Goal: Task Accomplishment & Management: Manage account settings

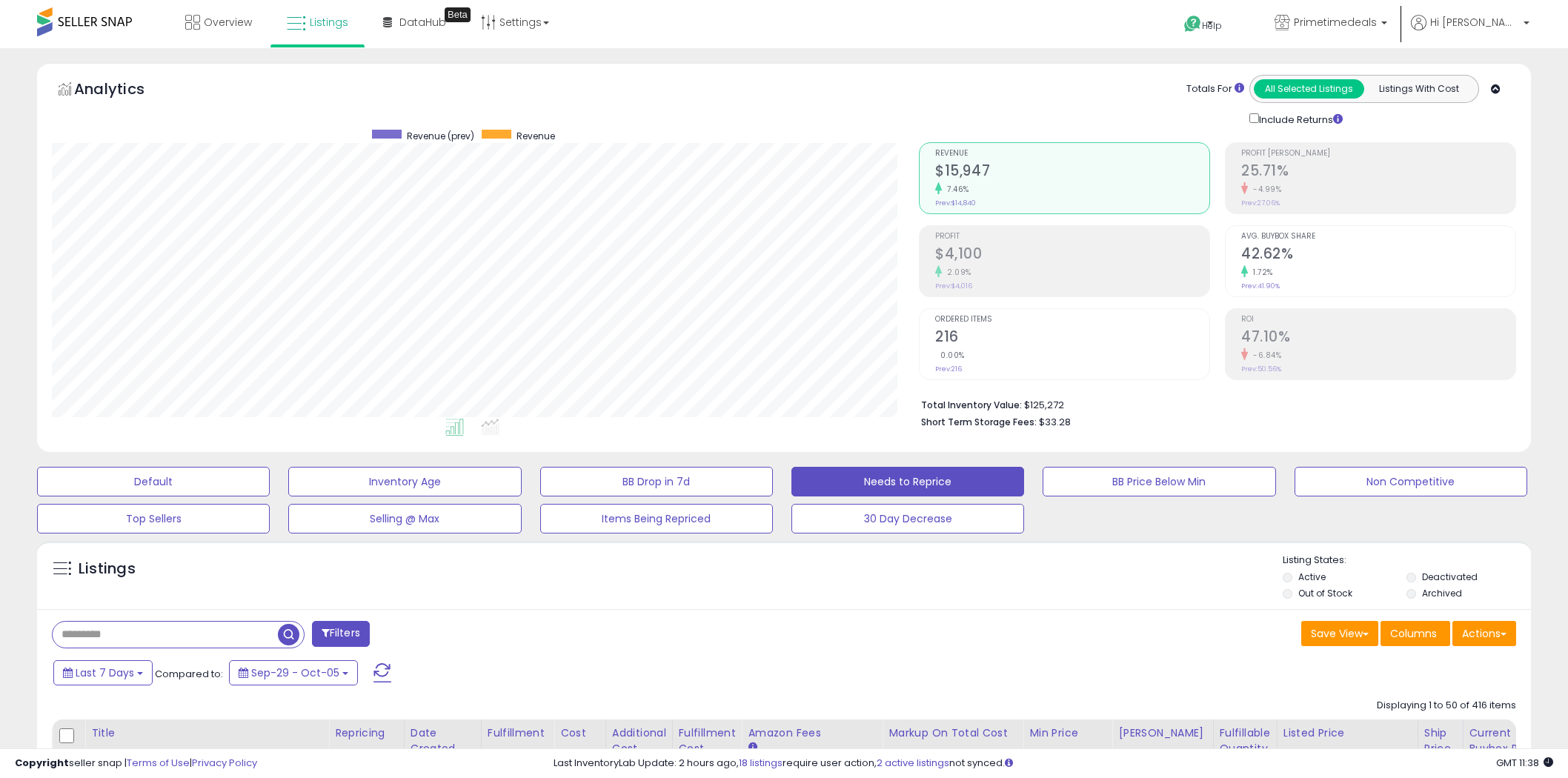
select select "**"
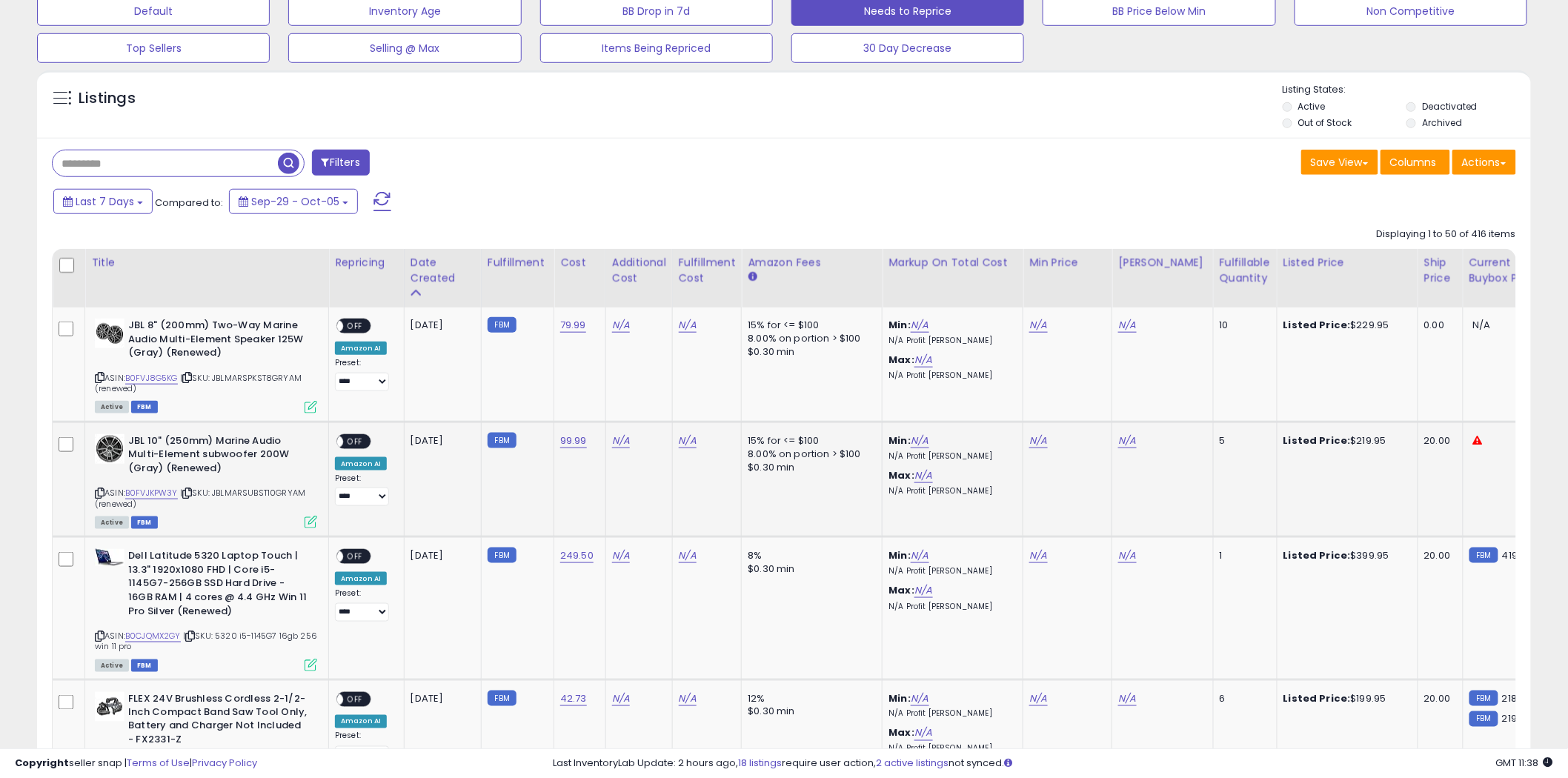
scroll to position [494, 0]
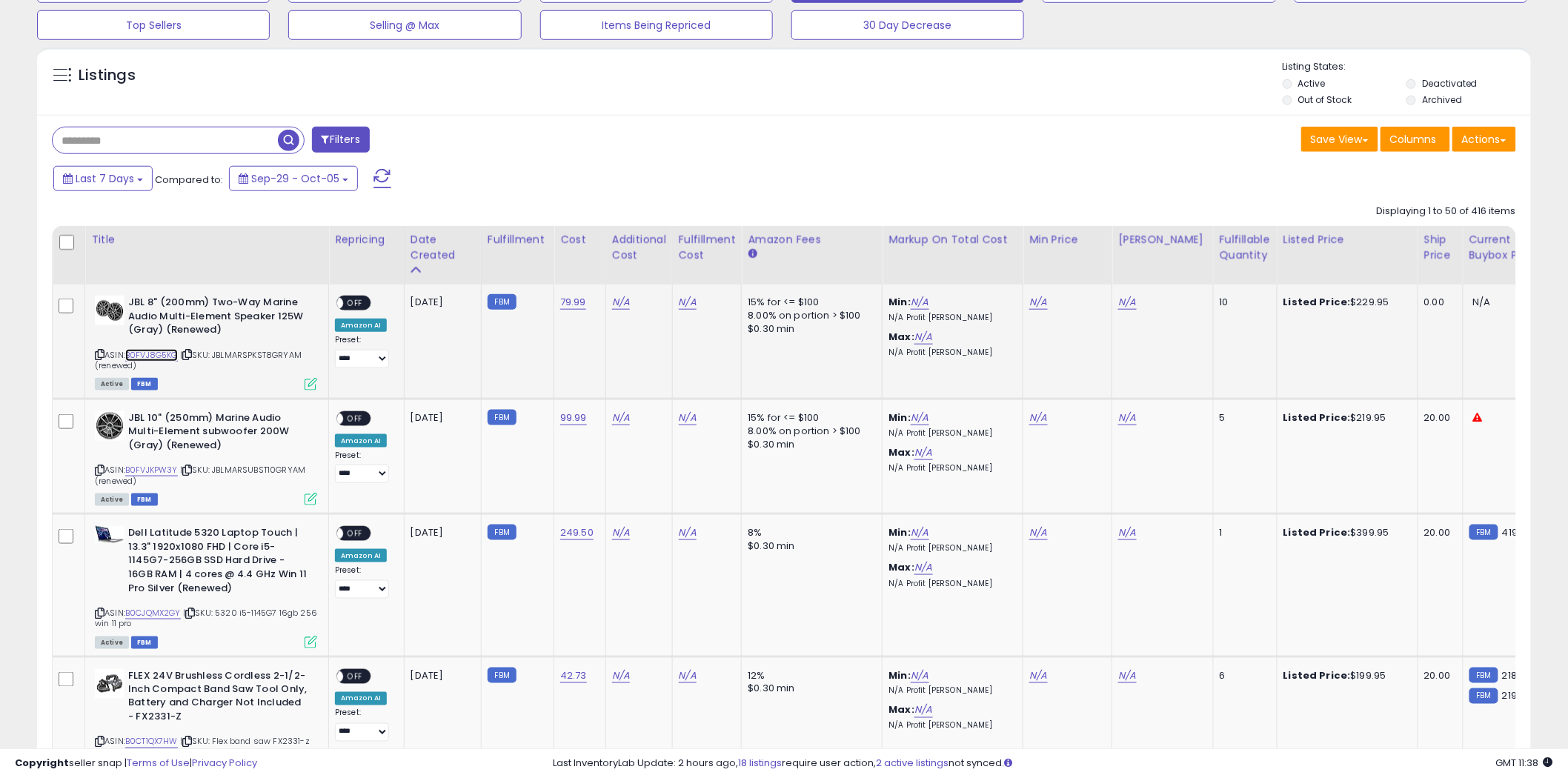
click at [153, 353] on link "B0FVJ8G5KG" at bounding box center [151, 355] width 53 height 13
click at [100, 471] on icon at bounding box center [100, 470] width 9 height 8
click at [161, 353] on link "B0FVJ8G5KG" at bounding box center [151, 355] width 53 height 13
click at [156, 469] on link "B0FVJKPW3Y" at bounding box center [151, 471] width 53 height 13
click at [920, 416] on link "N/A" at bounding box center [919, 418] width 18 height 15
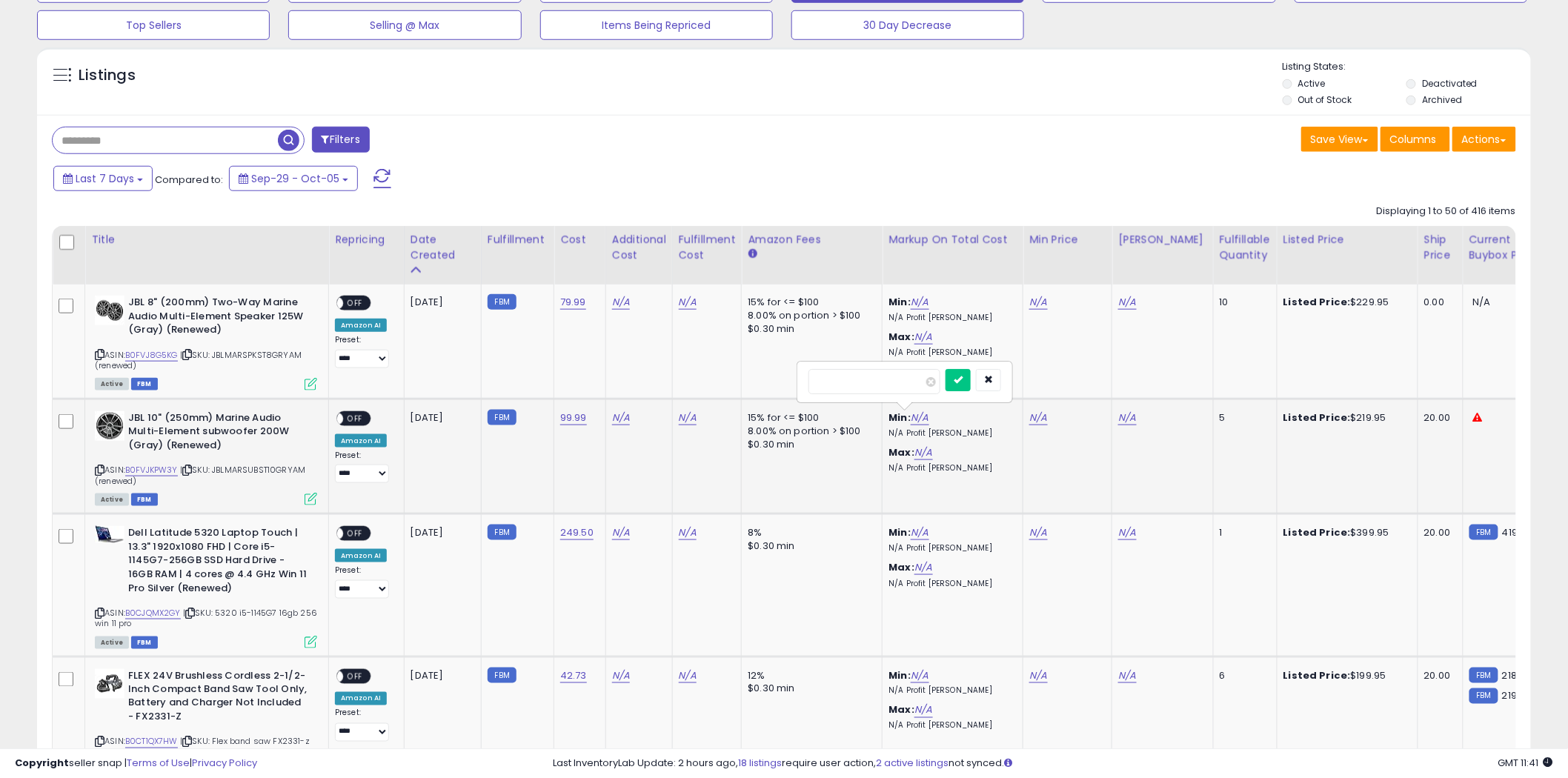
type input "**"
click button "submit" at bounding box center [958, 380] width 25 height 22
click at [679, 413] on link "N/A" at bounding box center [688, 418] width 18 height 15
type input "**"
click button "submit" at bounding box center [724, 380] width 25 height 22
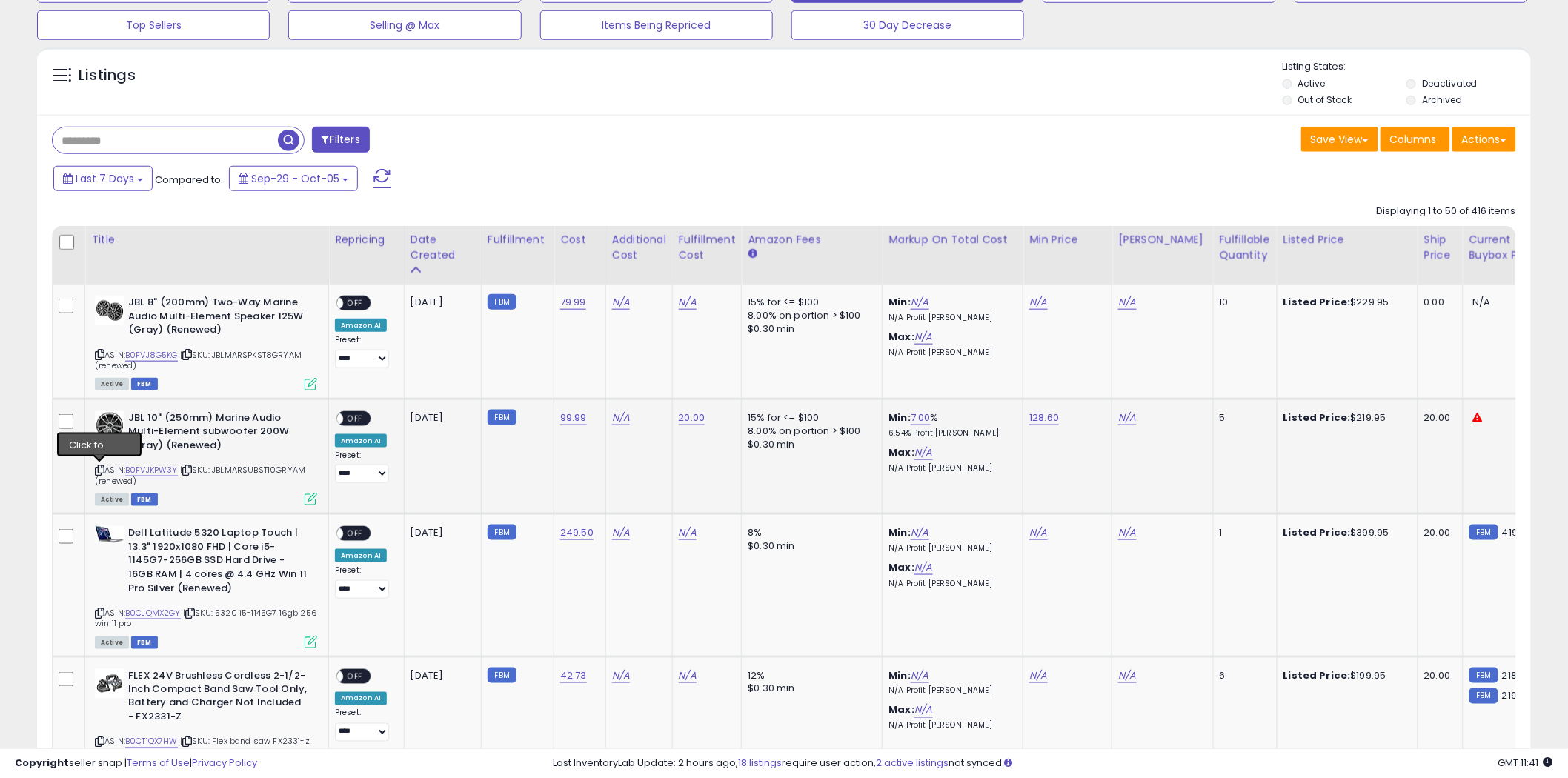
click at [98, 472] on icon at bounding box center [100, 470] width 9 height 8
click at [100, 469] on icon at bounding box center [100, 470] width 9 height 8
click at [1119, 412] on link "N/A" at bounding box center [1127, 418] width 18 height 15
type input "***"
click button "submit" at bounding box center [1165, 380] width 25 height 22
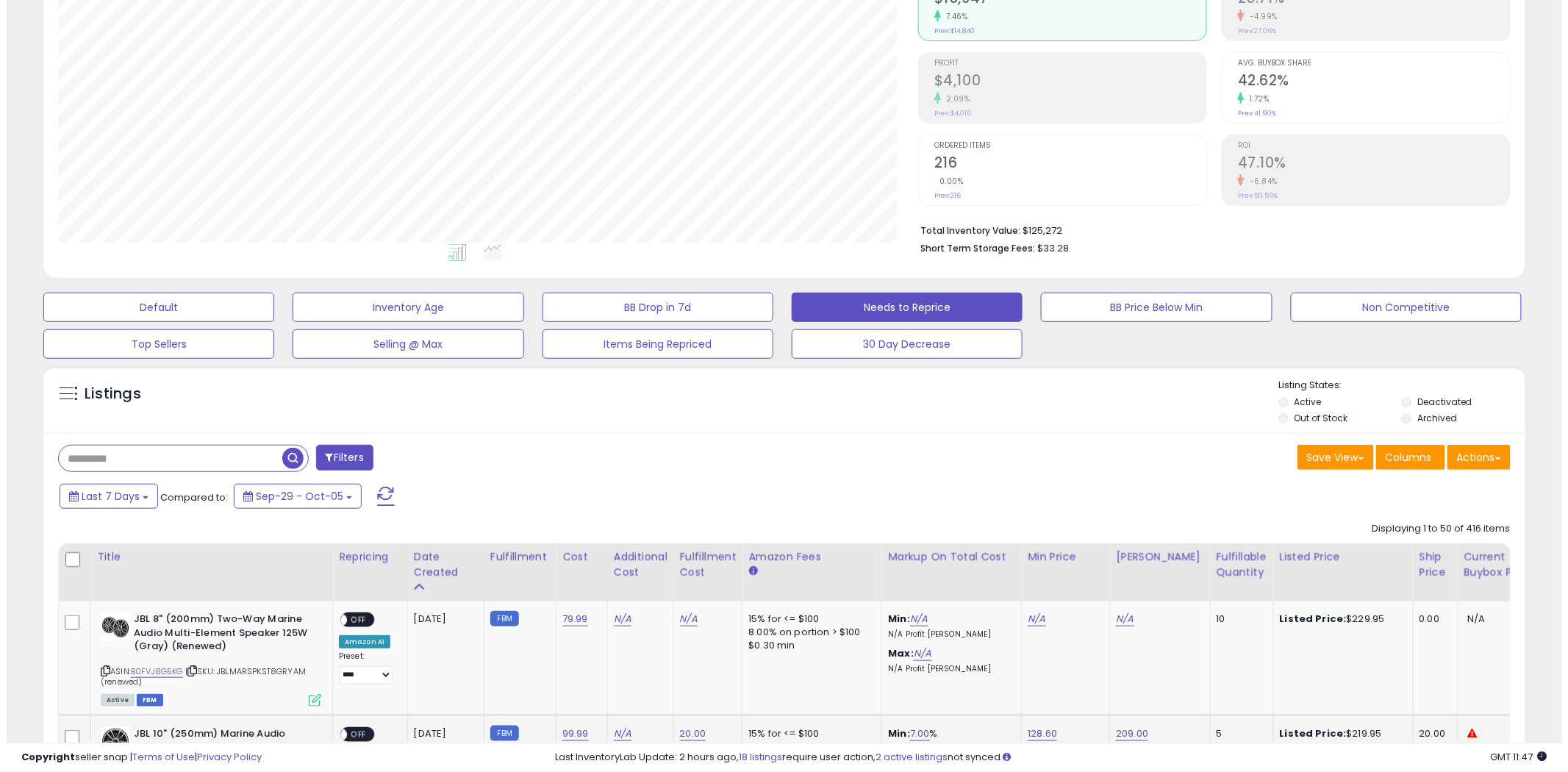
scroll to position [163, 0]
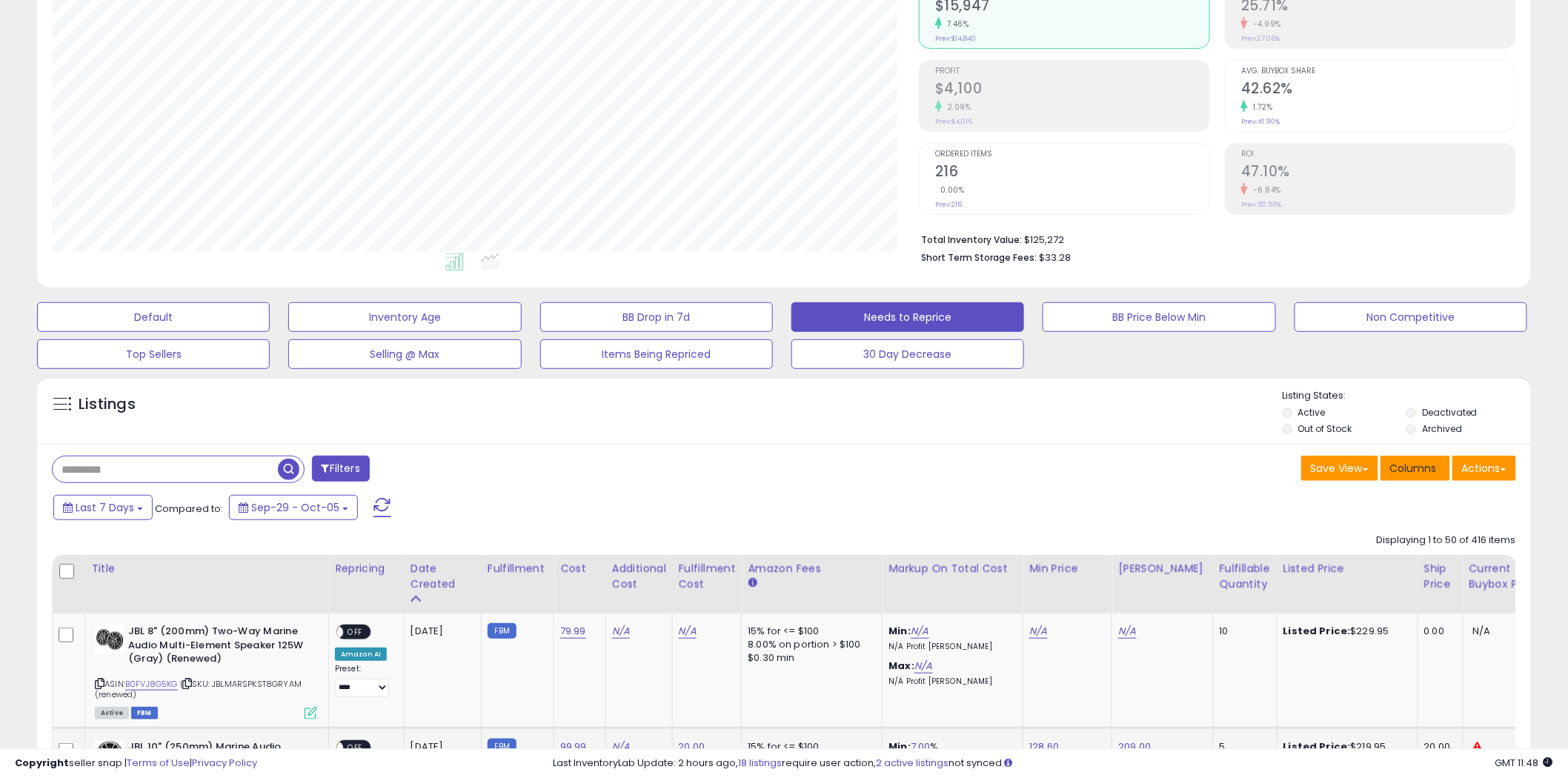
click at [1416, 472] on span "Columns" at bounding box center [1413, 468] width 47 height 15
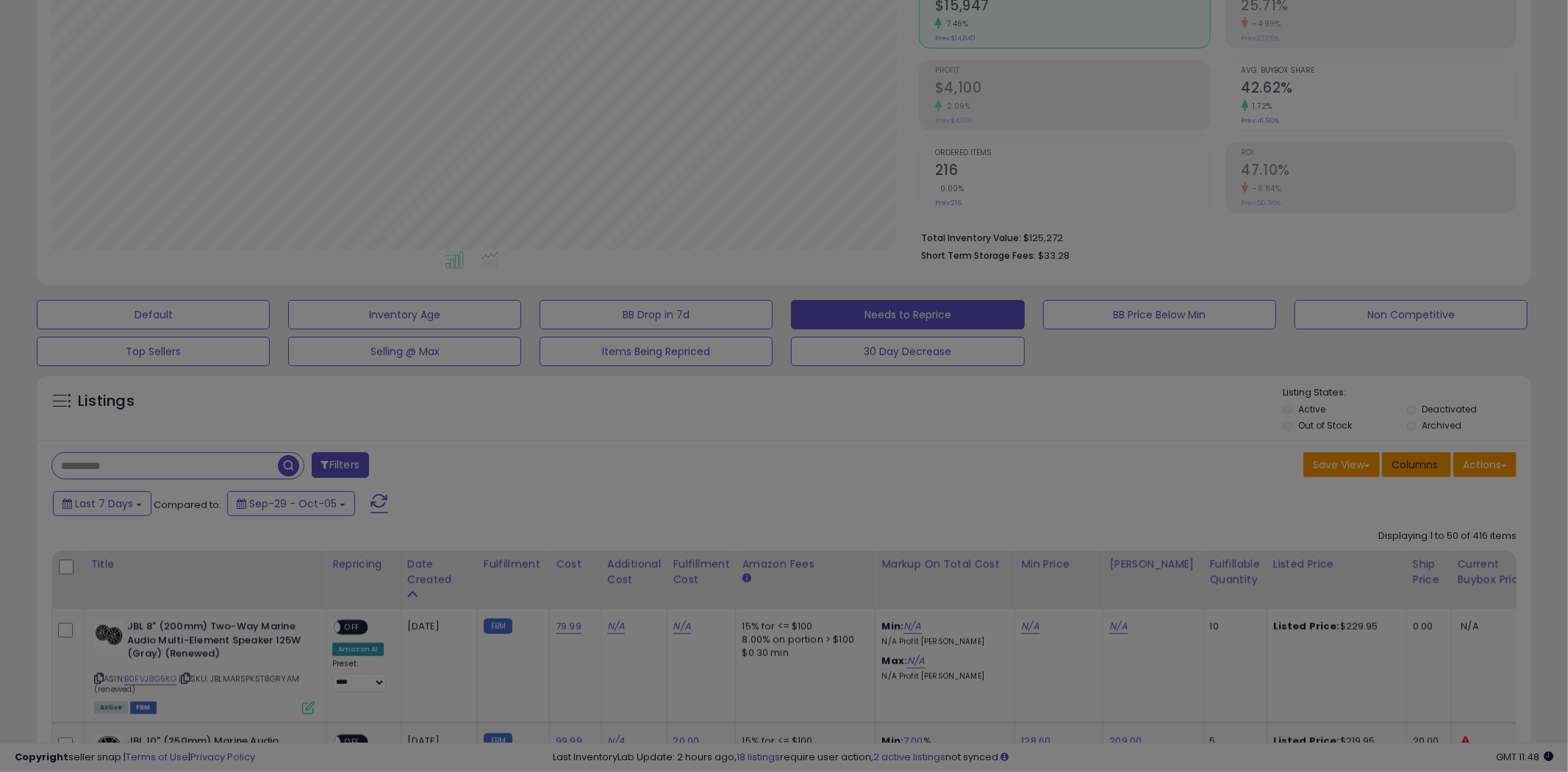
scroll to position [301, 868]
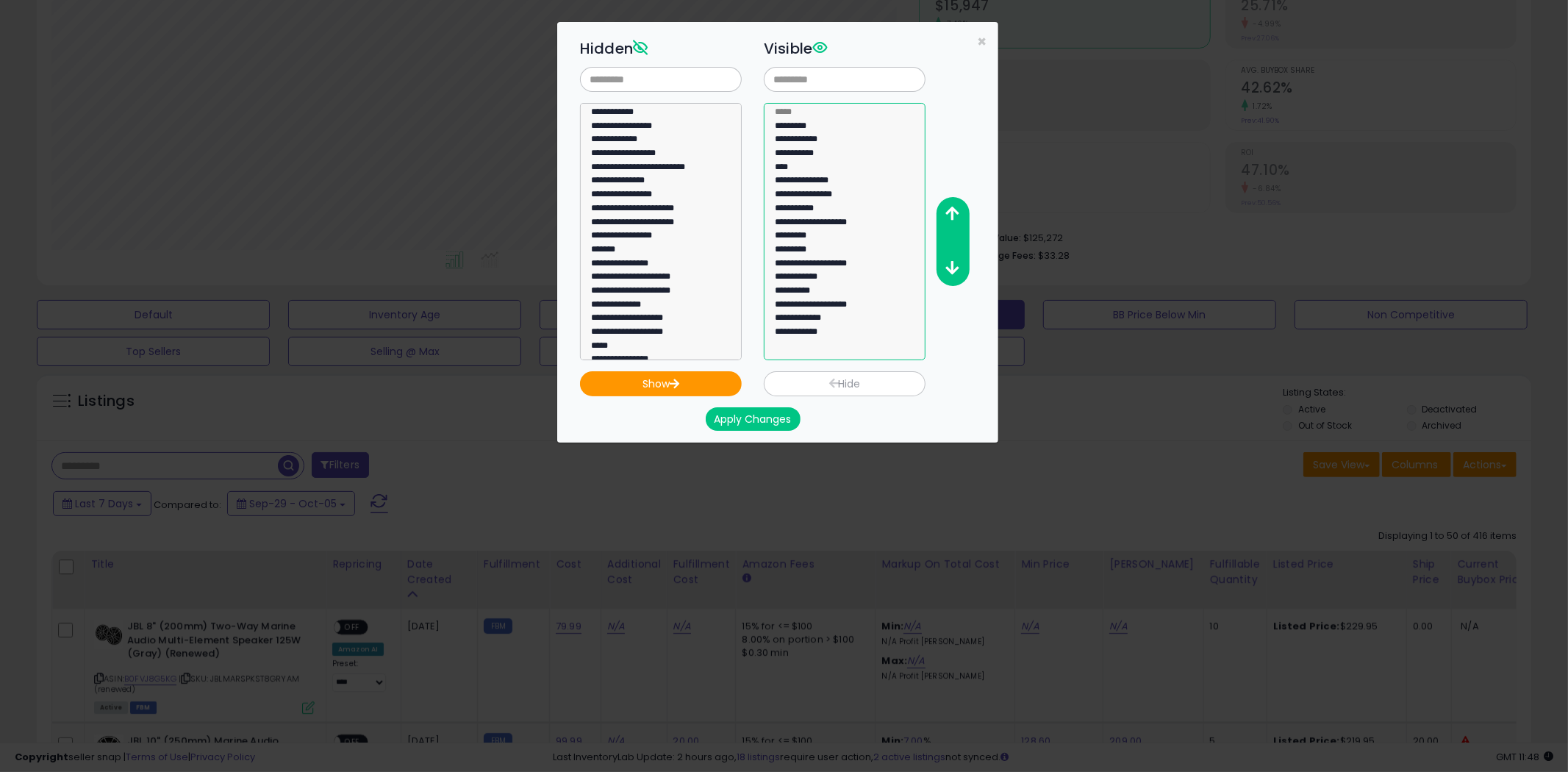
select select "**********"
click at [815, 177] on option "**********" at bounding box center [838, 182] width 130 height 14
drag, startPoint x: 816, startPoint y: 182, endPoint x: 708, endPoint y: 185, distance: 108.0
click at [708, 185] on div "**********" at bounding box center [789, 197] width 441 height 327
click at [815, 383] on button "Hide" at bounding box center [844, 383] width 162 height 25
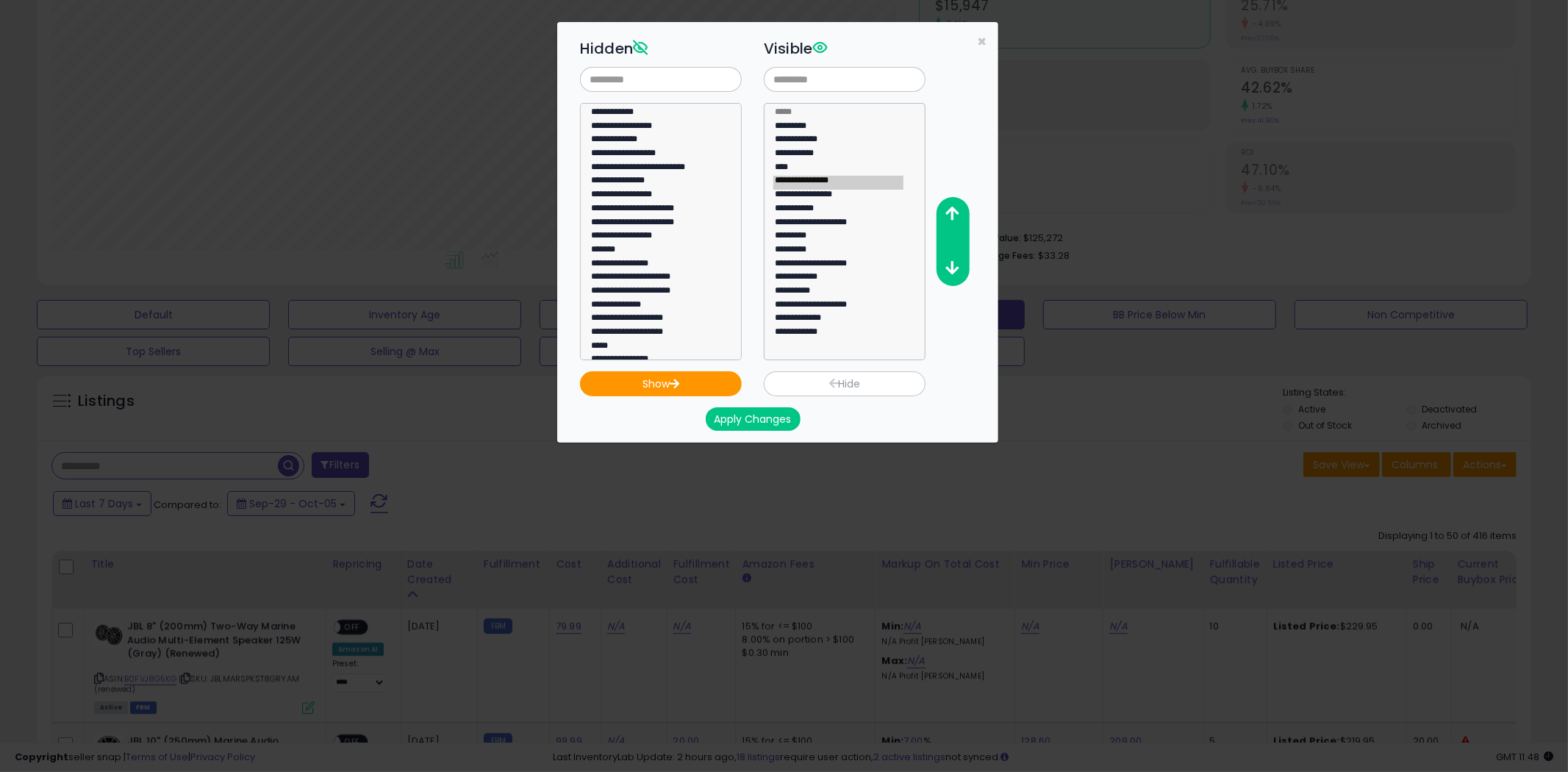
select select
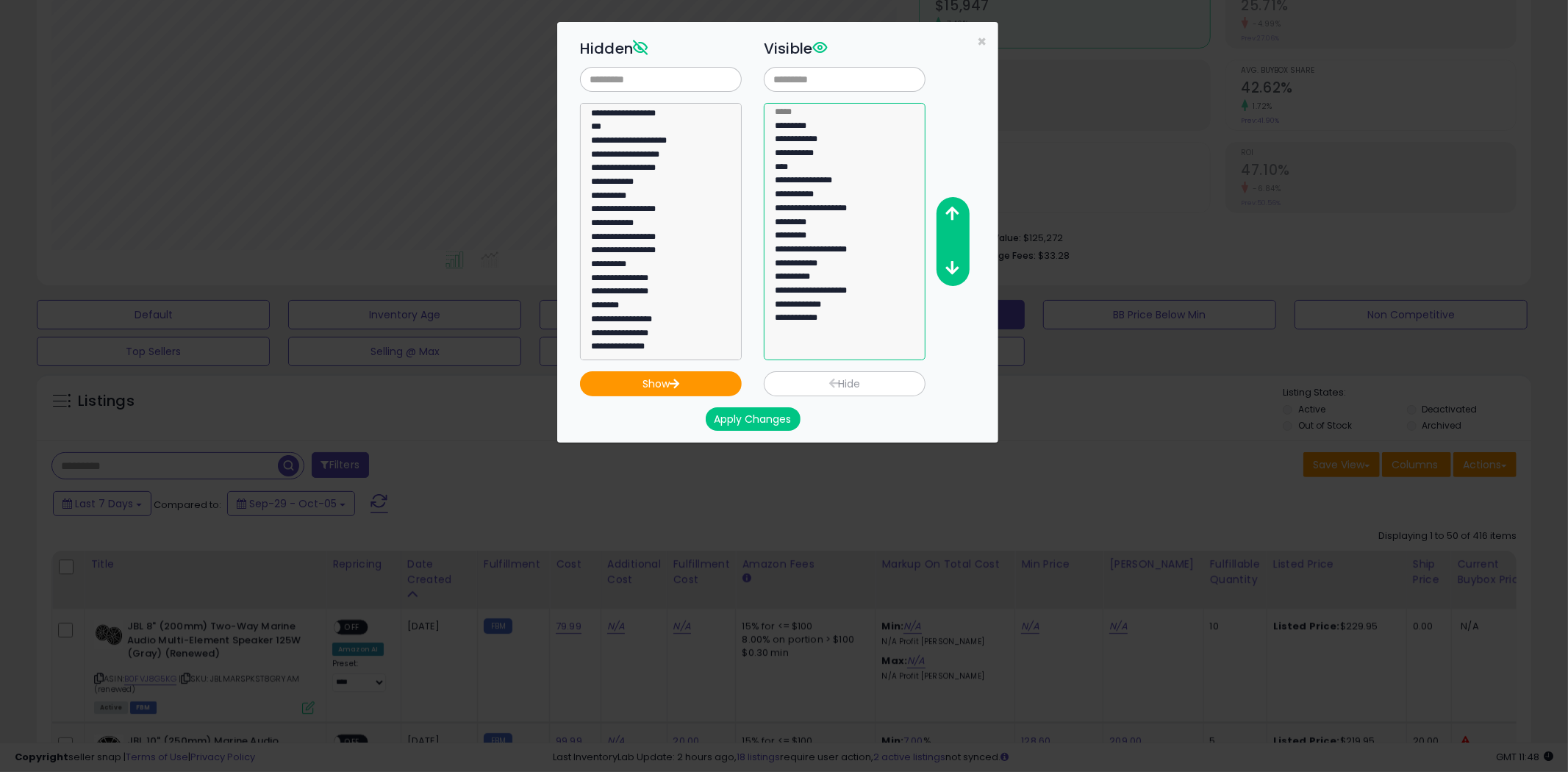
select select "**********"
click at [794, 192] on option "**********" at bounding box center [838, 196] width 130 height 14
click at [838, 381] on button "Hide" at bounding box center [844, 383] width 162 height 25
select select
click at [766, 418] on button "Apply Changes" at bounding box center [753, 419] width 95 height 24
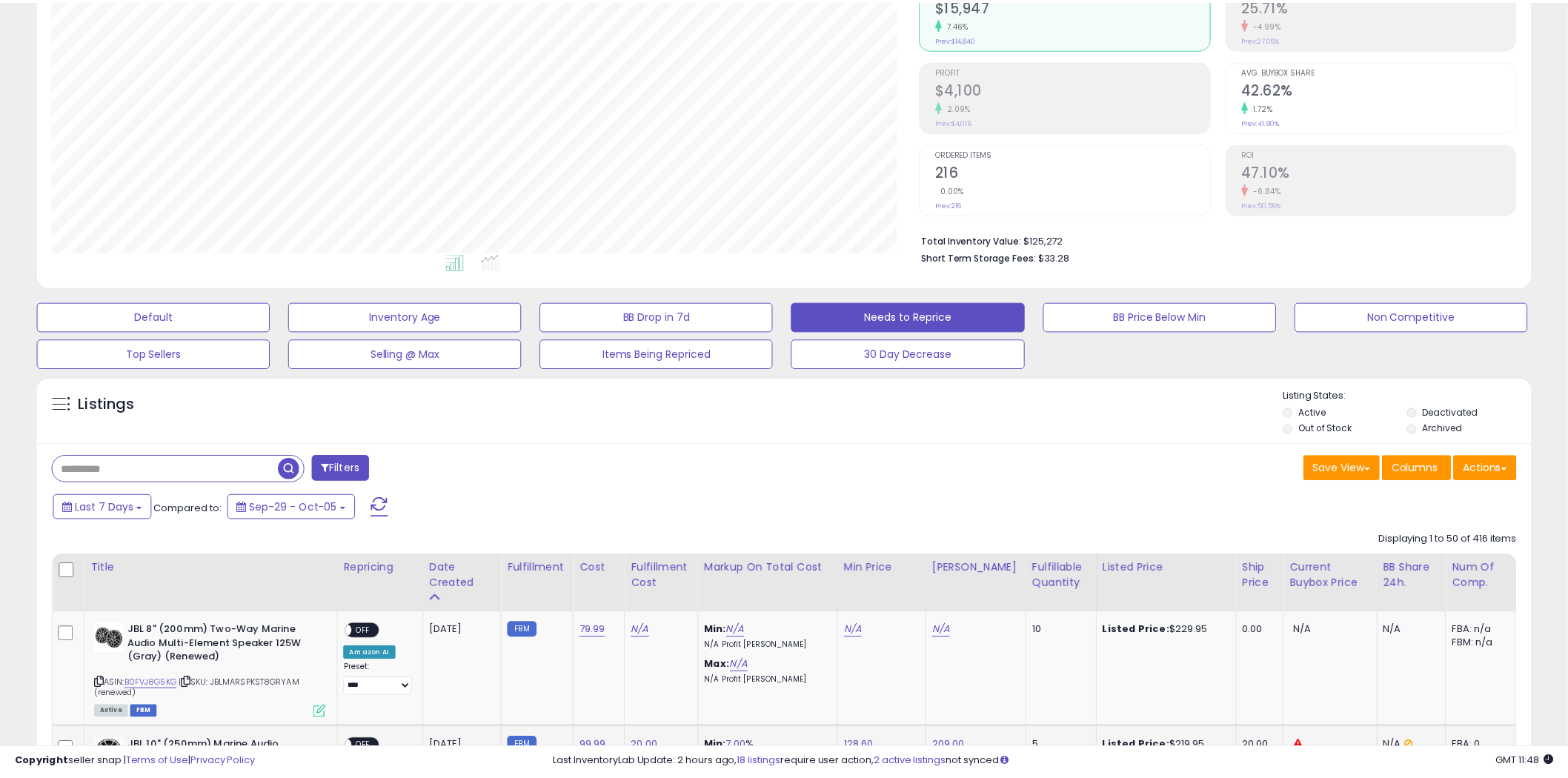
scroll to position [740751, 740187]
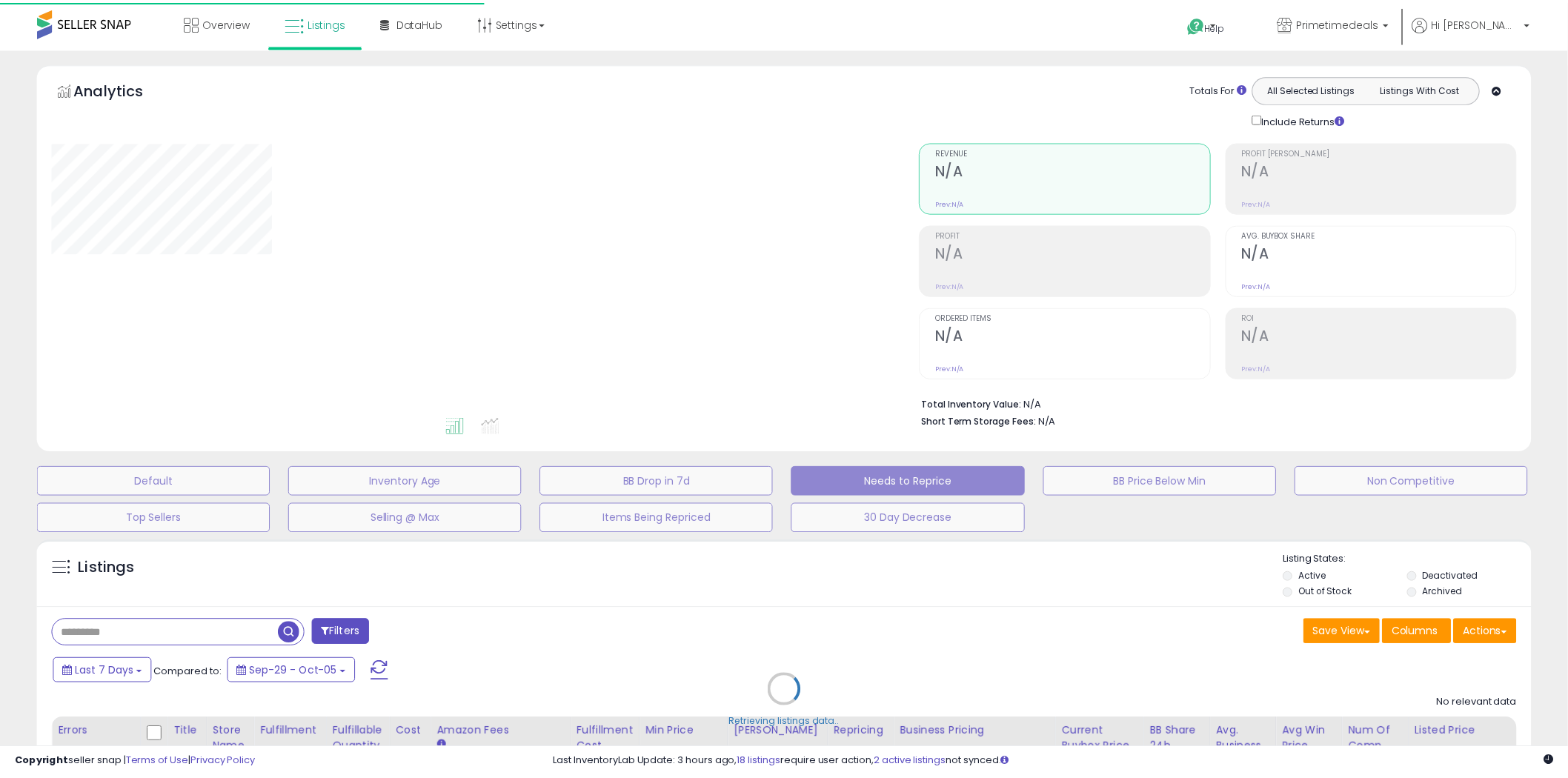
scroll to position [144, 0]
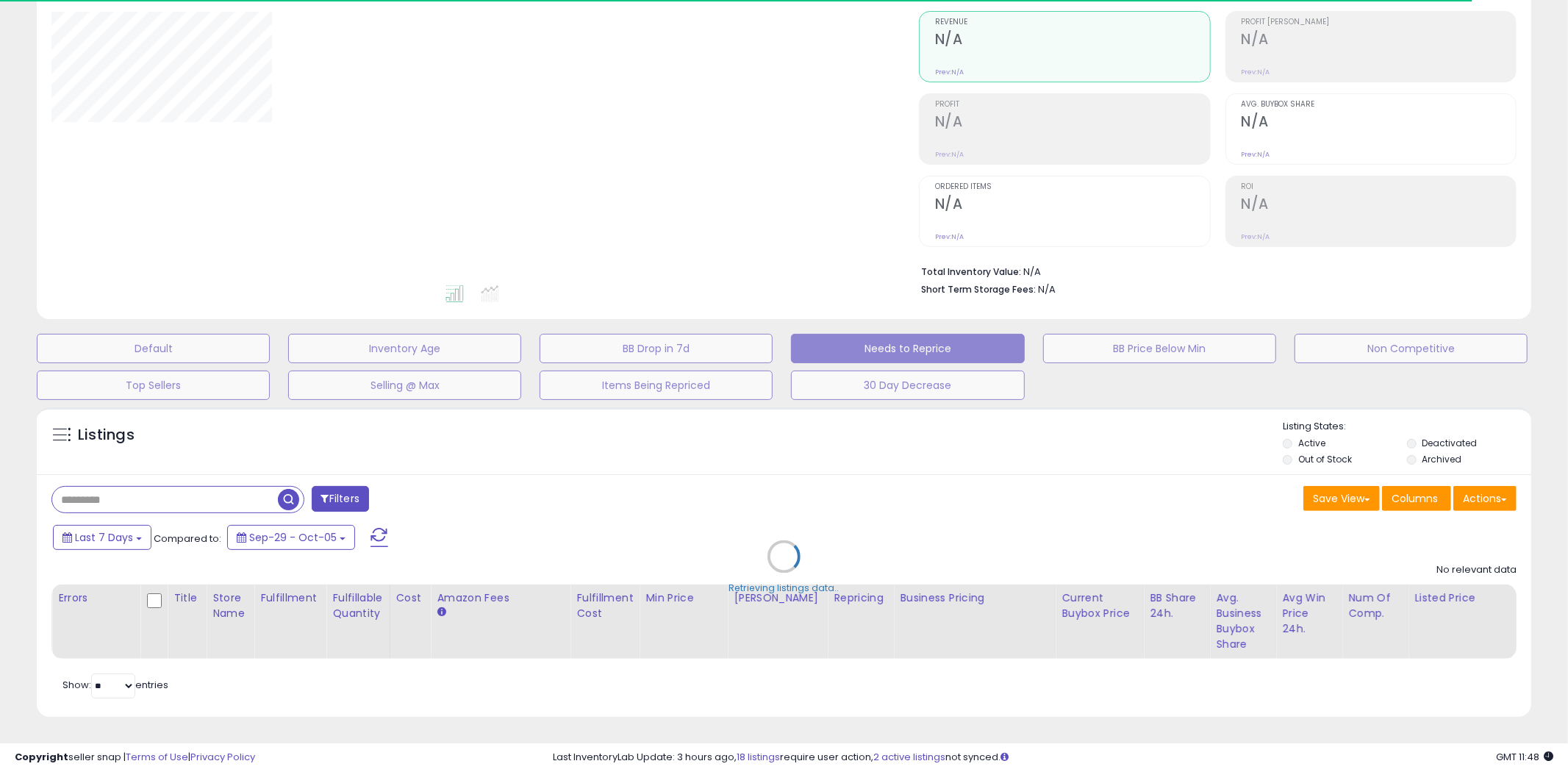
select select "**"
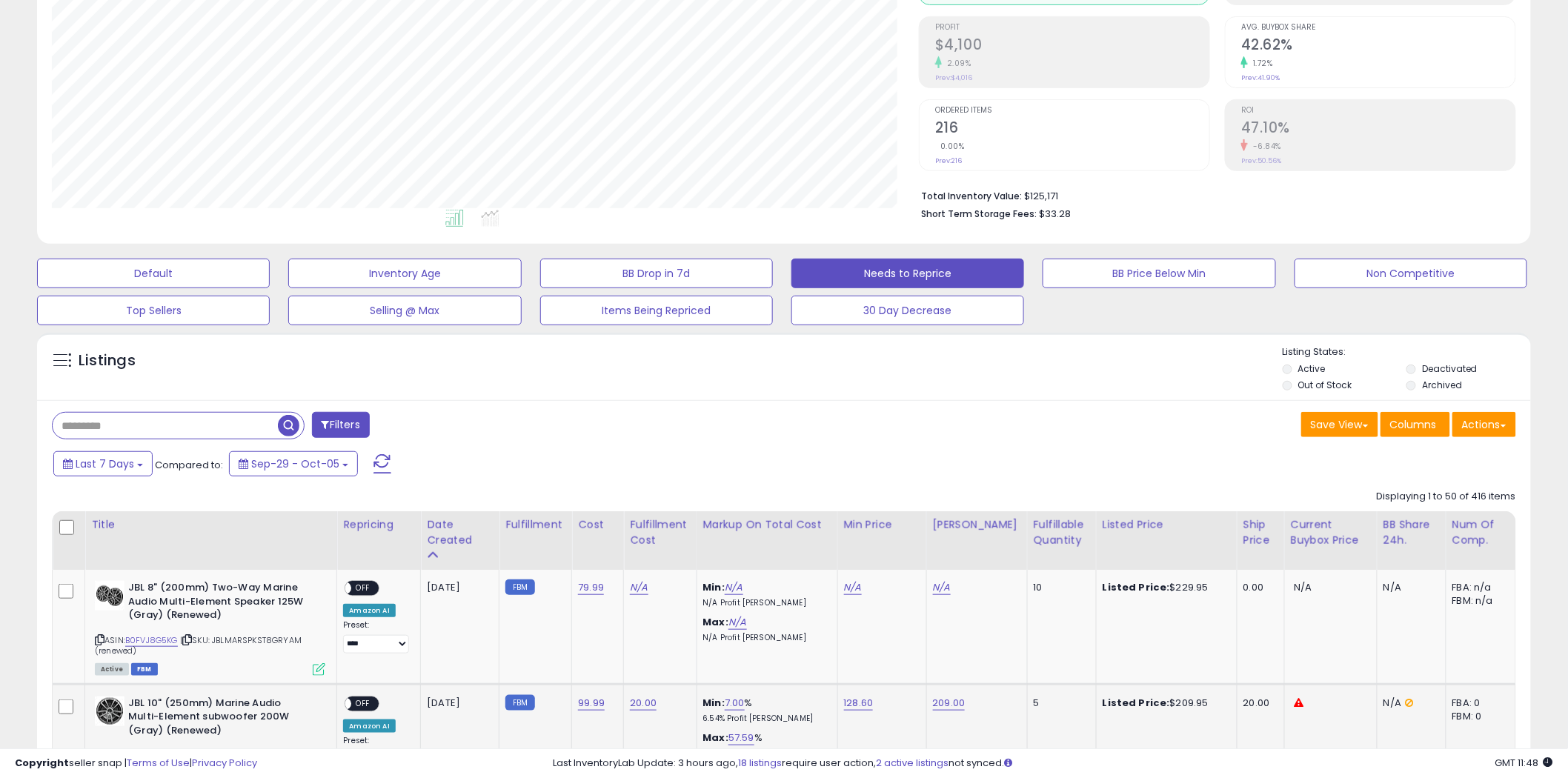
scroll to position [494, 0]
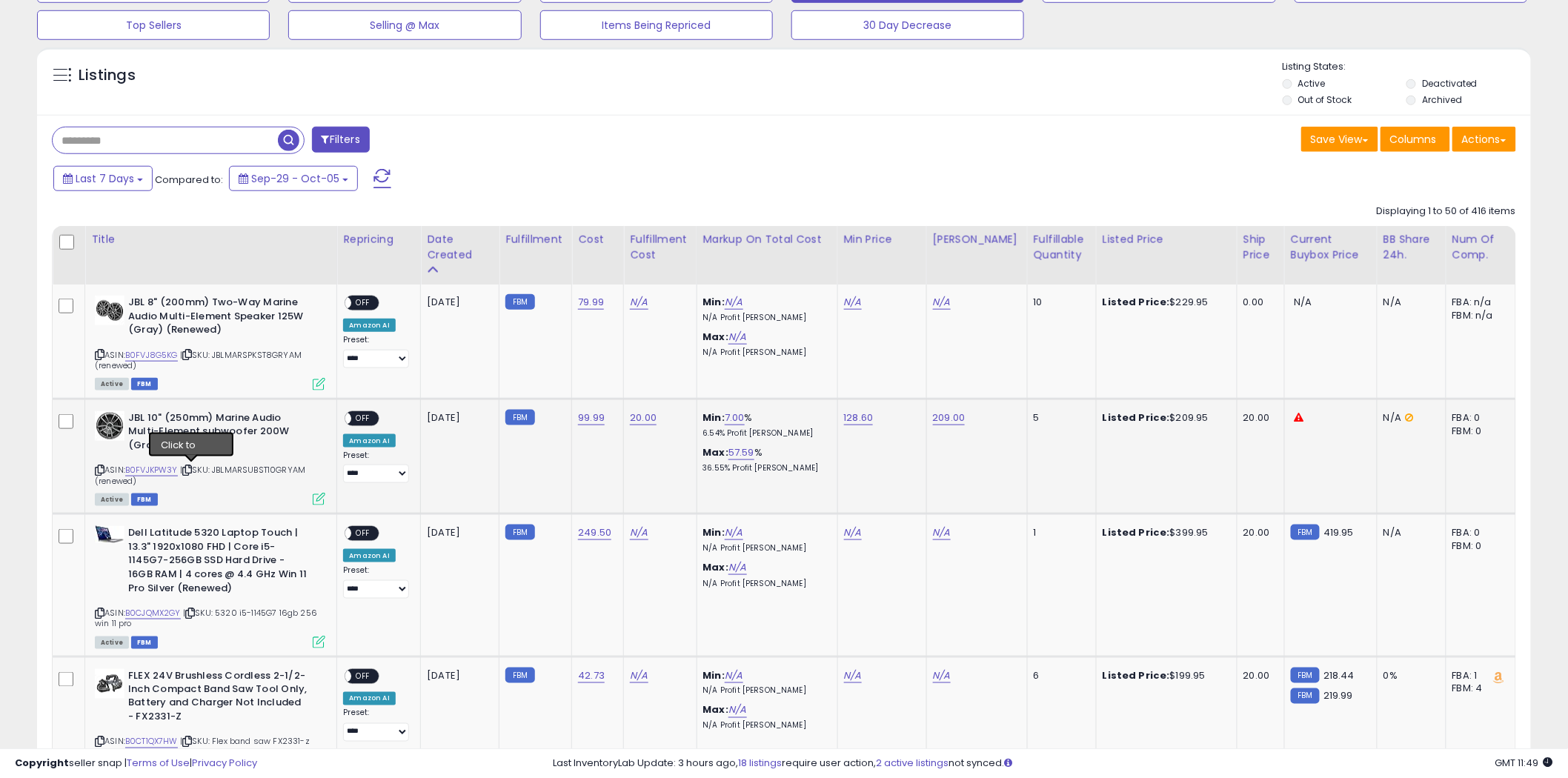
click at [190, 467] on icon at bounding box center [187, 470] width 9 height 8
click at [98, 472] on icon at bounding box center [100, 470] width 9 height 8
click at [99, 476] on div "ASIN: B0FVJKPW3Y | SKU: JBLMARSUBST10GRYAM (renewed) Active FBM" at bounding box center [210, 458] width 231 height 93
click at [144, 610] on link "B0CJQMX2GY" at bounding box center [153, 614] width 55 height 13
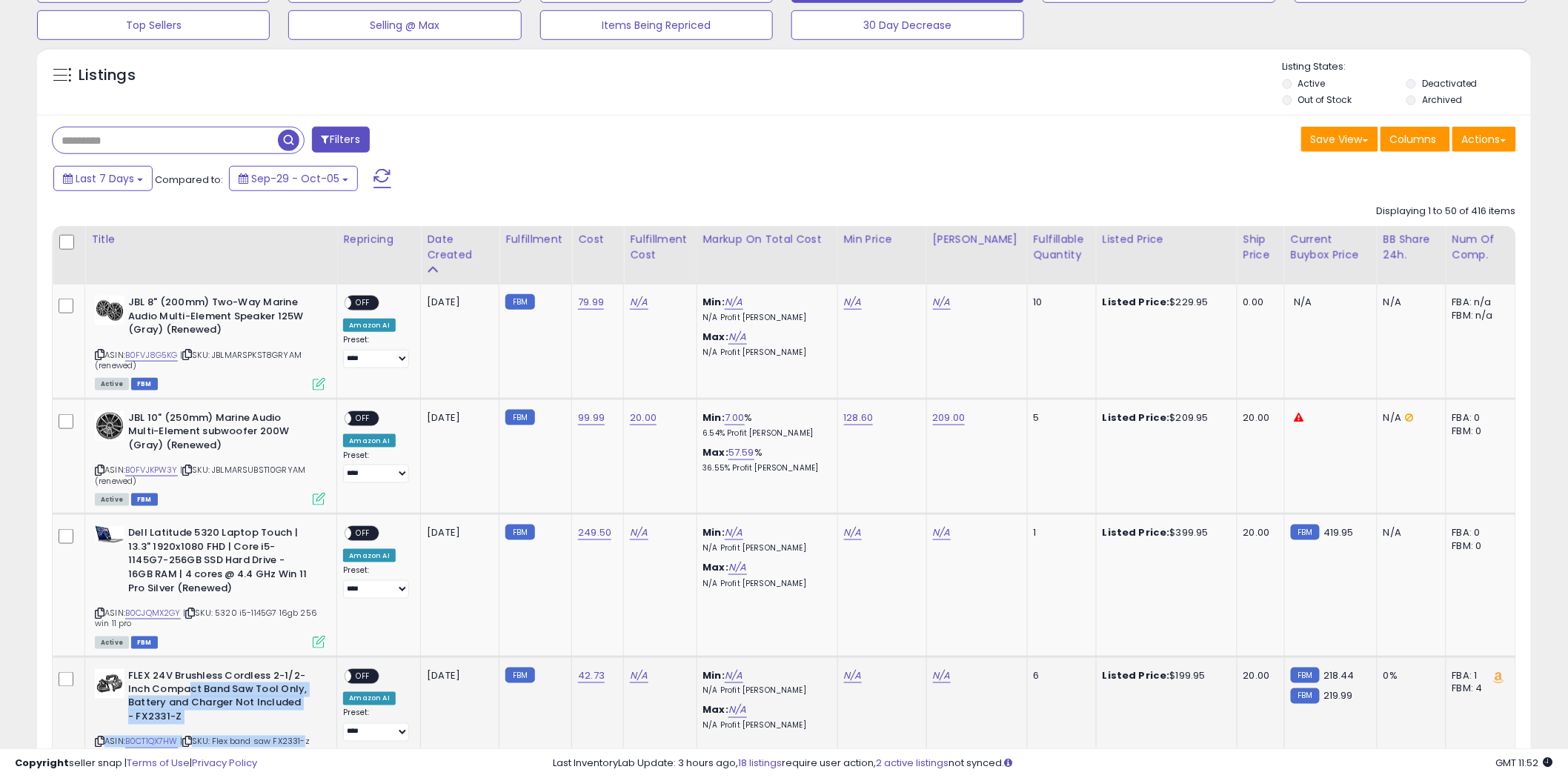
drag, startPoint x: 308, startPoint y: 664, endPoint x: 188, endPoint y: 684, distance: 121.7
click at [188, 684] on td "FLEX 24V Brushless Cordless 2-1/2-Inch Compact Band Saw Tool Only, Battery and …" at bounding box center [210, 716] width 252 height 118
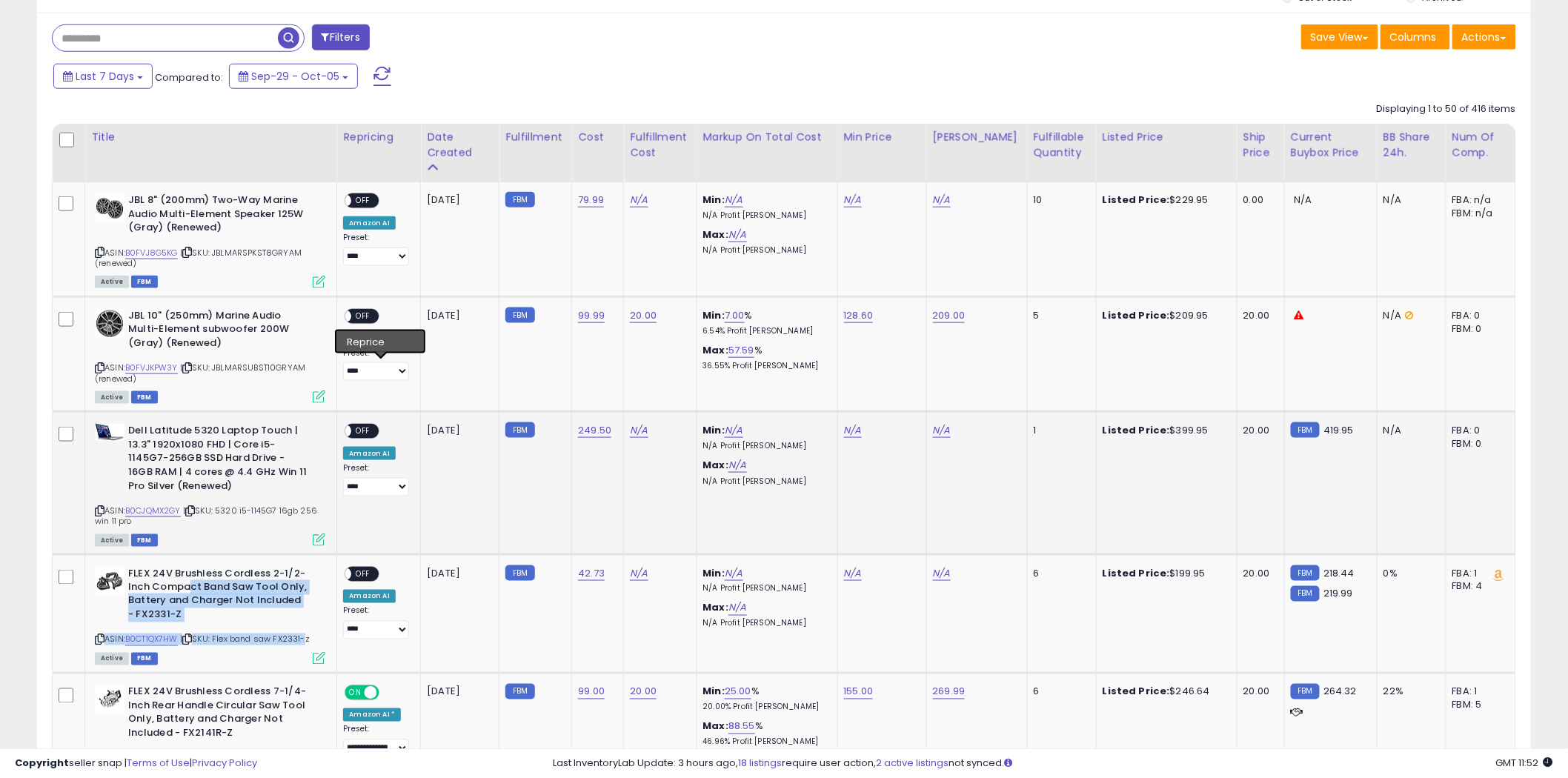
scroll to position [658, 0]
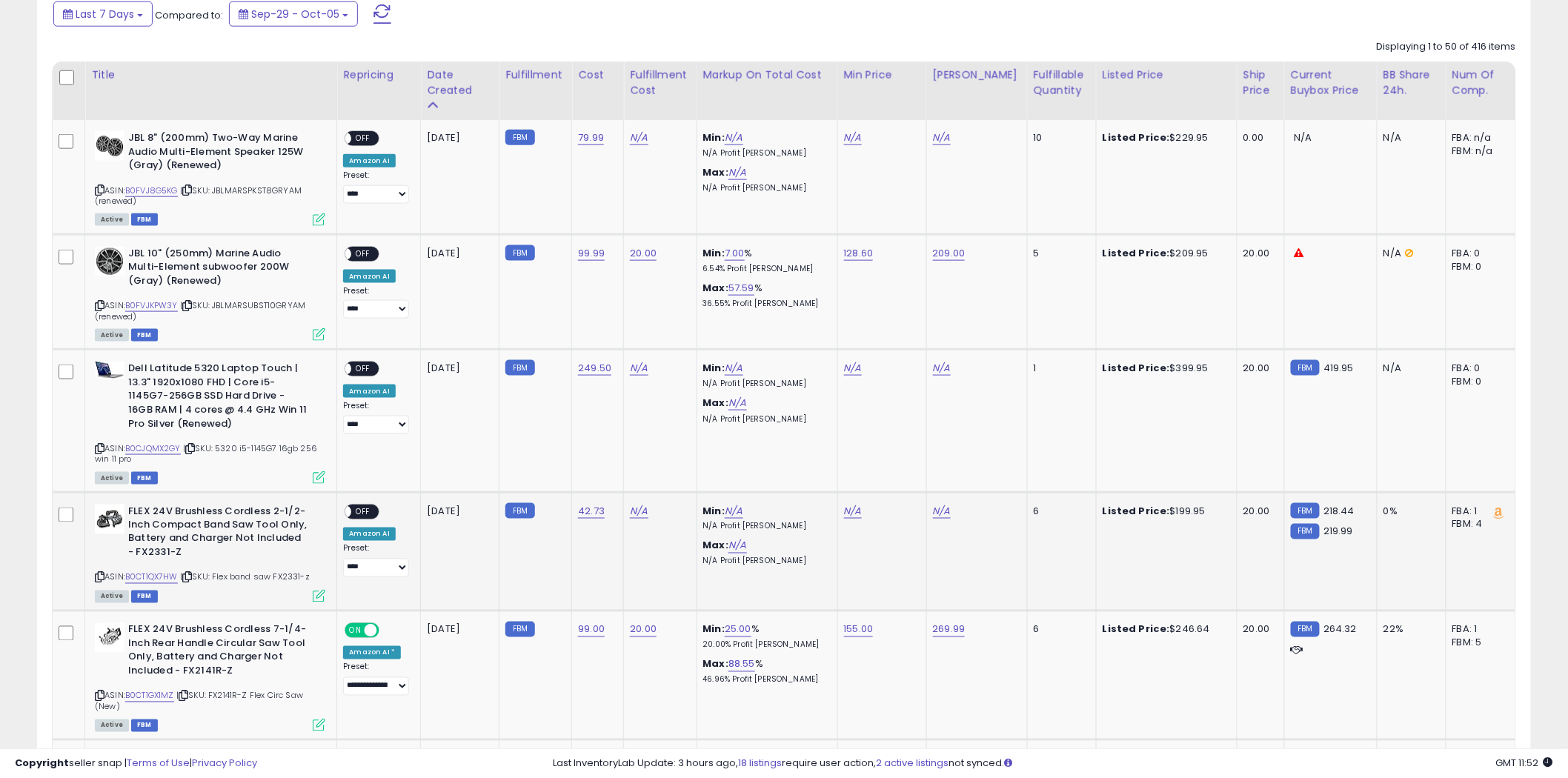
click at [243, 604] on td "FLEX 24V Brushless Cordless 2-1/2-Inch Compact Band Saw Tool Only, Battery and …" at bounding box center [210, 552] width 252 height 118
click at [146, 576] on link "B0CT1QX7HW" at bounding box center [151, 578] width 53 height 13
click at [741, 509] on link "N/A" at bounding box center [733, 511] width 18 height 15
type input "**"
click button "submit" at bounding box center [781, 473] width 25 height 22
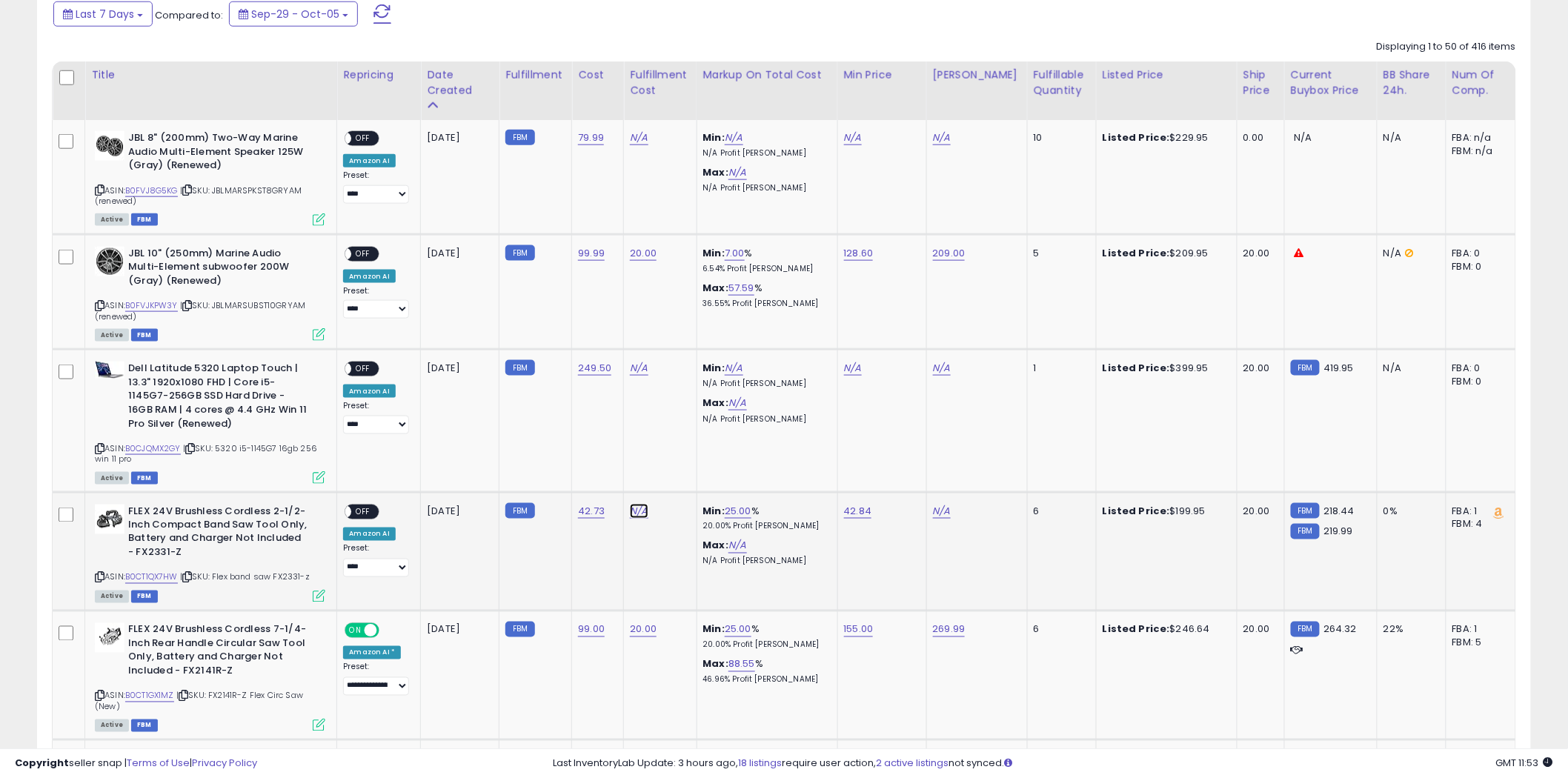
click at [641, 509] on link "N/A" at bounding box center [639, 511] width 18 height 15
type input "**"
click button "submit" at bounding box center [684, 473] width 25 height 22
click at [747, 511] on link "-10.57" at bounding box center [738, 511] width 29 height 15
drag, startPoint x: 698, startPoint y: 472, endPoint x: 627, endPoint y: 476, distance: 71.1
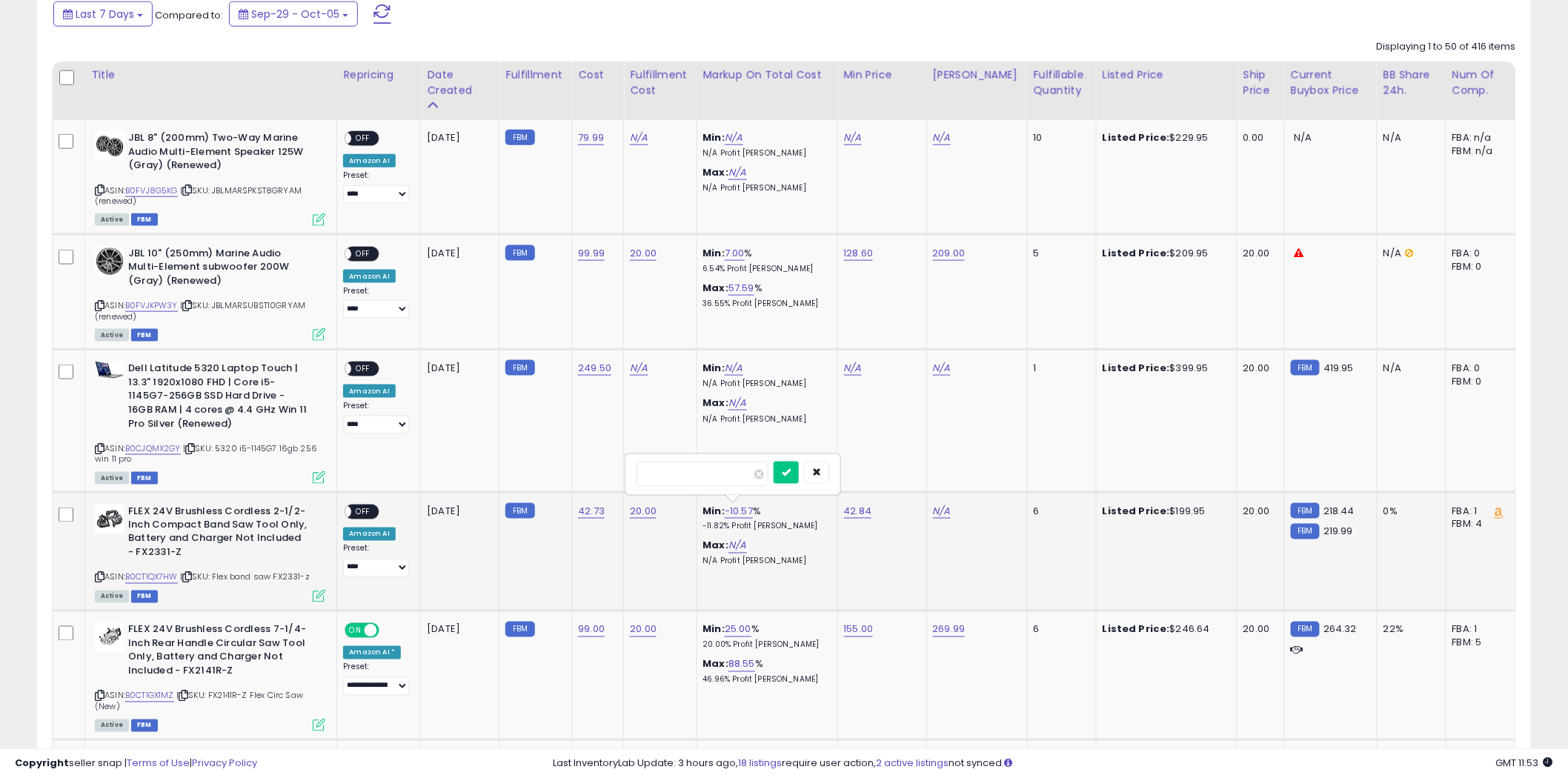
click at [627, 476] on div "******" at bounding box center [733, 474] width 213 height 40
type input "**"
click button "submit" at bounding box center [785, 473] width 25 height 22
click at [100, 575] on icon at bounding box center [100, 577] width 9 height 8
click at [597, 509] on link "42.73" at bounding box center [591, 511] width 27 height 15
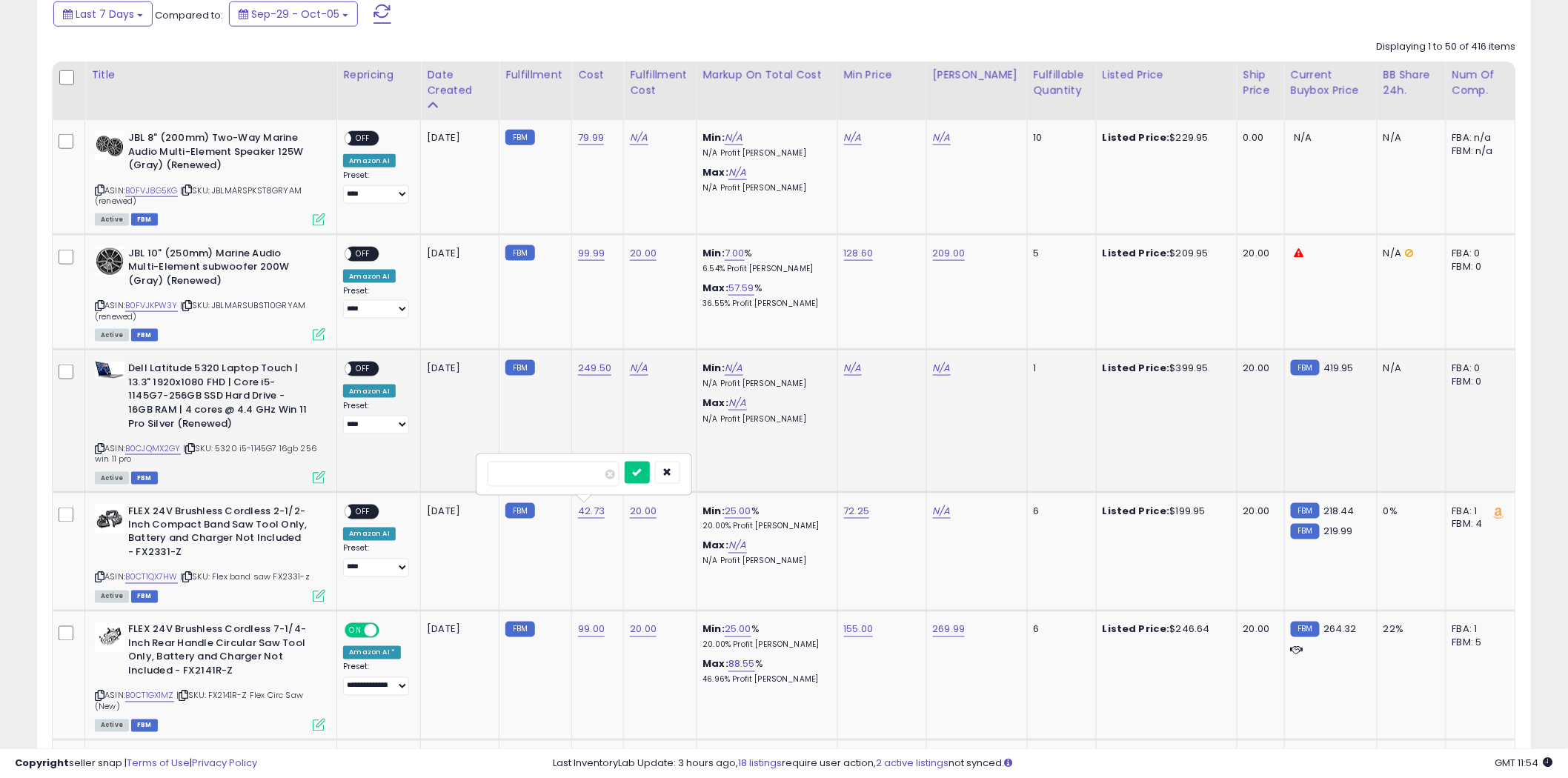
drag, startPoint x: 536, startPoint y: 471, endPoint x: 455, endPoint y: 474, distance: 81.1
type input "*****"
click button "submit" at bounding box center [637, 473] width 25 height 22
click at [747, 512] on link "-27.21" at bounding box center [738, 511] width 29 height 15
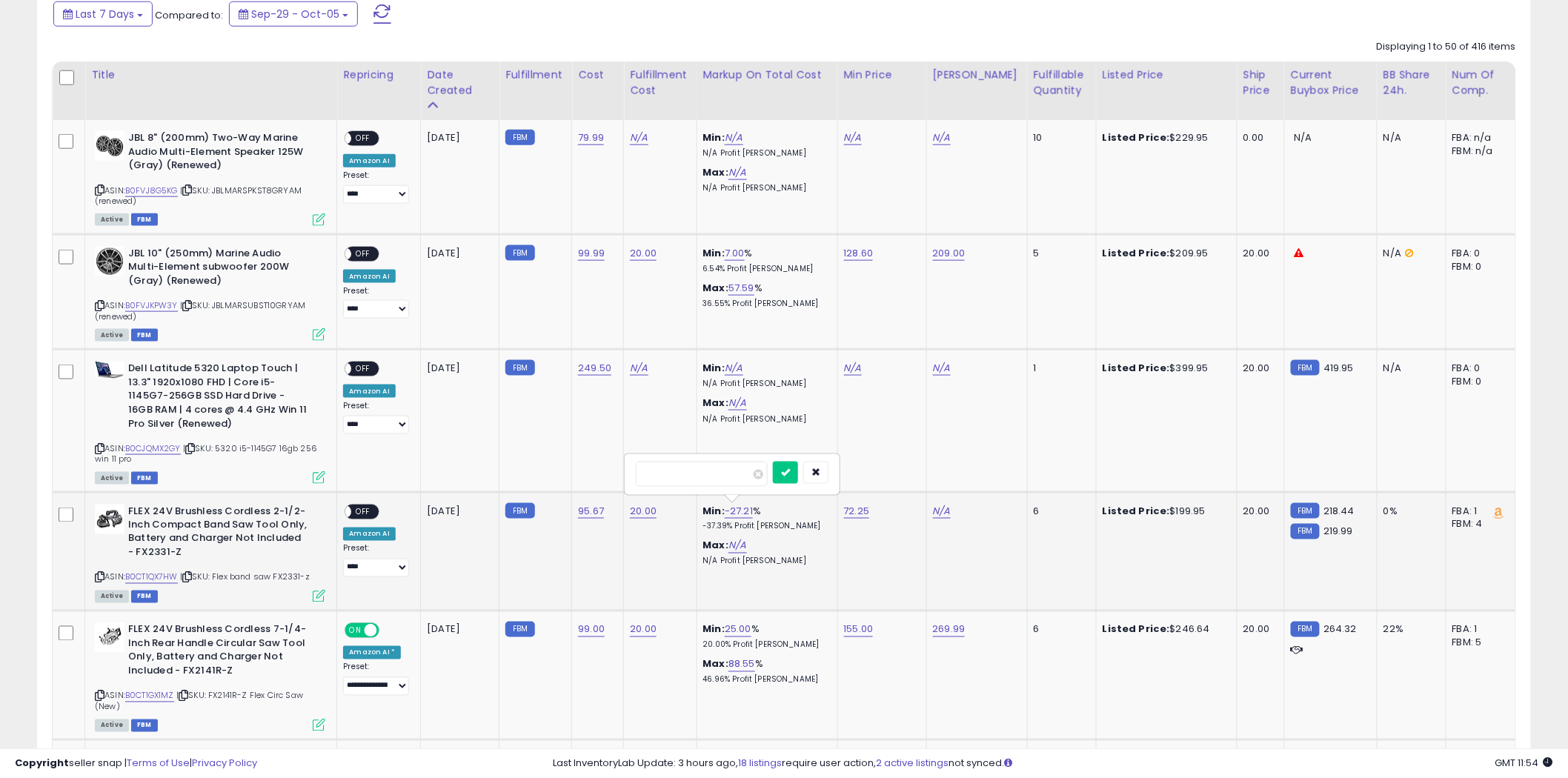
drag, startPoint x: 676, startPoint y: 465, endPoint x: 638, endPoint y: 478, distance: 40.2
click at [638, 478] on input "******" at bounding box center [701, 473] width 132 height 25
type input "**"
click button "submit" at bounding box center [784, 473] width 25 height 22
click at [946, 506] on link "N/A" at bounding box center [941, 511] width 18 height 15
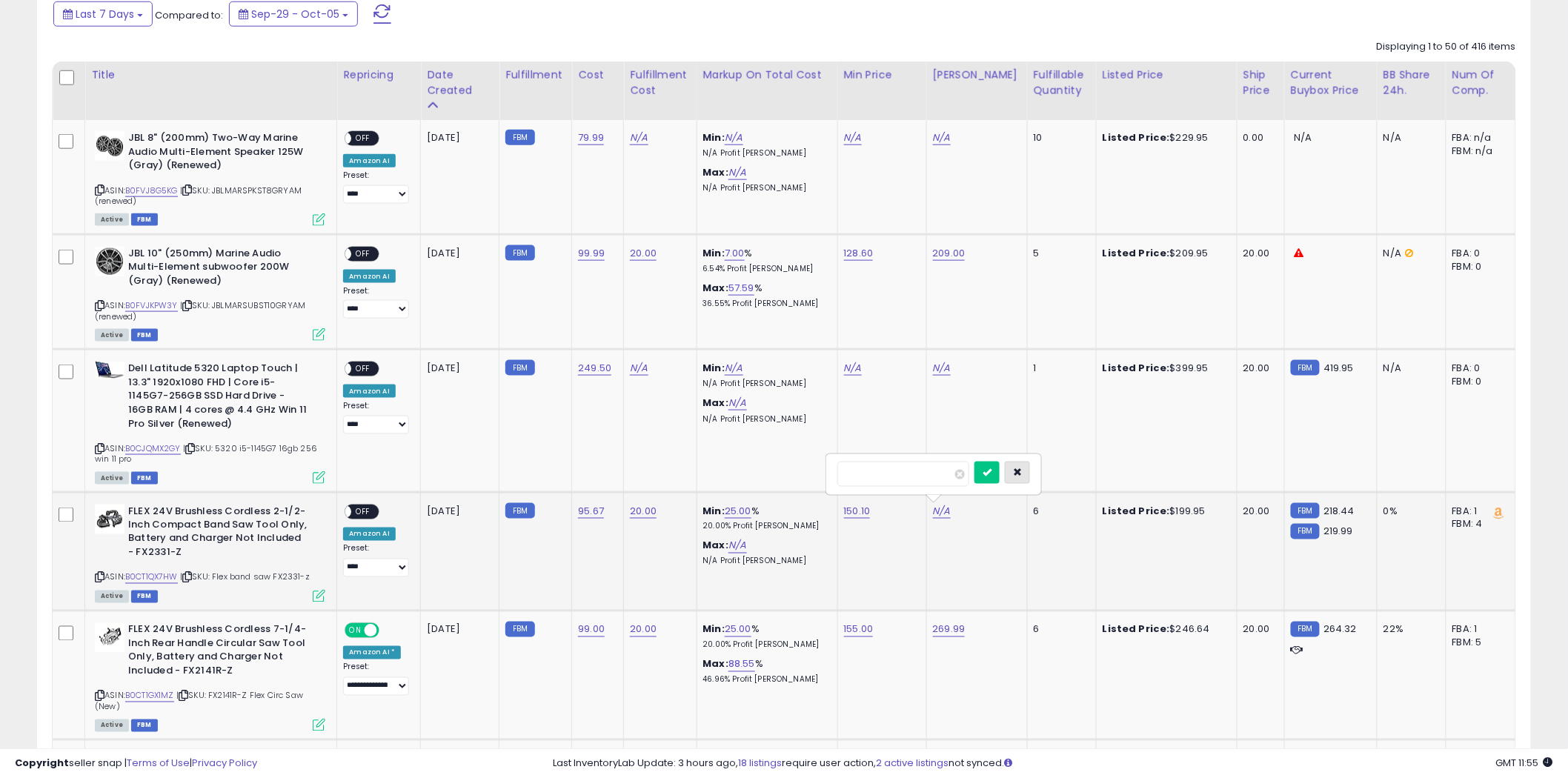
click at [1022, 472] on icon "button" at bounding box center [1018, 473] width 9 height 9
click at [942, 509] on link "N/A" at bounding box center [941, 511] width 18 height 15
type input "*****"
click button "submit" at bounding box center [987, 473] width 25 height 22
click at [852, 509] on link "150.10" at bounding box center [857, 511] width 27 height 15
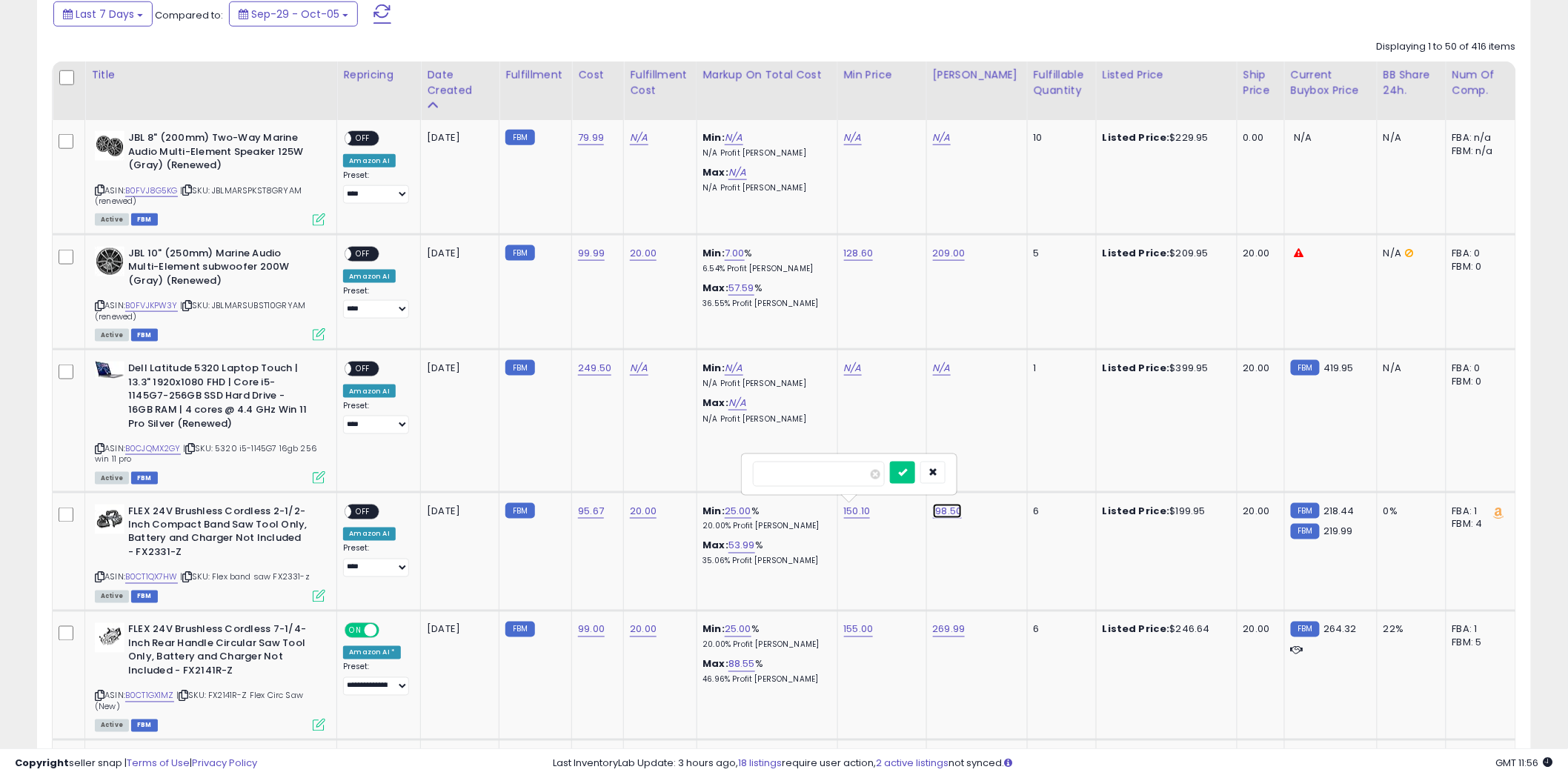
click at [953, 509] on link "198.50" at bounding box center [948, 511] width 30 height 15
click at [1028, 472] on icon "button" at bounding box center [1023, 473] width 9 height 9
drag, startPoint x: 959, startPoint y: 470, endPoint x: 971, endPoint y: 487, distance: 20.8
click at [938, 472] on icon "button" at bounding box center [933, 473] width 9 height 9
click at [956, 509] on link "198.50" at bounding box center [948, 511] width 30 height 15
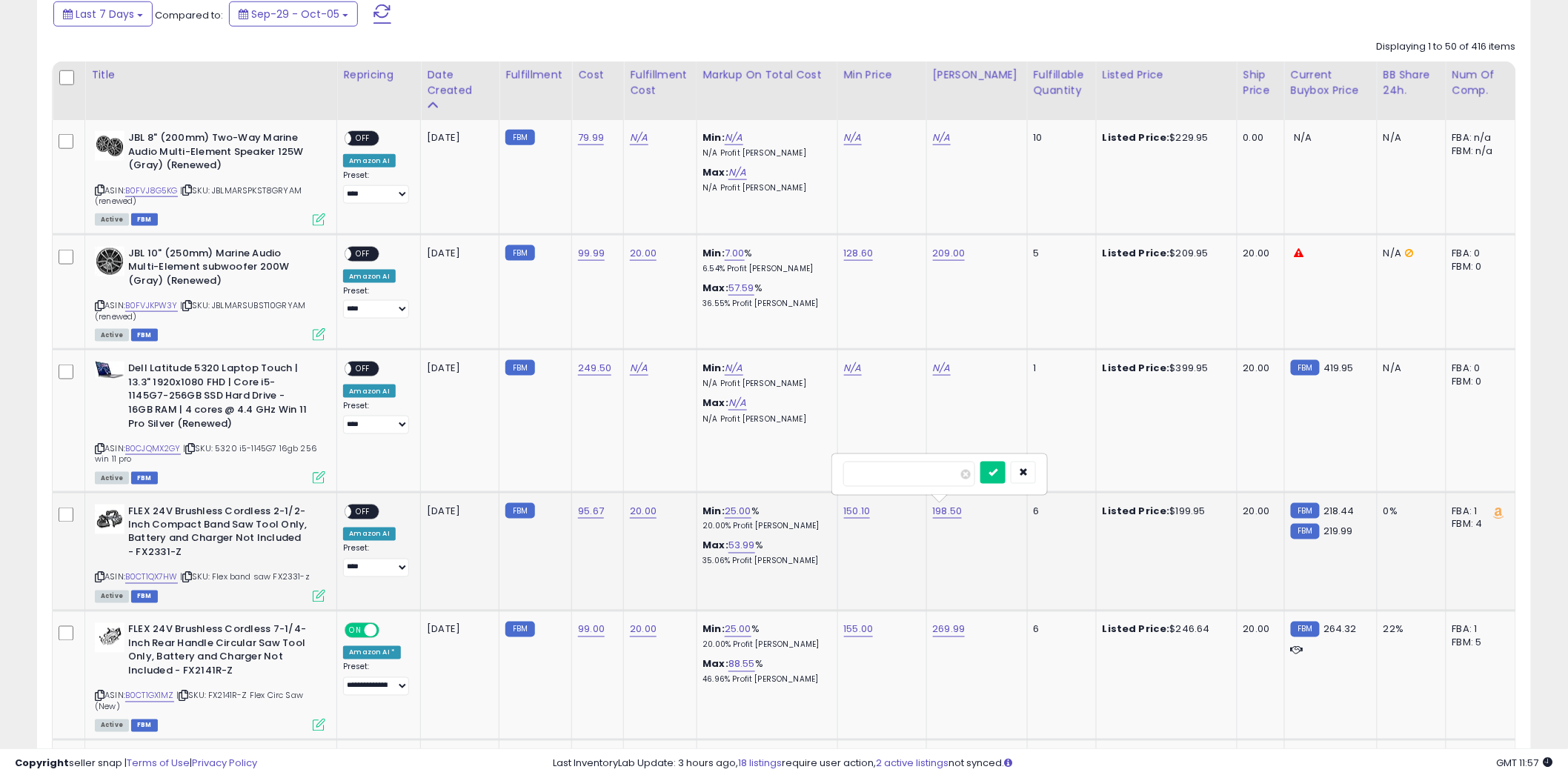
click at [868, 472] on input "******" at bounding box center [909, 473] width 132 height 25
type input "******"
click button "submit" at bounding box center [992, 473] width 25 height 22
click at [859, 506] on link "150.10" at bounding box center [857, 511] width 27 height 15
drag, startPoint x: 803, startPoint y: 464, endPoint x: 729, endPoint y: 476, distance: 75.0
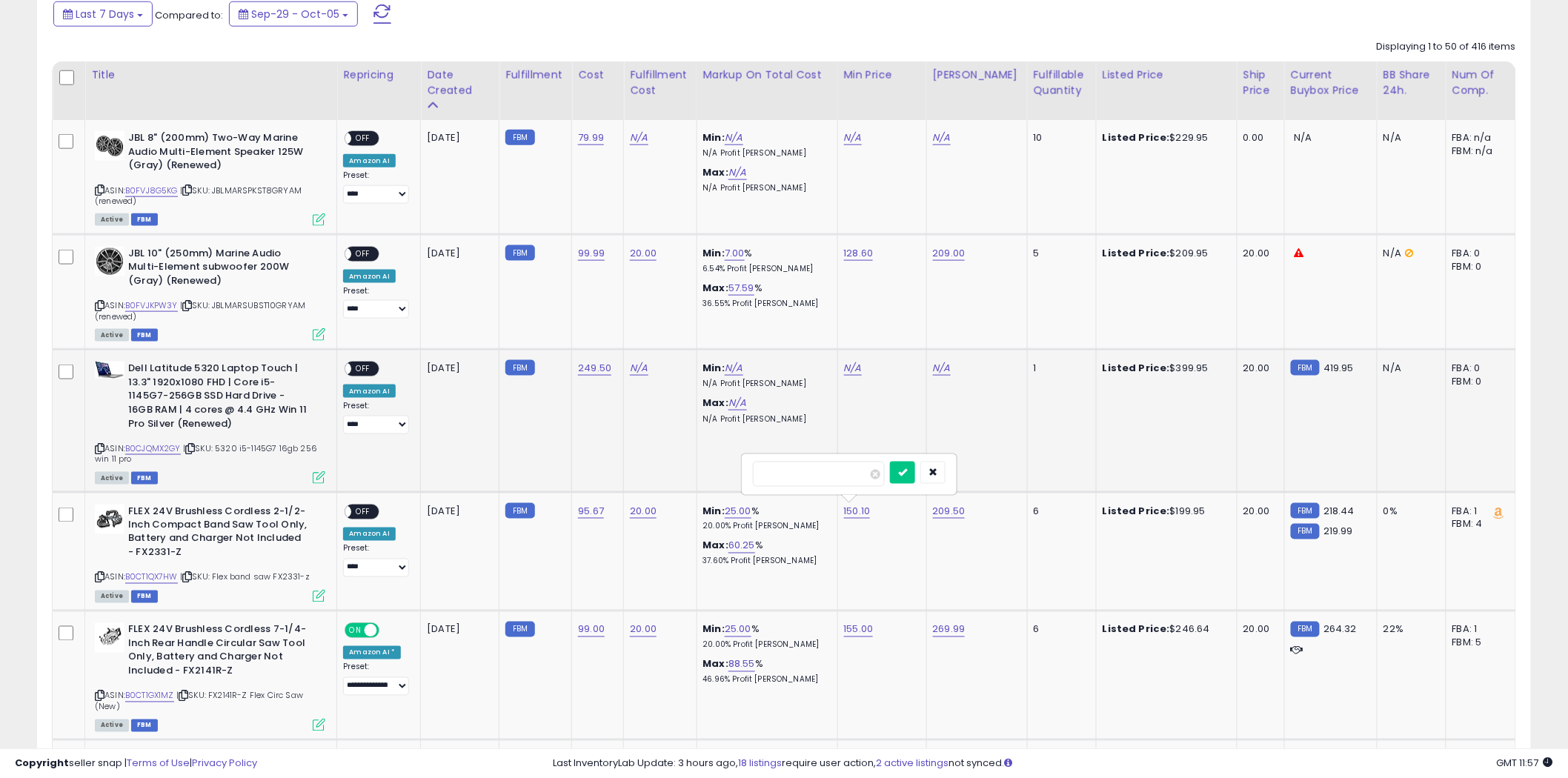
type input "******"
click button "submit" at bounding box center [902, 473] width 25 height 22
click at [384, 568] on select "**********" at bounding box center [376, 568] width 66 height 18
select select "**********"
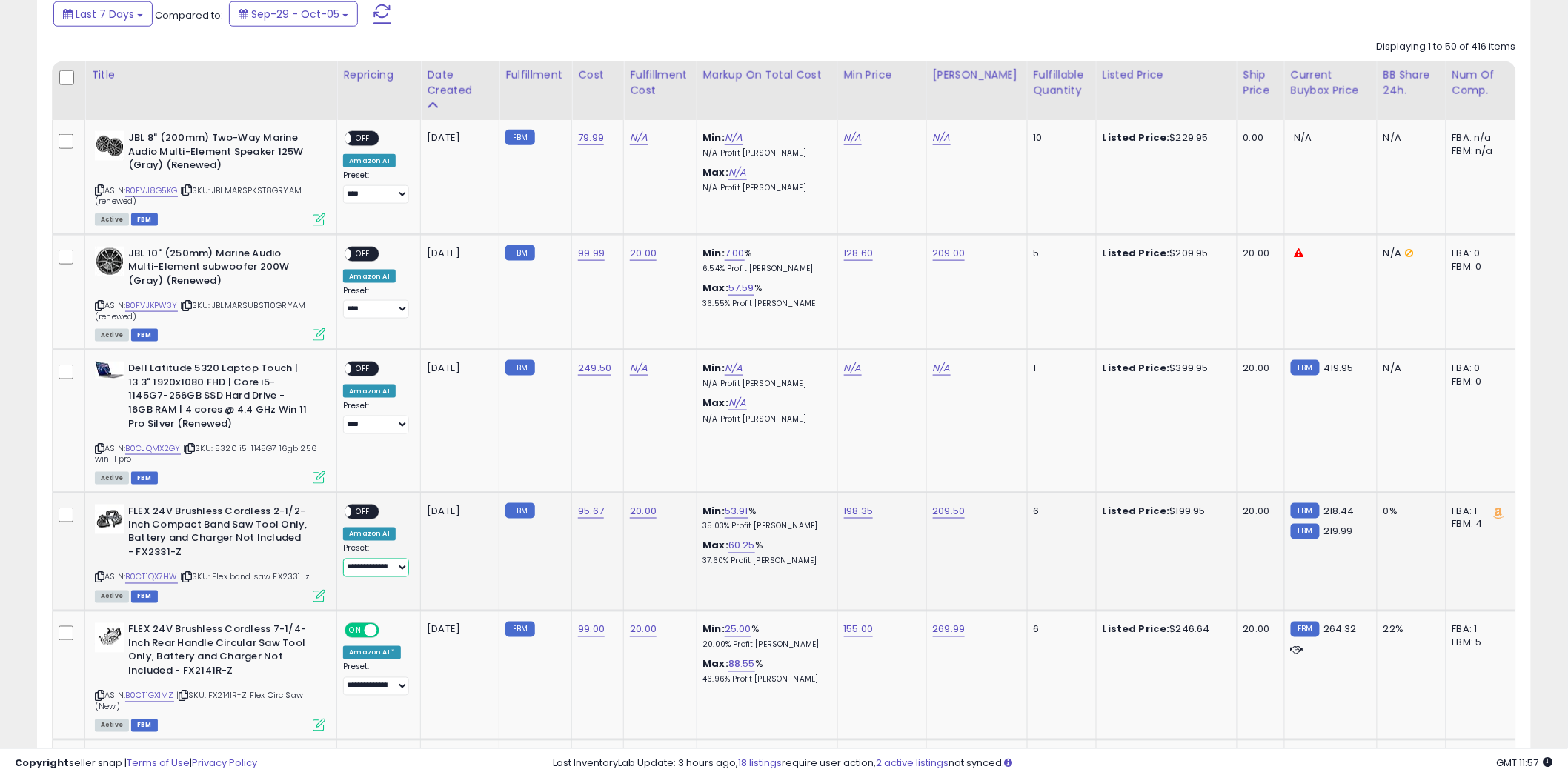
click at [348, 558] on select "**********" at bounding box center [376, 568] width 66 height 18
click at [359, 509] on span "OFF" at bounding box center [364, 512] width 24 height 13
drag, startPoint x: 243, startPoint y: 665, endPoint x: 168, endPoint y: 652, distance: 76.1
click at [179, 654] on b "FLEX 24V Brushless Cordless 7-1/4-Inch Rear Handle Circular Saw Tool Only, Batt…" at bounding box center [218, 652] width 180 height 58
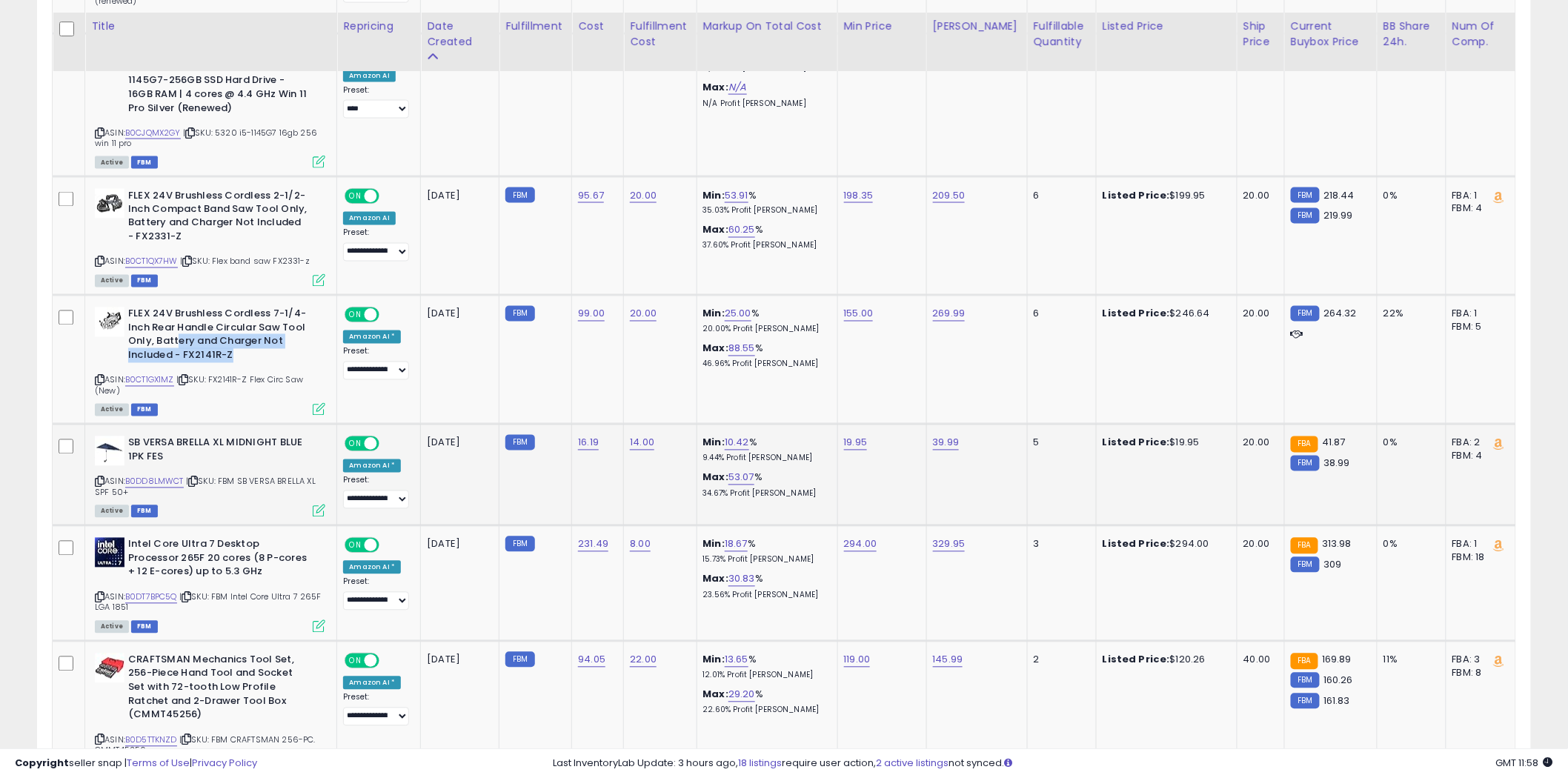
scroll to position [987, 0]
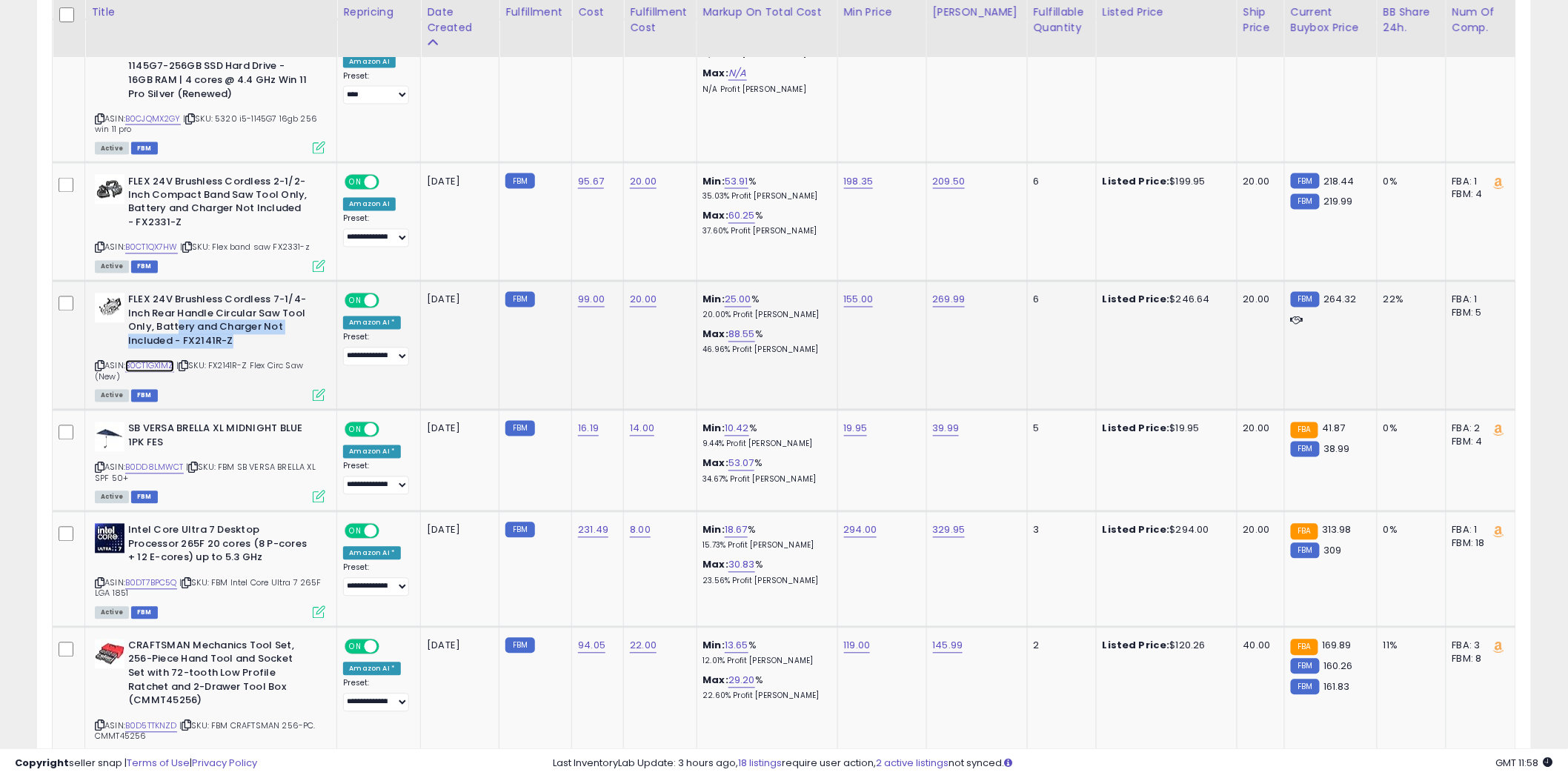
click at [156, 360] on link "B0CT1GX1MZ" at bounding box center [150, 366] width 49 height 13
click at [870, 183] on link "198.35" at bounding box center [859, 182] width 30 height 15
click at [947, 145] on button "button" at bounding box center [934, 143] width 25 height 22
click at [746, 181] on link "53.91" at bounding box center [736, 182] width 24 height 15
drag, startPoint x: 678, startPoint y: 141, endPoint x: 625, endPoint y: 146, distance: 53.2
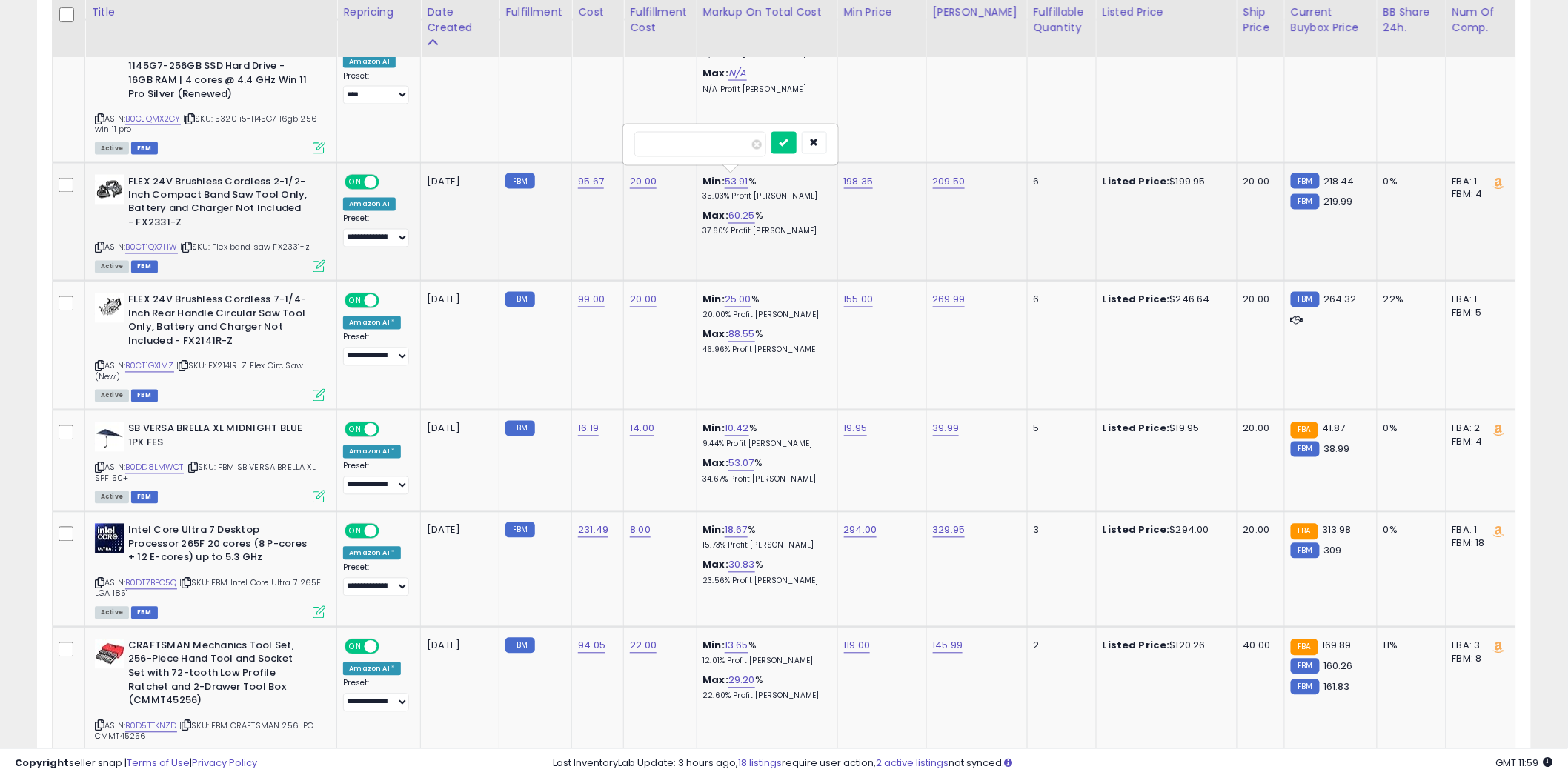
click at [625, 146] on div "*****" at bounding box center [730, 145] width 213 height 40
type input "**"
click button "submit" at bounding box center [784, 143] width 25 height 22
drag, startPoint x: 1039, startPoint y: 424, endPoint x: 1016, endPoint y: 427, distance: 23.2
click at [1016, 427] on tr "**********" at bounding box center [784, 461] width 1464 height 102
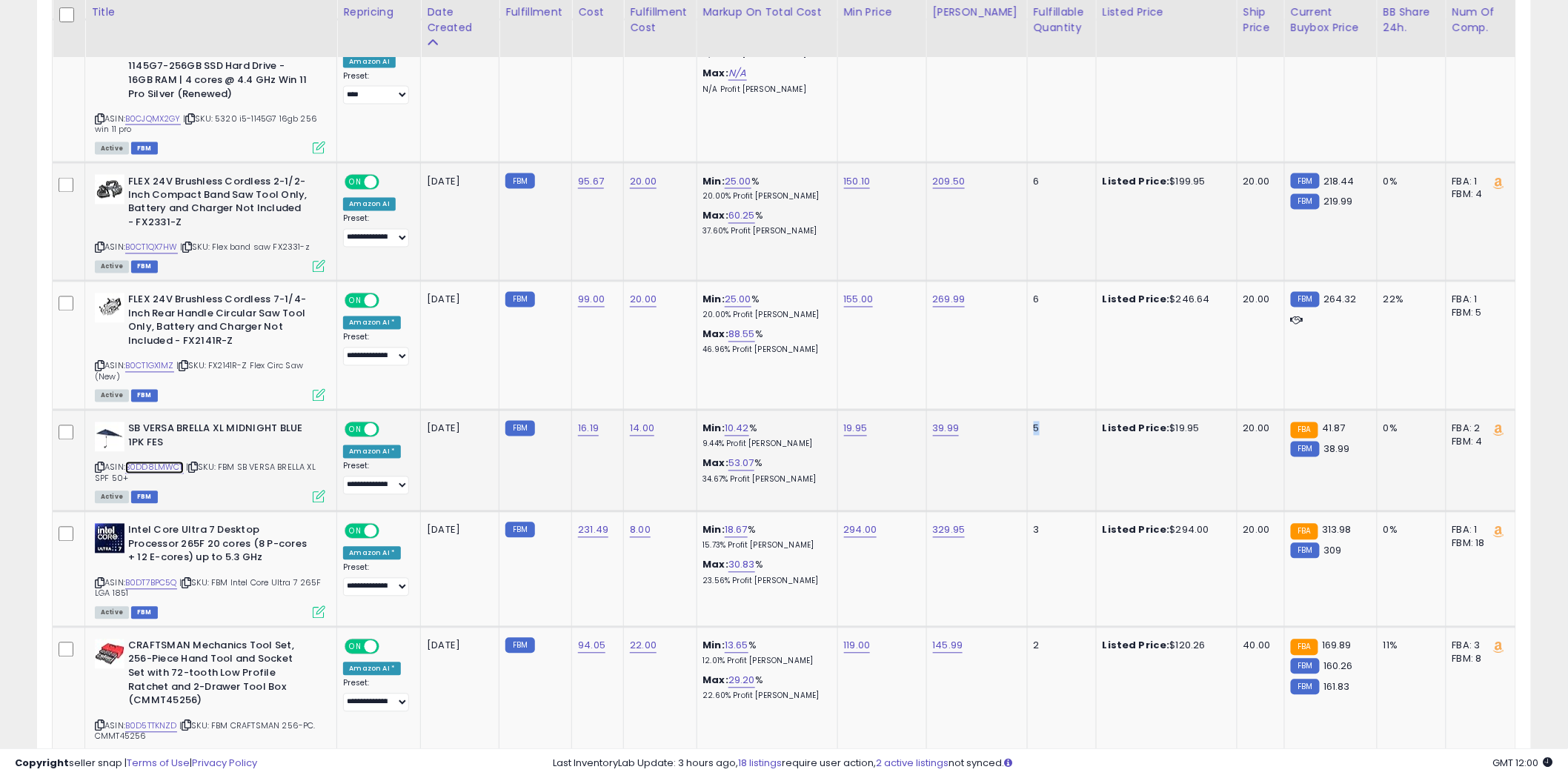
click at [154, 464] on link "B0DD8LMWCT" at bounding box center [154, 468] width 58 height 13
click at [1059, 470] on td "5" at bounding box center [1061, 461] width 69 height 102
drag, startPoint x: 991, startPoint y: 525, endPoint x: 932, endPoint y: 541, distance: 61.1
click at [928, 536] on tr "**********" at bounding box center [784, 569] width 1464 height 115
click at [153, 578] on link "B0DT7BPC5Q" at bounding box center [151, 584] width 52 height 13
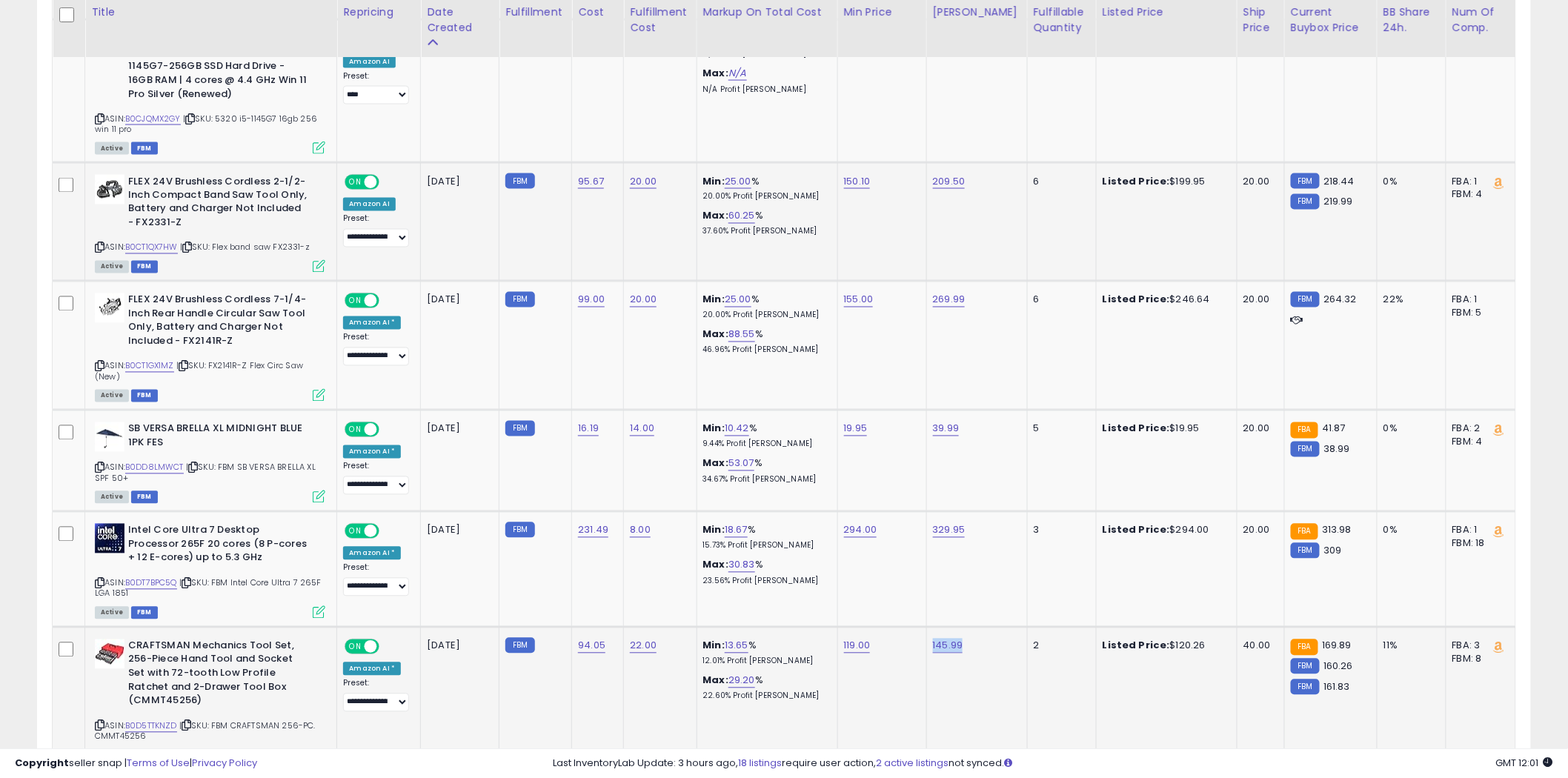
drag, startPoint x: 931, startPoint y: 645, endPoint x: 974, endPoint y: 645, distance: 43.0
click at [974, 645] on td "145.99" at bounding box center [976, 698] width 101 height 143
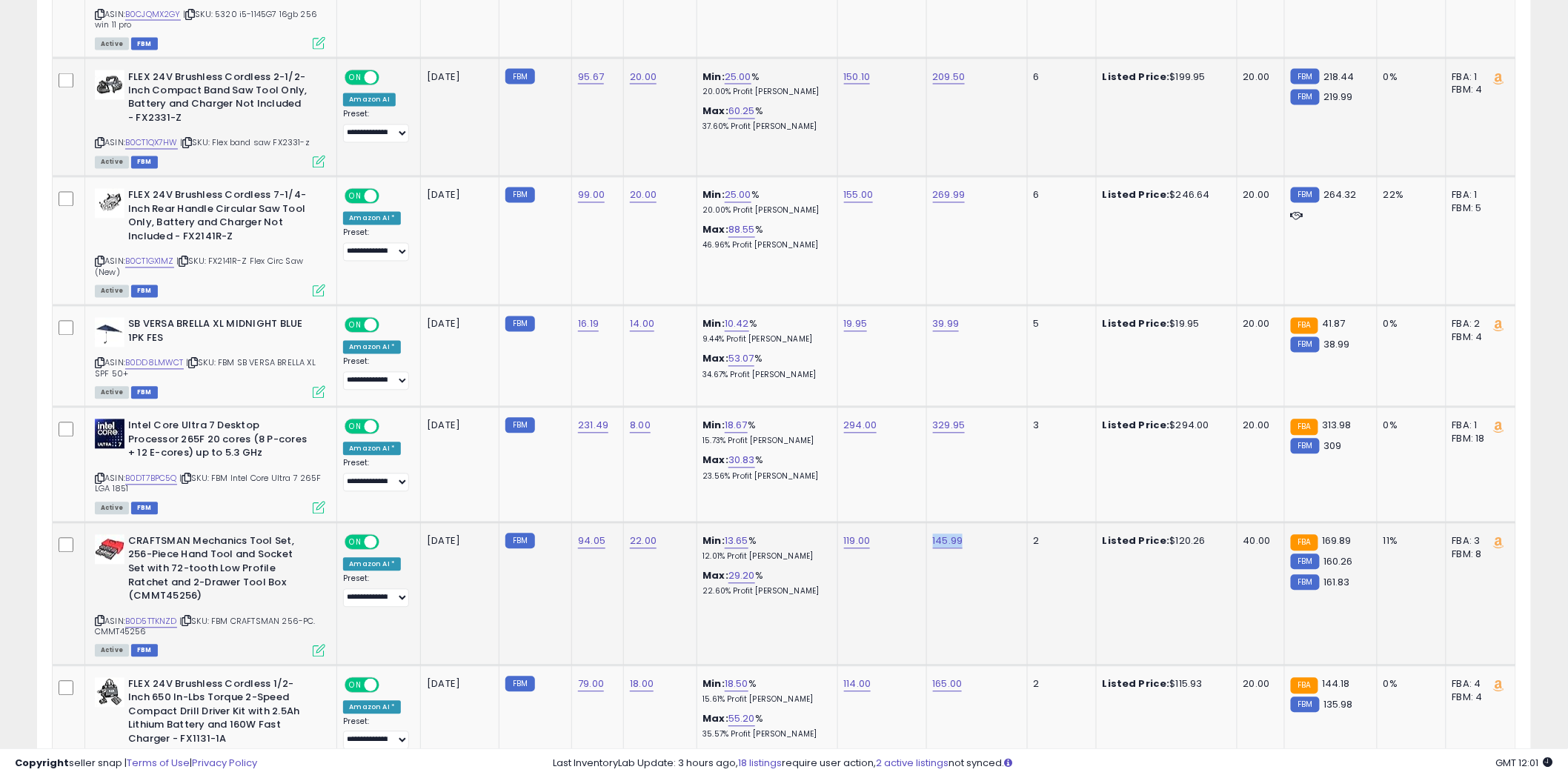
scroll to position [1153, 0]
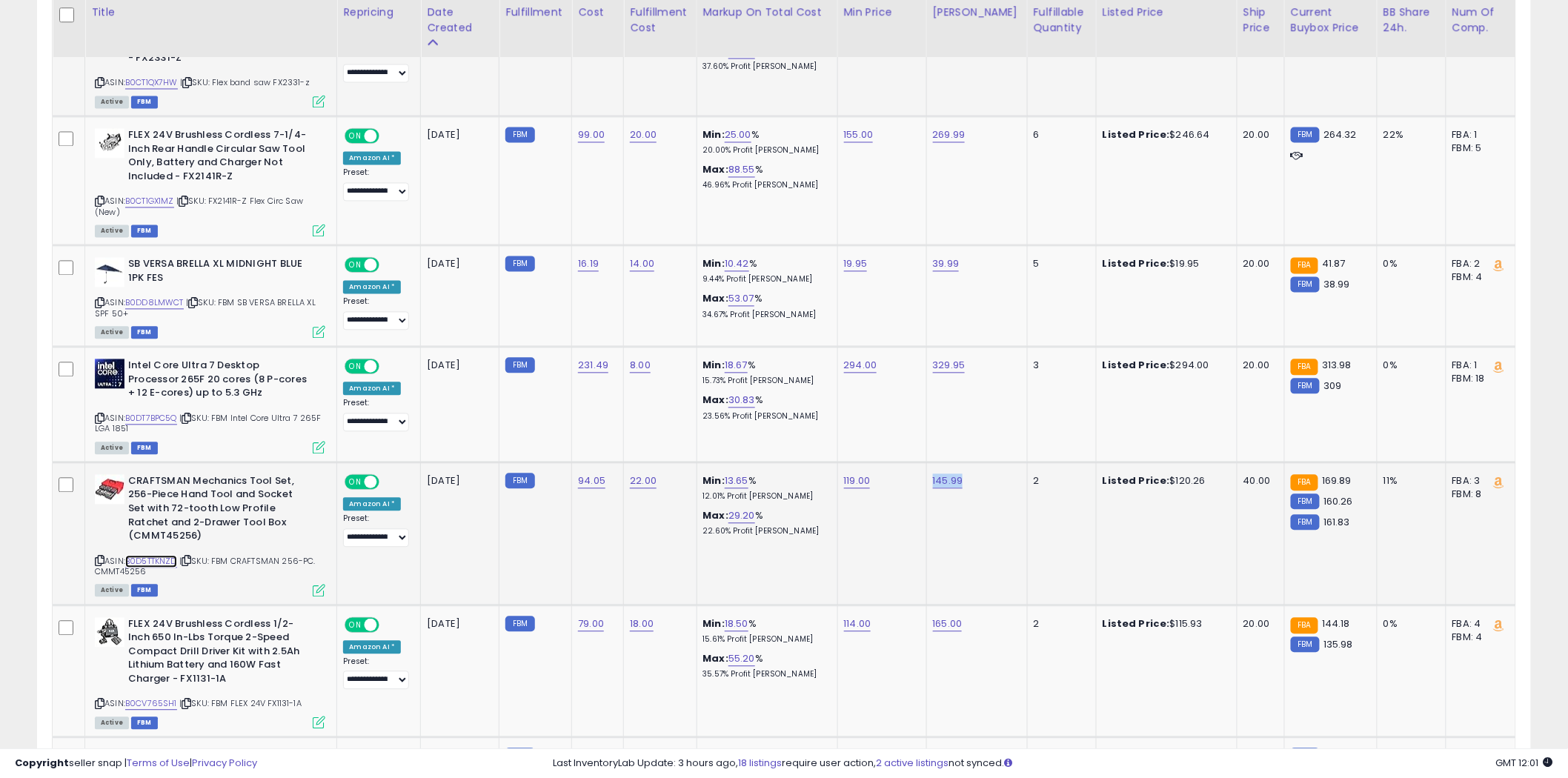
click at [167, 556] on link "B0D5TTKNZD" at bounding box center [151, 562] width 52 height 13
drag, startPoint x: 250, startPoint y: 673, endPoint x: 172, endPoint y: 675, distance: 78.0
click at [172, 675] on b "FLEX 24V Brushless Cordless 1/2-Inch 650 In-Lbs Torque 2-Speed Compact Drill Dr…" at bounding box center [218, 654] width 180 height 73
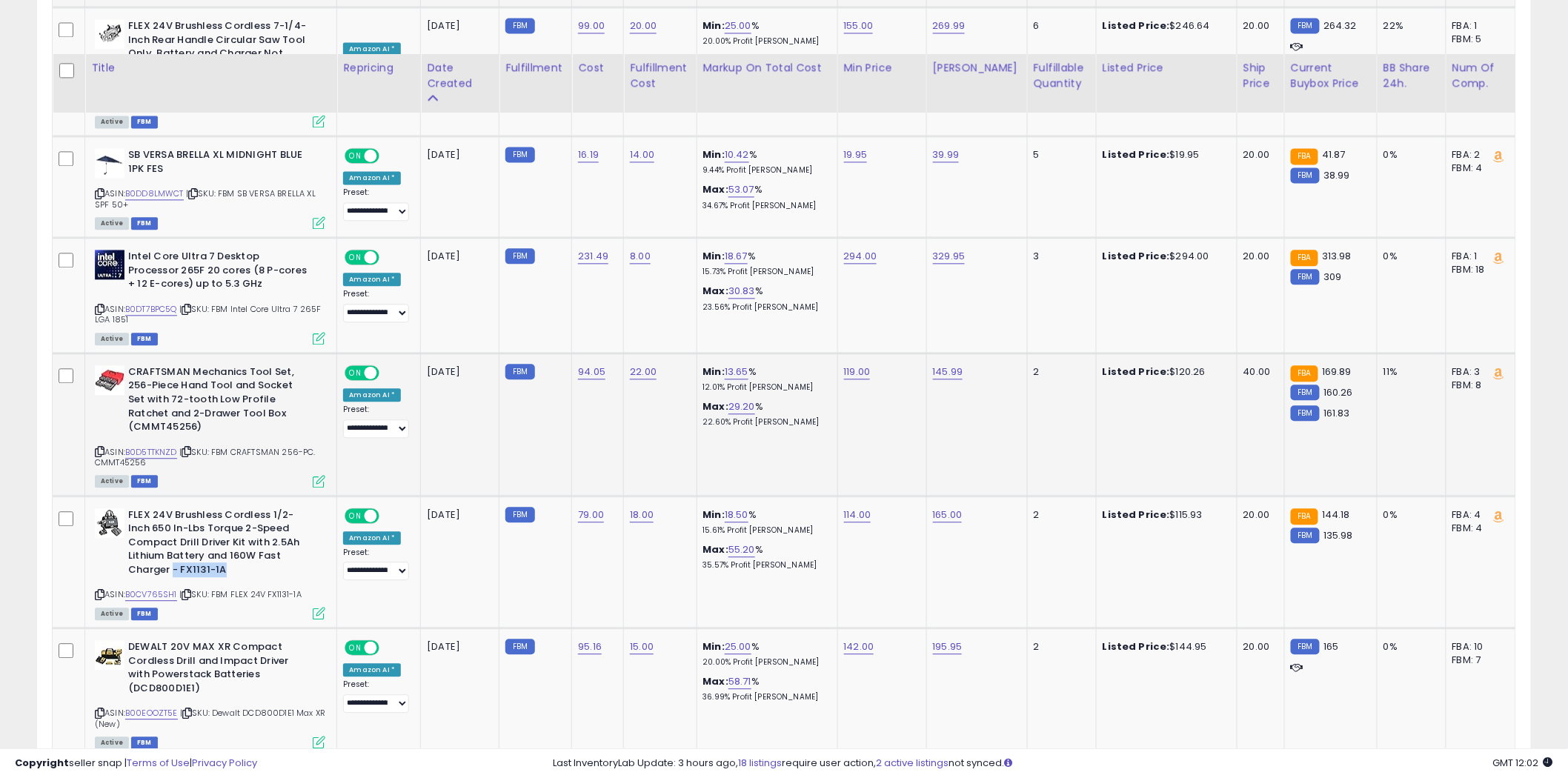
scroll to position [1317, 0]
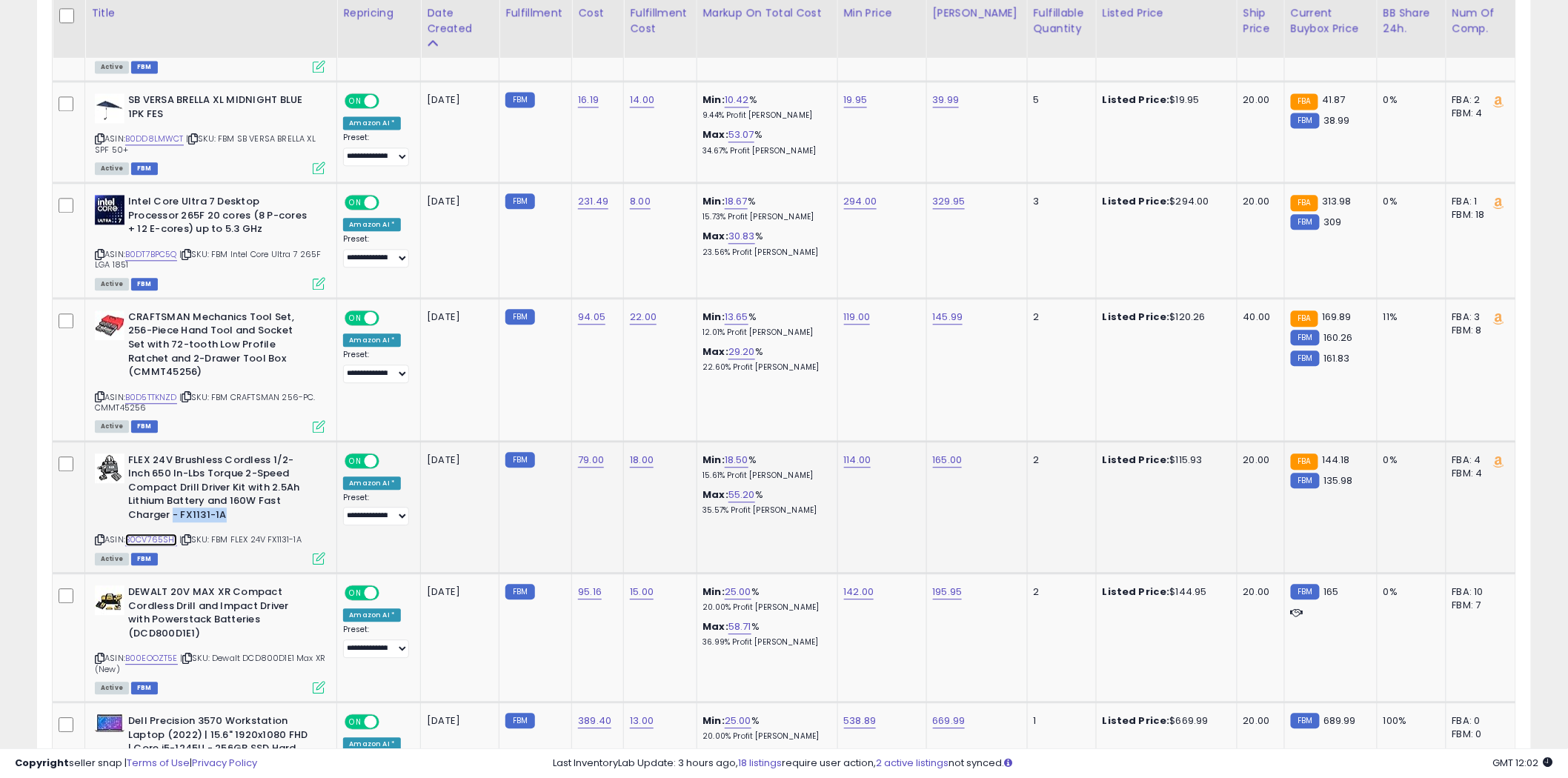
click at [156, 533] on link "B0CV765SH1" at bounding box center [151, 540] width 52 height 13
drag, startPoint x: 1045, startPoint y: 585, endPoint x: 1013, endPoint y: 589, distance: 32.2
click at [1013, 589] on tr "**********" at bounding box center [784, 638] width 1464 height 129
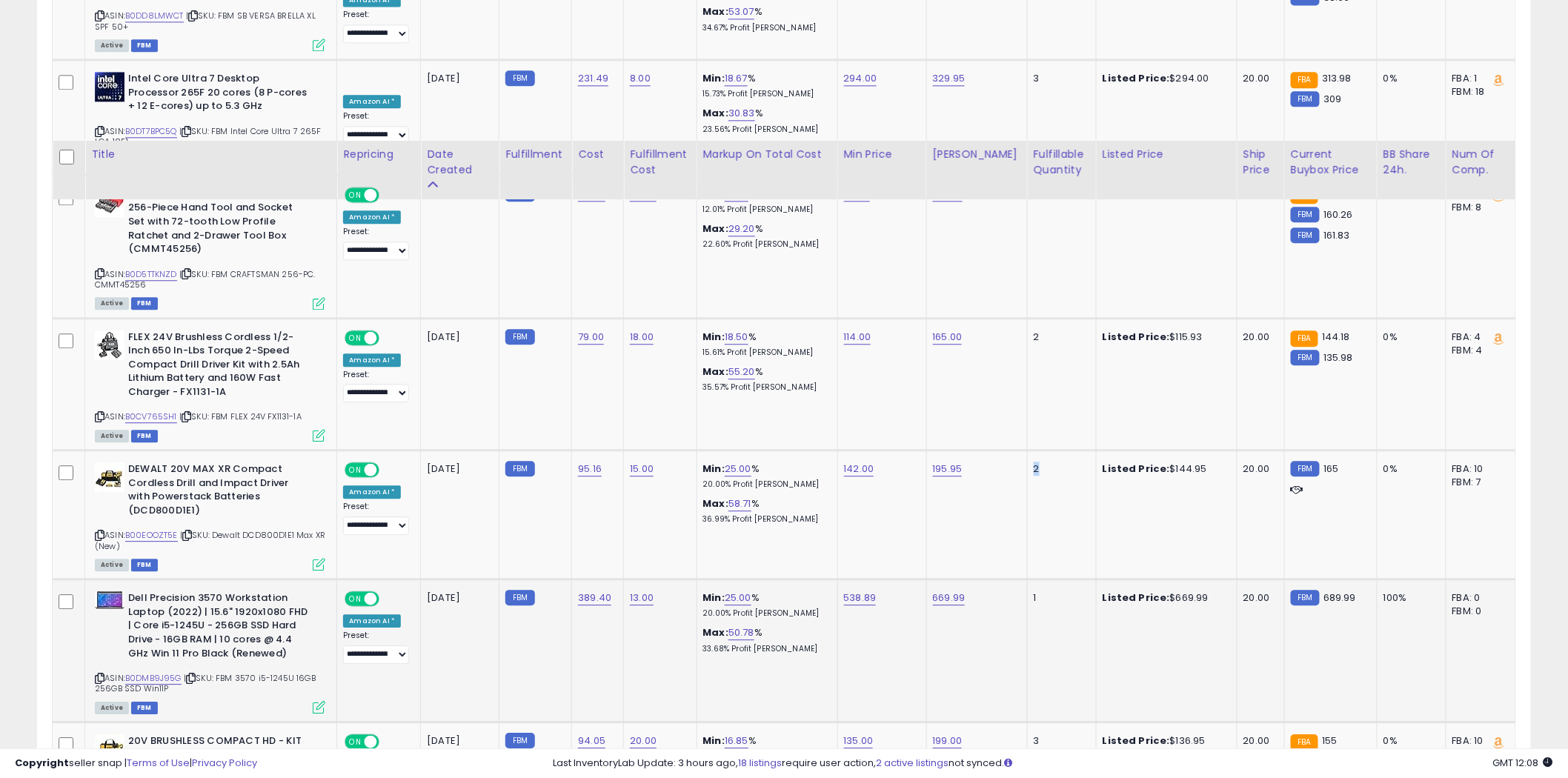
scroll to position [1646, 0]
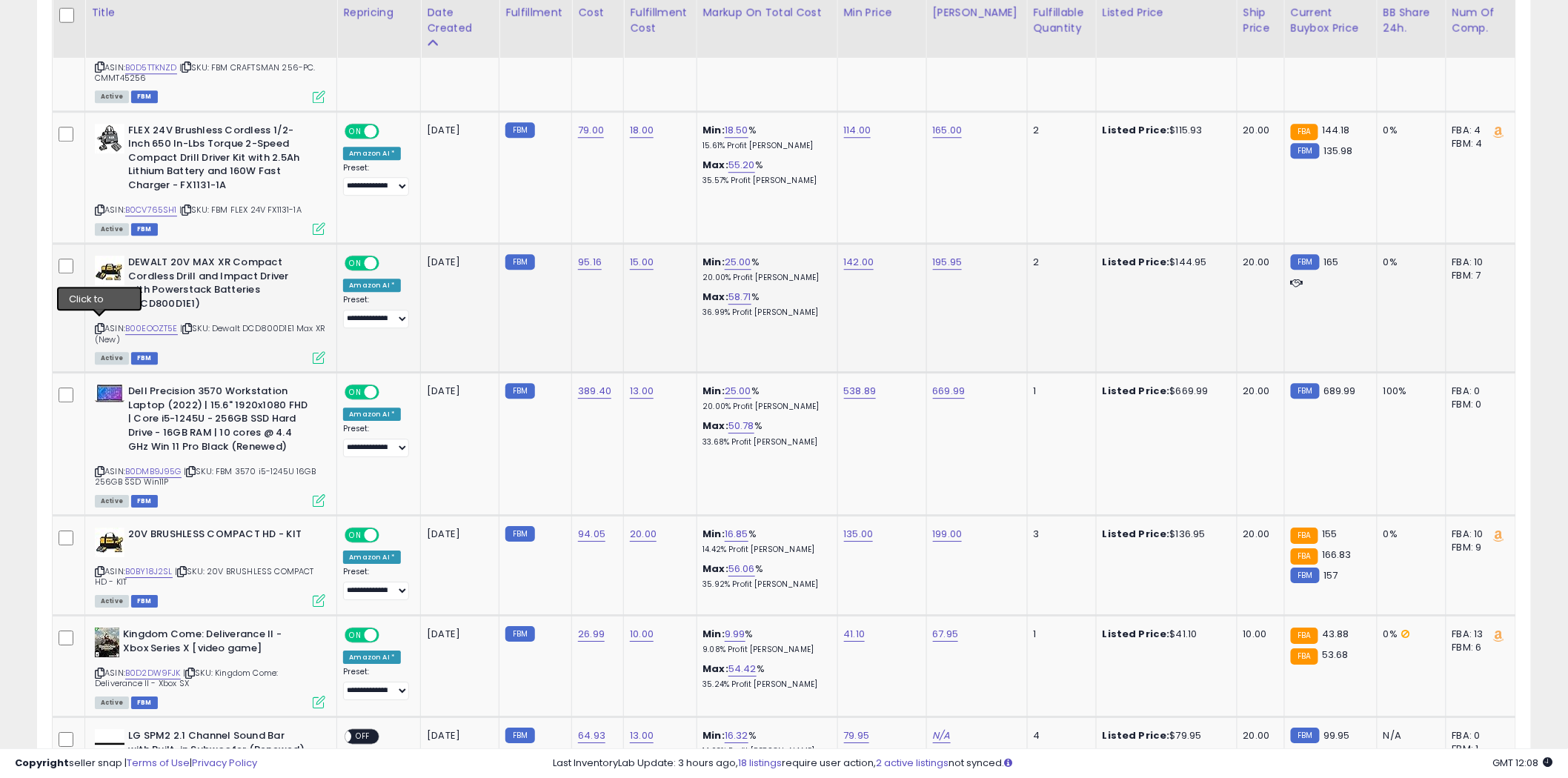
click at [96, 325] on icon at bounding box center [100, 329] width 9 height 8
drag, startPoint x: 98, startPoint y: 205, endPoint x: 168, endPoint y: 195, distance: 70.7
click at [99, 206] on icon at bounding box center [100, 209] width 9 height 8
click at [100, 206] on icon at bounding box center [100, 209] width 9 height 8
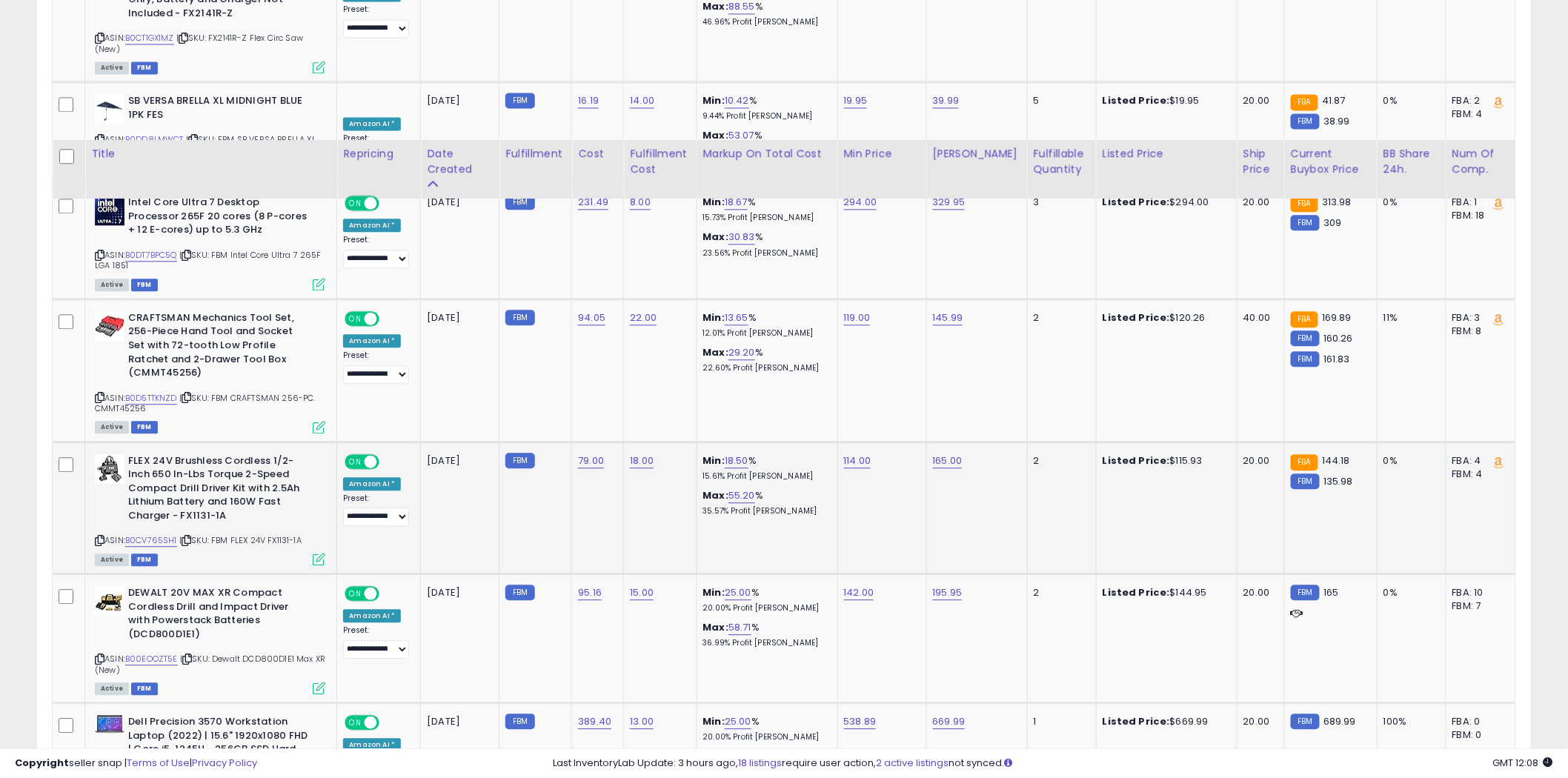
scroll to position [1482, 0]
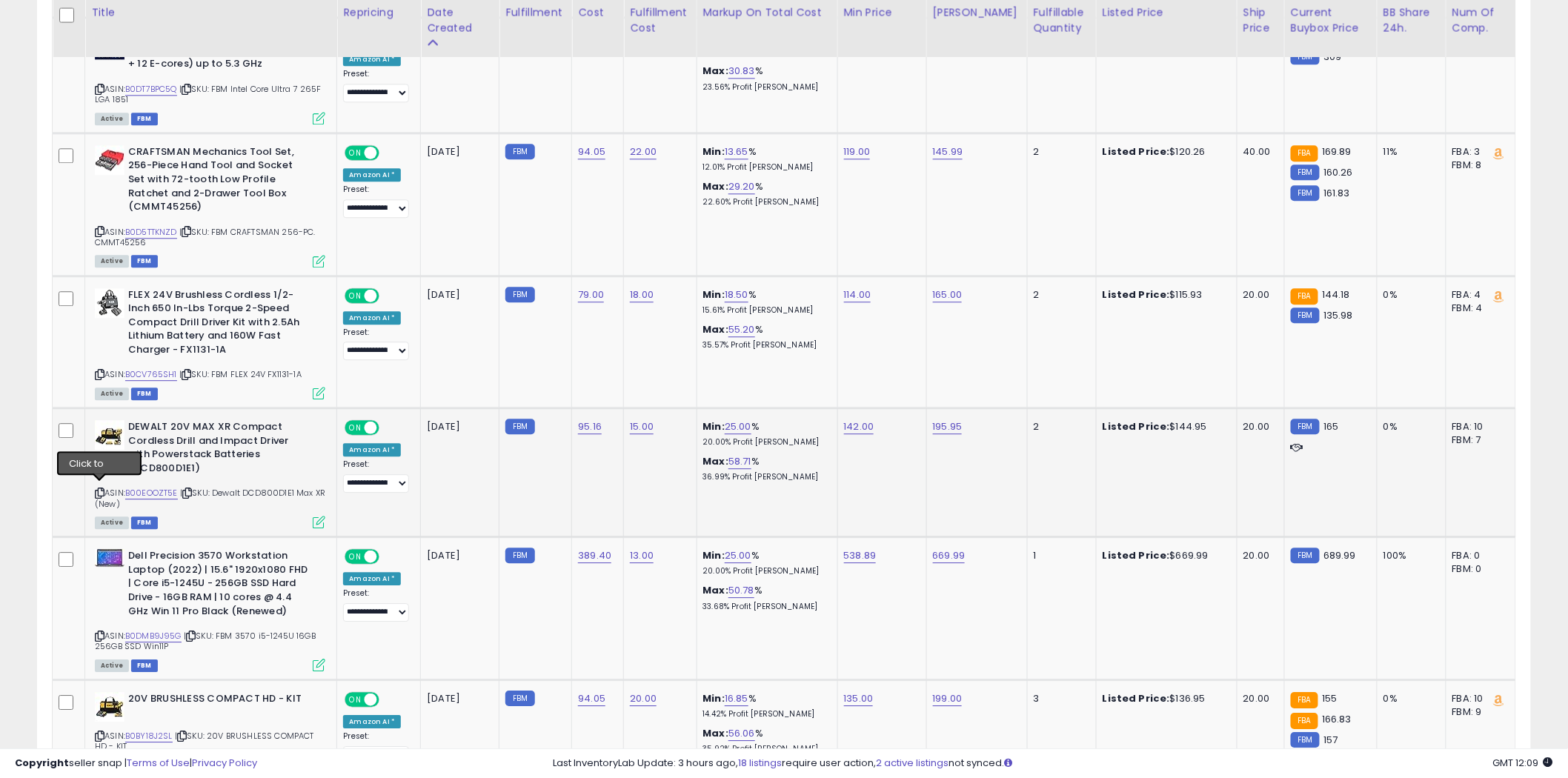
click at [99, 489] on icon at bounding box center [100, 493] width 9 height 8
click at [156, 487] on link "B00EOOZT5E" at bounding box center [151, 494] width 53 height 13
click at [162, 630] on link "B0DMB9J95G" at bounding box center [153, 637] width 56 height 13
drag, startPoint x: 305, startPoint y: 689, endPoint x: 224, endPoint y: 700, distance: 81.7
click at [220, 701] on b "20V BRUSHLESS COMPACT HD - KIT" at bounding box center [218, 700] width 180 height 18
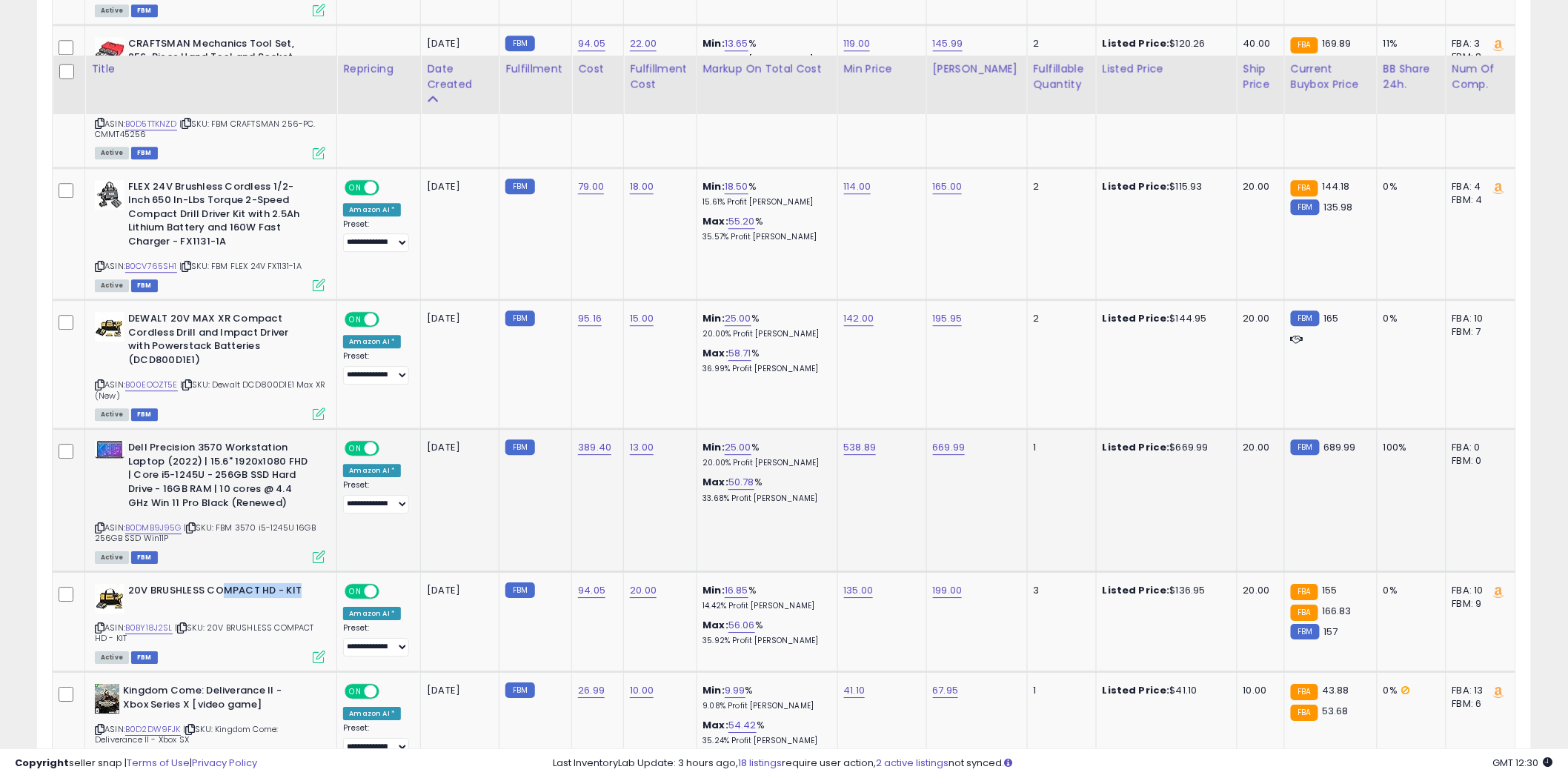
scroll to position [1646, 0]
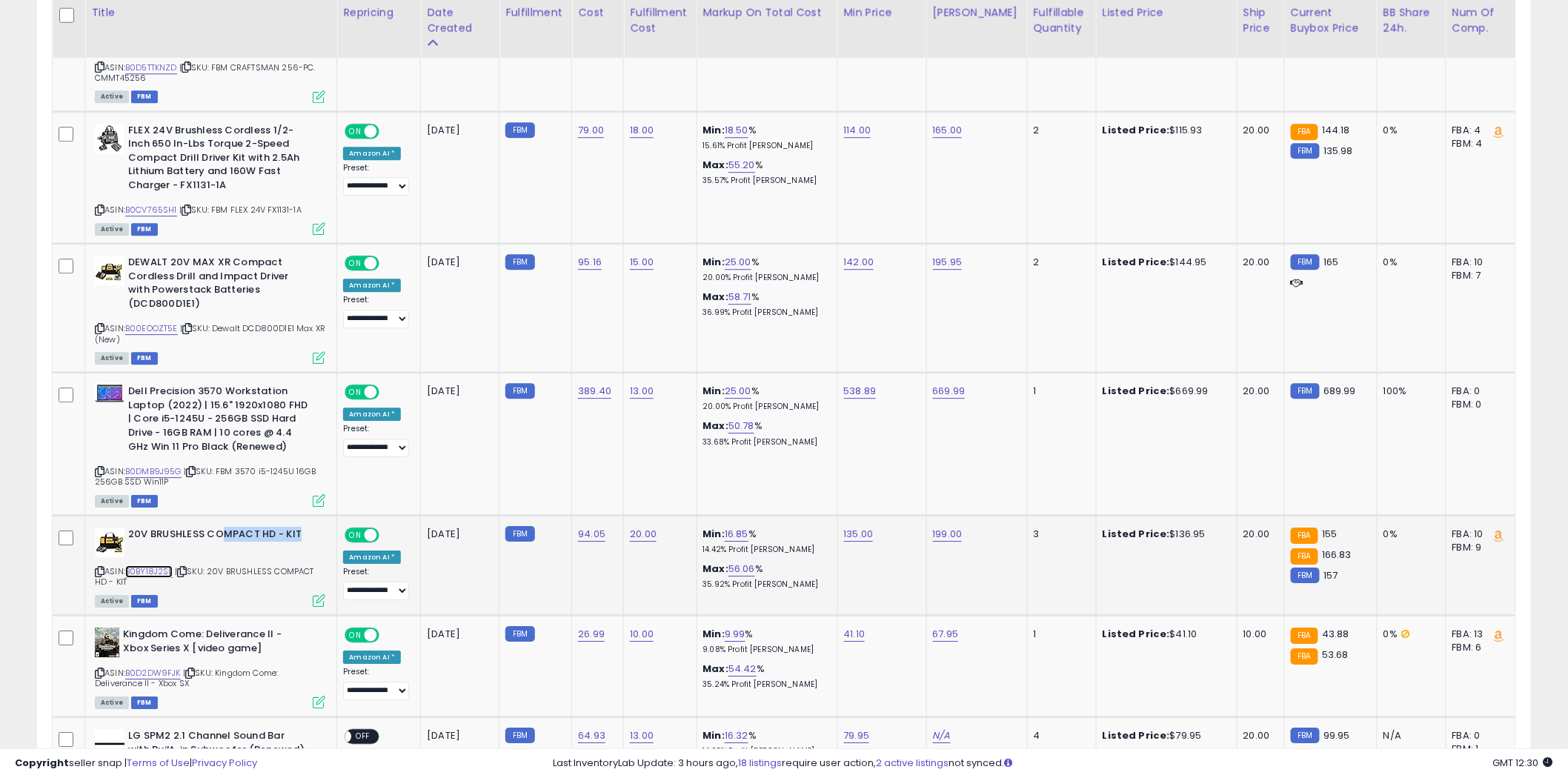
click at [149, 566] on link "B0BY18J2SL" at bounding box center [149, 572] width 47 height 13
click at [97, 568] on icon at bounding box center [100, 571] width 9 height 8
drag, startPoint x: 333, startPoint y: 567, endPoint x: 225, endPoint y: 576, distance: 108.4
click at [225, 576] on td "20V BRUSHLESS COMPACT HD - KIT ASIN: B0BY18J2SL | SKU: 20V BRUSHLESS COMPACT HD…" at bounding box center [210, 566] width 252 height 100
drag, startPoint x: 306, startPoint y: 526, endPoint x: 190, endPoint y: 542, distance: 117.1
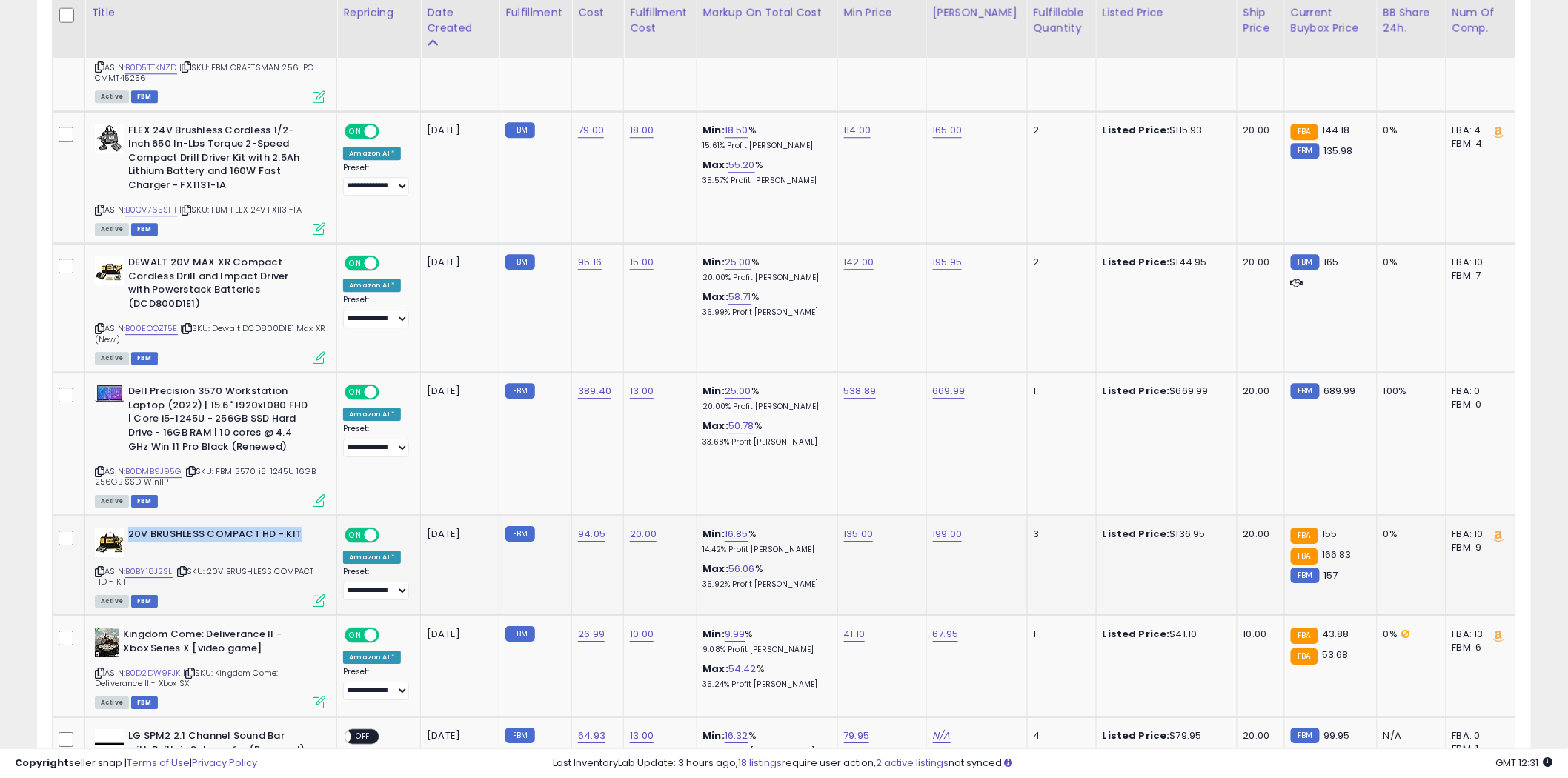
click at [190, 542] on div "20V BRUSHLESS COMPACT HD - KIT" at bounding box center [210, 543] width 231 height 30
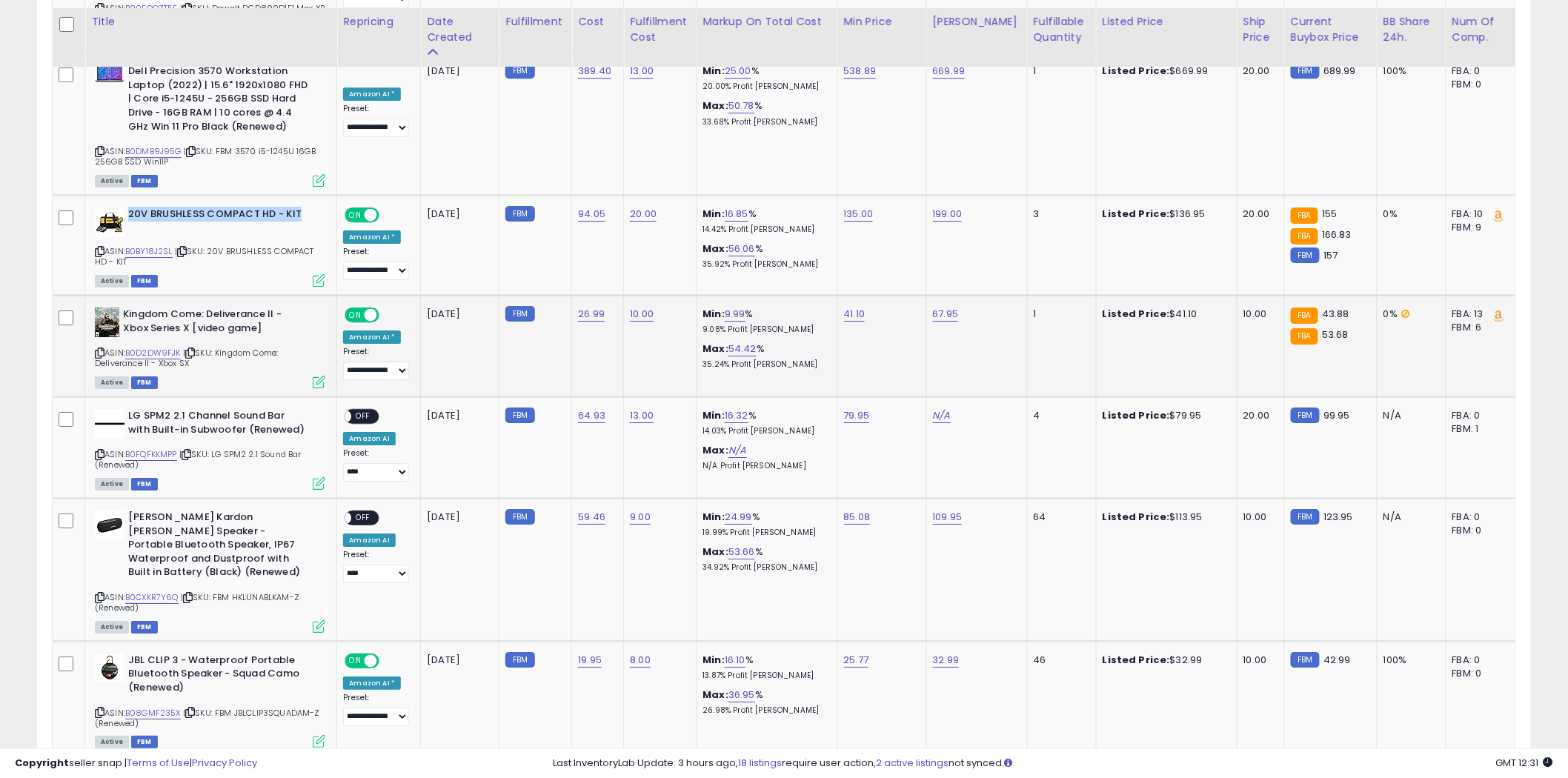
scroll to position [1976, 0]
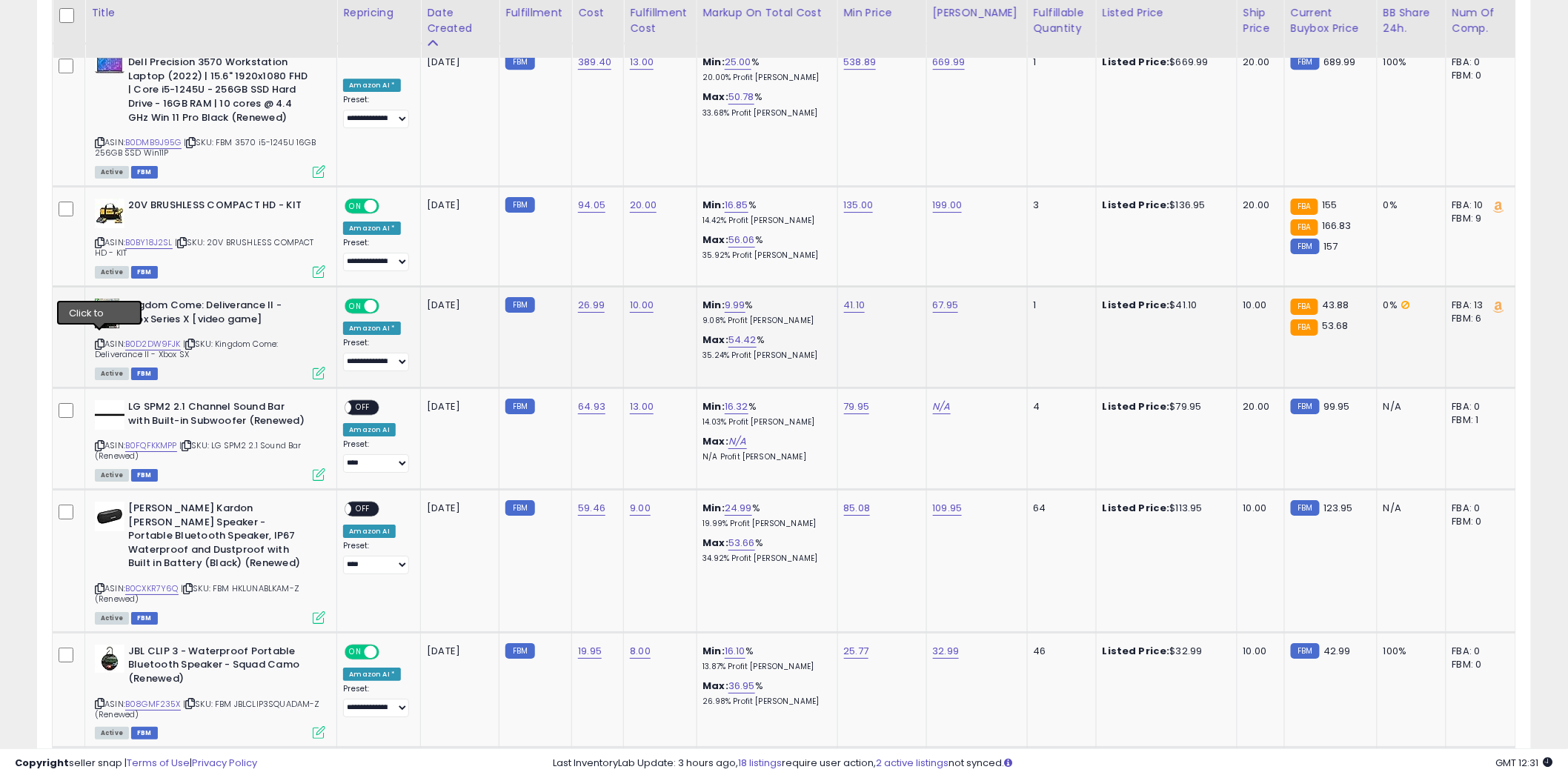
click at [95, 341] on icon at bounding box center [100, 344] width 9 height 8
drag, startPoint x: 321, startPoint y: 397, endPoint x: 216, endPoint y: 404, distance: 105.2
click at [215, 404] on div "LG SPM2 2.1 Channel Sound Bar with Built-in Subwoofer (Renewed)" at bounding box center [210, 416] width 231 height 31
click at [159, 439] on link "B0FQFKKMPP" at bounding box center [151, 446] width 52 height 13
drag, startPoint x: 305, startPoint y: 640, endPoint x: 166, endPoint y: 643, distance: 139.0
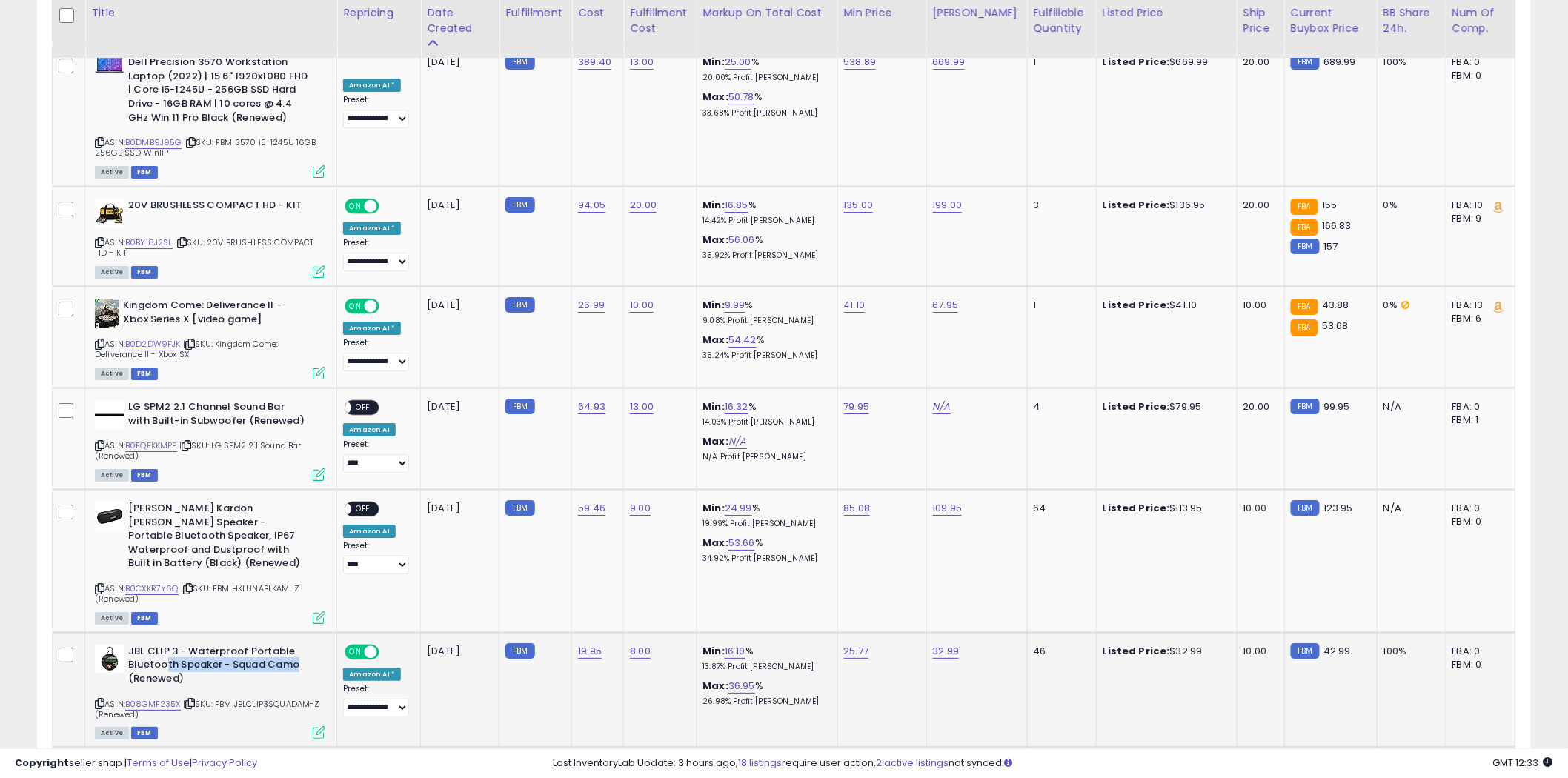
click at [166, 645] on b "JBL CLIP 3 - Waterproof Portable Bluetooth Speaker - Squad Camo (Renewed)" at bounding box center [218, 667] width 180 height 45
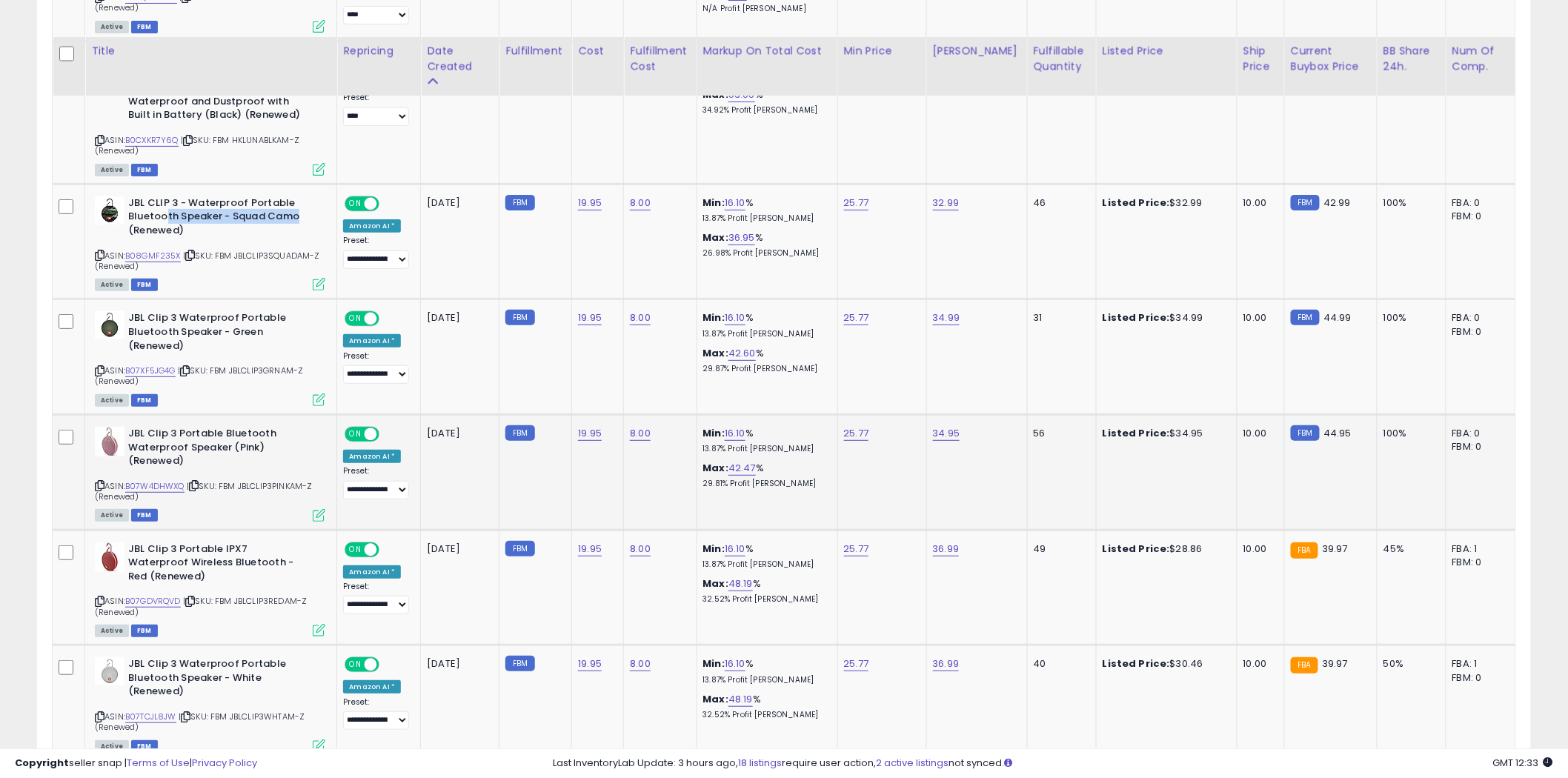
scroll to position [2470, 0]
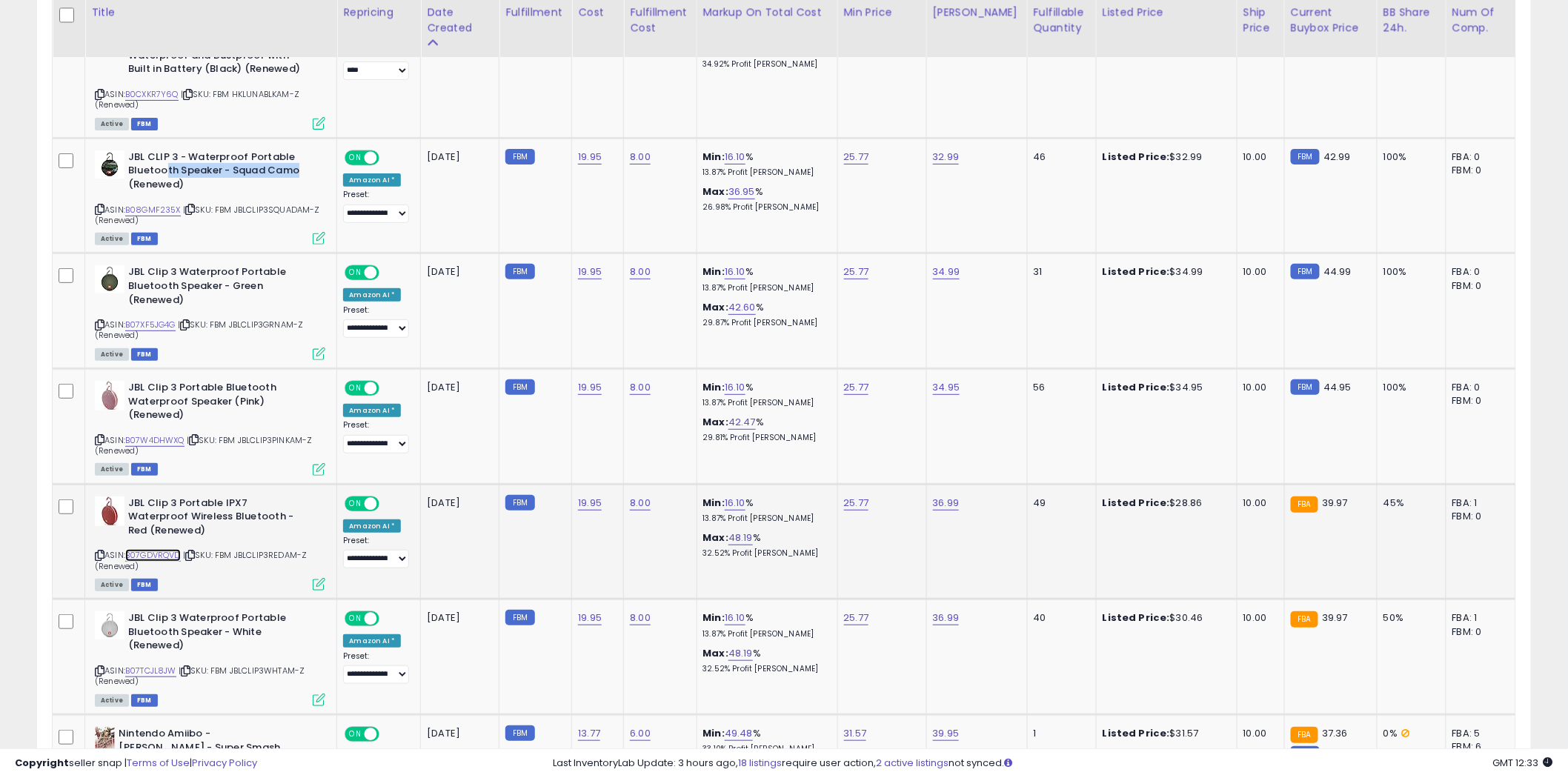
click at [173, 549] on link "B07GDVRQVD" at bounding box center [153, 556] width 55 height 13
click at [97, 551] on icon at bounding box center [100, 555] width 9 height 8
drag, startPoint x: 209, startPoint y: 487, endPoint x: 179, endPoint y: 487, distance: 30.0
click at [179, 497] on b "JBL Clip 3 Portable IPX7 Waterproof Wireless Bluetooth - Red (Renewed)" at bounding box center [218, 519] width 180 height 45
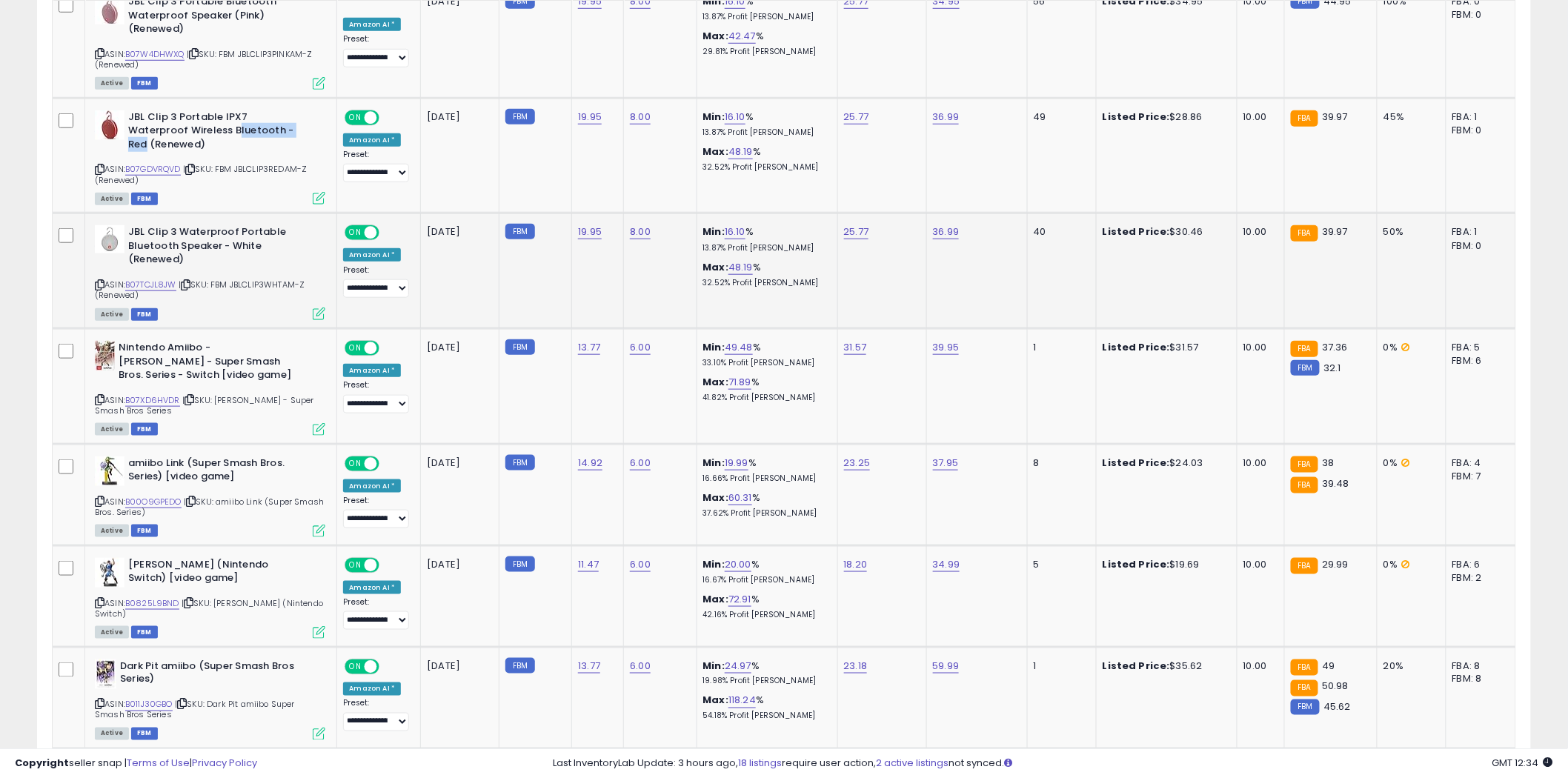
scroll to position [2799, 0]
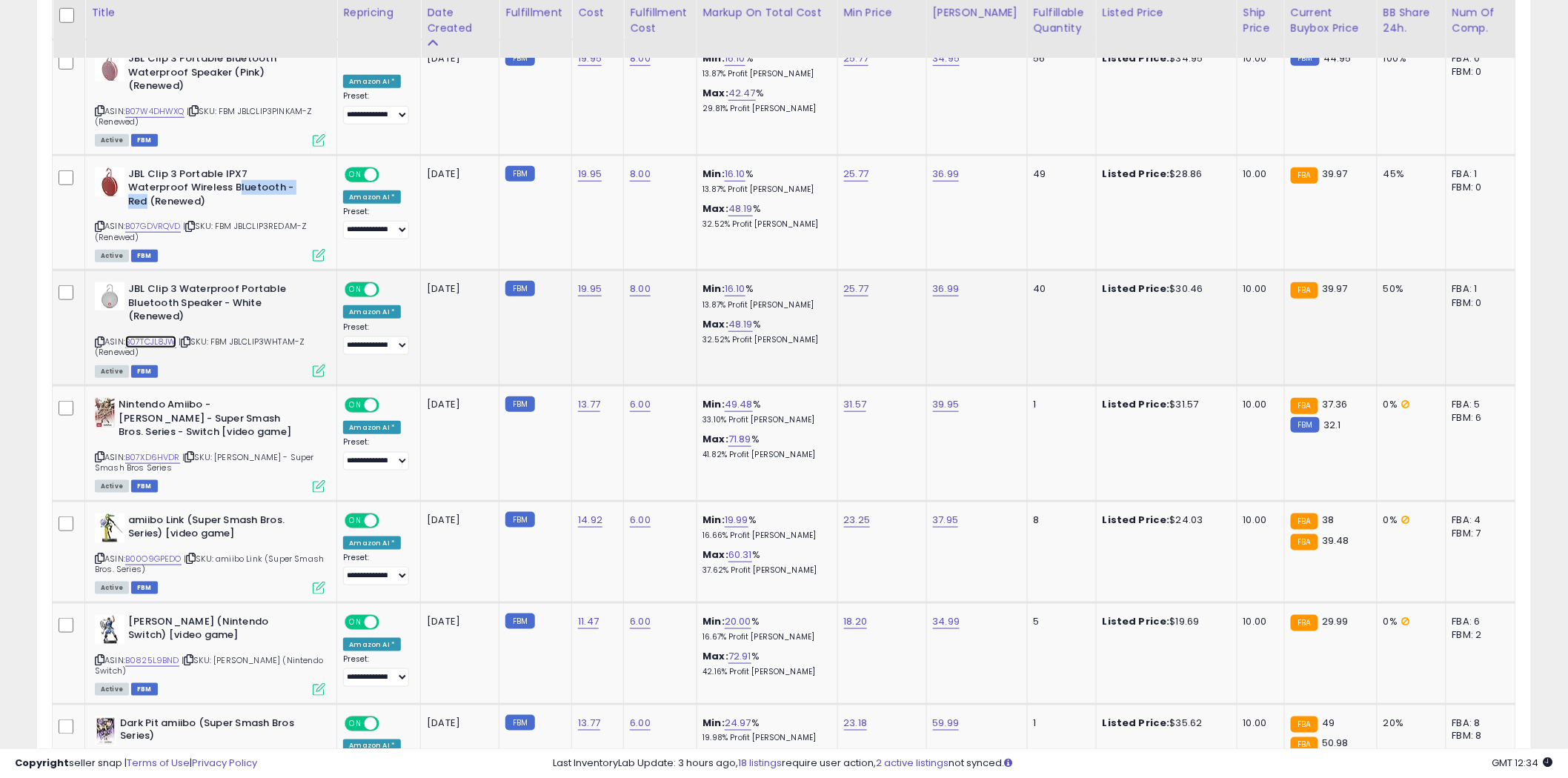
click at [149, 336] on link "B07TCJL8JW" at bounding box center [150, 342] width 51 height 13
click at [98, 453] on icon at bounding box center [100, 457] width 9 height 8
click at [99, 555] on icon at bounding box center [100, 558] width 9 height 8
drag, startPoint x: 313, startPoint y: 589, endPoint x: 200, endPoint y: 591, distance: 113.0
click at [200, 615] on div "[PERSON_NAME] (Nintendo Switch) [video game]" at bounding box center [210, 630] width 231 height 31
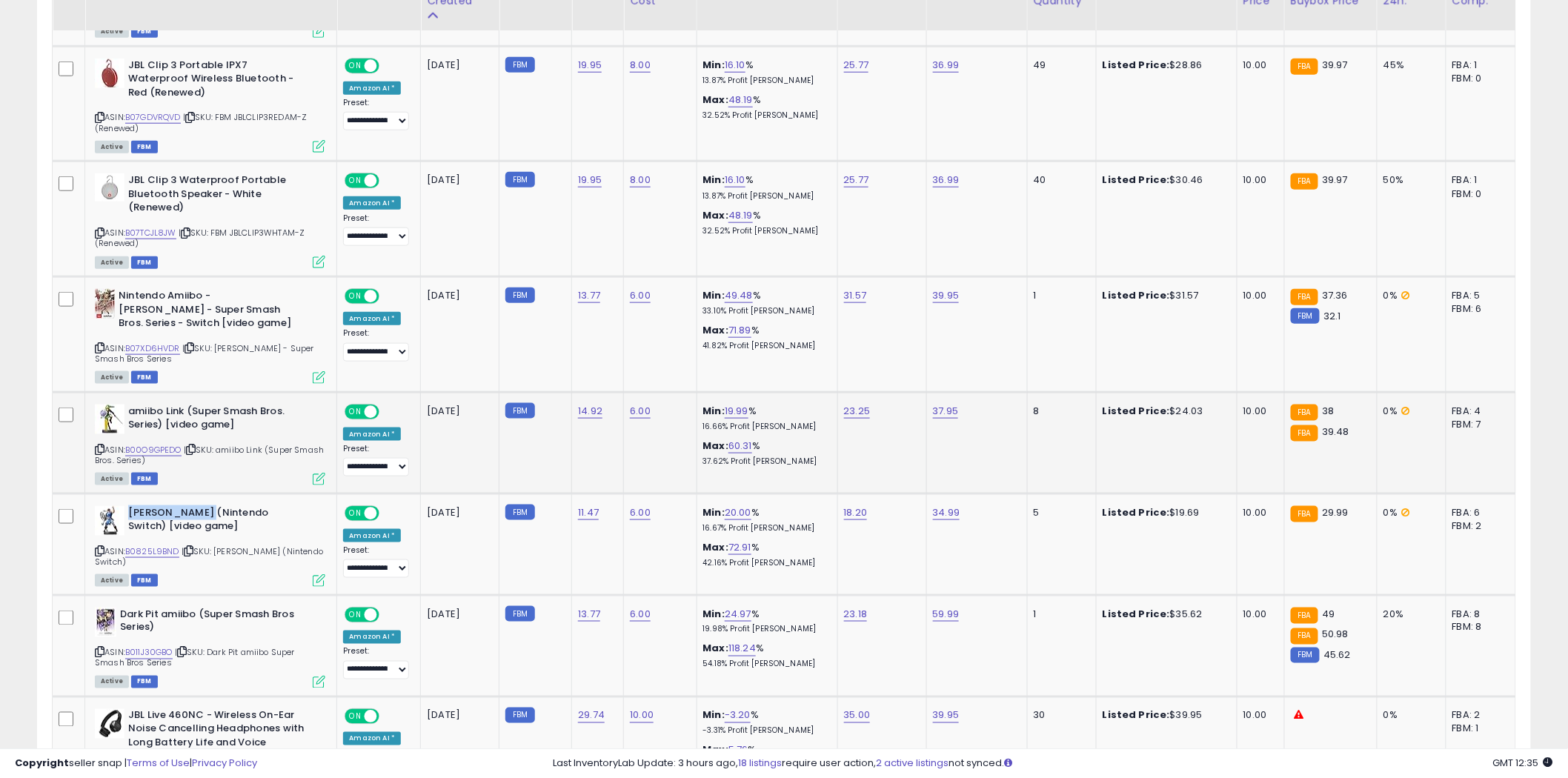
scroll to position [3129, 0]
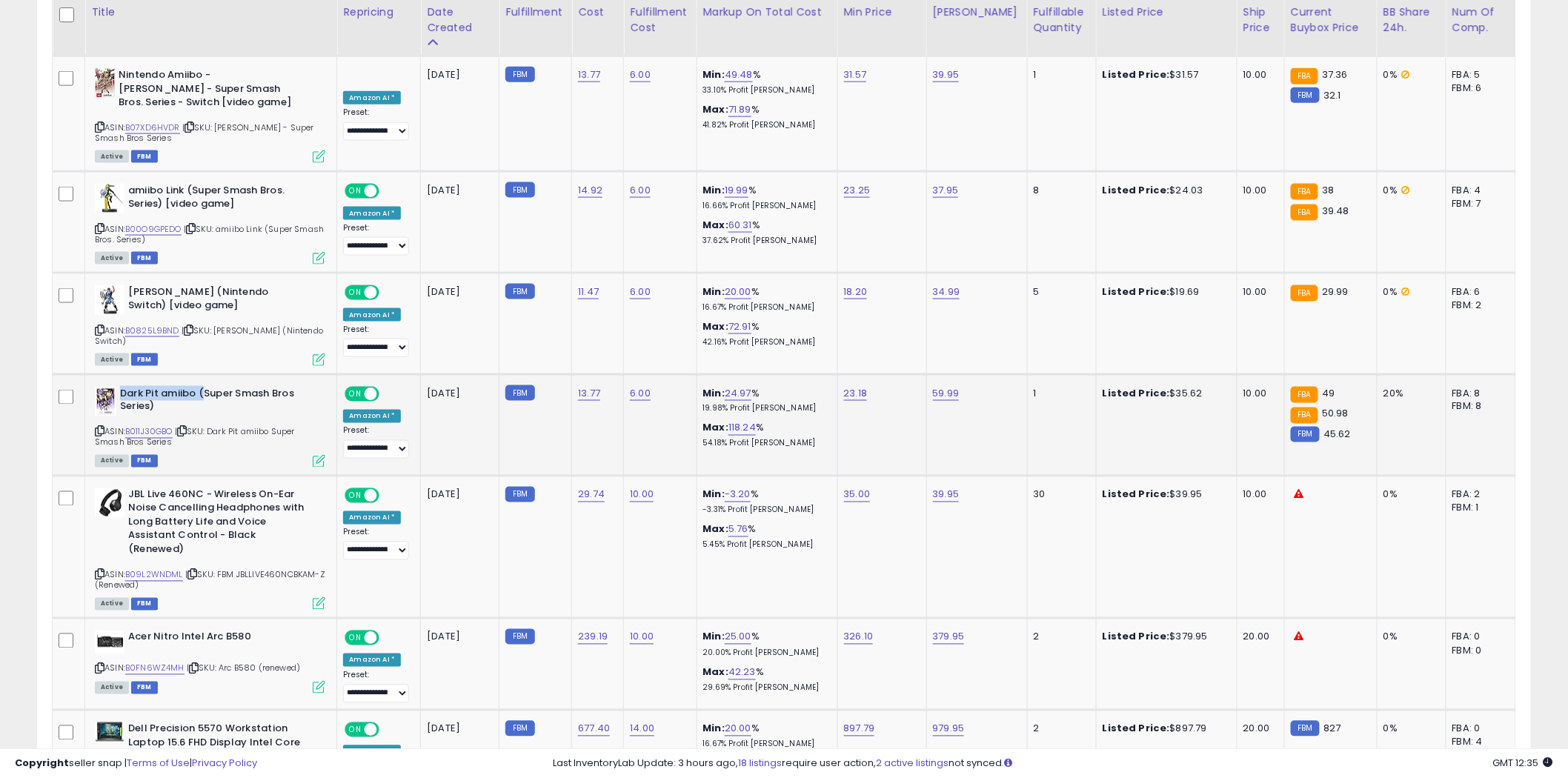
drag, startPoint x: 252, startPoint y: 366, endPoint x: 201, endPoint y: 365, distance: 51.0
click at [201, 387] on div "Dark Pit amiibo (Super Smash Bros Series)" at bounding box center [210, 402] width 231 height 31
click at [165, 426] on link "B011J30GBO" at bounding box center [149, 433] width 47 height 13
drag, startPoint x: 263, startPoint y: 509, endPoint x: 160, endPoint y: 500, distance: 103.4
click at [160, 500] on b "JBL Live 460NC - Wireless On-Ear Noise Cancelling Headphones with Long Battery …" at bounding box center [218, 524] width 180 height 73
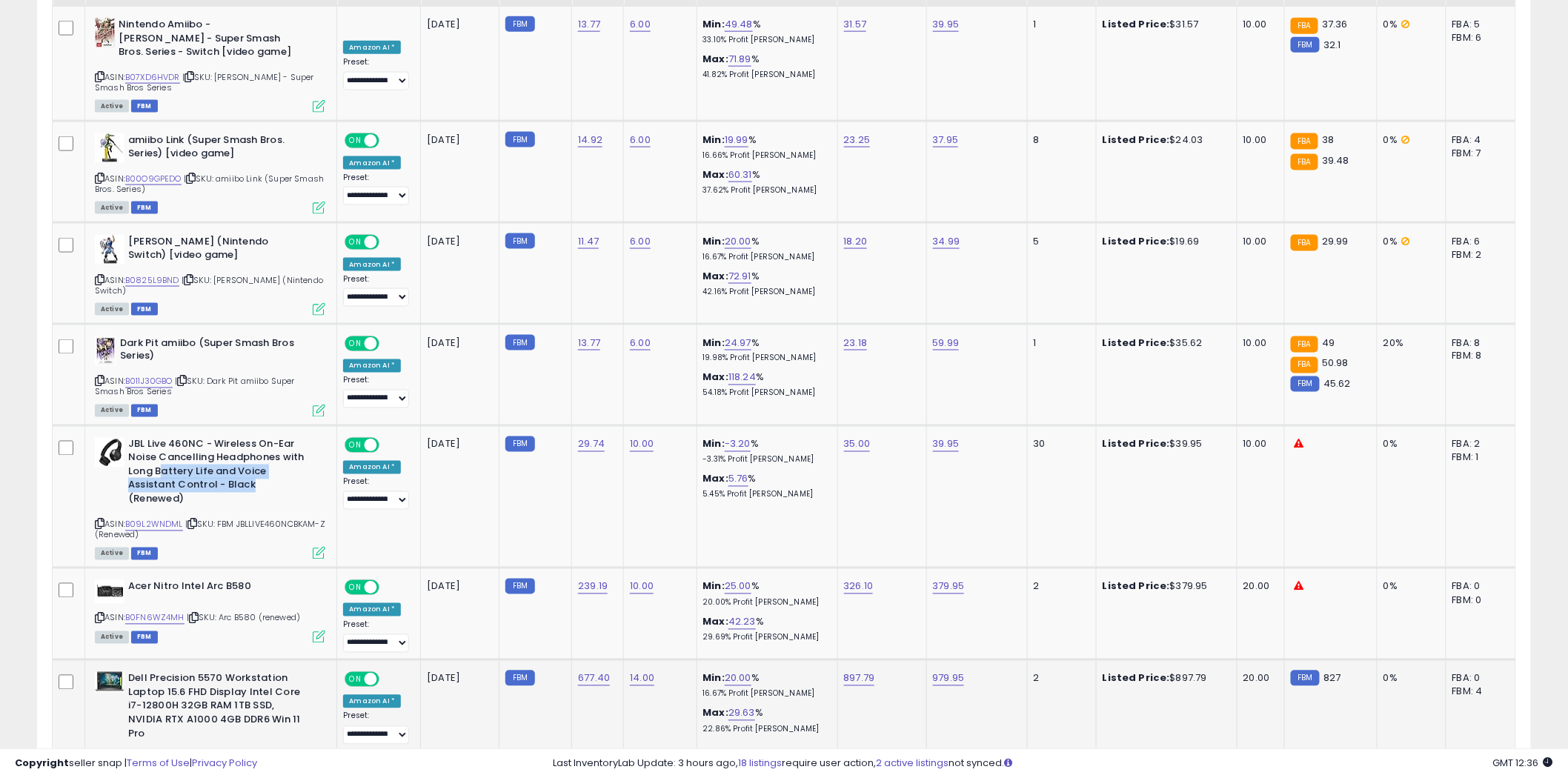
scroll to position [3293, 0]
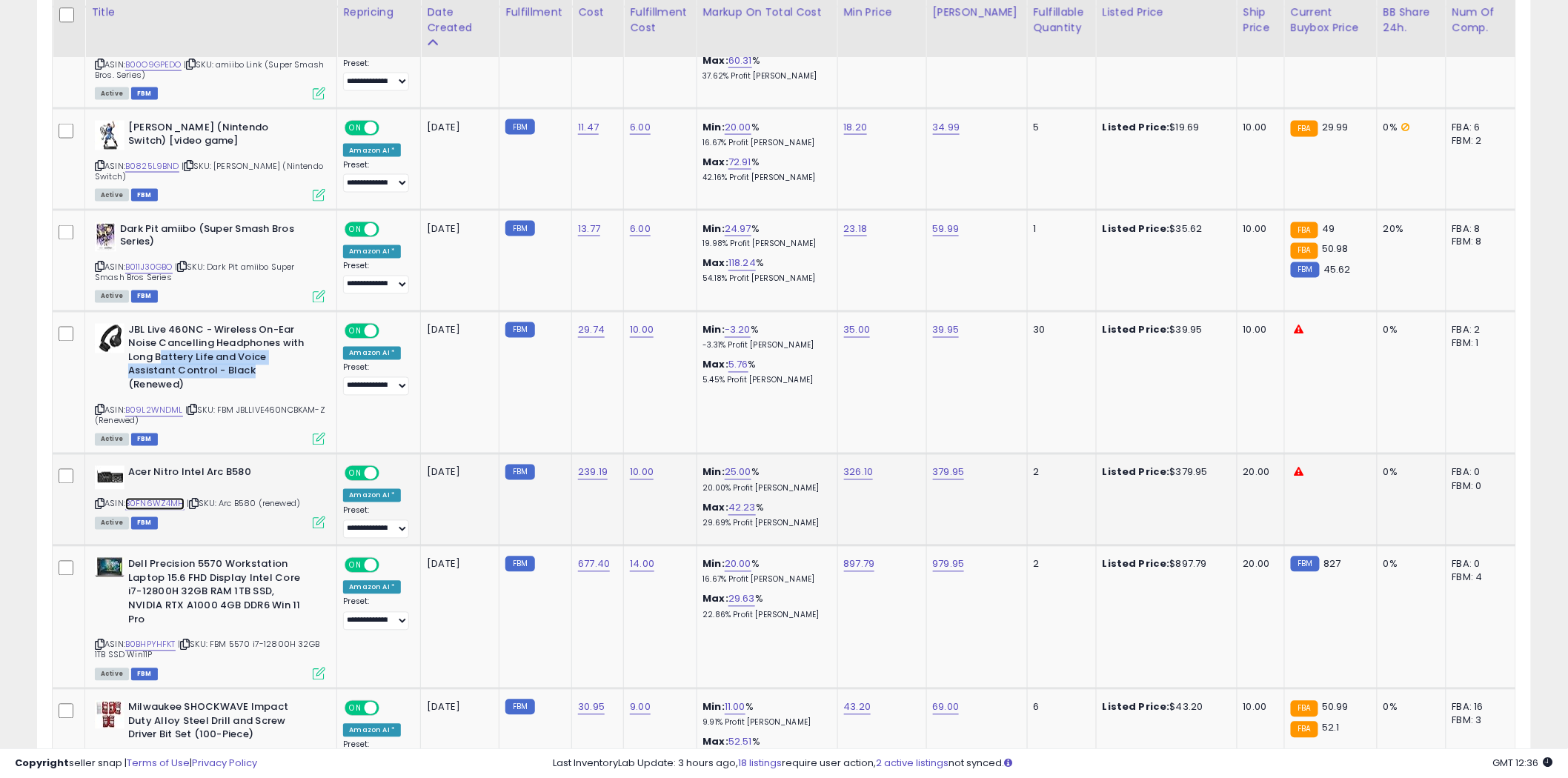
click at [150, 498] on link "B0FN6WZ4MH" at bounding box center [155, 505] width 59 height 13
drag, startPoint x: 262, startPoint y: 437, endPoint x: 184, endPoint y: 435, distance: 78.0
click at [184, 454] on td "Acer Nitro Intel Arc B580 ASIN: B0FN6WZ4MH | SKU: Arc B580 (renewed) Active FBM" at bounding box center [210, 500] width 252 height 92
click at [95, 500] on icon at bounding box center [100, 504] width 9 height 8
drag, startPoint x: 305, startPoint y: 574, endPoint x: 216, endPoint y: 577, distance: 89.1
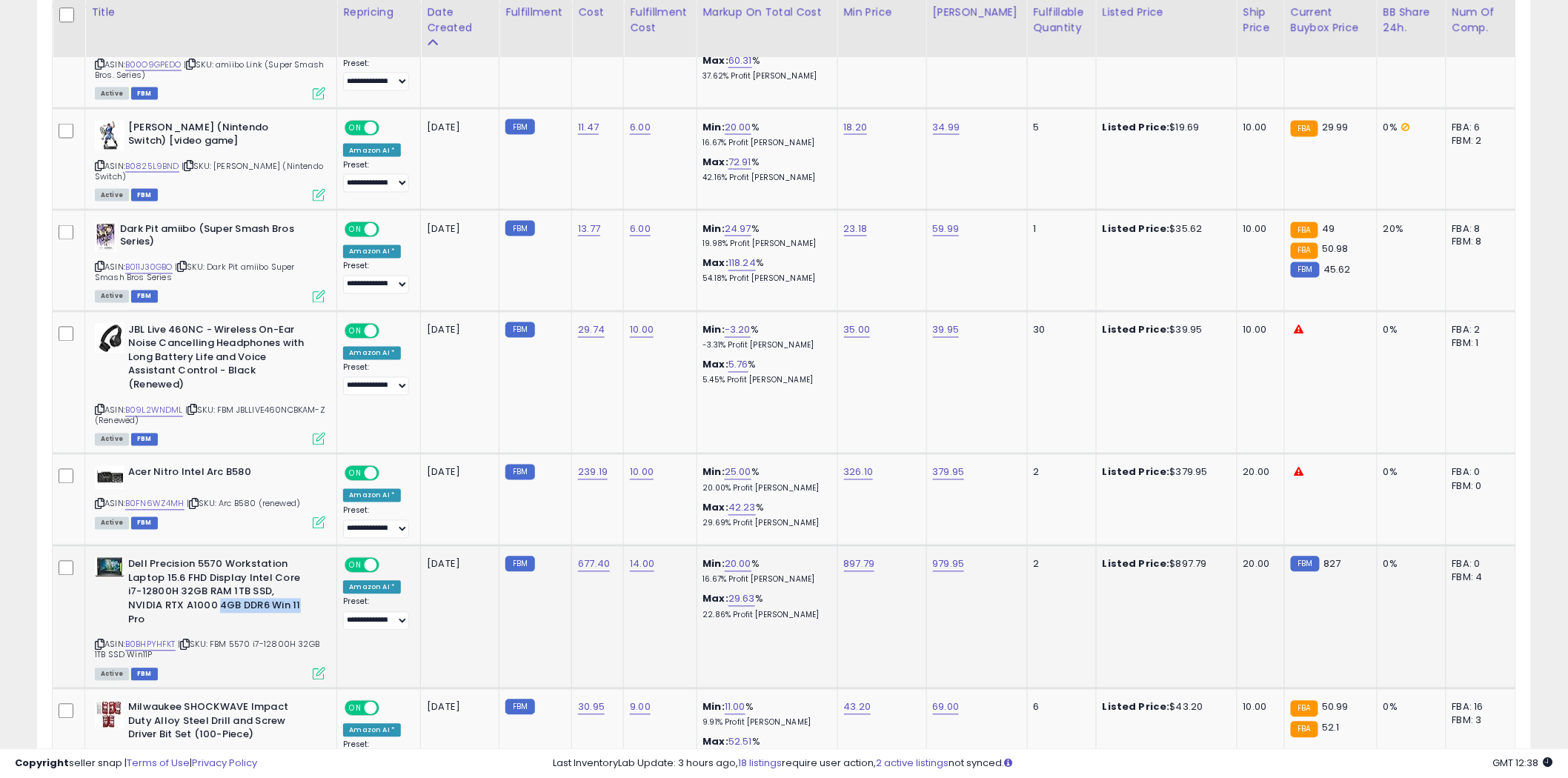
click at [216, 577] on b "Dell Precision 5570 Workstation Laptop 15.6 FHD Display Intel Core i7-12800H 32…" at bounding box center [218, 594] width 180 height 73
click at [151, 639] on link "B0BHPYHFKT" at bounding box center [150, 645] width 51 height 13
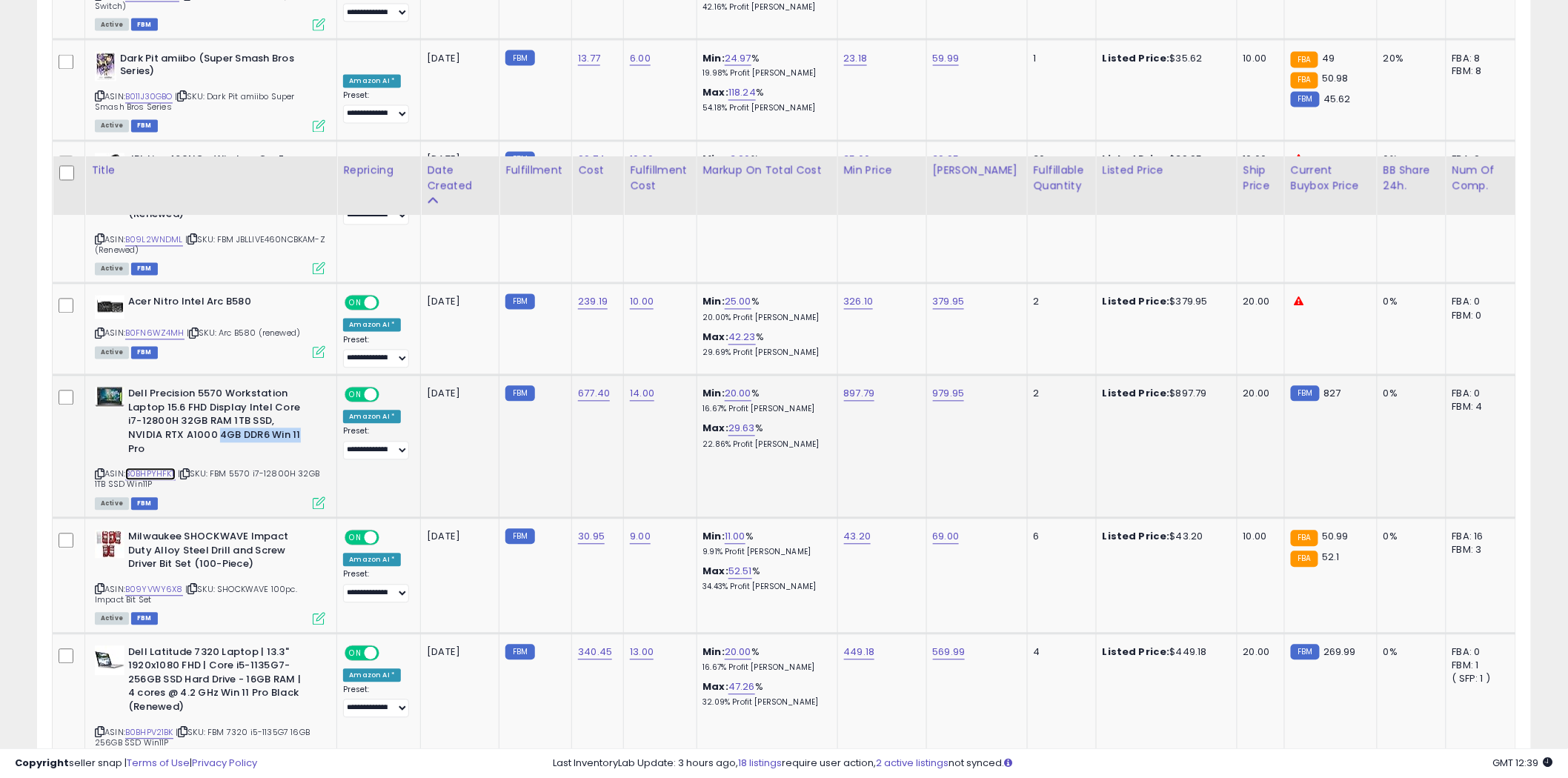
scroll to position [3622, 0]
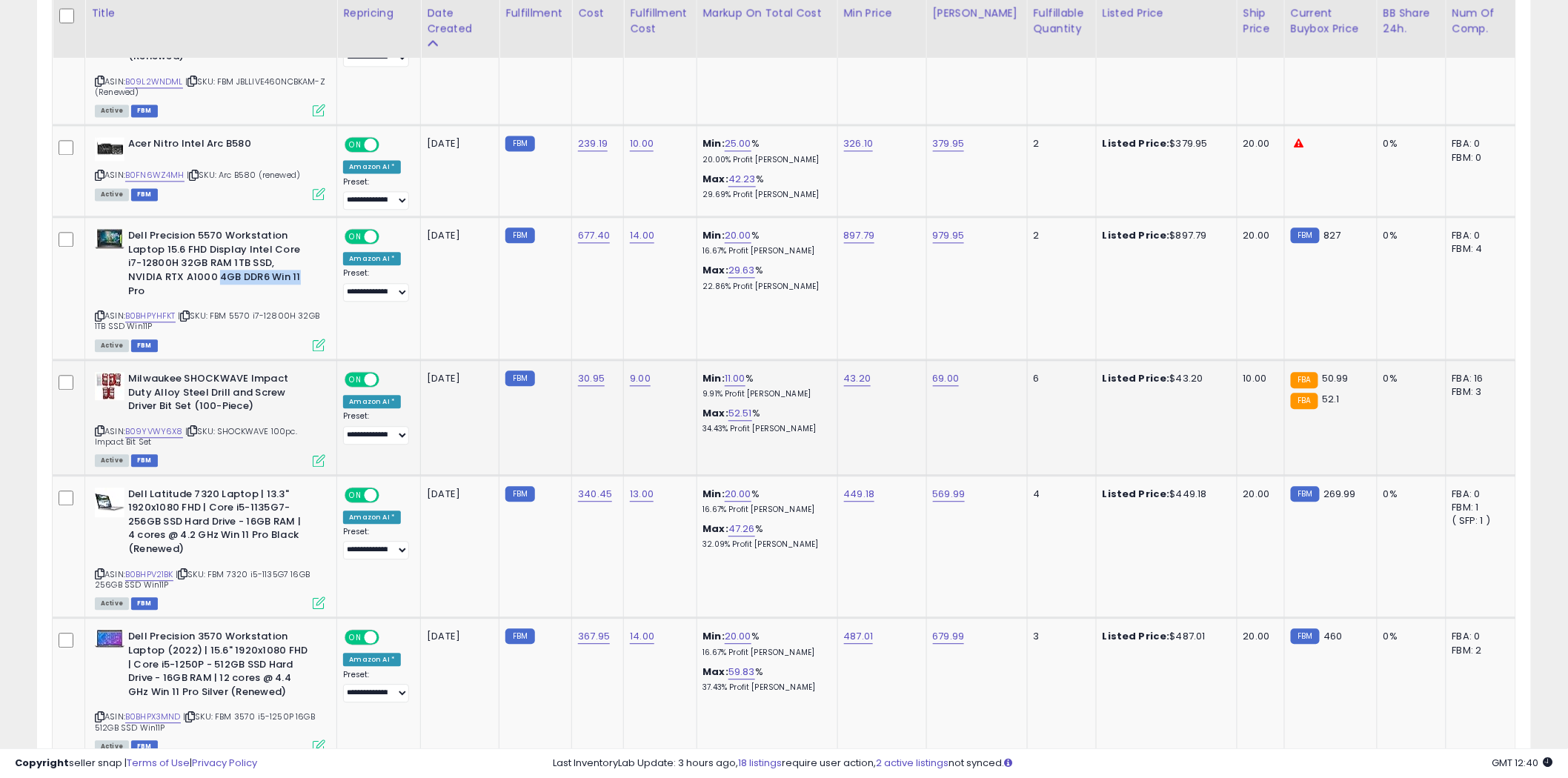
drag, startPoint x: 835, startPoint y: 353, endPoint x: 901, endPoint y: 358, distance: 66.2
click at [901, 360] on tr "**********" at bounding box center [784, 417] width 1464 height 115
click at [1211, 401] on td "Listed Price: $43.20" at bounding box center [1167, 417] width 141 height 115
click at [167, 425] on link "B09YVWY6X8" at bounding box center [154, 432] width 58 height 13
drag, startPoint x: 298, startPoint y: 506, endPoint x: 225, endPoint y: 509, distance: 73.1
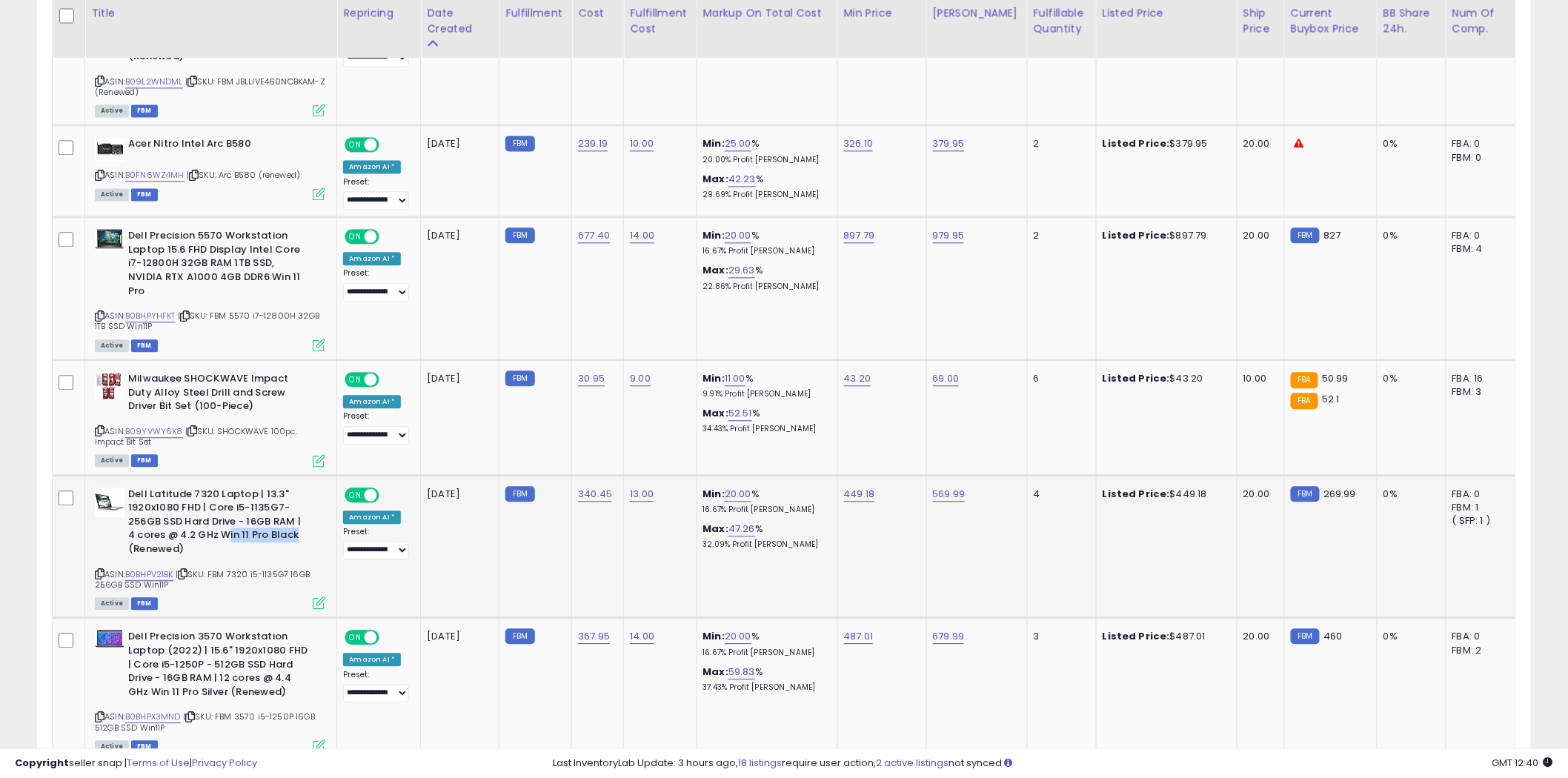
click at [225, 509] on b "Dell Latitude 7320 Laptop | 13.3" 1920x1080 FHD | Core i5-1135G7-256GB SSD Hard…" at bounding box center [218, 523] width 180 height 73
click at [147, 569] on link "B0BHPV21BK" at bounding box center [150, 575] width 48 height 13
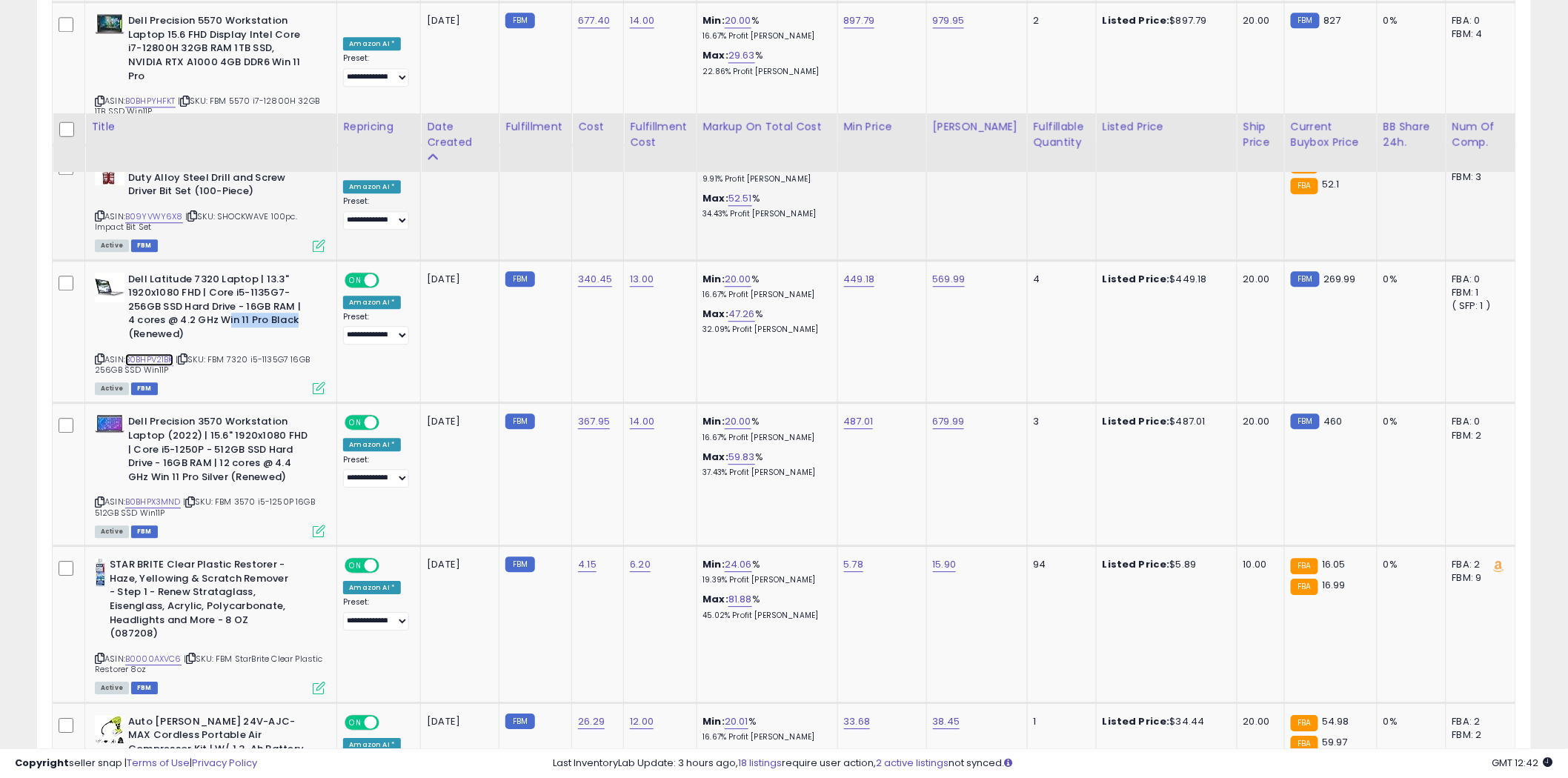
scroll to position [3952, 0]
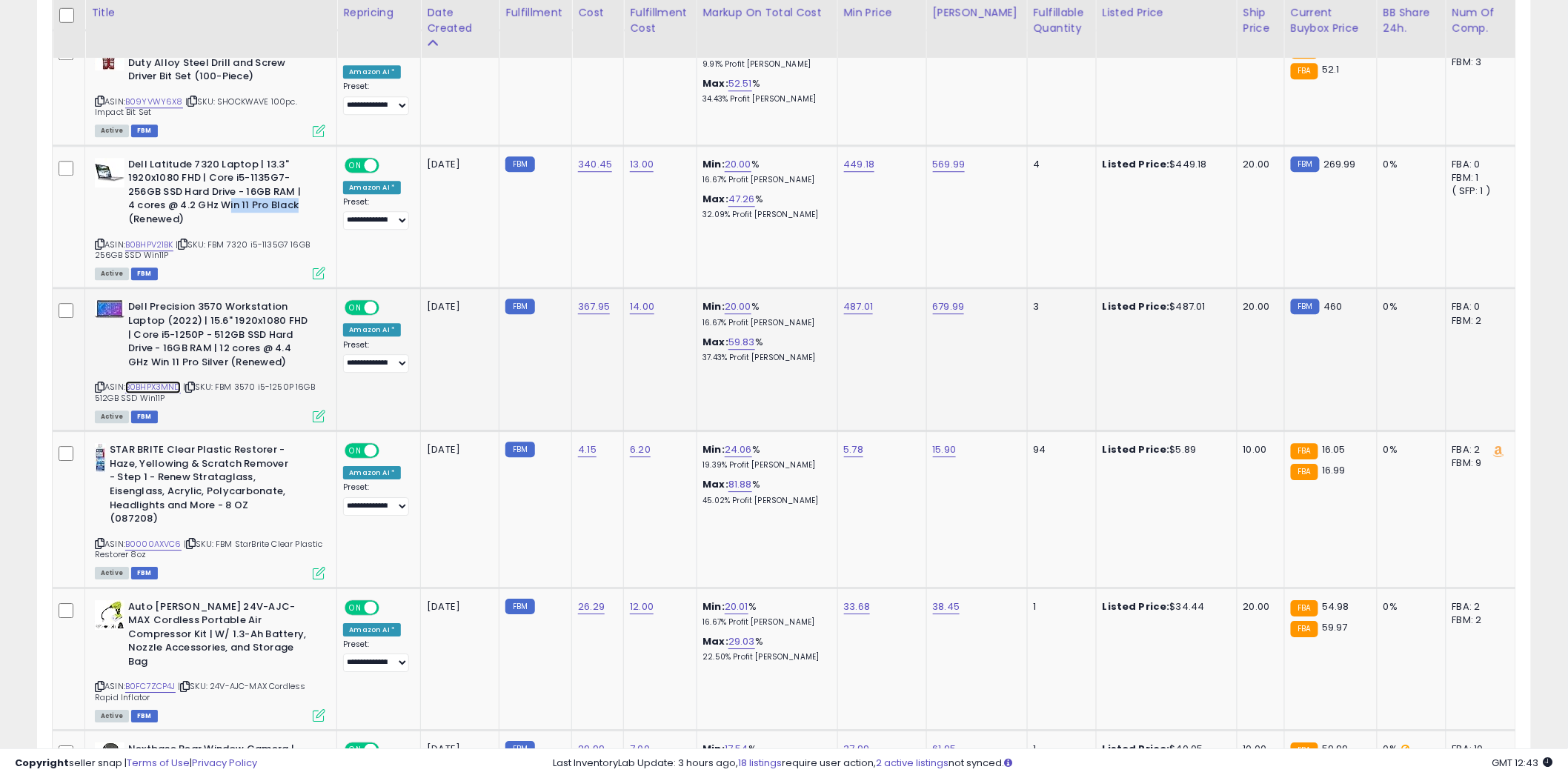
click at [135, 381] on link "B0BHPX3MND" at bounding box center [153, 388] width 55 height 13
drag, startPoint x: 293, startPoint y: 335, endPoint x: 194, endPoint y: 329, distance: 99.2
click at [194, 329] on b "Dell Precision 3570 Workstation Laptop (2022) | 15.6" 1920x1080 FHD | Core i5-1…" at bounding box center [218, 336] width 180 height 73
drag, startPoint x: 276, startPoint y: 603, endPoint x: 194, endPoint y: 604, distance: 82.0
click at [194, 604] on div "Auto [PERSON_NAME] 24V-AJC-MAX Cordless Portable Air Compressor Kit | W/ 1.3-Ah…" at bounding box center [210, 636] width 231 height 73
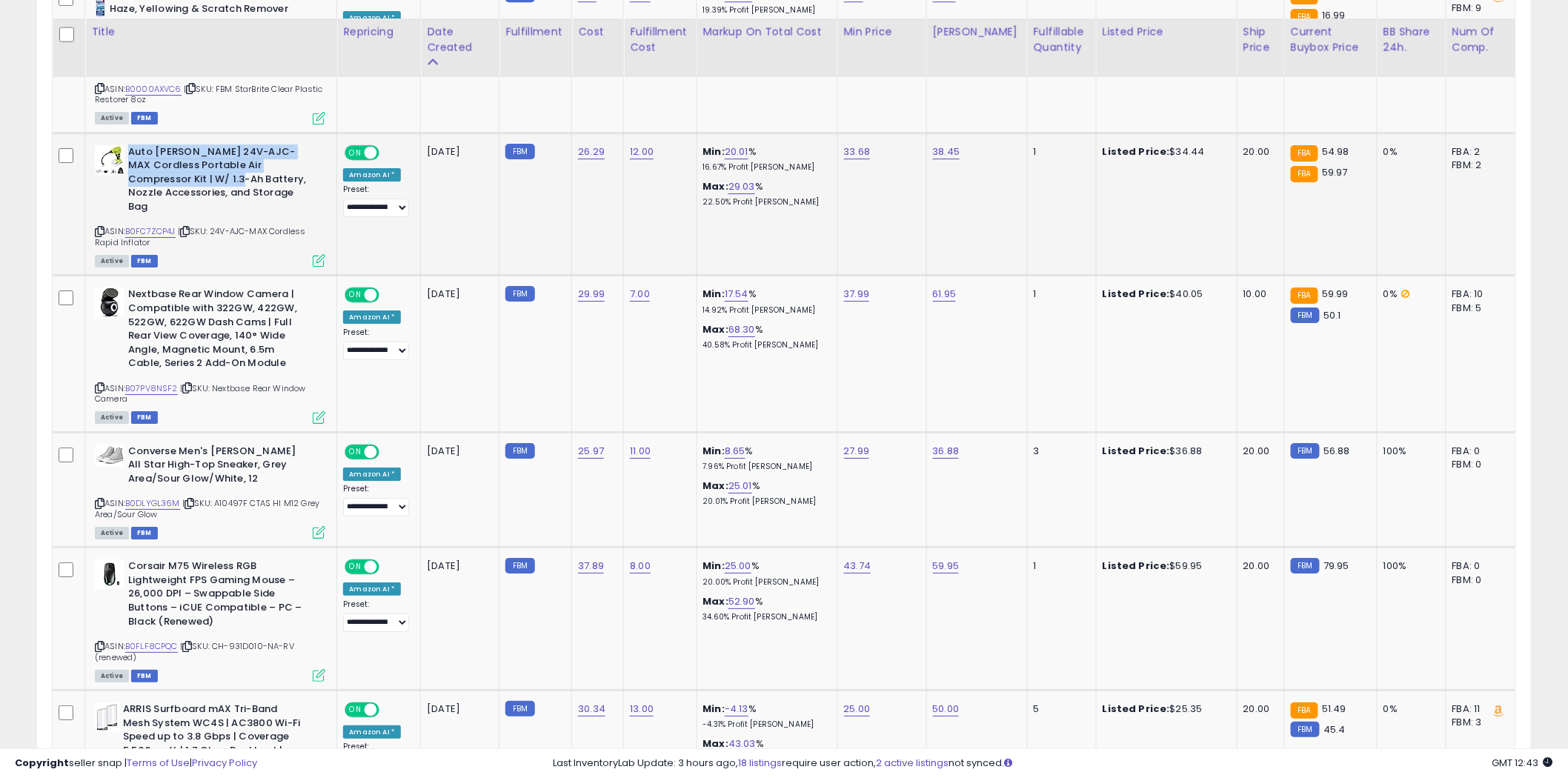
scroll to position [4447, 0]
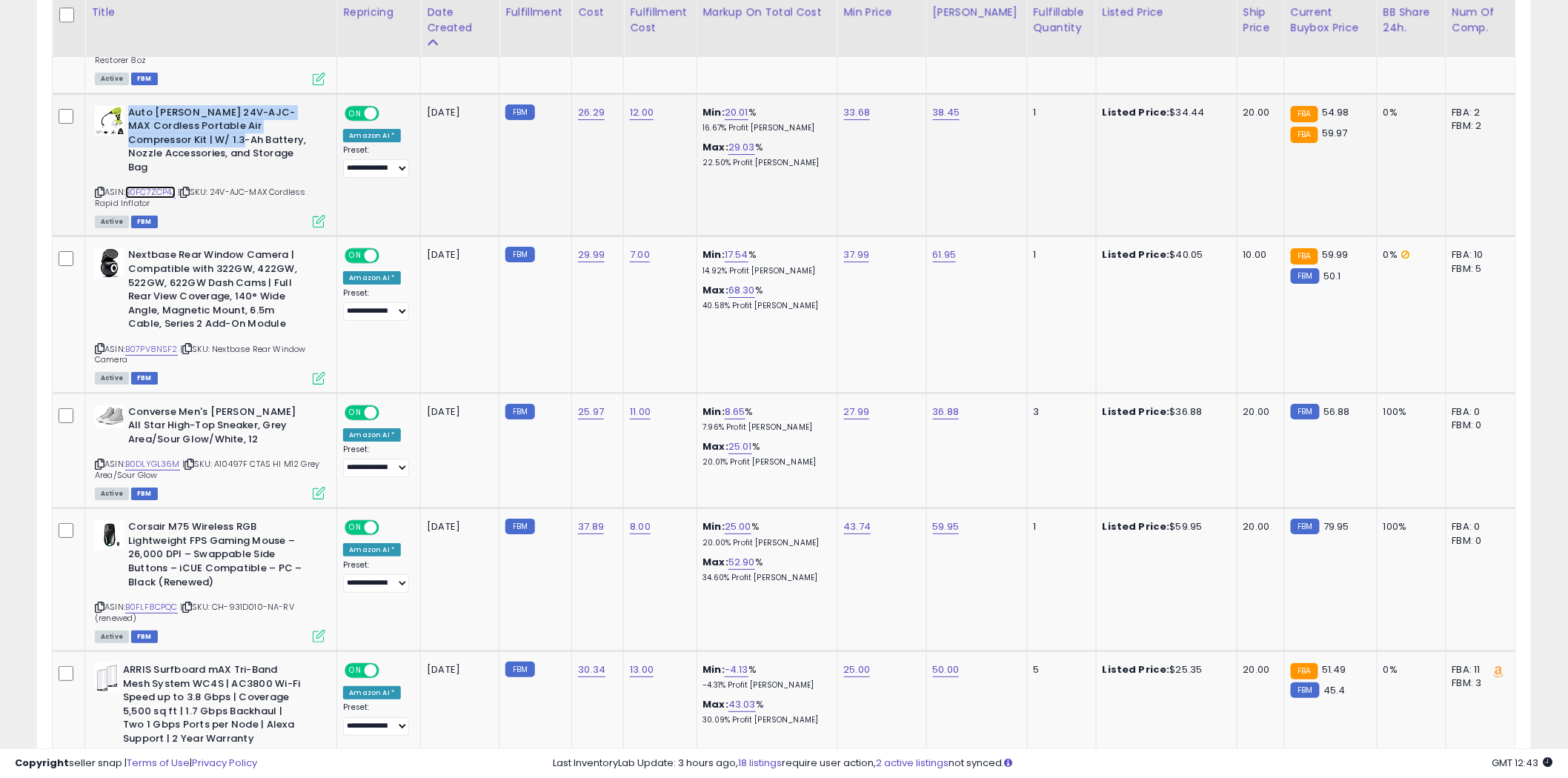
click at [138, 186] on link "B0FC7ZCP4J" at bounding box center [150, 193] width 51 height 13
drag, startPoint x: 250, startPoint y: 213, endPoint x: 144, endPoint y: 209, distance: 106.1
click at [144, 248] on b "Nextbase Rear Window Camera | Compatible with 322GW, 422GW, 522GW, 622GW Dash C…" at bounding box center [218, 291] width 180 height 86
click at [97, 188] on icon at bounding box center [100, 192] width 9 height 8
drag, startPoint x: 290, startPoint y: 277, endPoint x: 176, endPoint y: 277, distance: 114.0
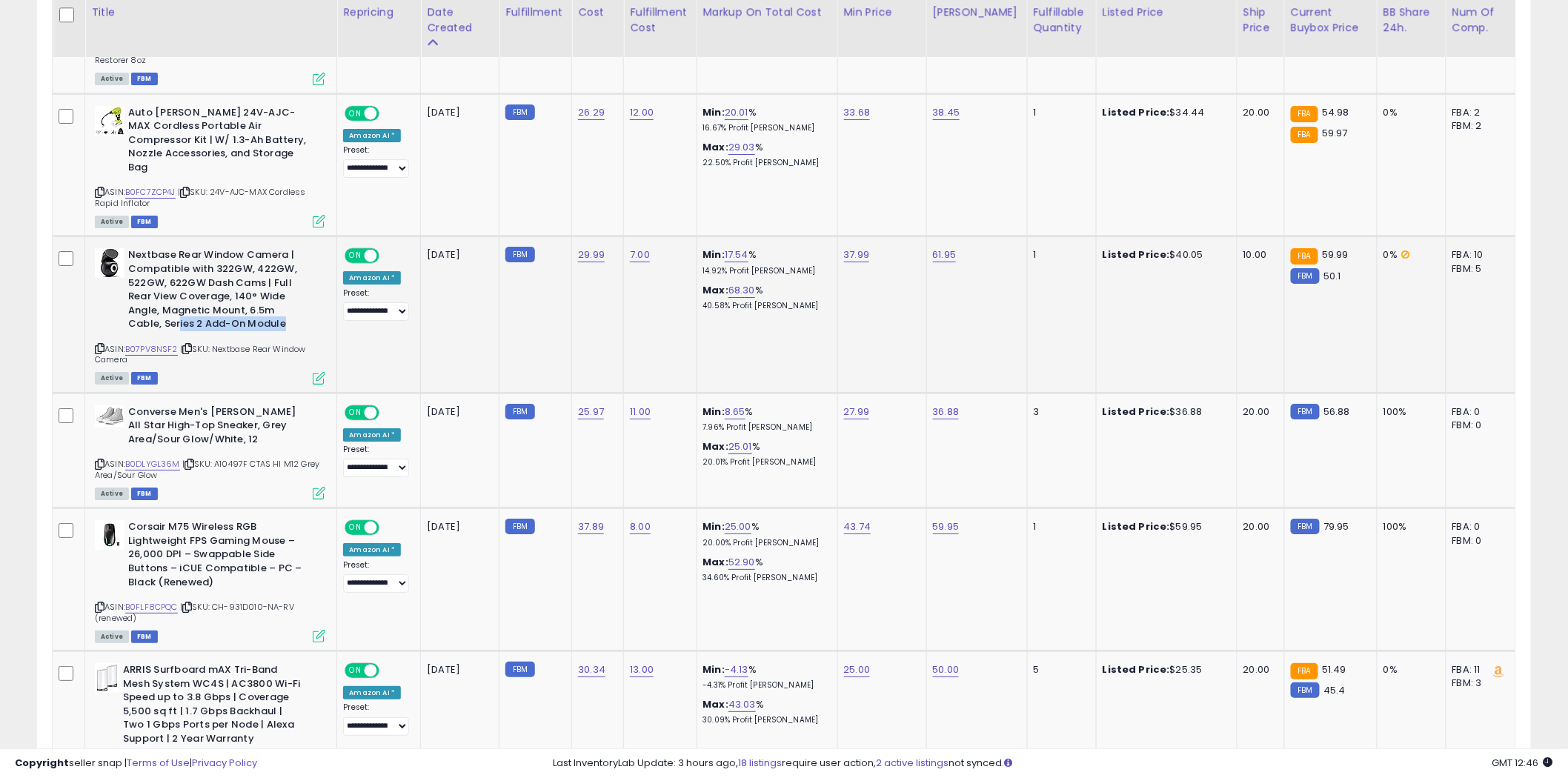
click at [176, 277] on b "Nextbase Rear Window Camera | Compatible with 322GW, 422GW, 522GW, 622GW Dash C…" at bounding box center [218, 291] width 180 height 86
click at [99, 344] on icon at bounding box center [100, 348] width 9 height 8
click at [93, 303] on div "Nextbase Rear Window Camera | Compatible with 322GW, 422GW, 522GW, 622GW Dash C…" at bounding box center [209, 315] width 234 height 134
drag, startPoint x: 296, startPoint y: 280, endPoint x: 167, endPoint y: 280, distance: 129.0
click at [167, 280] on b "Nextbase Rear Window Camera | Compatible with 322GW, 422GW, 522GW, 622GW Dash C…" at bounding box center [218, 291] width 180 height 86
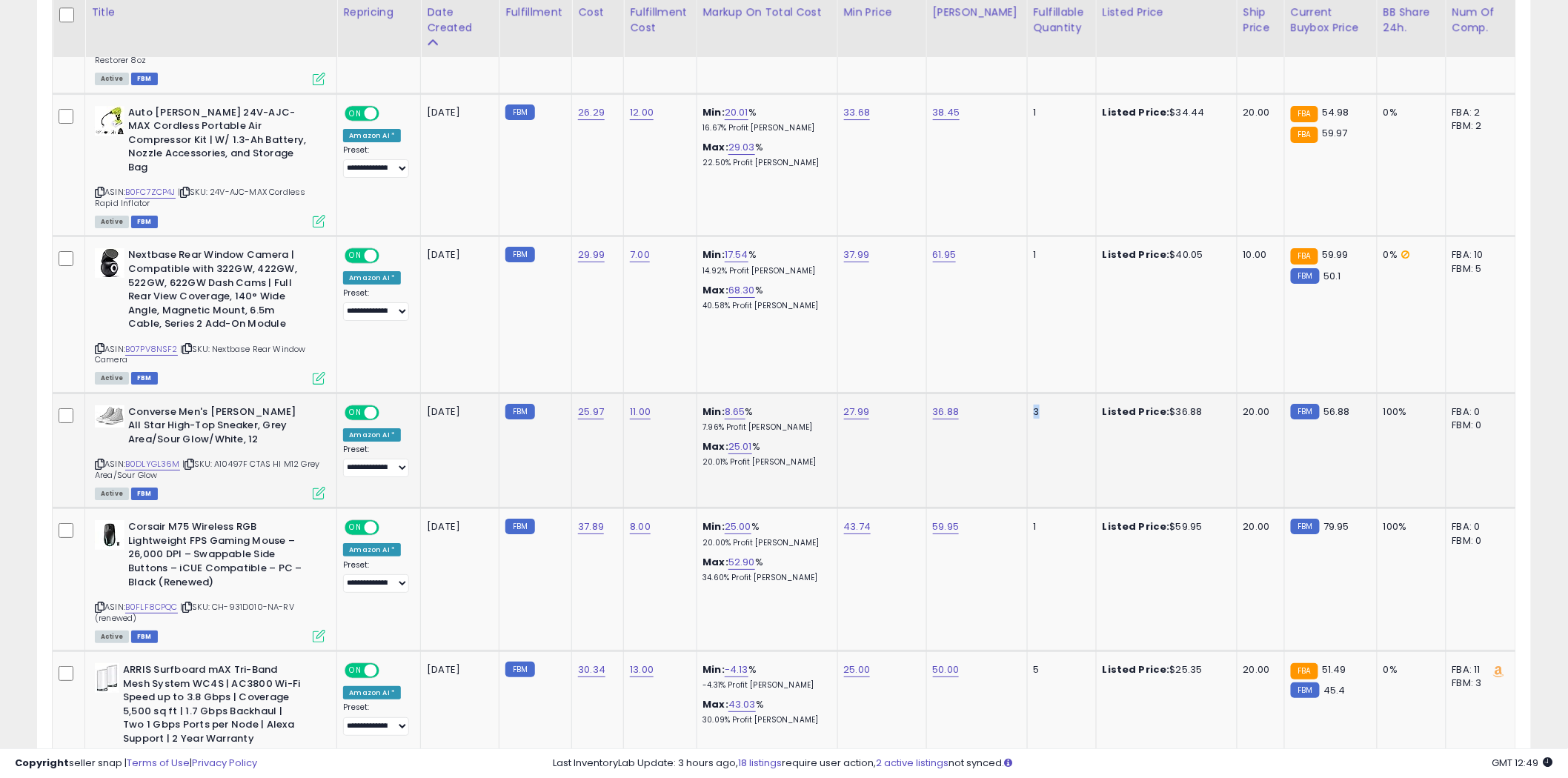
drag, startPoint x: 1045, startPoint y: 366, endPoint x: 1010, endPoint y: 366, distance: 35.0
click at [1010, 393] on tr "**********" at bounding box center [784, 450] width 1464 height 115
click at [159, 458] on link "B0DLYGL36M" at bounding box center [152, 464] width 54 height 13
drag, startPoint x: 306, startPoint y: 526, endPoint x: 206, endPoint y: 527, distance: 100.0
click at [206, 527] on b "Corsair M75 Wireless RGB Lightweight FPS Gaming Mouse – 26,000 DPI – Swappable …" at bounding box center [218, 557] width 180 height 73
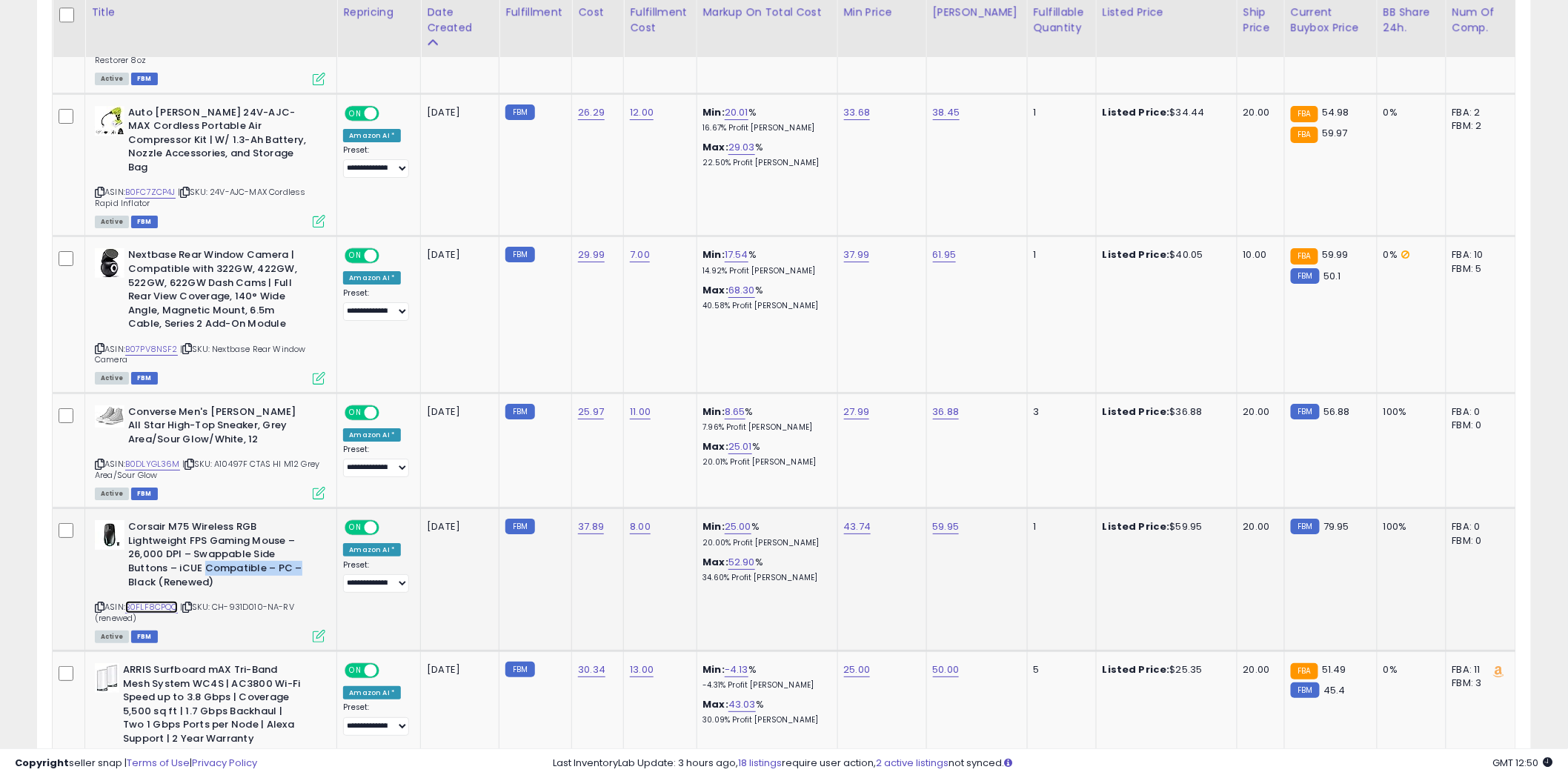
click at [151, 601] on link "B0FLF8CPQC" at bounding box center [151, 607] width 53 height 13
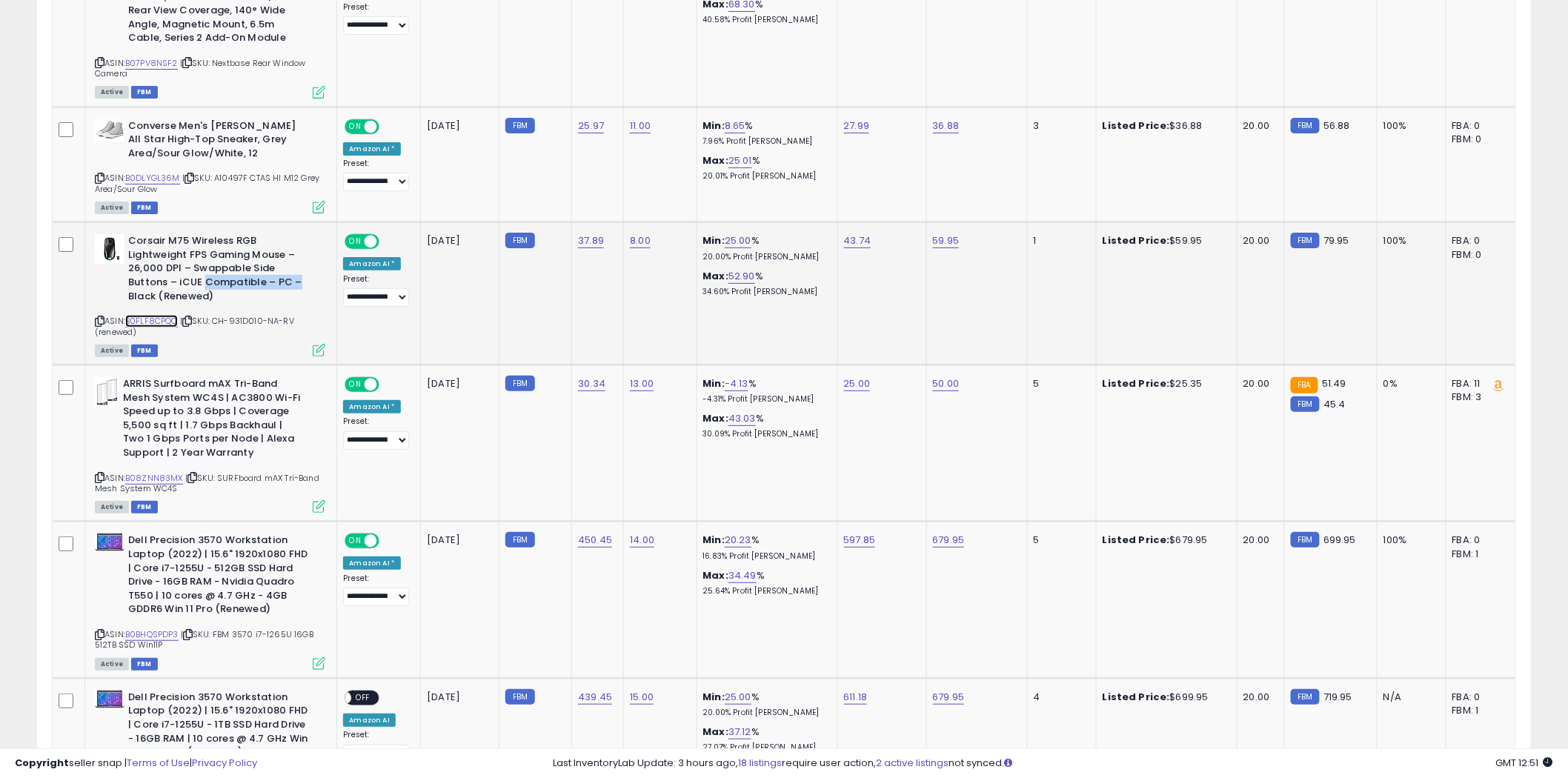
scroll to position [4775, 0]
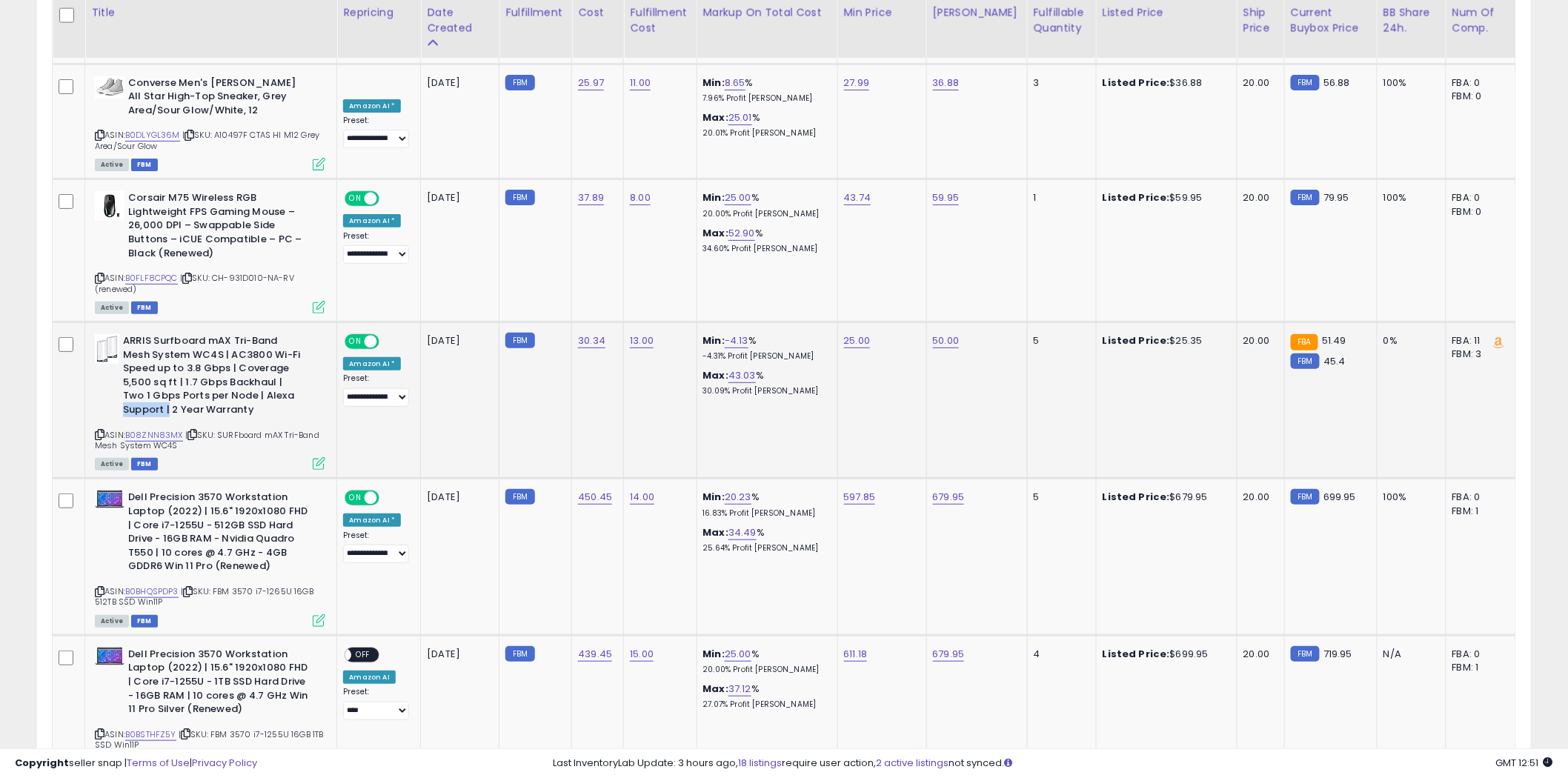
drag, startPoint x: 279, startPoint y: 358, endPoint x: 168, endPoint y: 366, distance: 111.3
click at [168, 366] on b "ARRIS Surfboard mAX Tri-Band Mesh System WC4S | AC3800 Wi-Fi Speed up to 3.8 Gb…" at bounding box center [212, 377] width 180 height 86
click at [160, 429] on link "B08ZNN83MX" at bounding box center [154, 436] width 58 height 13
drag, startPoint x: 984, startPoint y: 453, endPoint x: 901, endPoint y: 452, distance: 83.0
click at [901, 479] on tr "**********" at bounding box center [784, 557] width 1464 height 156
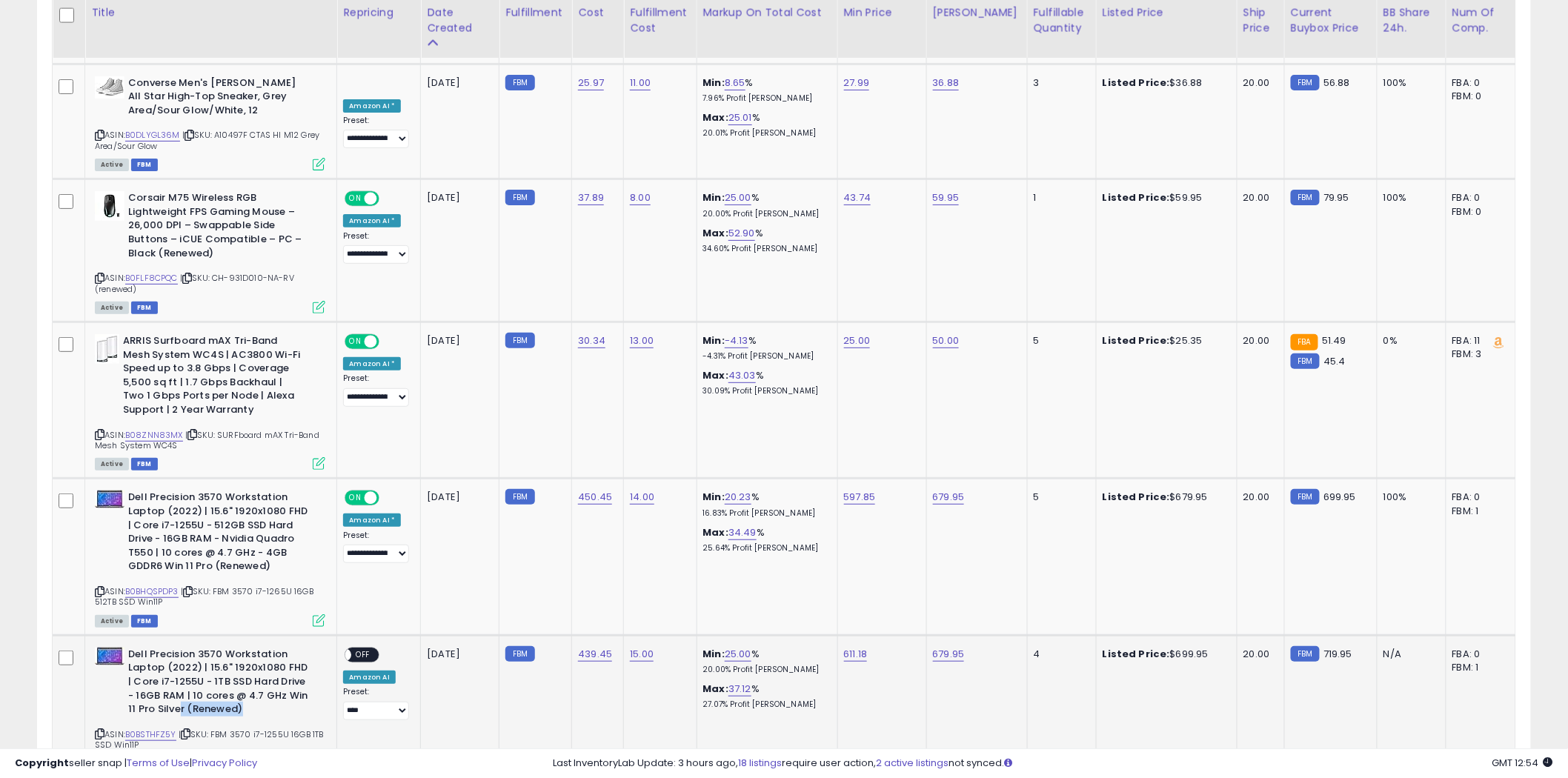
drag, startPoint x: 250, startPoint y: 664, endPoint x: 179, endPoint y: 658, distance: 71.3
click at [179, 658] on b "Dell Precision 3570 Workstation Laptop (2022) | 15.6" 1920x1080 FHD | Core i7-1…" at bounding box center [218, 684] width 180 height 73
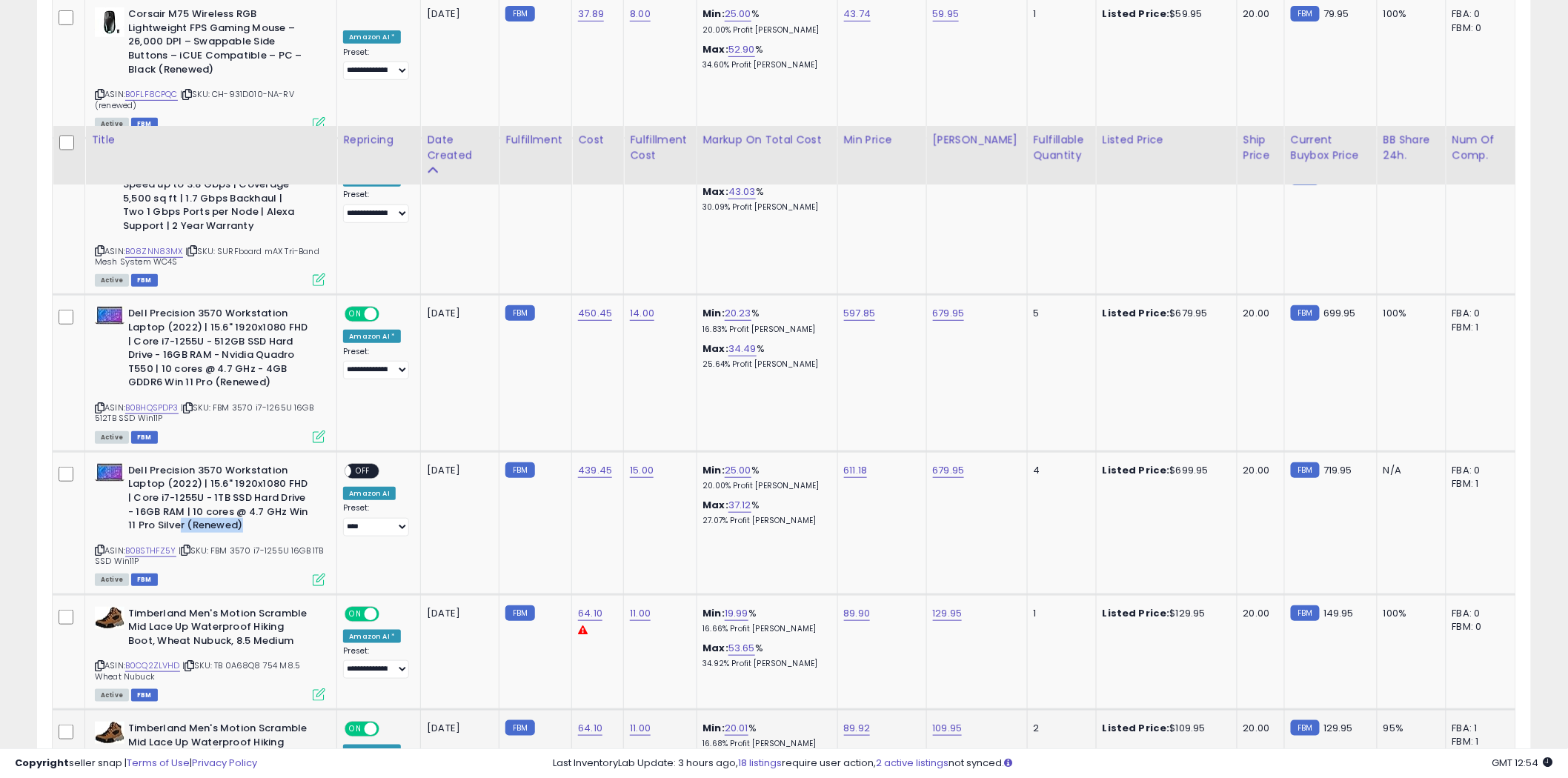
scroll to position [5105, 0]
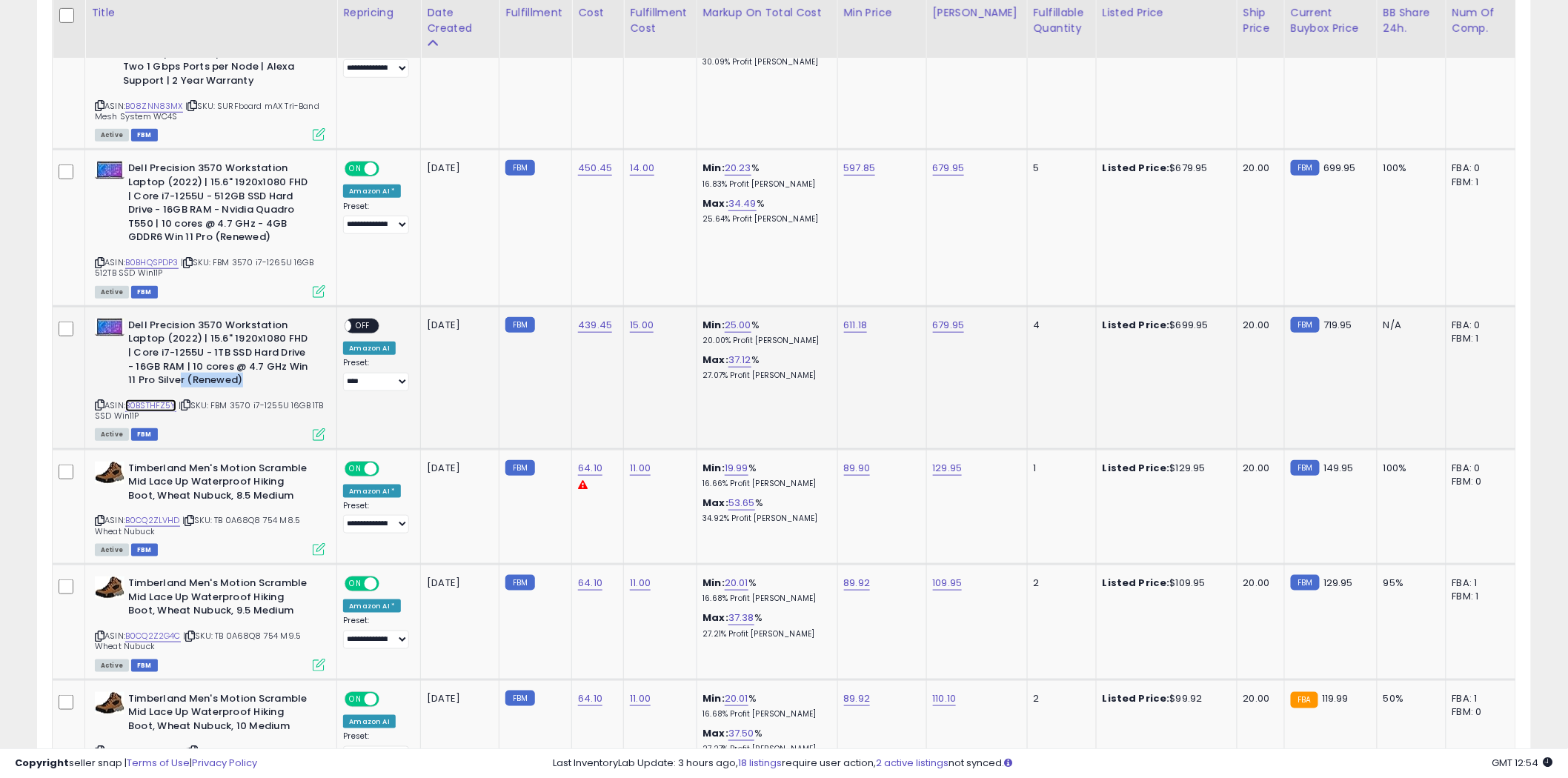
click at [145, 400] on link "B0BSTHFZ5Y" at bounding box center [150, 406] width 51 height 13
drag, startPoint x: 298, startPoint y: 447, endPoint x: 250, endPoint y: 449, distance: 48.0
click at [250, 461] on b "Timberland Men's Motion Scramble Mid Lace Up Waterproof Hiking Boot, Wheat Nubu…" at bounding box center [218, 484] width 180 height 45
drag, startPoint x: 311, startPoint y: 563, endPoint x: 260, endPoint y: 565, distance: 51.0
click at [260, 577] on div "Timberland Men's Motion Scramble Mid Lace Up Waterproof Hiking Boot, Wheat Nubu…" at bounding box center [210, 599] width 231 height 45
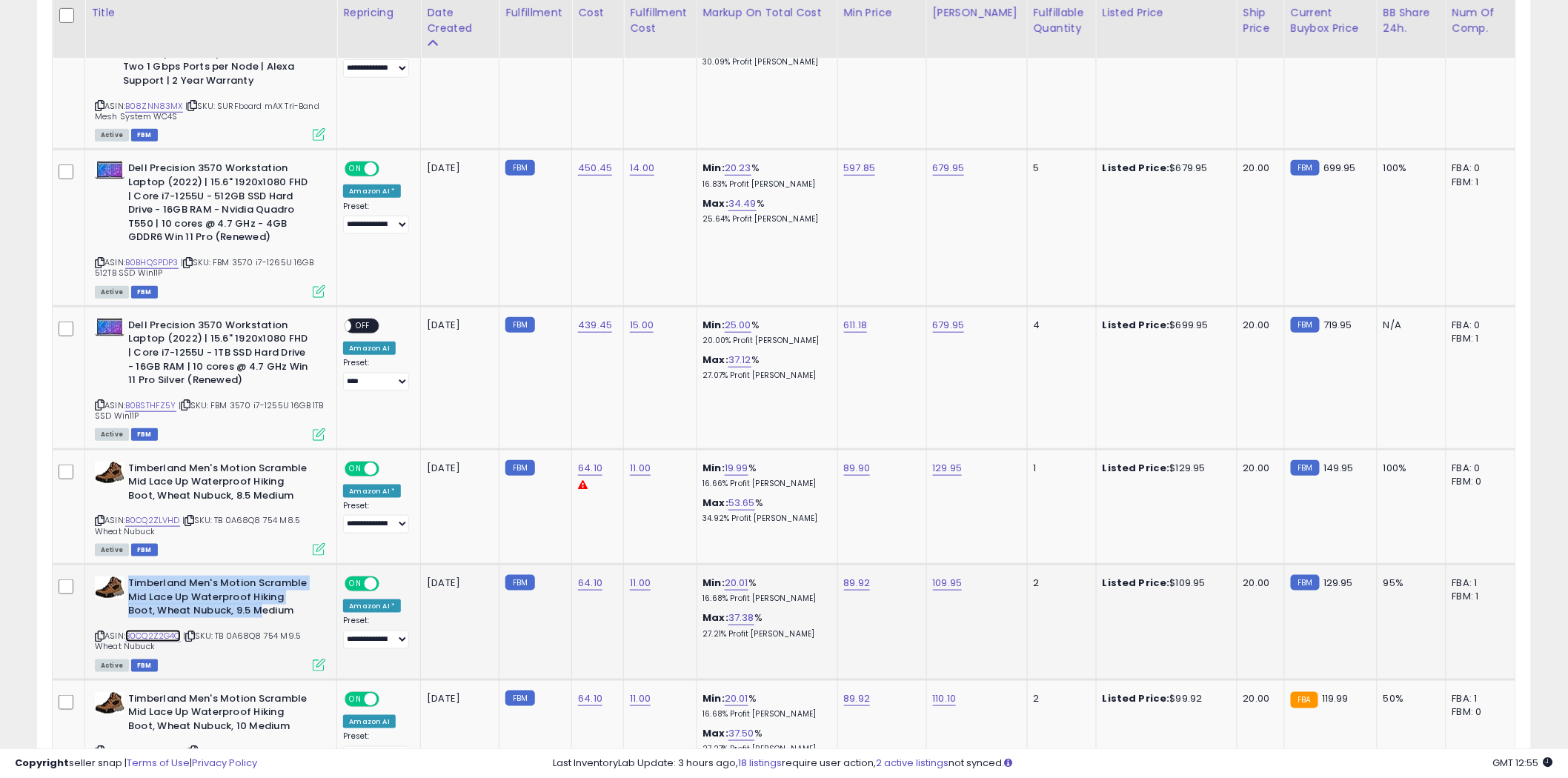
click at [141, 630] on link "B0CQ2Z2G4C" at bounding box center [153, 637] width 55 height 13
click at [97, 632] on icon at bounding box center [100, 636] width 9 height 8
click at [99, 517] on icon at bounding box center [100, 521] width 9 height 8
click at [147, 746] on link "B0CQ2YRMH9" at bounding box center [154, 752] width 58 height 13
click at [97, 747] on icon at bounding box center [100, 750] width 9 height 8
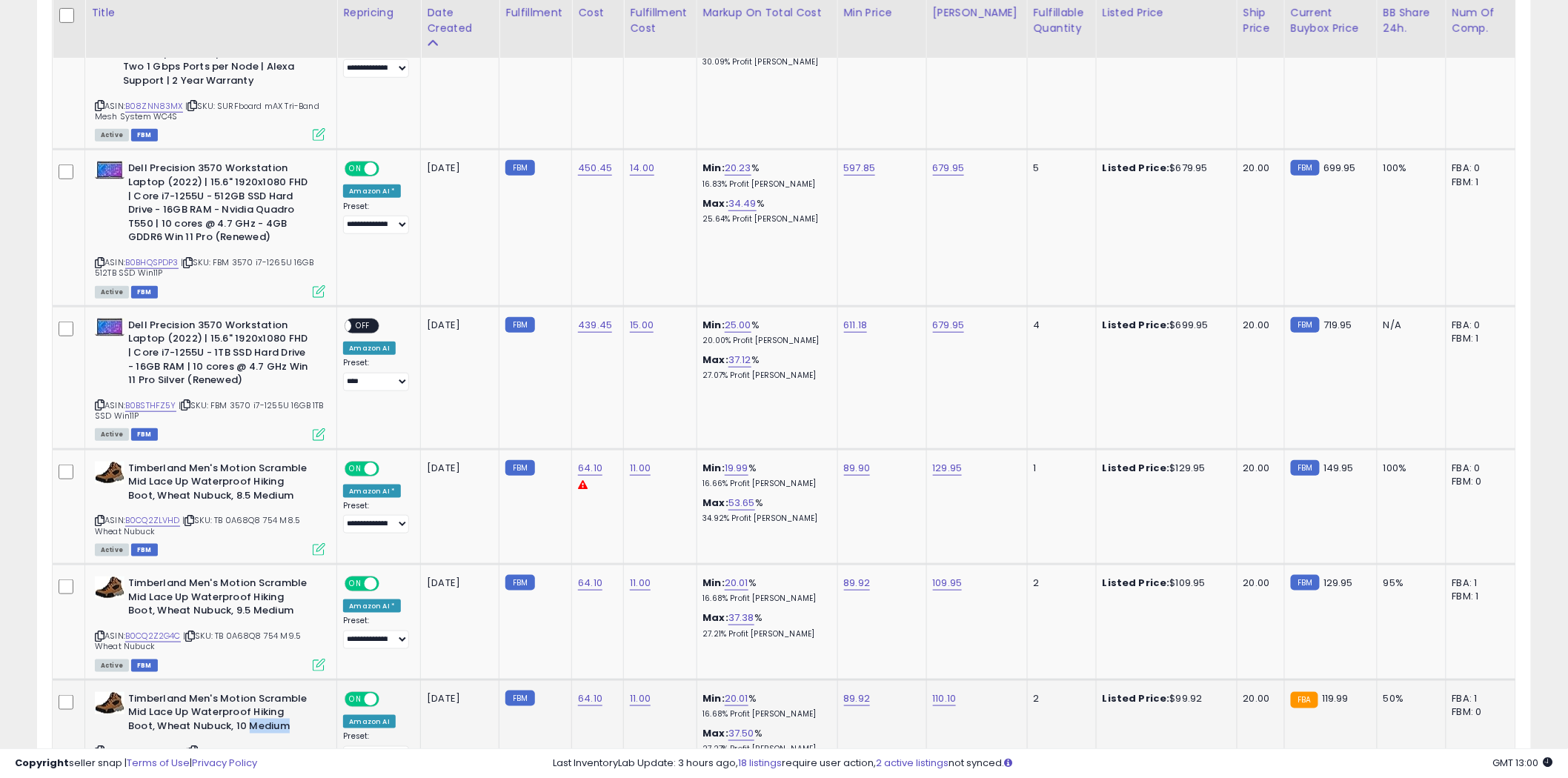
drag, startPoint x: 299, startPoint y: 675, endPoint x: 246, endPoint y: 677, distance: 53.0
click at [246, 692] on b "Timberland Men's Motion Scramble Mid Lace Up Waterproof Hiking Boot, Wheat Nubu…" at bounding box center [218, 714] width 180 height 45
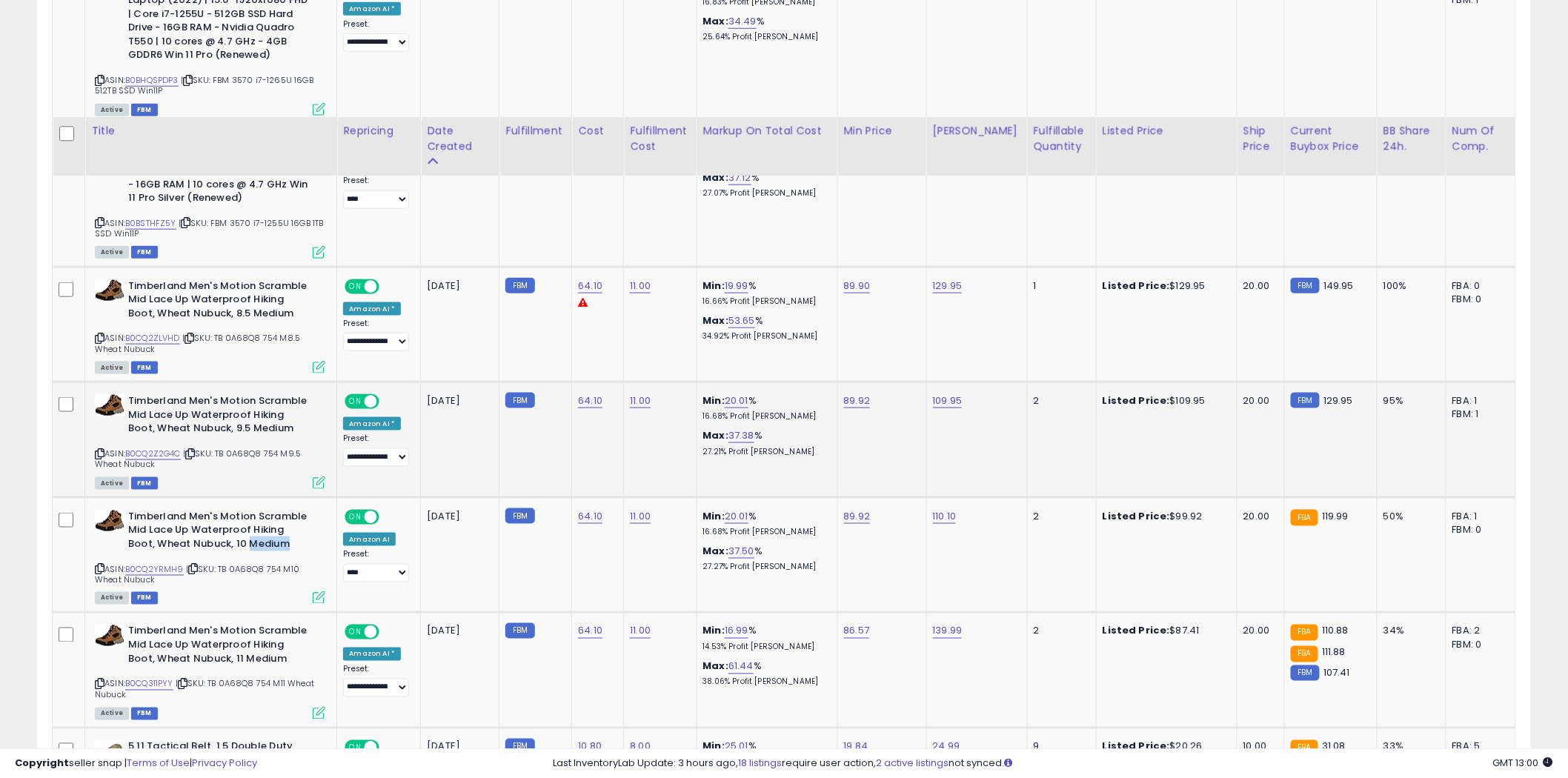
scroll to position [5270, 0]
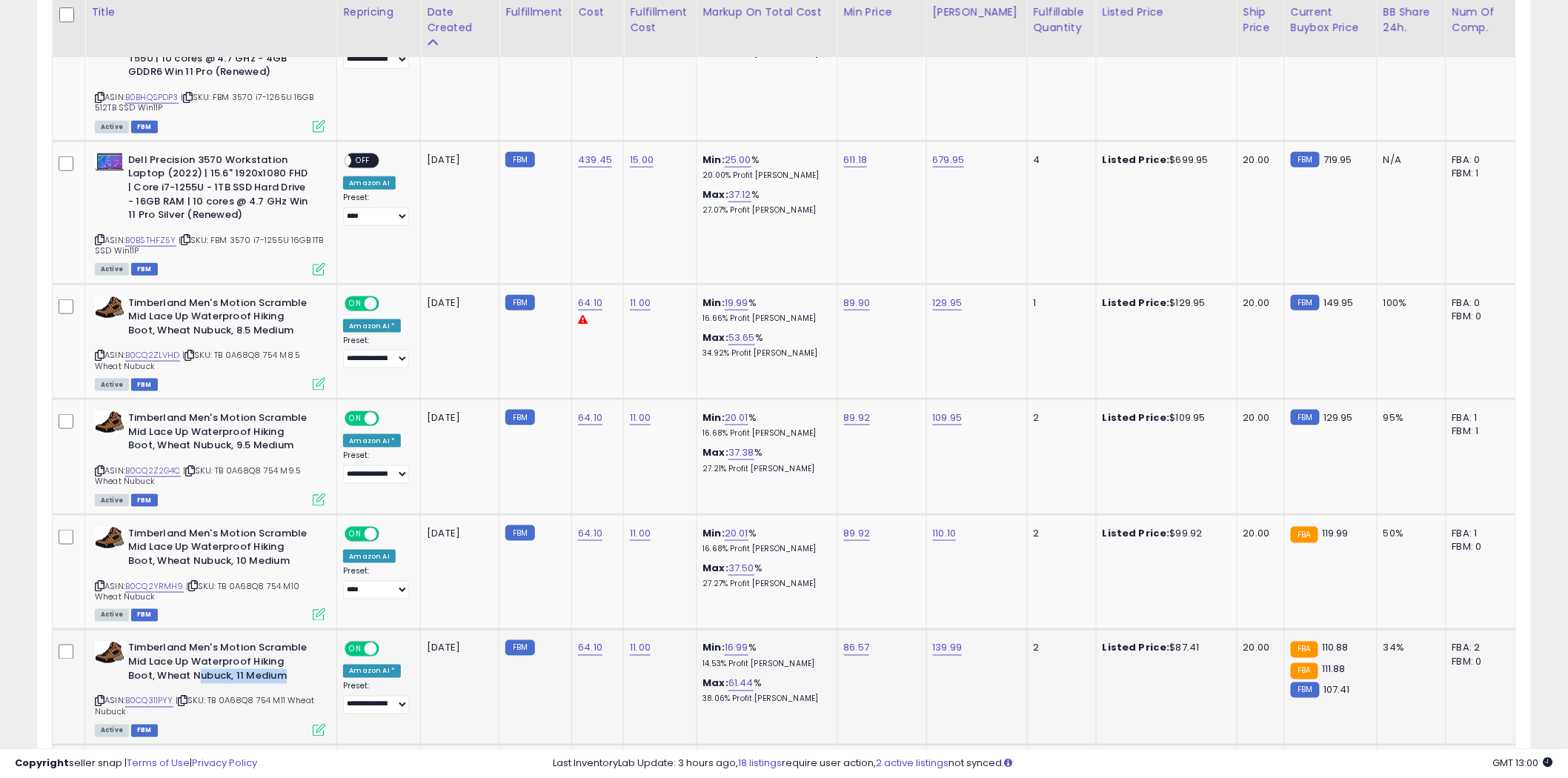
drag, startPoint x: 297, startPoint y: 626, endPoint x: 195, endPoint y: 625, distance: 102.0
click at [195, 641] on b "Timberland Men's Motion Scramble Mid Lace Up Waterproof Hiking Boot, Wheat Nubu…" at bounding box center [218, 664] width 180 height 45
click at [146, 695] on link "B0CQ311PYY" at bounding box center [150, 701] width 48 height 13
click at [99, 698] on icon at bounding box center [100, 701] width 9 height 8
drag, startPoint x: 300, startPoint y: 624, endPoint x: 193, endPoint y: 619, distance: 107.1
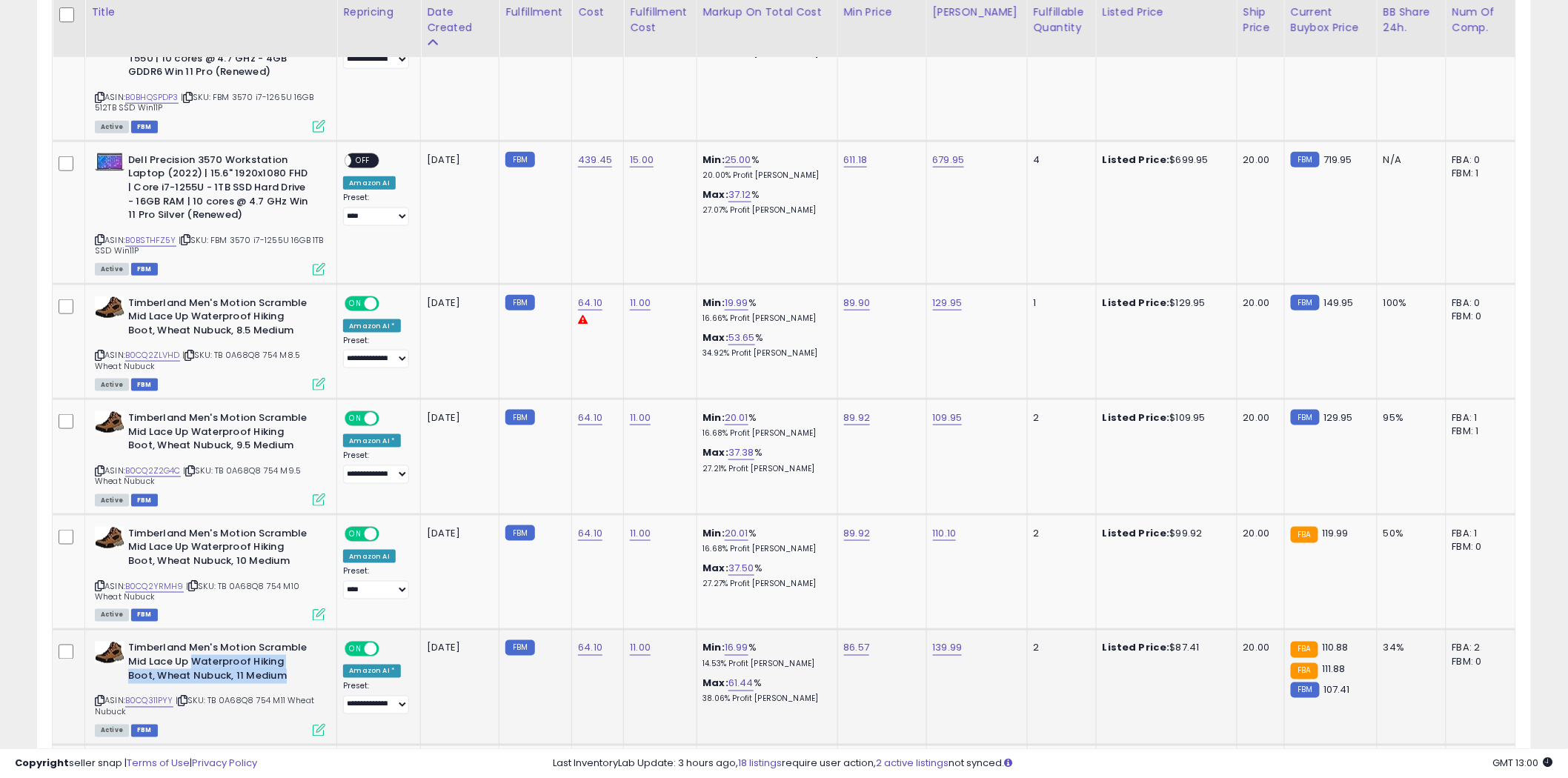
click at [193, 641] on b "Timberland Men's Motion Scramble Mid Lace Up Waterproof Hiking Boot, Wheat Nubu…" at bounding box center [218, 664] width 180 height 45
click at [141, 695] on link "B0CQ311PYY" at bounding box center [150, 701] width 48 height 13
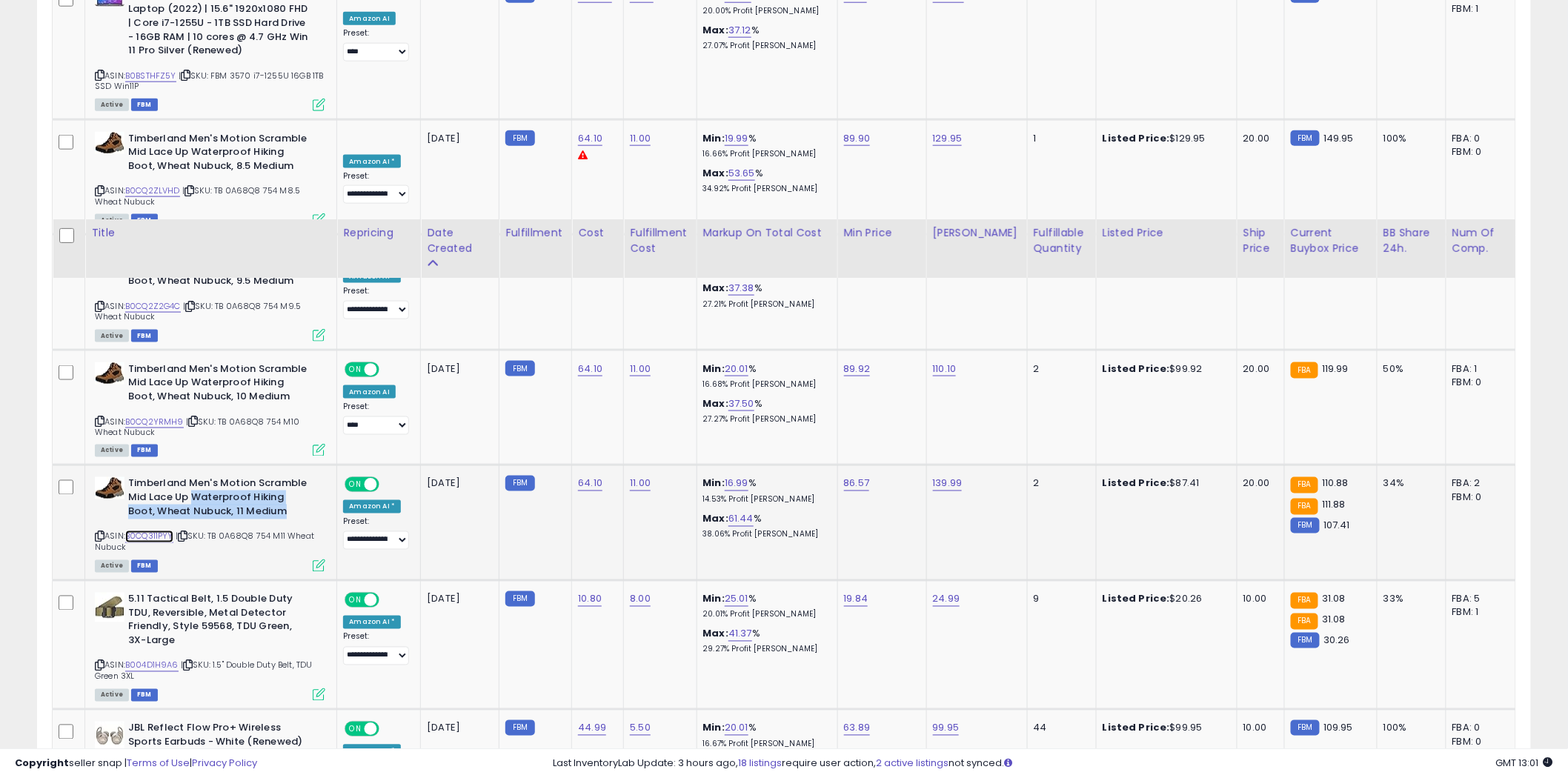
scroll to position [5763, 0]
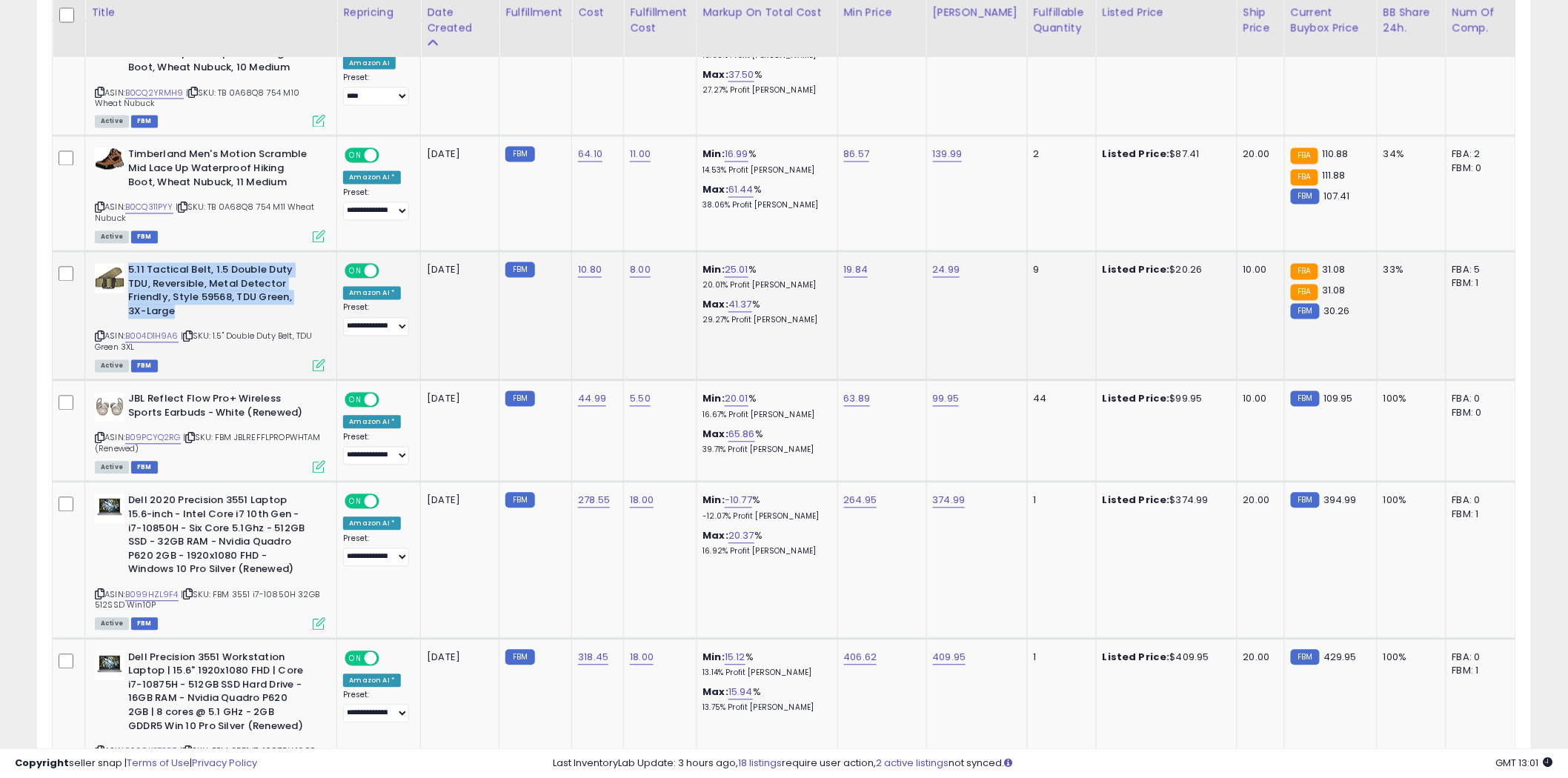
drag, startPoint x: 209, startPoint y: 257, endPoint x: 129, endPoint y: 218, distance: 89.0
click at [129, 264] on b "5.11 Tactical Belt, 1.5 Double Duty TDU, Reversible, Metal Detector Friendly, S…" at bounding box center [218, 293] width 180 height 58
click at [145, 330] on link "B004D1H9A6" at bounding box center [152, 337] width 54 height 13
click at [97, 333] on icon at bounding box center [100, 337] width 9 height 8
drag, startPoint x: 313, startPoint y: 362, endPoint x: 190, endPoint y: 359, distance: 123.0
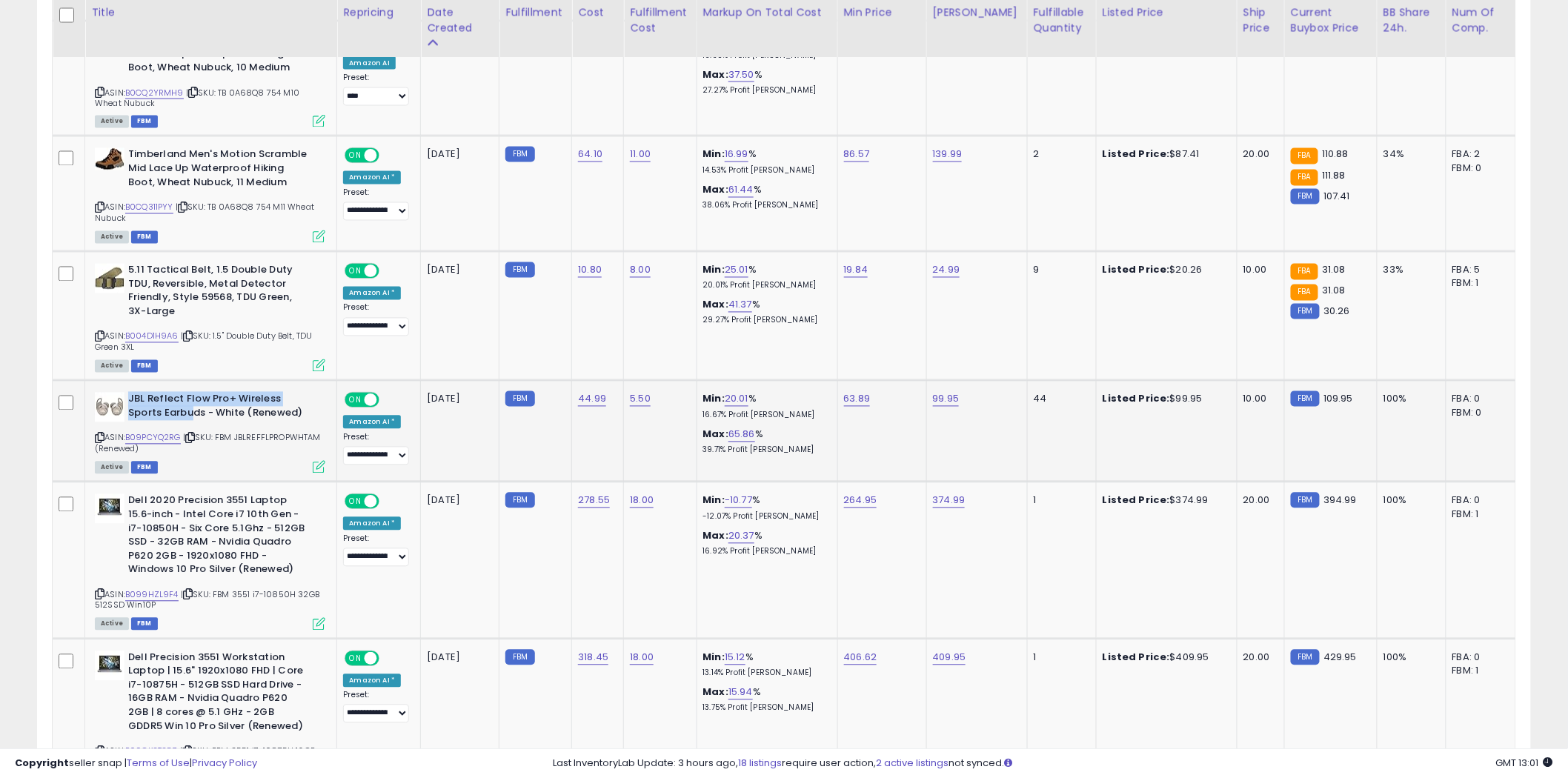
click at [190, 393] on div "JBL Reflect Flow Pro+ Wireless Sports Earbuds - White (Renewed)" at bounding box center [210, 409] width 231 height 31
click at [162, 432] on link "B09PCYQ2RG" at bounding box center [153, 438] width 55 height 13
drag, startPoint x: 303, startPoint y: 520, endPoint x: 201, endPoint y: 513, distance: 102.2
click at [201, 513] on b "Dell 2020 Precision 3551 Laptop 15.6-inch - Intel Core i7 10th Gen - i7-10850H …" at bounding box center [218, 537] width 180 height 86
click at [152, 589] on link "B099HZL9F4" at bounding box center [152, 595] width 54 height 13
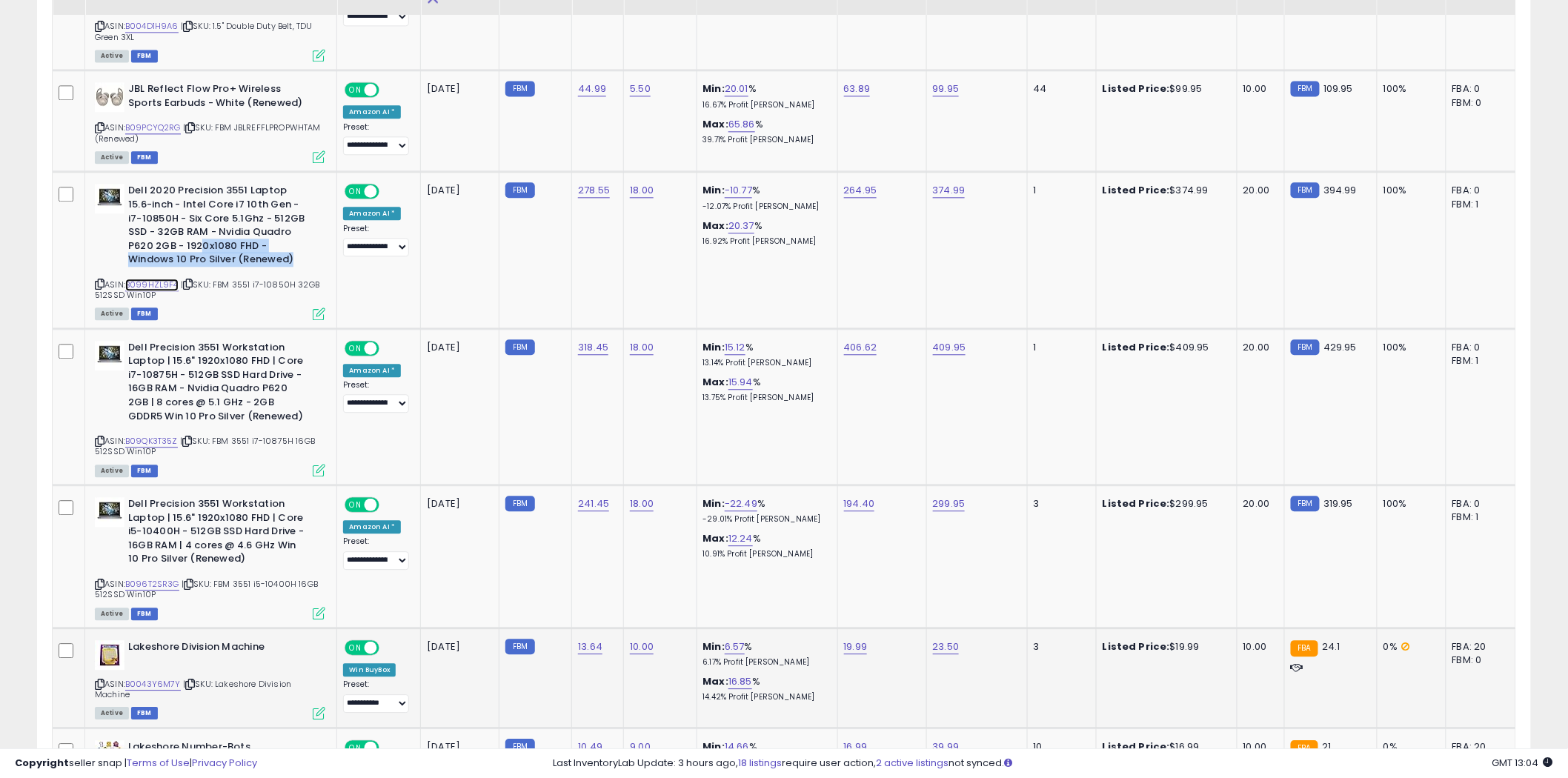
scroll to position [6093, 0]
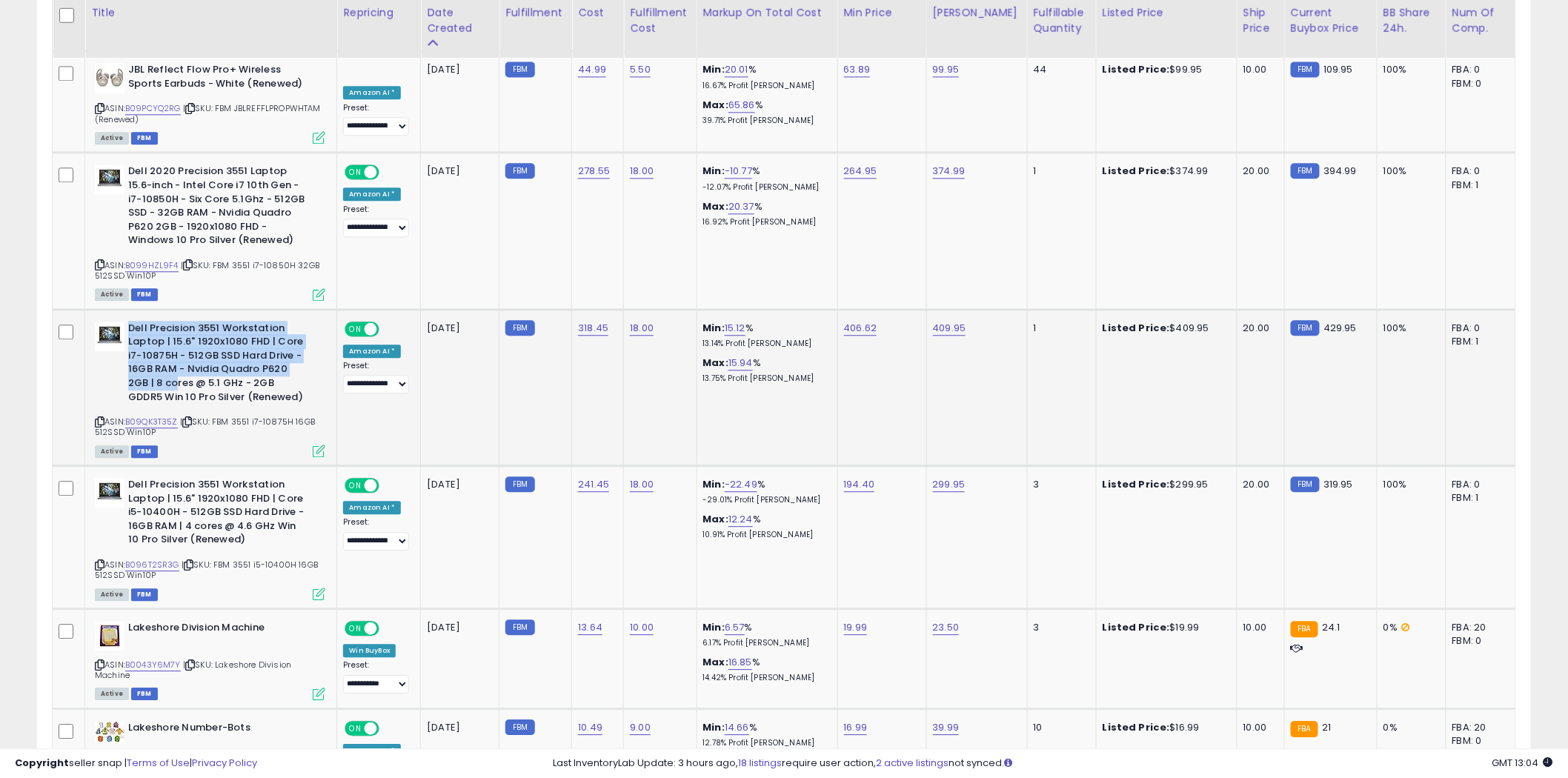
drag, startPoint x: 315, startPoint y: 341, endPoint x: 176, endPoint y: 333, distance: 139.2
click at [176, 334] on div "Dell Precision 3551 Workstation Laptop | 15.6" 1920x1080 FHD | Core i7-10875H -…" at bounding box center [210, 364] width 231 height 86
click at [138, 415] on link "B09QK3T35Z" at bounding box center [151, 422] width 53 height 13
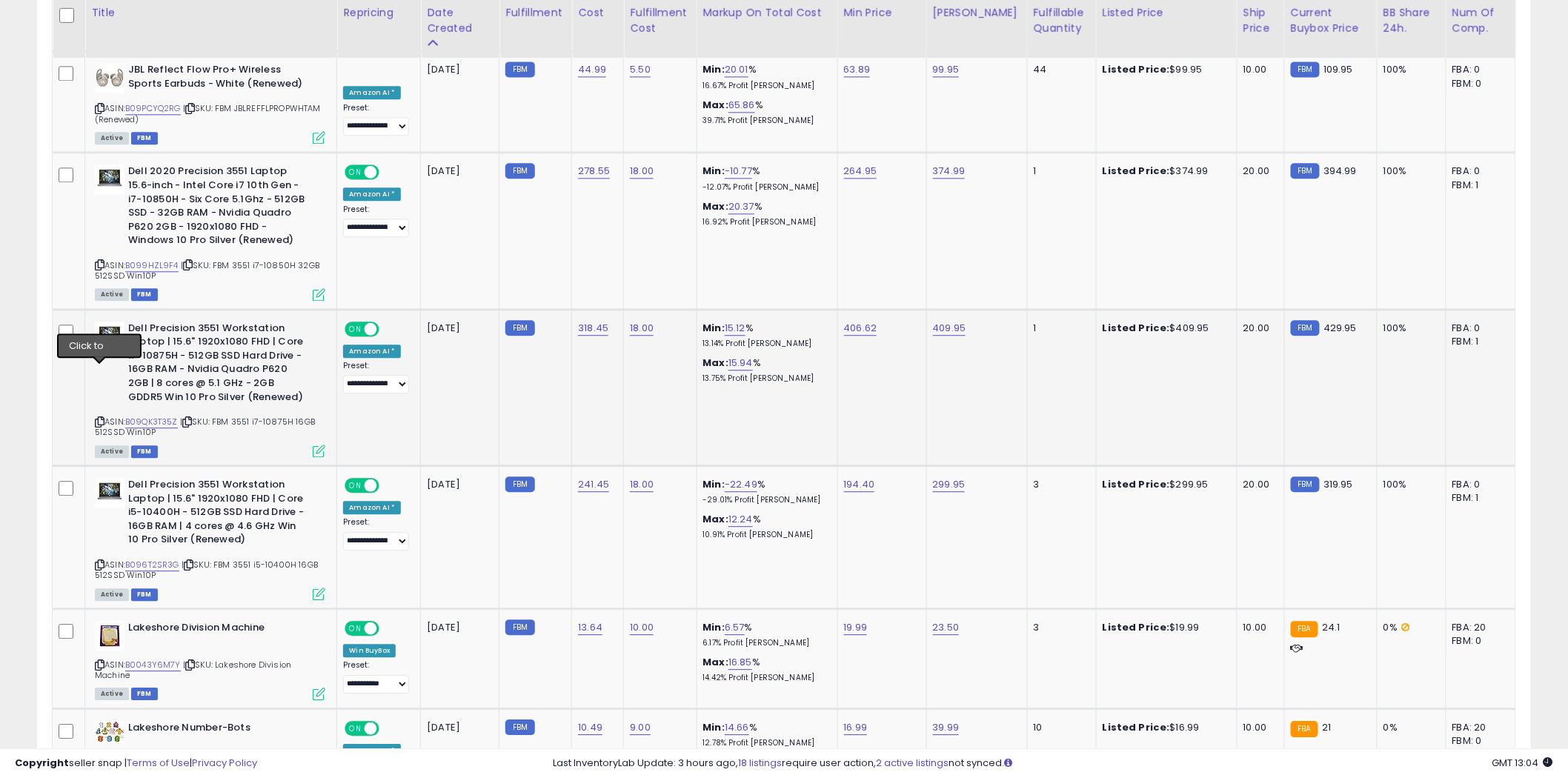
click at [99, 418] on icon at bounding box center [100, 422] width 9 height 8
drag, startPoint x: 254, startPoint y: 484, endPoint x: 189, endPoint y: 485, distance: 65.0
click at [187, 485] on b "Dell Precision 3551 Workstation Laptop | 15.6" 1920x1080 FHD | Core i5-10400H -…" at bounding box center [218, 514] width 180 height 73
click at [147, 558] on link "B096T2SR3G" at bounding box center [152, 565] width 54 height 13
drag, startPoint x: 277, startPoint y: 568, endPoint x: 216, endPoint y: 569, distance: 61.0
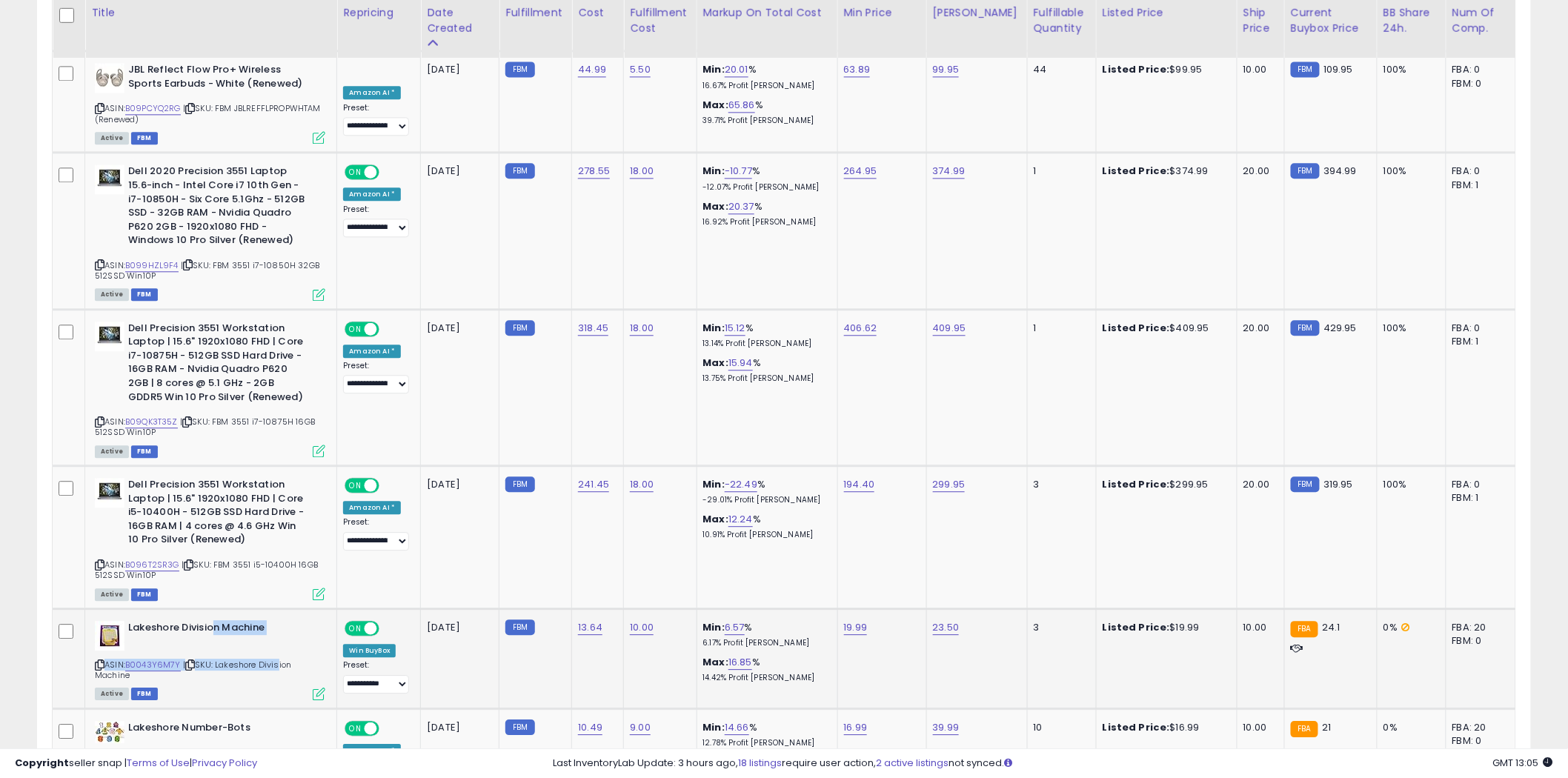
click at [216, 608] on td "Lakeshore Division Machine ASIN: B0043Y6M7Y | SKU: Lakeshore Division Machine A…" at bounding box center [210, 658] width 252 height 100
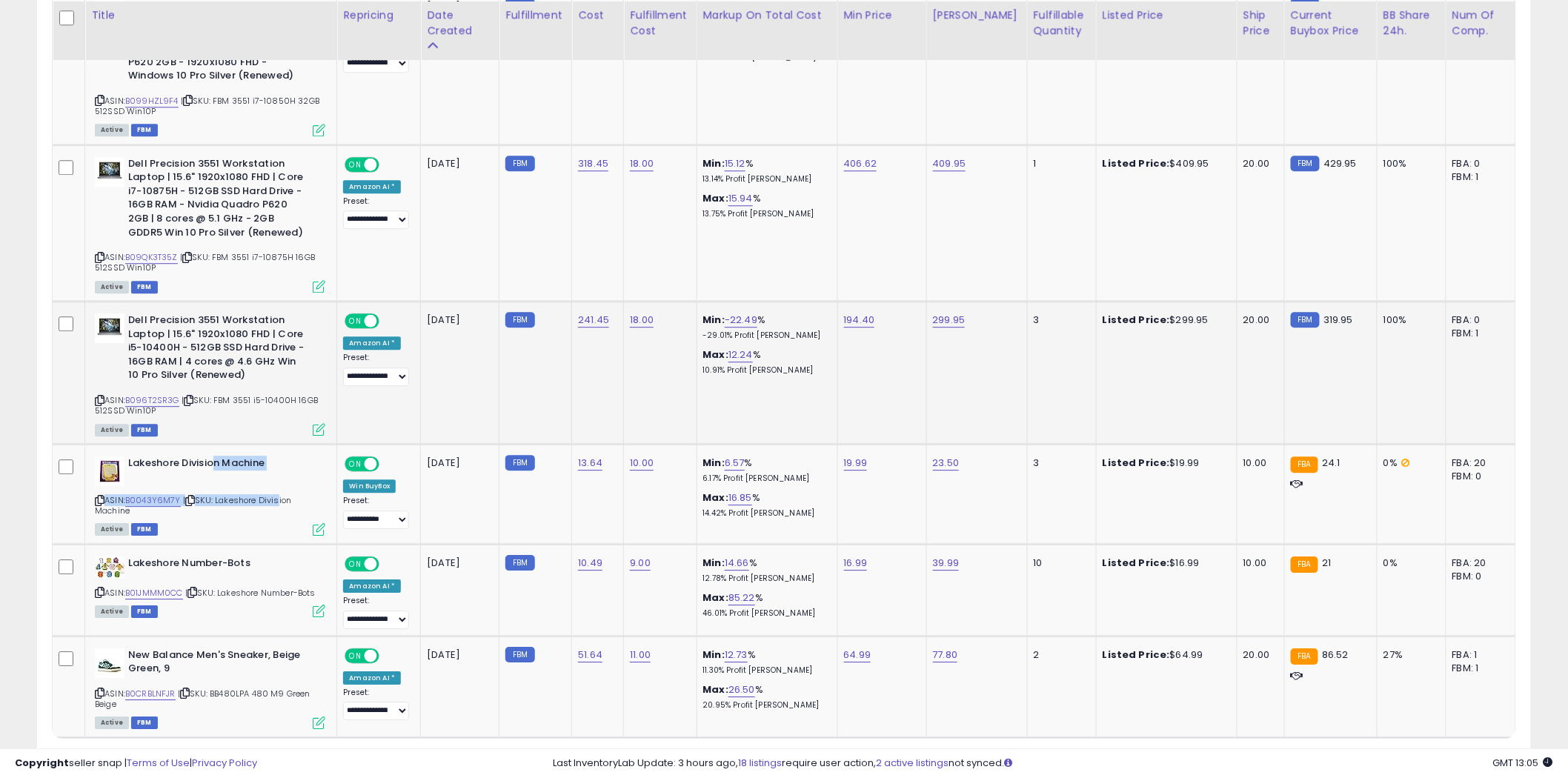
scroll to position [6294, 0]
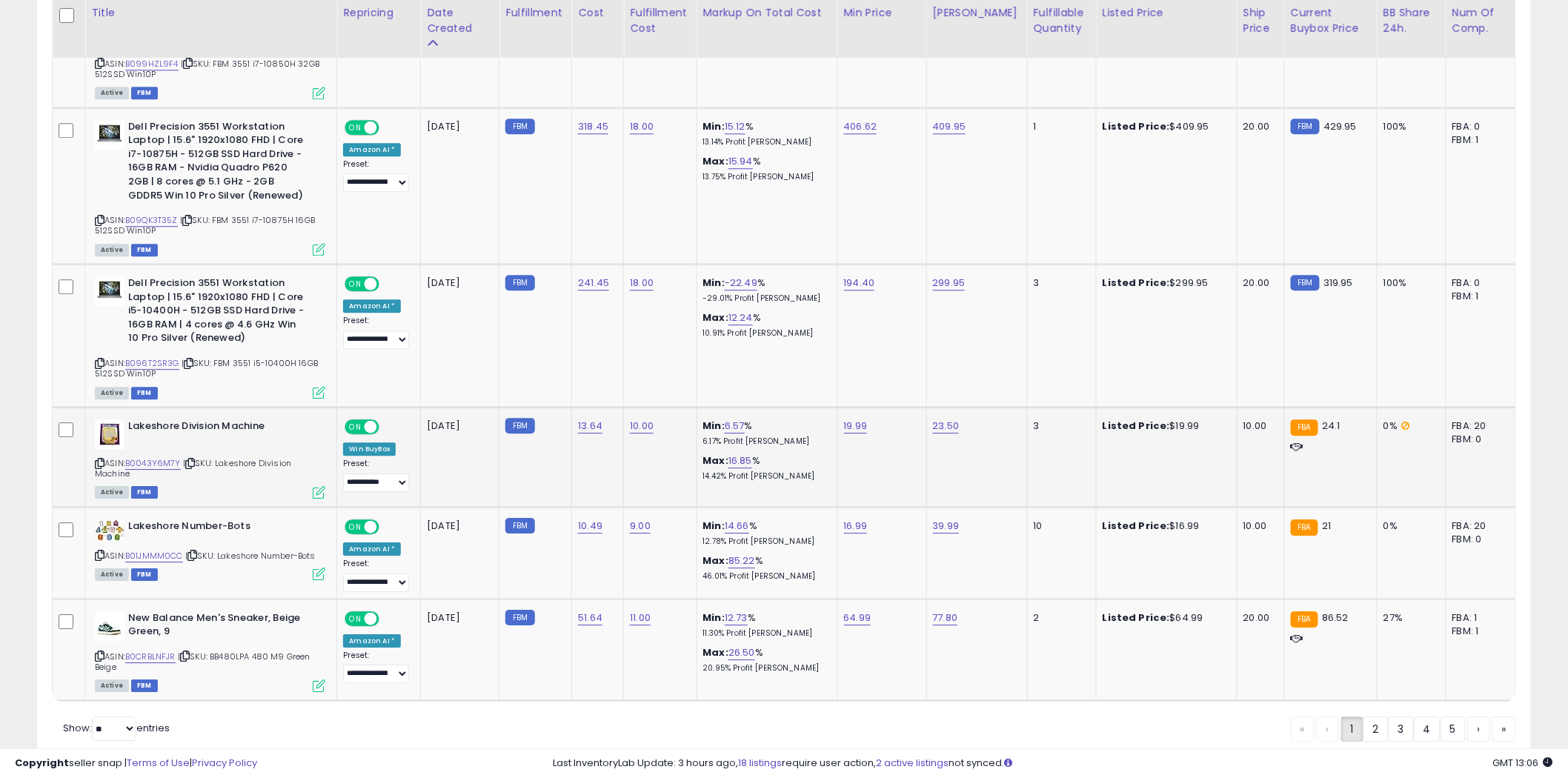
click at [206, 486] on div "Active FBM" at bounding box center [210, 491] width 231 height 10
click at [97, 460] on icon at bounding box center [100, 463] width 9 height 8
click at [98, 460] on icon at bounding box center [100, 463] width 9 height 8
click at [172, 550] on link "B01JMMM0CC" at bounding box center [154, 557] width 58 height 13
drag, startPoint x: 321, startPoint y: 604, endPoint x: 282, endPoint y: 605, distance: 39.0
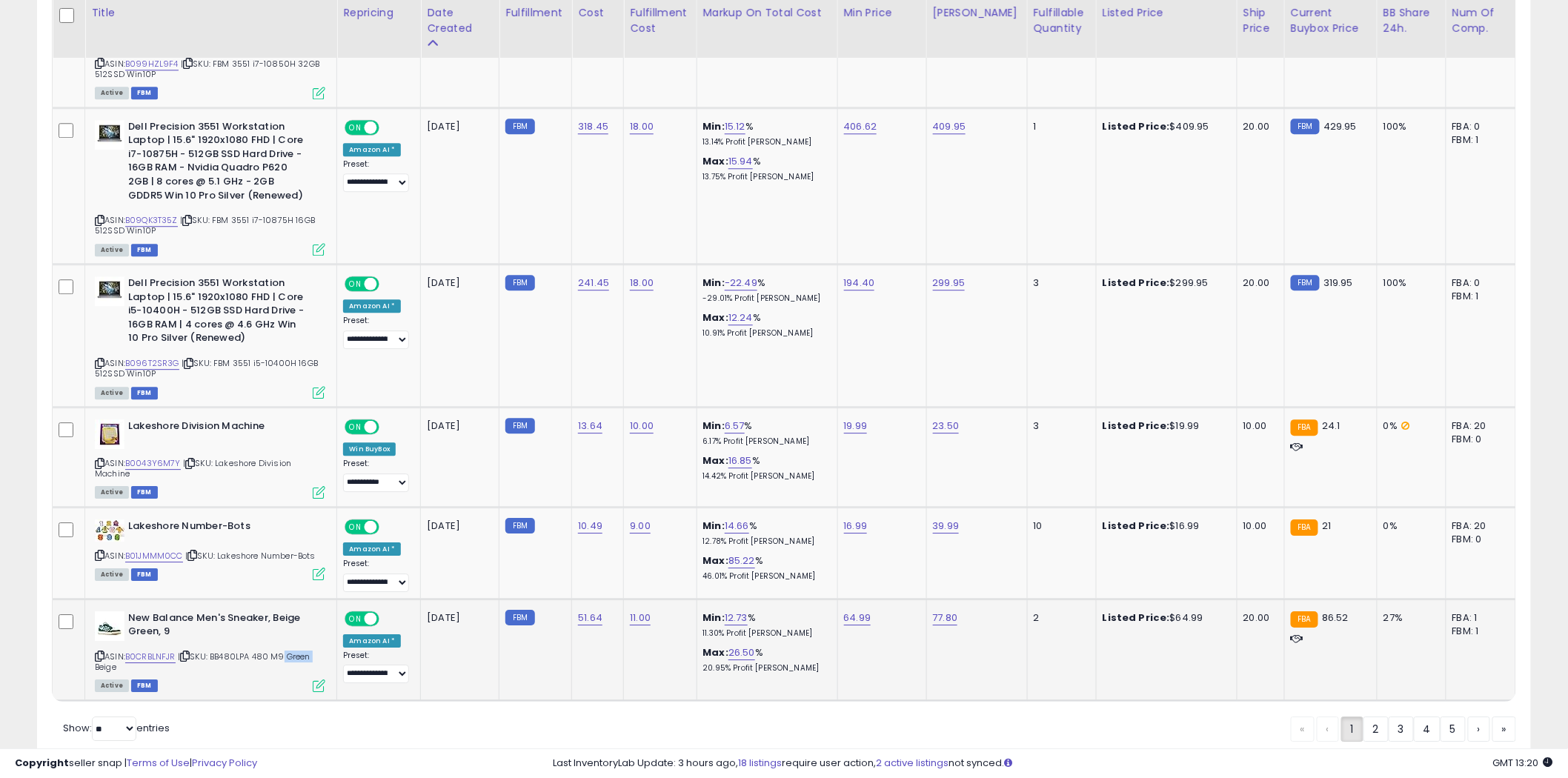
click at [282, 611] on div "ASIN: B0CRBLNFJR | SKU: BB480LPA 480 M9 Green Beige Active FBM" at bounding box center [210, 651] width 231 height 79
click at [152, 651] on link "B0CRBLNFJR" at bounding box center [150, 657] width 51 height 13
drag, startPoint x: 1369, startPoint y: 675, endPoint x: 797, endPoint y: 445, distance: 616.5
click at [1369, 716] on link "2" at bounding box center [1375, 728] width 25 height 25
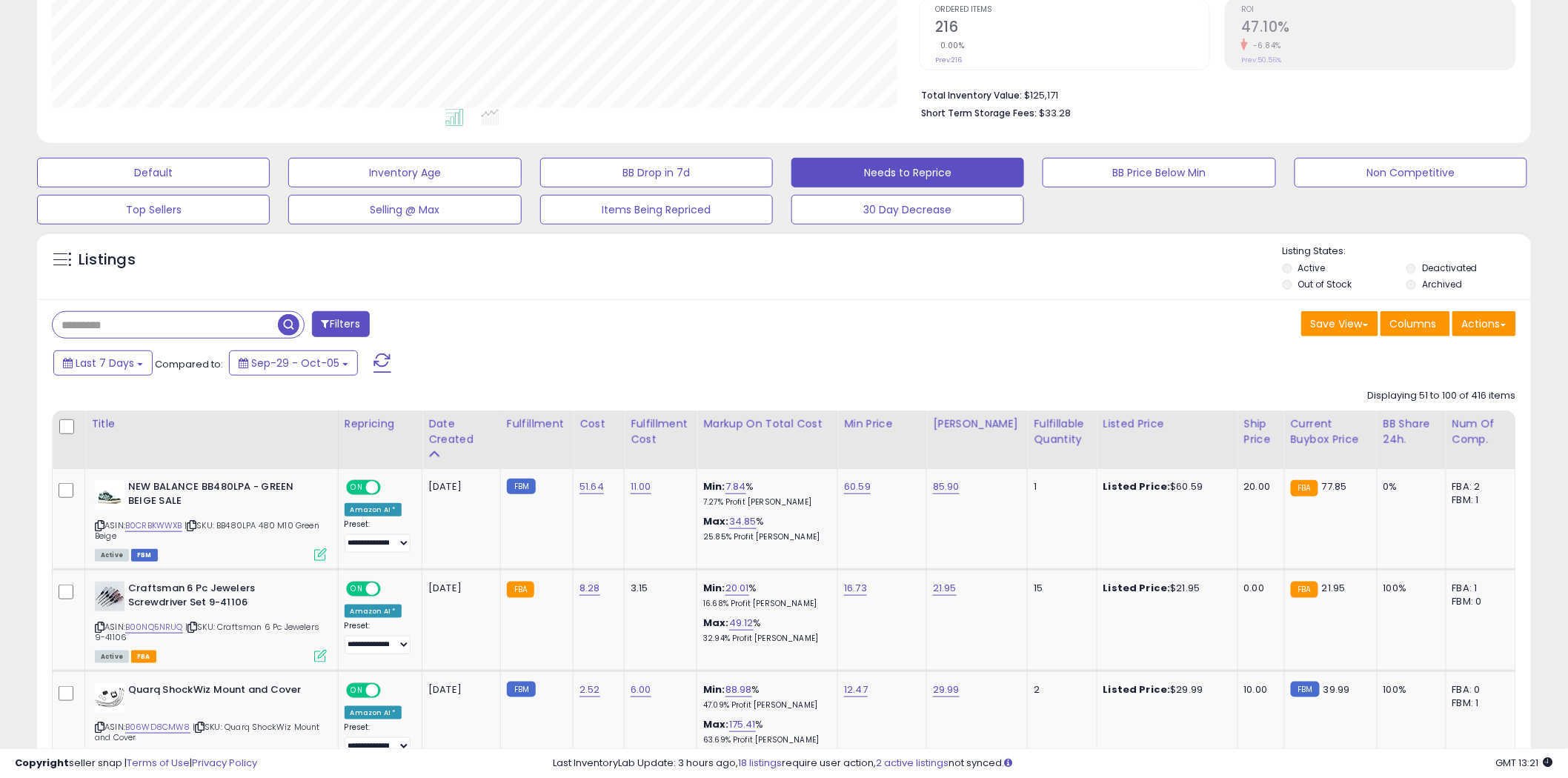
scroll to position [445, 0]
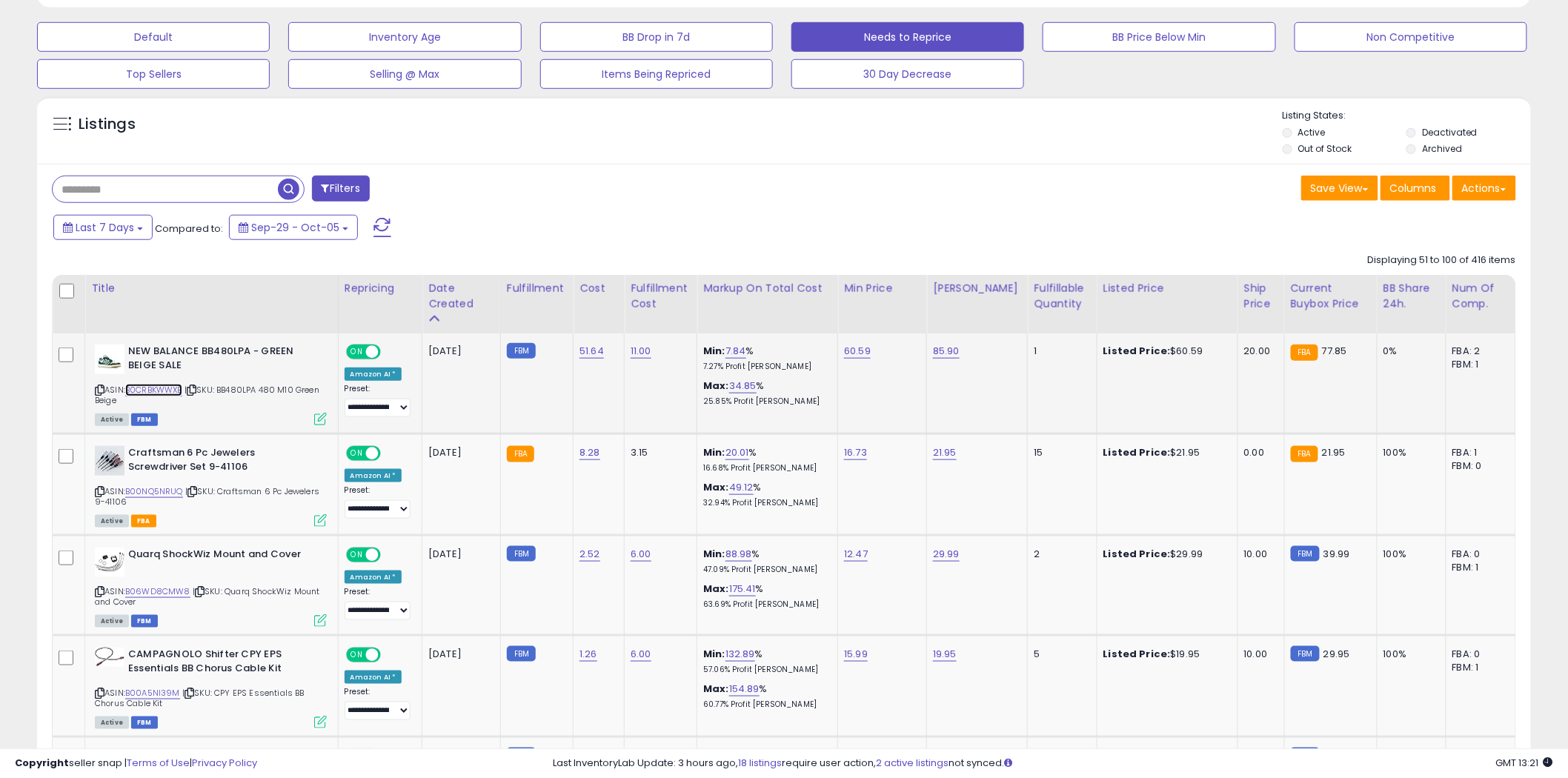
click at [160, 390] on link "B0CRBKWWXB" at bounding box center [154, 390] width 57 height 13
drag, startPoint x: 333, startPoint y: 389, endPoint x: 248, endPoint y: 401, distance: 85.8
click at [253, 393] on td "NEW BALANCE BB480LPA - GREEN BEIGE SALE ASIN: B0CRBKWWXB | SKU: BB480LPA 480 M1…" at bounding box center [211, 383] width 254 height 101
click at [98, 490] on icon at bounding box center [100, 491] width 9 height 8
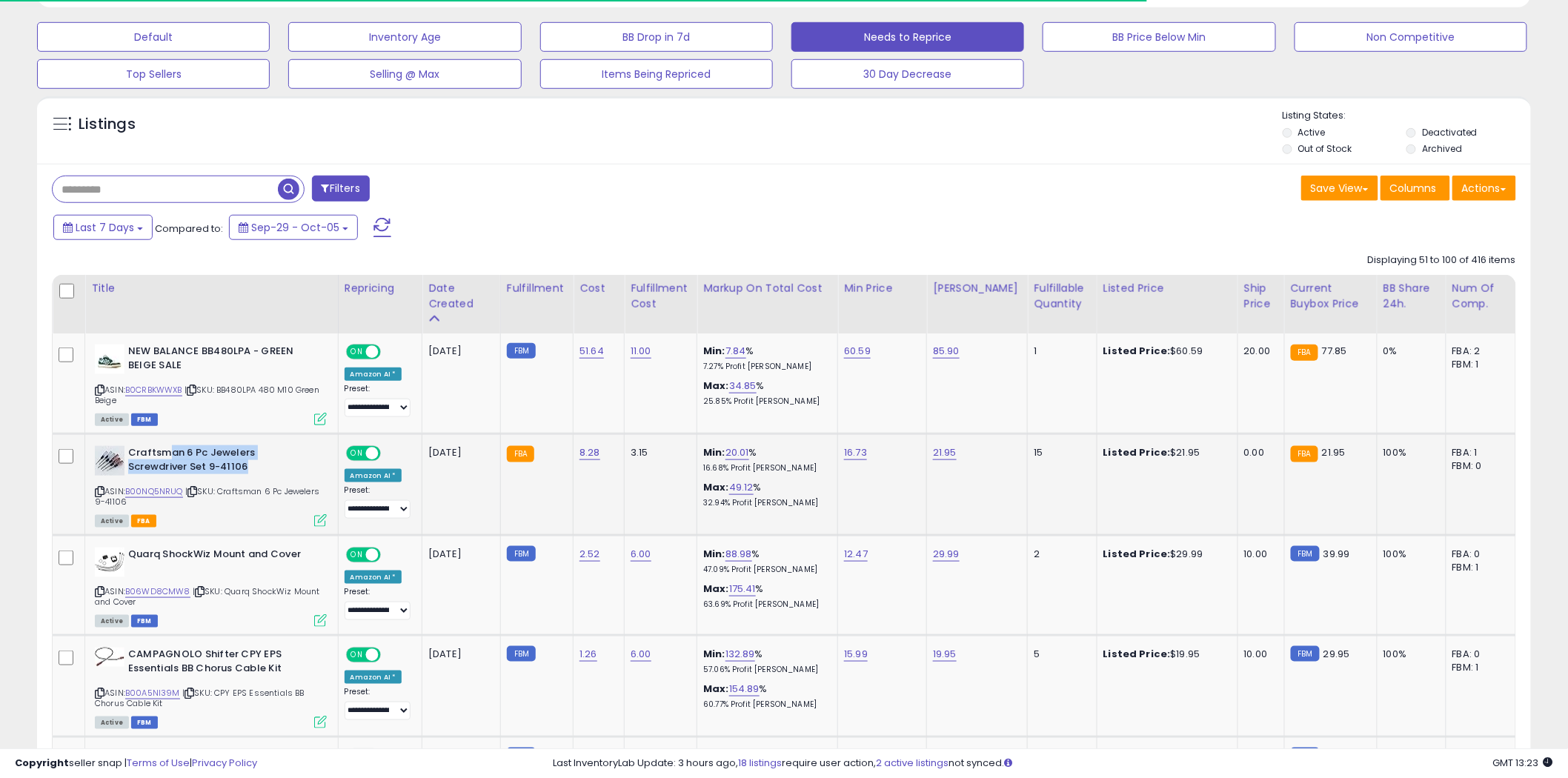
drag, startPoint x: 253, startPoint y: 461, endPoint x: 169, endPoint y: 452, distance: 84.5
click at [169, 452] on b "Craftsman 6 Pc Jewelers Screwdriver Set 9-41106" at bounding box center [218, 461] width 180 height 31
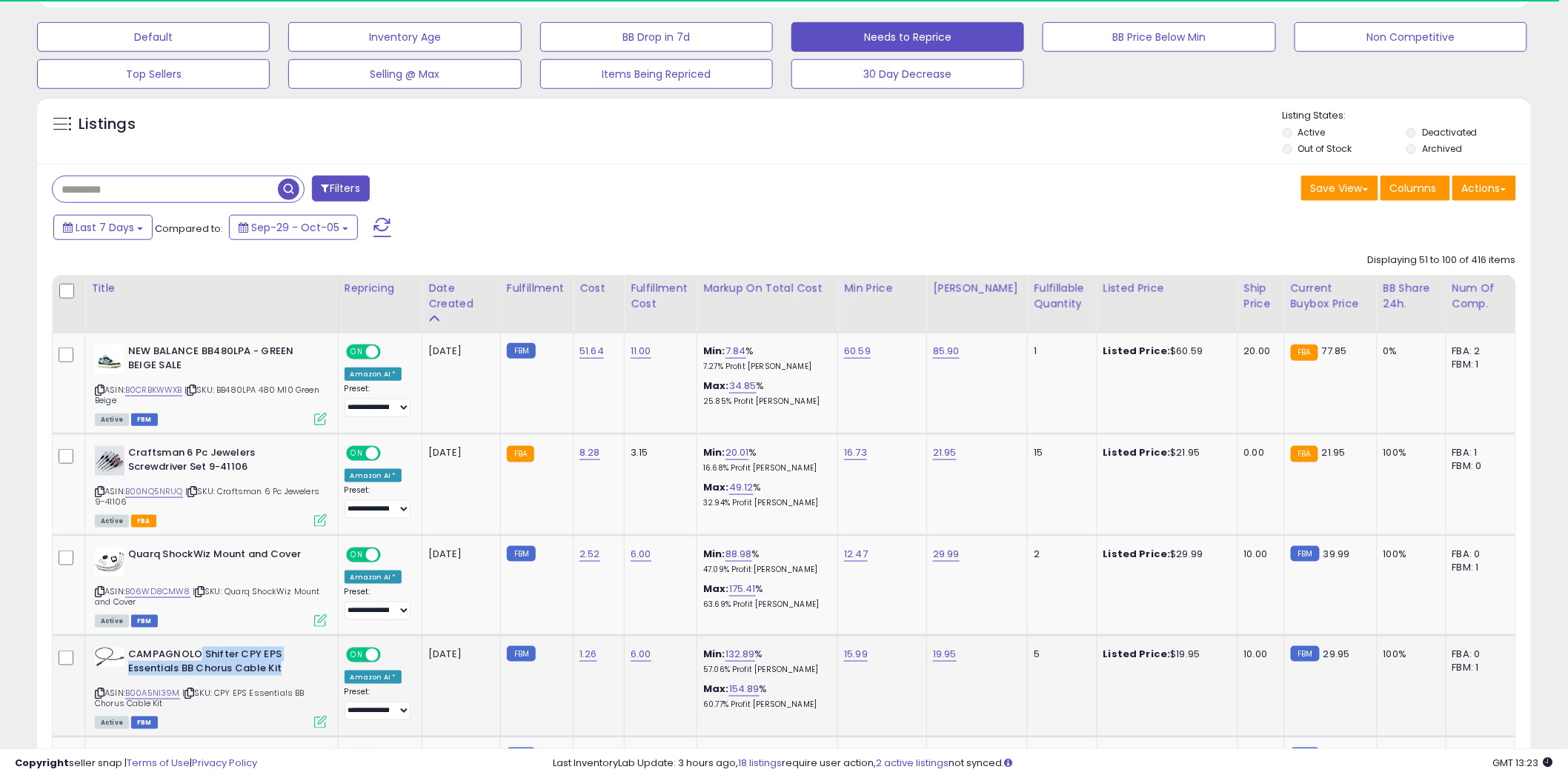
drag, startPoint x: 287, startPoint y: 662, endPoint x: 200, endPoint y: 652, distance: 87.6
click at [200, 652] on b "CAMPAGNOLO Shifter CPY EPS Essentials BB Chorus Cable Kit" at bounding box center [218, 664] width 180 height 31
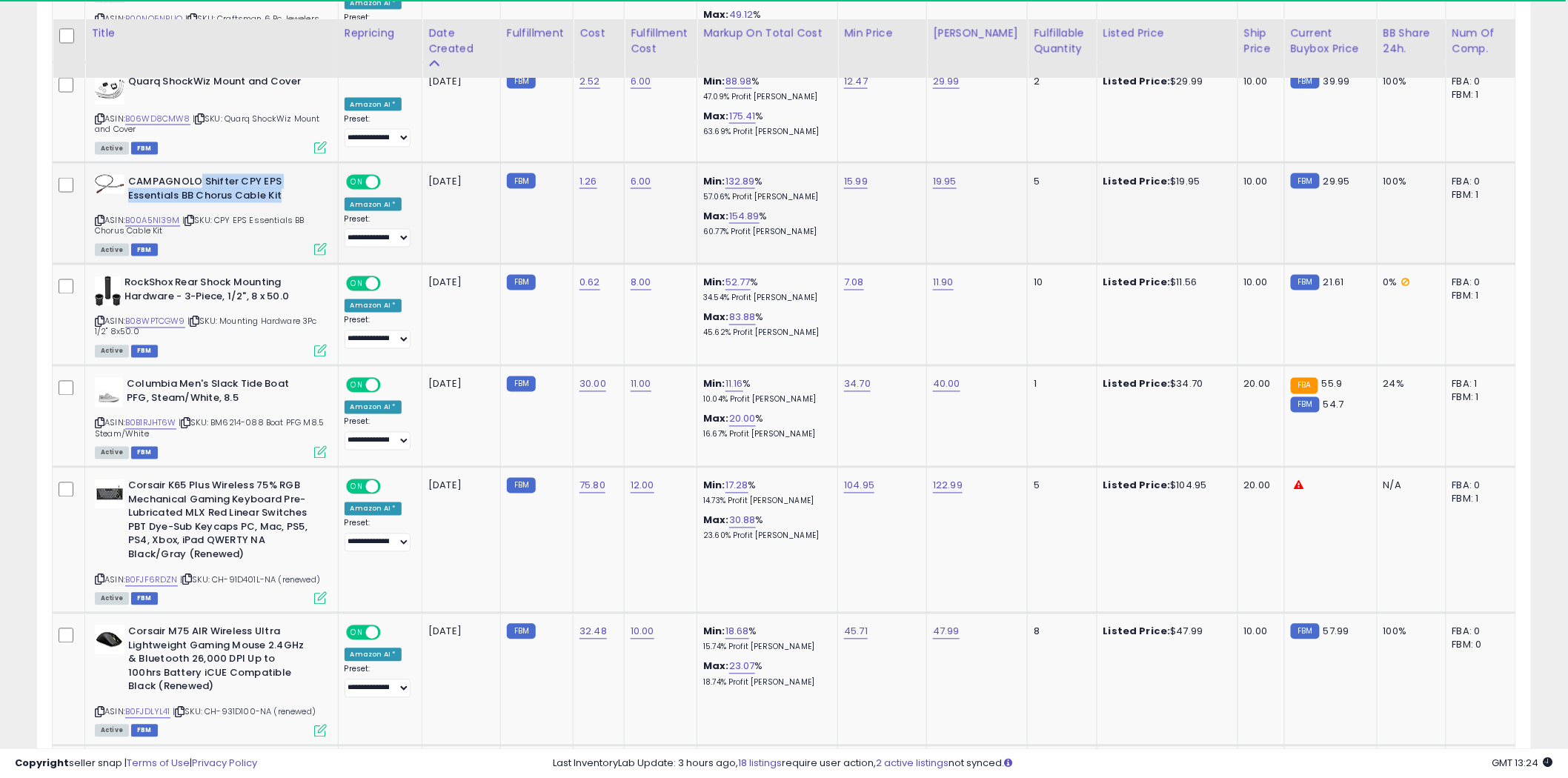
scroll to position [939, 0]
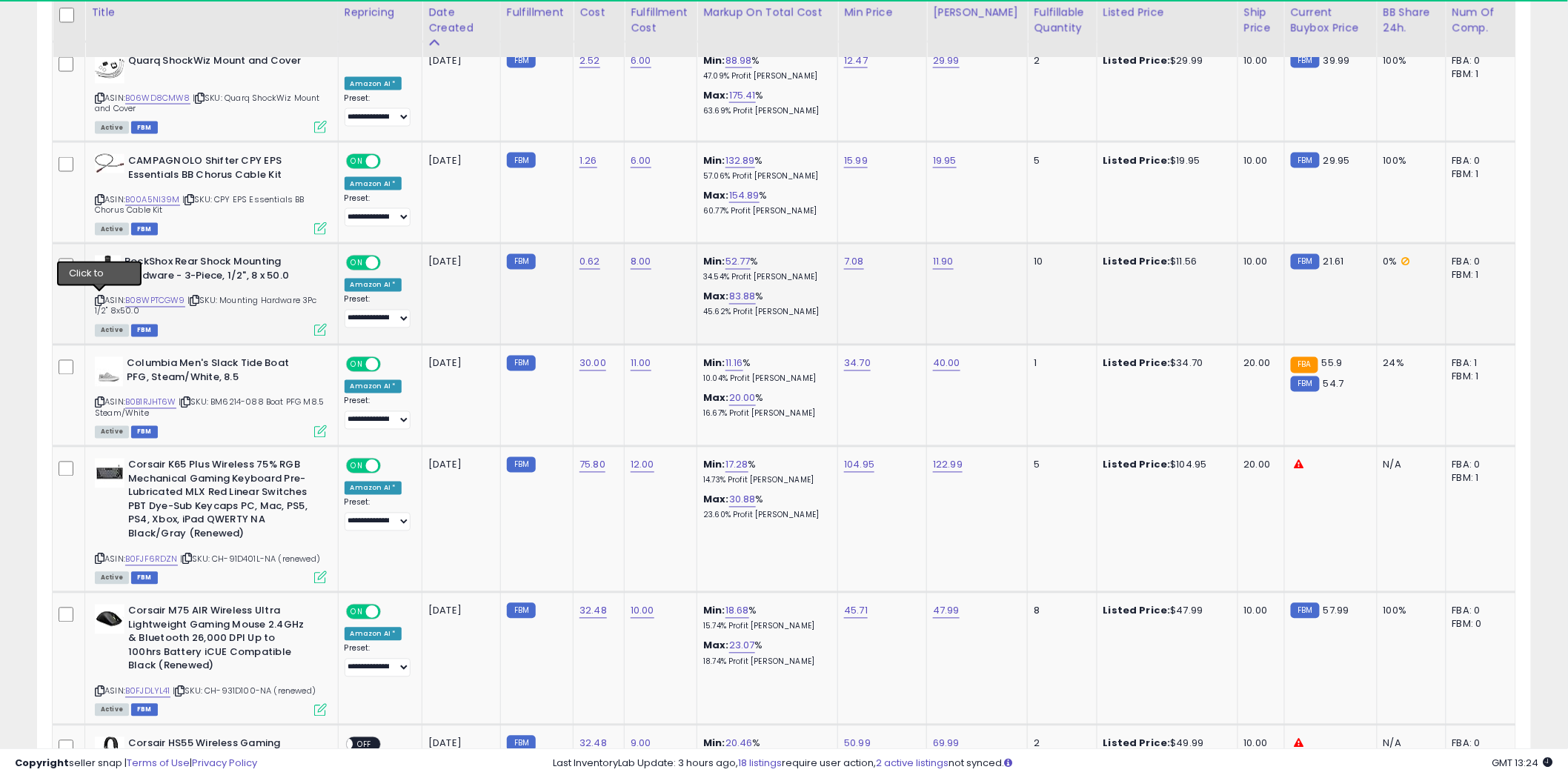
click at [99, 298] on icon at bounding box center [100, 301] width 9 height 8
drag, startPoint x: 243, startPoint y: 372, endPoint x: 145, endPoint y: 377, distance: 98.1
click at [166, 358] on b "Columbia Men's Slack Tide Boat PFG, Steam/White, 8.5" at bounding box center [216, 373] width 180 height 31
click at [254, 380] on b "Columbia Men's Slack Tide Boat PFG, Steam/White, 8.5" at bounding box center [216, 373] width 180 height 31
click at [257, 378] on b "Columbia Men's Slack Tide Boat PFG, Steam/White, 8.5" at bounding box center [216, 373] width 180 height 31
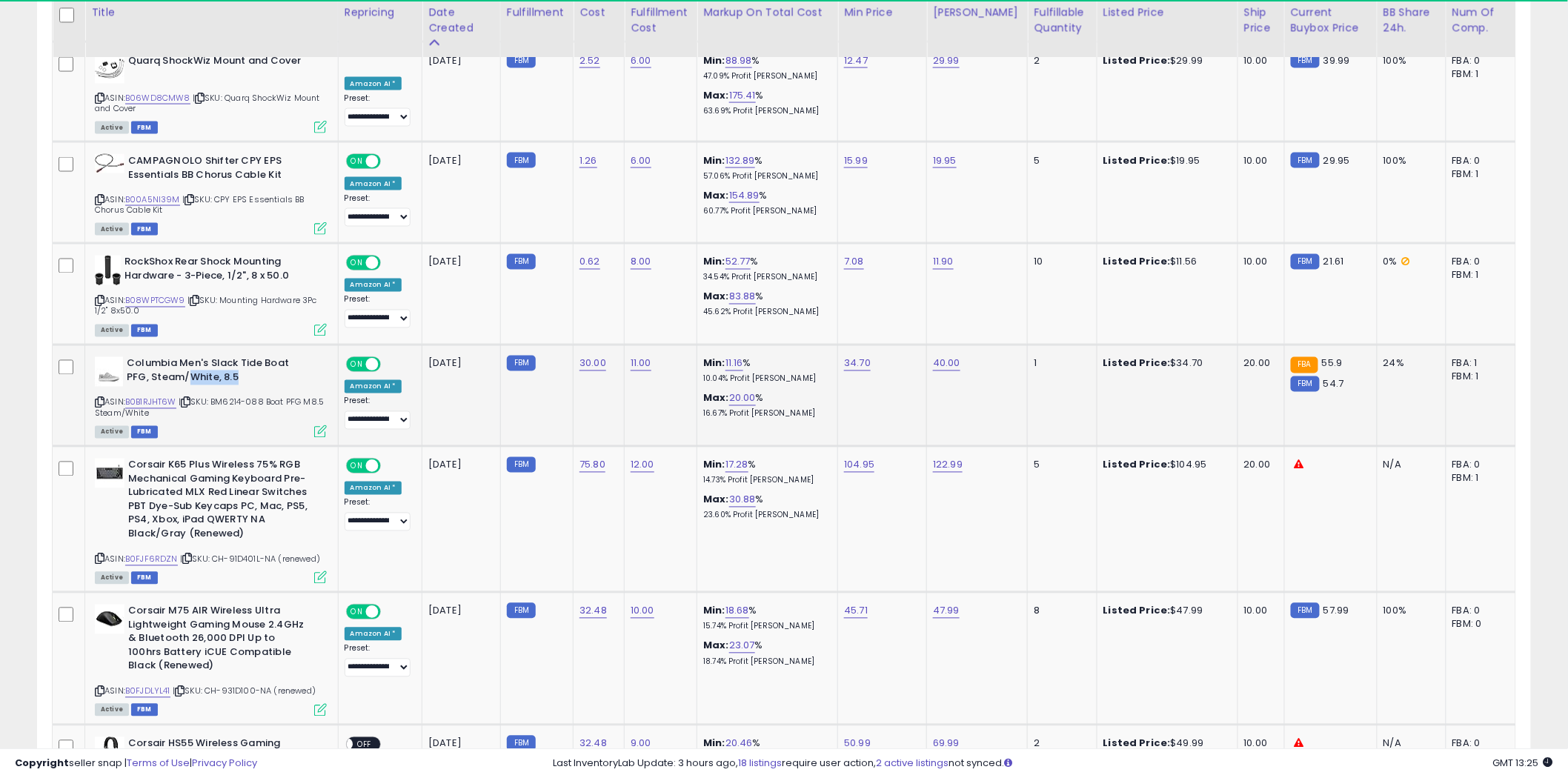
drag, startPoint x: 257, startPoint y: 374, endPoint x: 186, endPoint y: 376, distance: 71.0
click at [186, 376] on b "Columbia Men's Slack Tide Boat PFG, Steam/White, 8.5" at bounding box center [216, 373] width 180 height 31
click at [142, 397] on link "B0B1RJHT6W" at bounding box center [150, 403] width 51 height 13
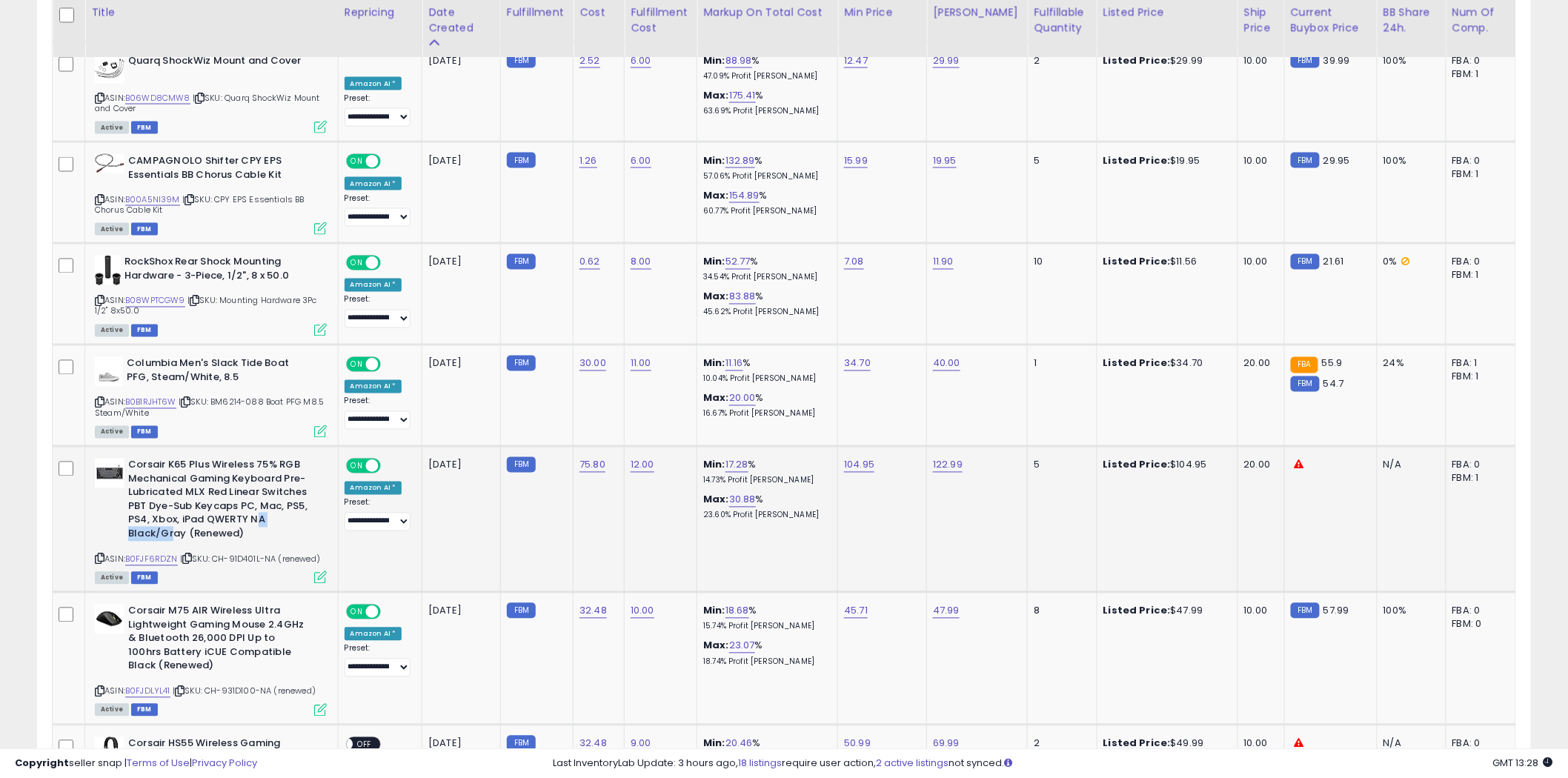
drag, startPoint x: 254, startPoint y: 524, endPoint x: 174, endPoint y: 527, distance: 80.1
click at [174, 527] on b "Corsair K65 Plus Wireless 75% RGB Mechanical Gaming Keyboard Pre-Lubricated MLX…" at bounding box center [218, 501] width 180 height 86
drag, startPoint x: 252, startPoint y: 538, endPoint x: 152, endPoint y: 527, distance: 100.6
click at [152, 527] on b "Corsair K65 Plus Wireless 75% RGB Mechanical Gaming Keyboard Pre-Lubricated MLX…" at bounding box center [218, 501] width 180 height 86
click at [98, 555] on icon at bounding box center [100, 558] width 9 height 8
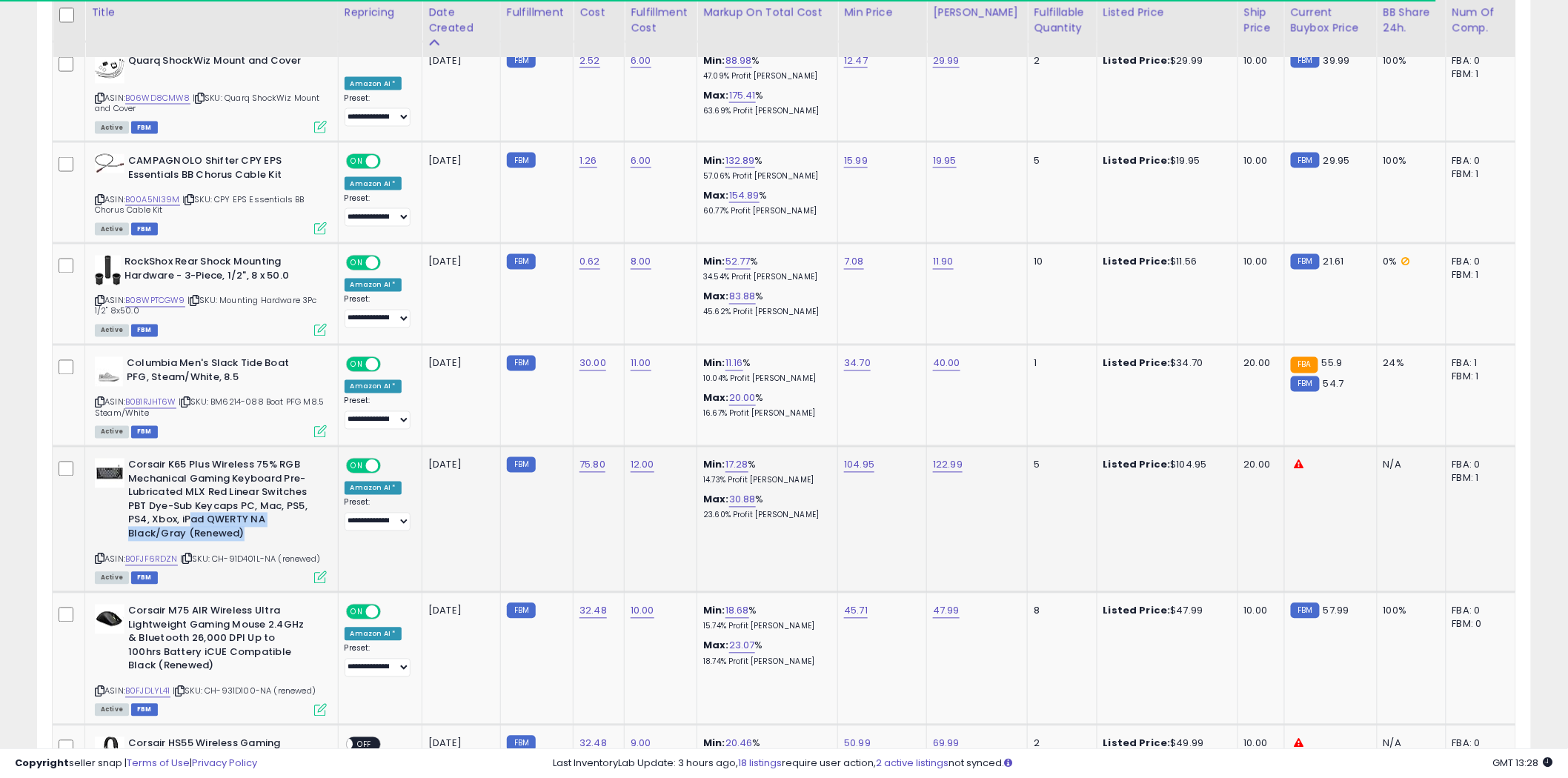
drag, startPoint x: 249, startPoint y: 534, endPoint x: 187, endPoint y: 514, distance: 65.1
click at [187, 514] on b "Corsair K65 Plus Wireless 75% RGB Mechanical Gaming Keyboard Pre-Lubricated MLX…" at bounding box center [218, 501] width 180 height 86
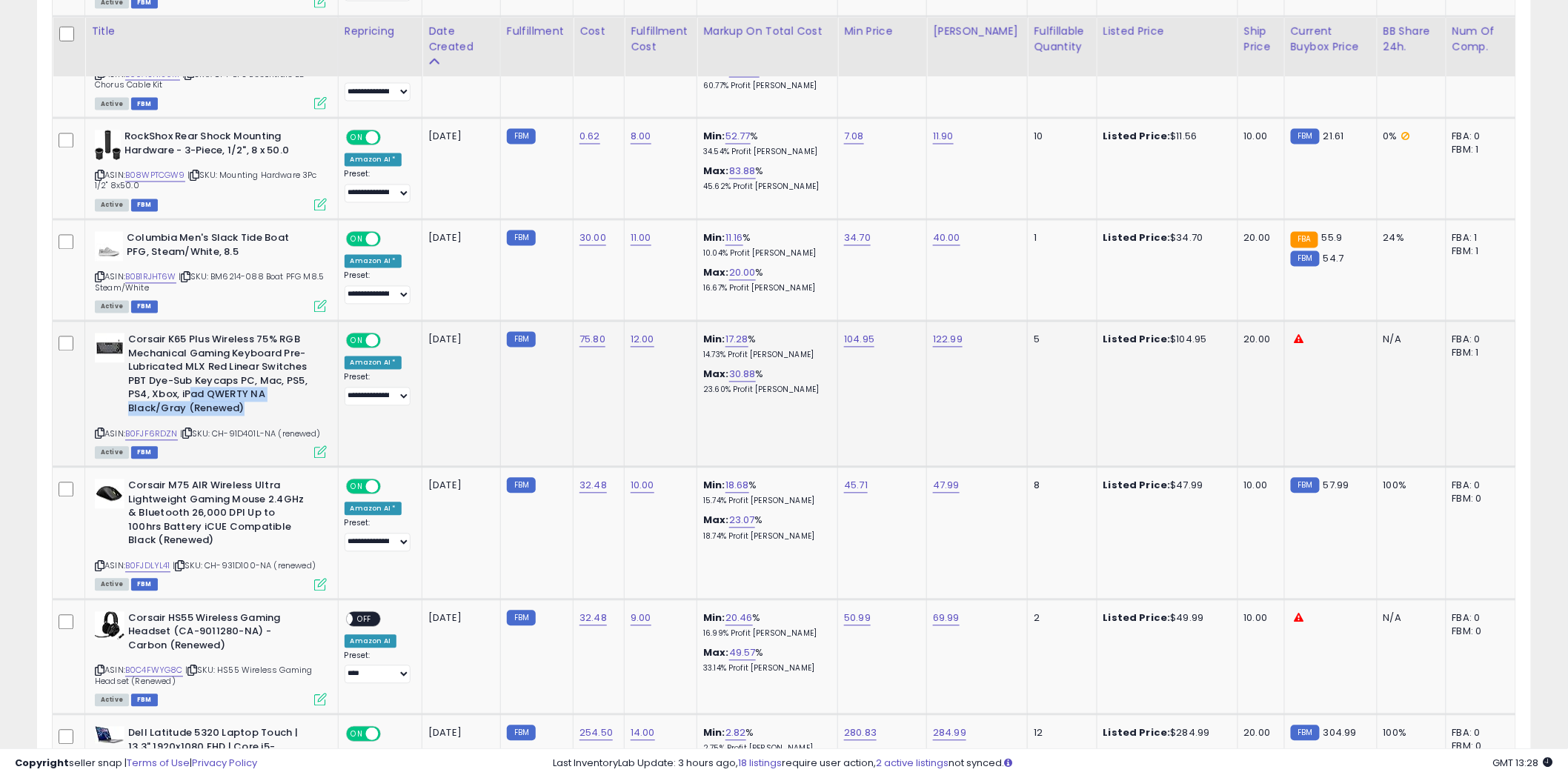
scroll to position [1103, 0]
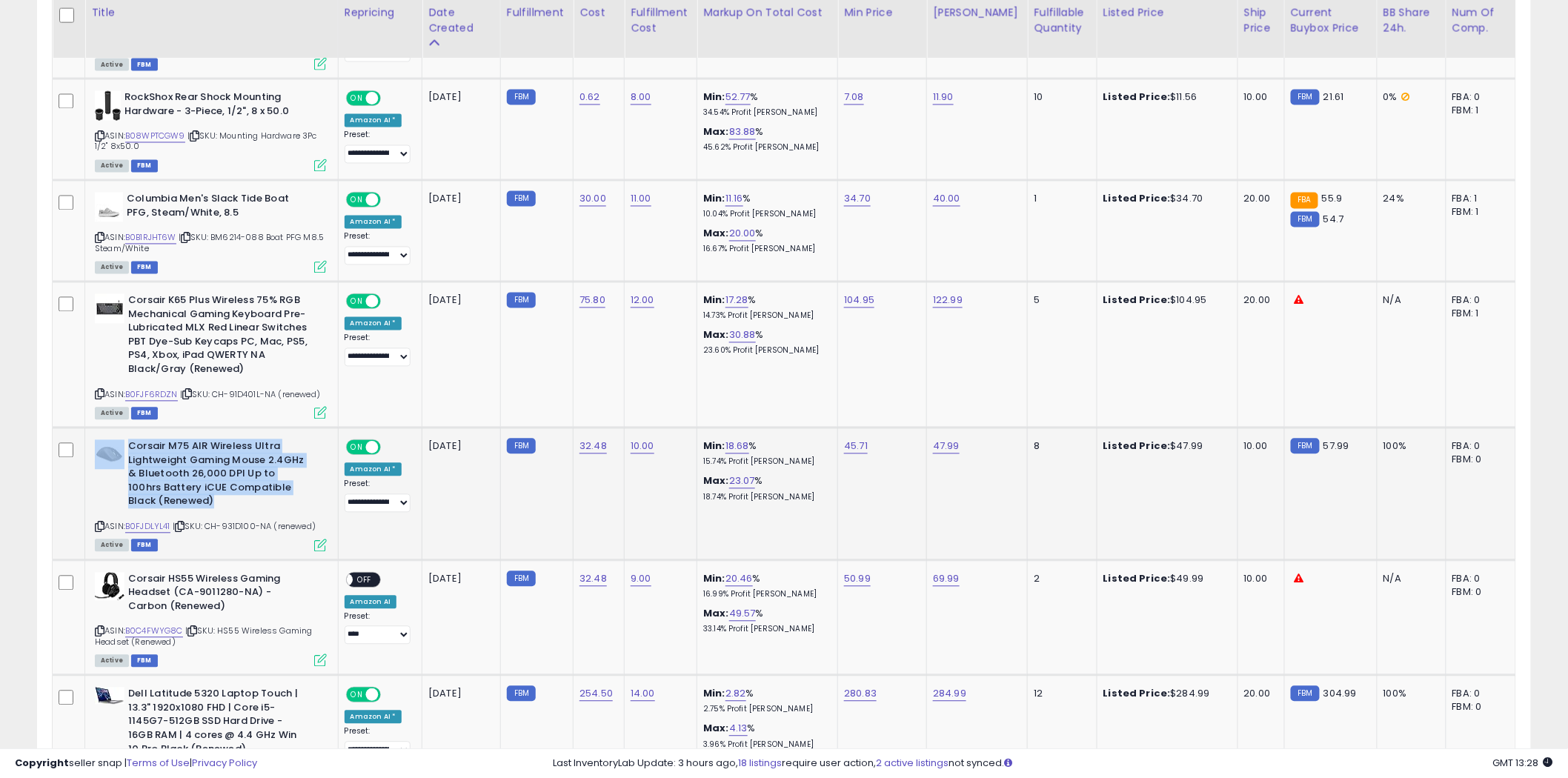
drag, startPoint x: 206, startPoint y: 495, endPoint x: 122, endPoint y: 491, distance: 84.1
click at [122, 491] on div "Corsair M75 AIR Wireless Ultra Lightweight Gaming Mouse 2.4GHz & Bluetooth 26,0…" at bounding box center [210, 476] width 232 height 73
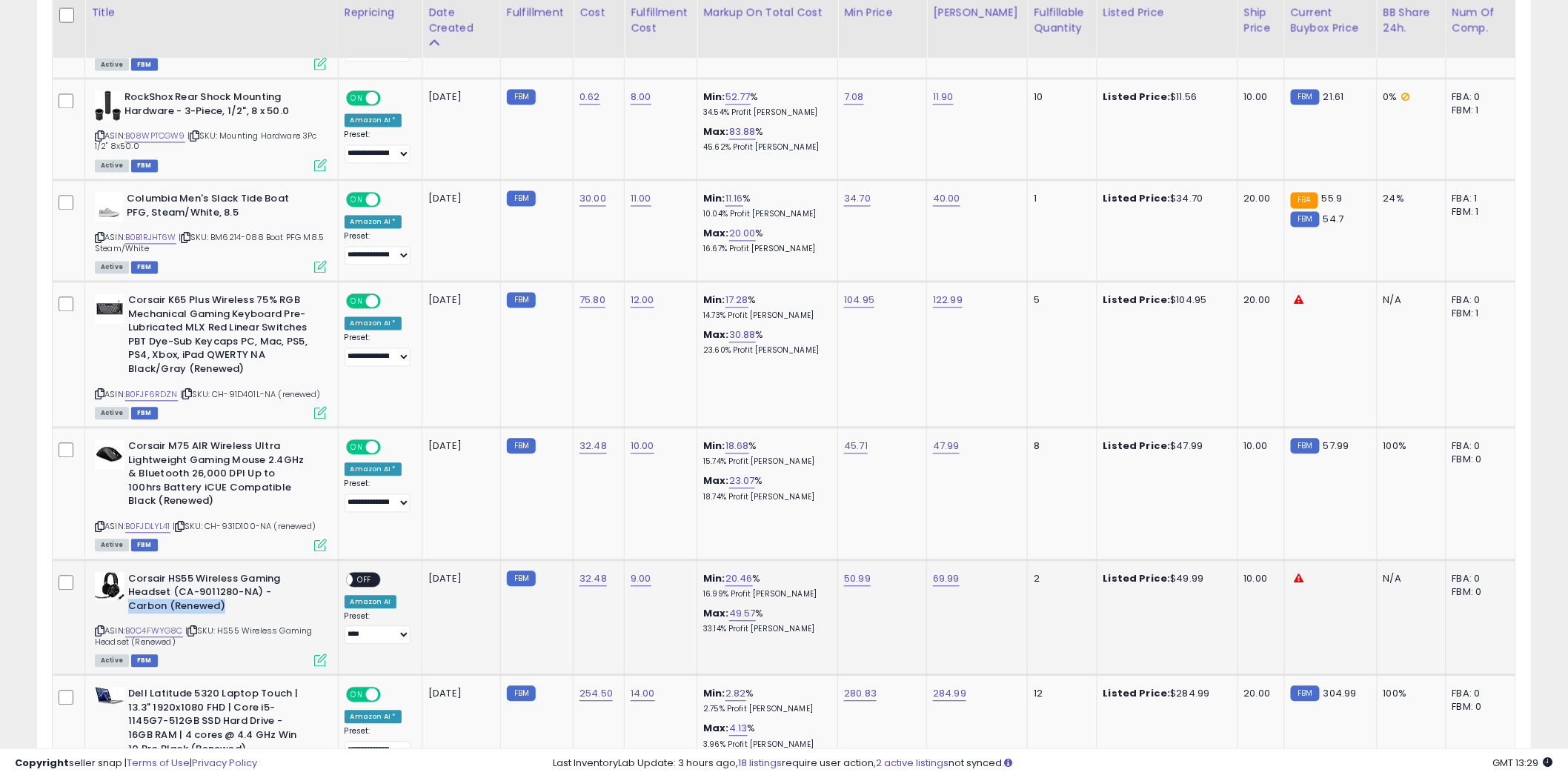
drag, startPoint x: 243, startPoint y: 602, endPoint x: 127, endPoint y: 603, distance: 116.0
click at [128, 603] on b "Corsair HS55 Wireless Gaming Headset (CA-9011280-NA) - Carbon (Renewed)" at bounding box center [218, 595] width 180 height 45
drag, startPoint x: 98, startPoint y: 621, endPoint x: 108, endPoint y: 618, distance: 10.4
click at [101, 628] on icon at bounding box center [100, 631] width 9 height 8
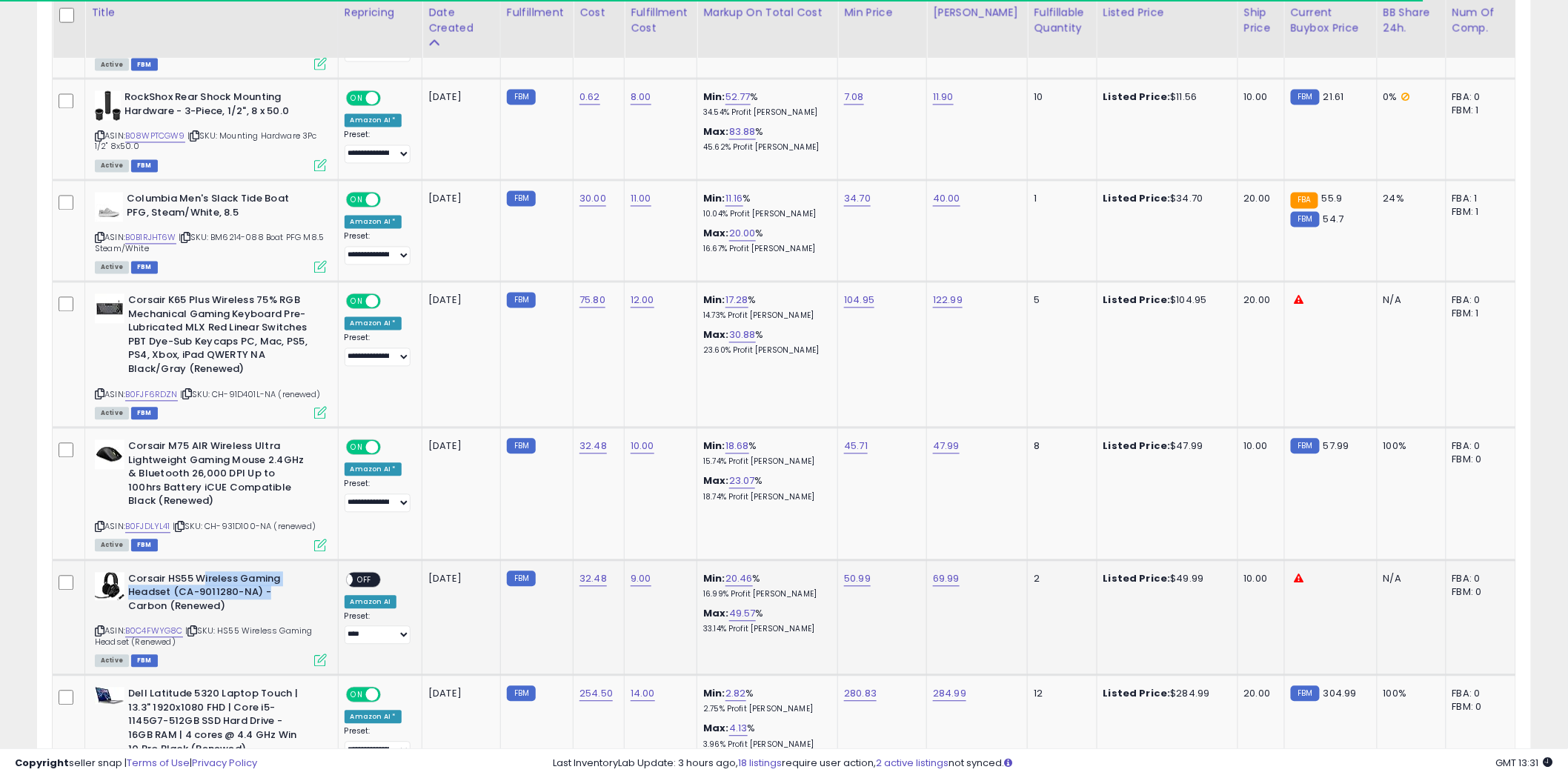
drag, startPoint x: 287, startPoint y: 584, endPoint x: 201, endPoint y: 581, distance: 86.1
click at [201, 581] on b "Corsair HS55 Wireless Gaming Headset (CA-9011280-NA) - Carbon (Renewed)" at bounding box center [218, 595] width 180 height 45
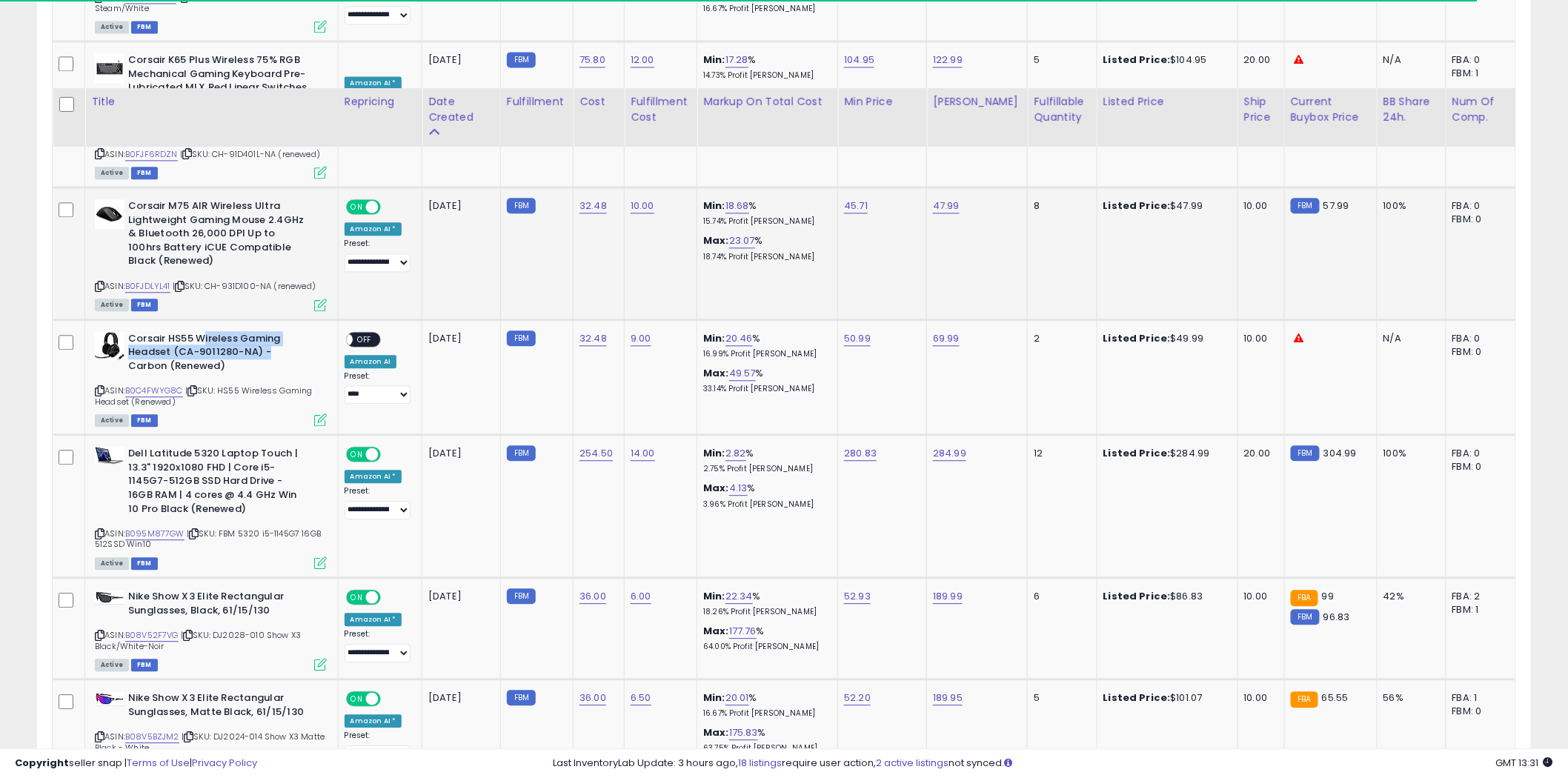
scroll to position [1432, 0]
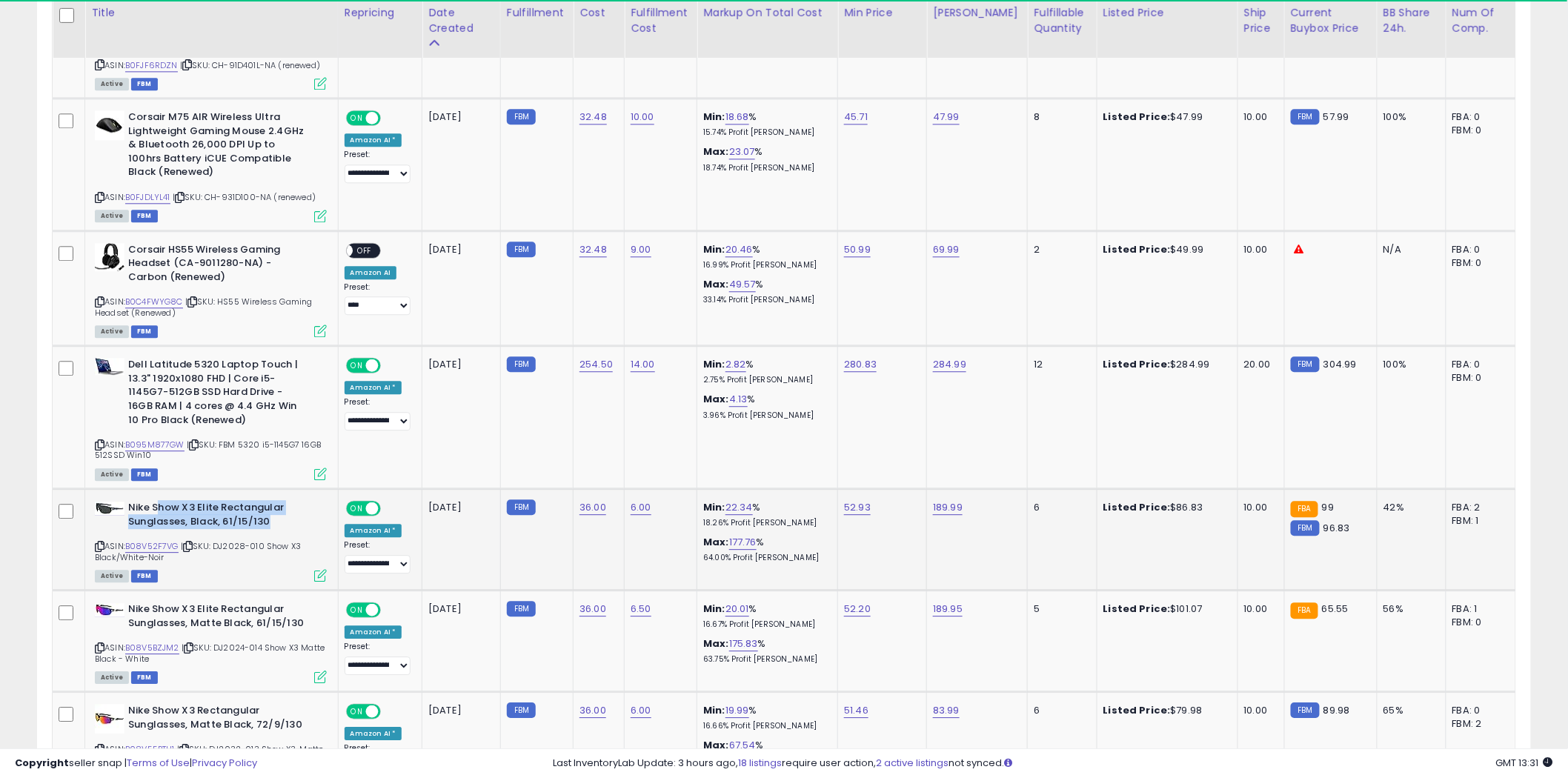
drag, startPoint x: 276, startPoint y: 513, endPoint x: 156, endPoint y: 498, distance: 120.9
click at [156, 501] on b "Nike Show X3 Elite Rectangular Sunglasses, Black, 61/15/130" at bounding box center [218, 517] width 180 height 31
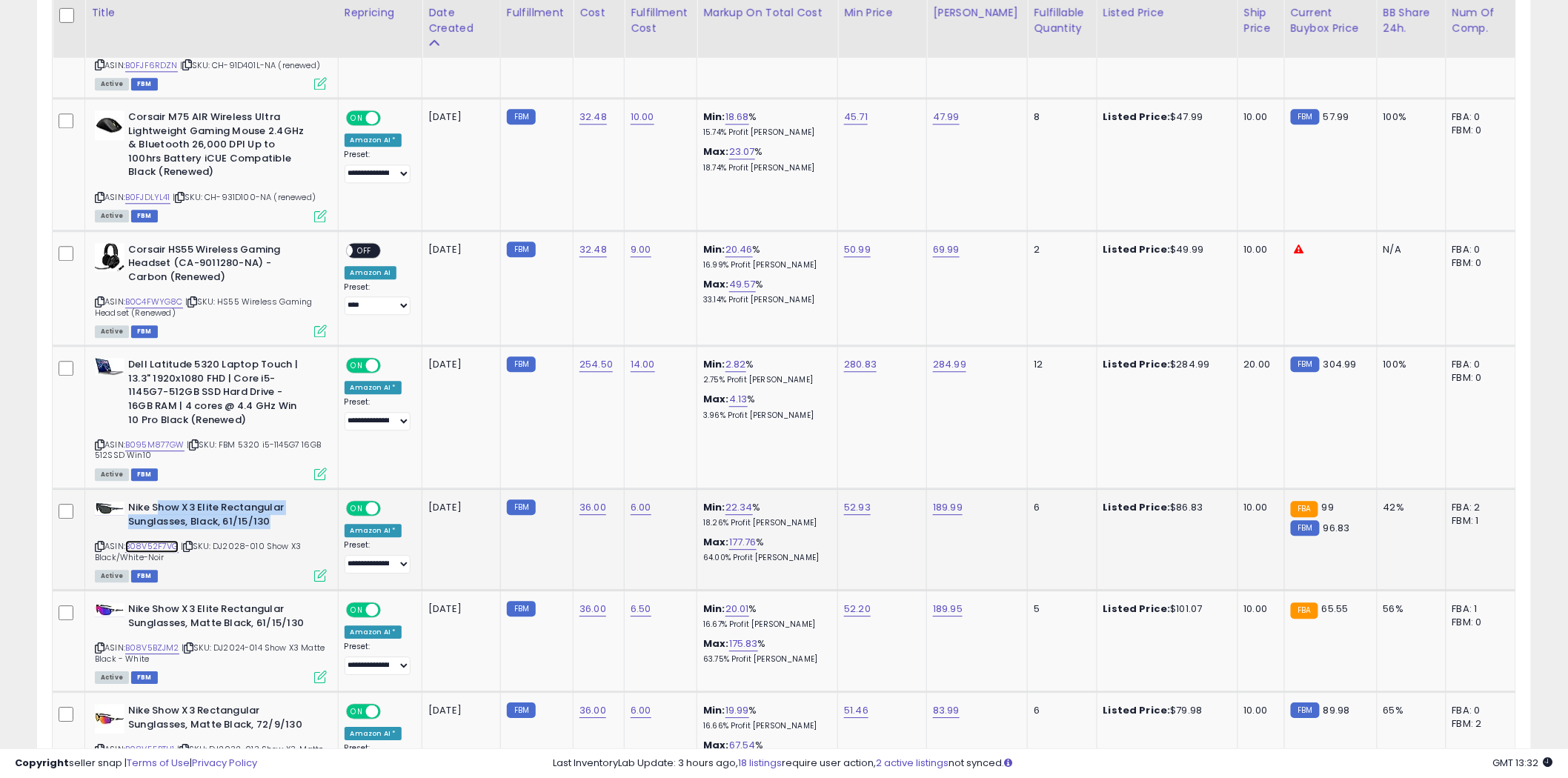
click at [158, 540] on link "B08V52F7VG" at bounding box center [152, 546] width 54 height 13
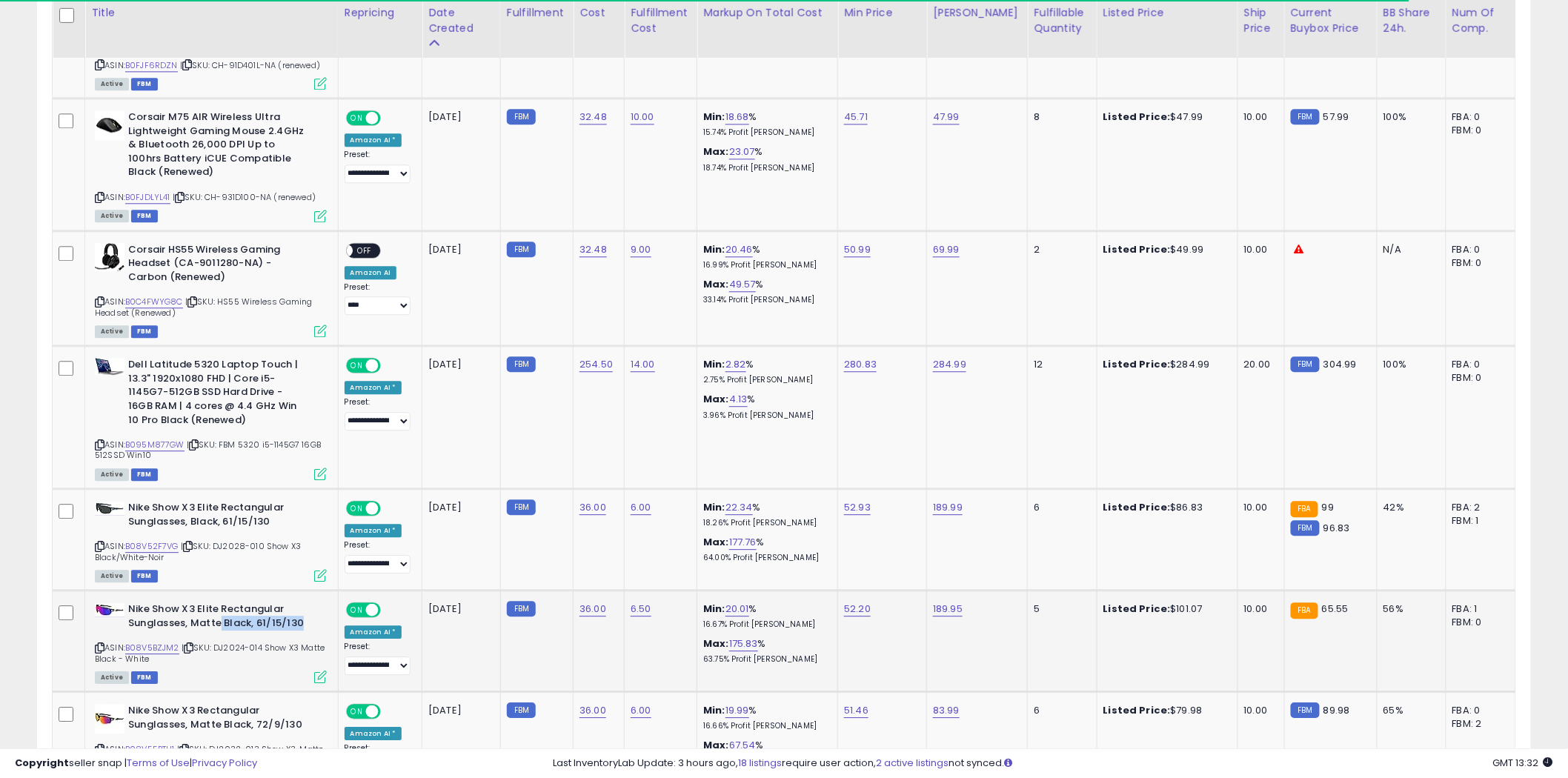
drag, startPoint x: 303, startPoint y: 618, endPoint x: 220, endPoint y: 618, distance: 83.0
click at [220, 618] on b "Nike Show X3 Elite Rectangular Sunglasses, Matte Black, 61/15/130" at bounding box center [218, 618] width 180 height 31
click at [160, 641] on link "B08V5BZJM2" at bounding box center [152, 648] width 54 height 13
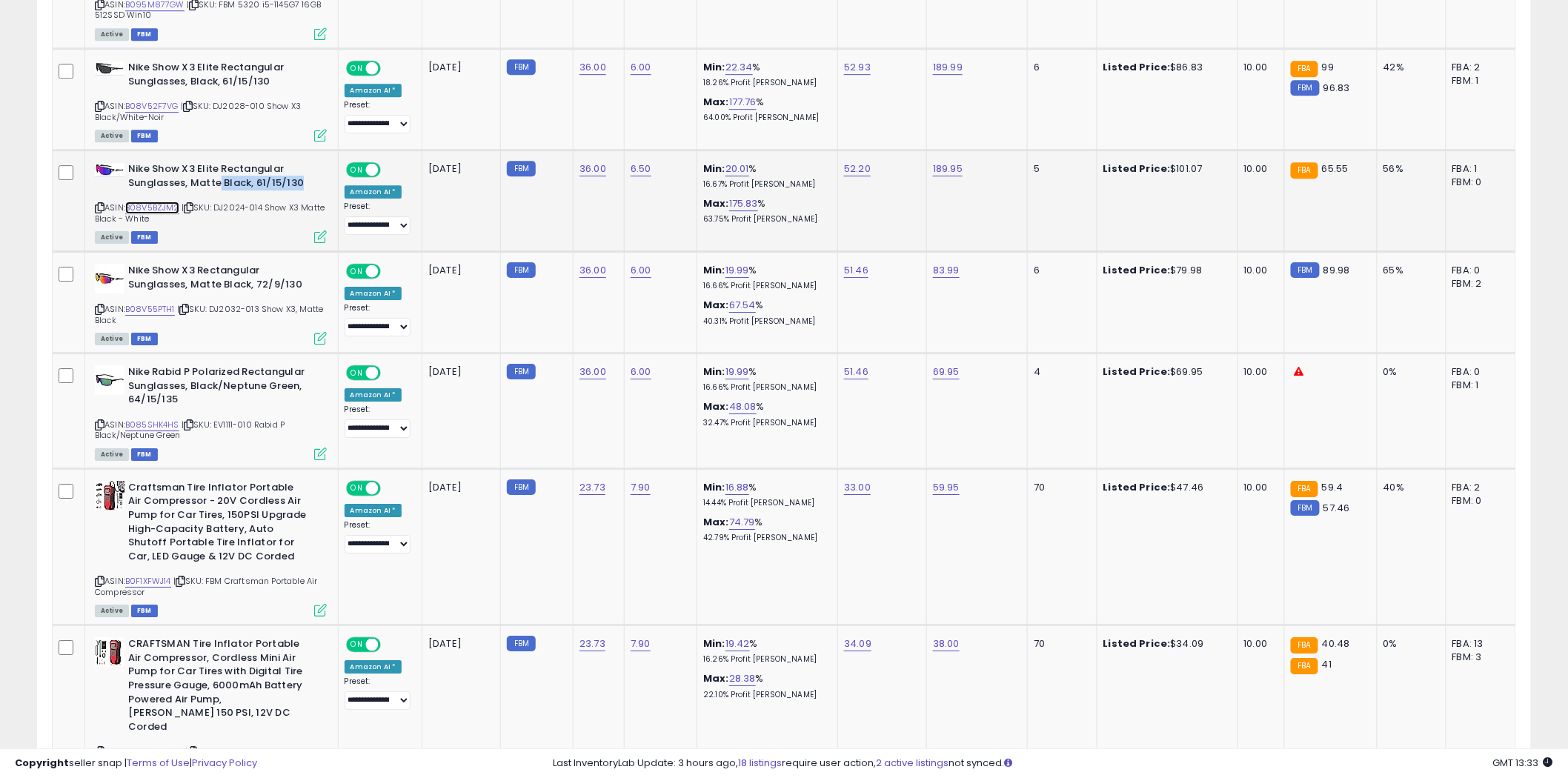
scroll to position [1927, 0]
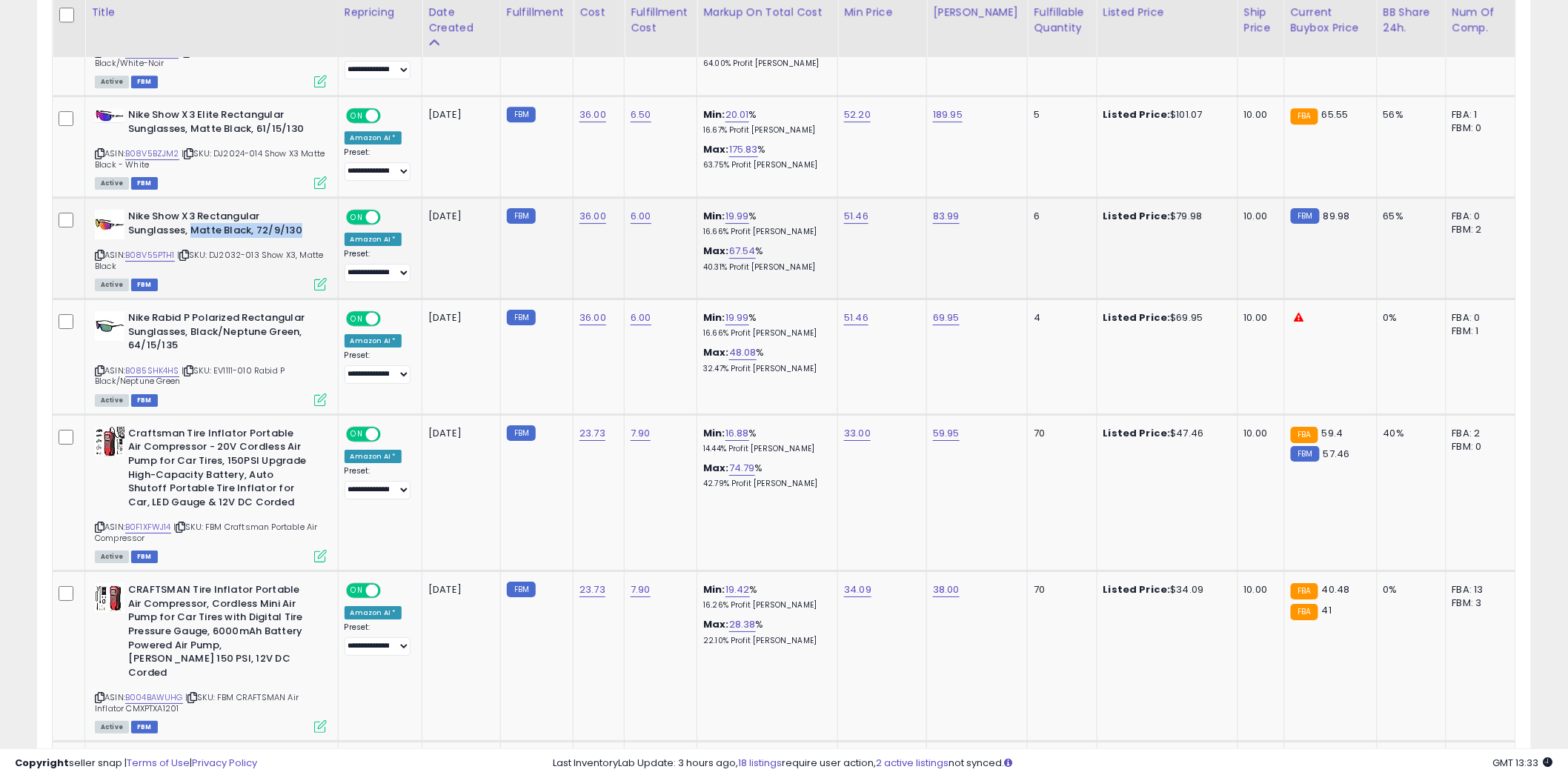
drag, startPoint x: 307, startPoint y: 221, endPoint x: 190, endPoint y: 220, distance: 117.0
click at [190, 220] on b "Nike Show X3 Rectangular Sunglasses, Matte Black, 72/9/130" at bounding box center [218, 225] width 180 height 31
click at [156, 249] on link "B08V55PTH1" at bounding box center [150, 256] width 50 height 13
drag, startPoint x: 196, startPoint y: 333, endPoint x: 100, endPoint y: 327, distance: 96.2
click at [100, 327] on div "Nike Rabid P Polarized Rectangular Sunglasses, Black/Neptune Green, 64/15/135" at bounding box center [210, 333] width 232 height 45
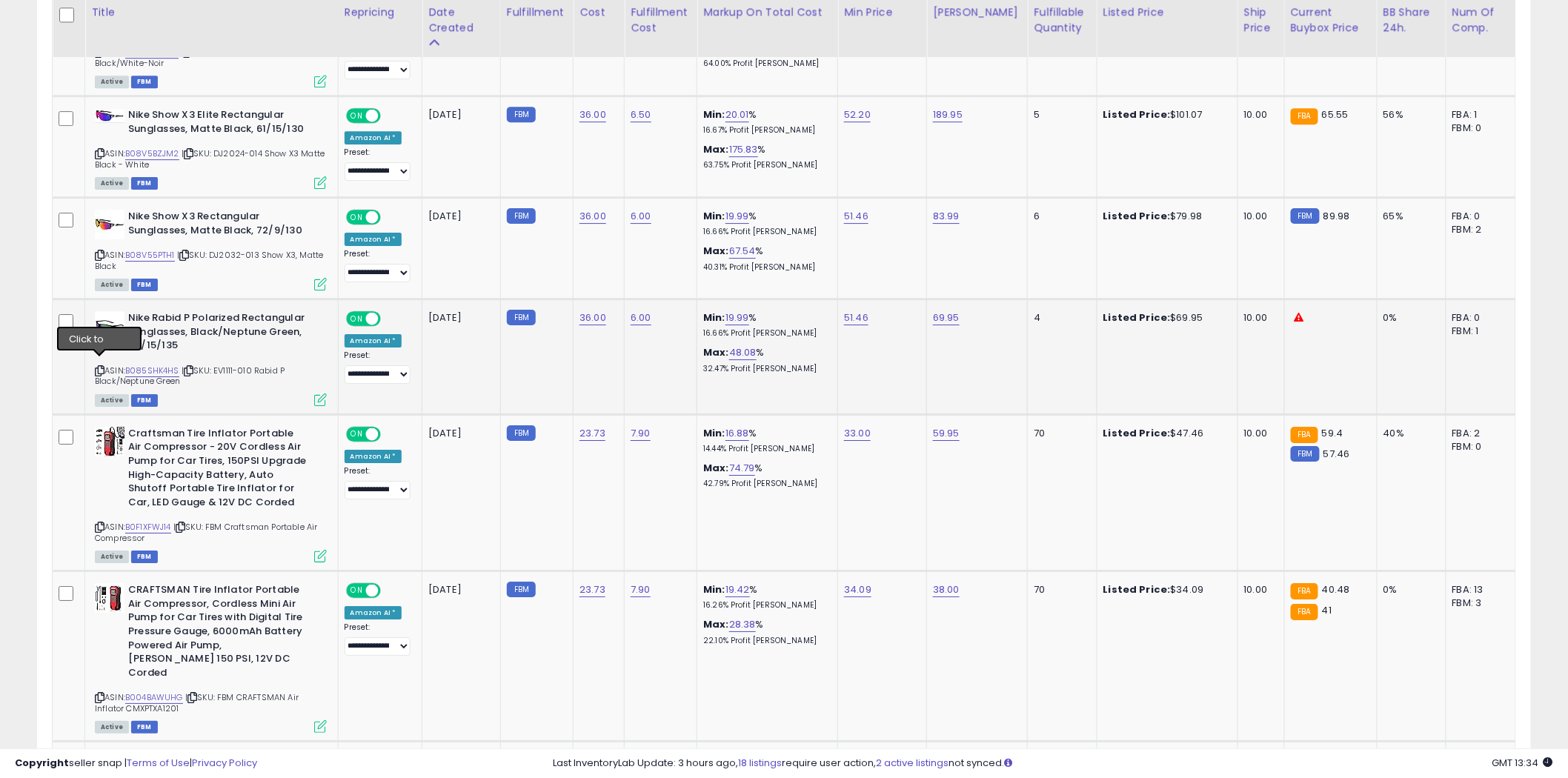
click at [99, 366] on icon at bounding box center [100, 370] width 9 height 8
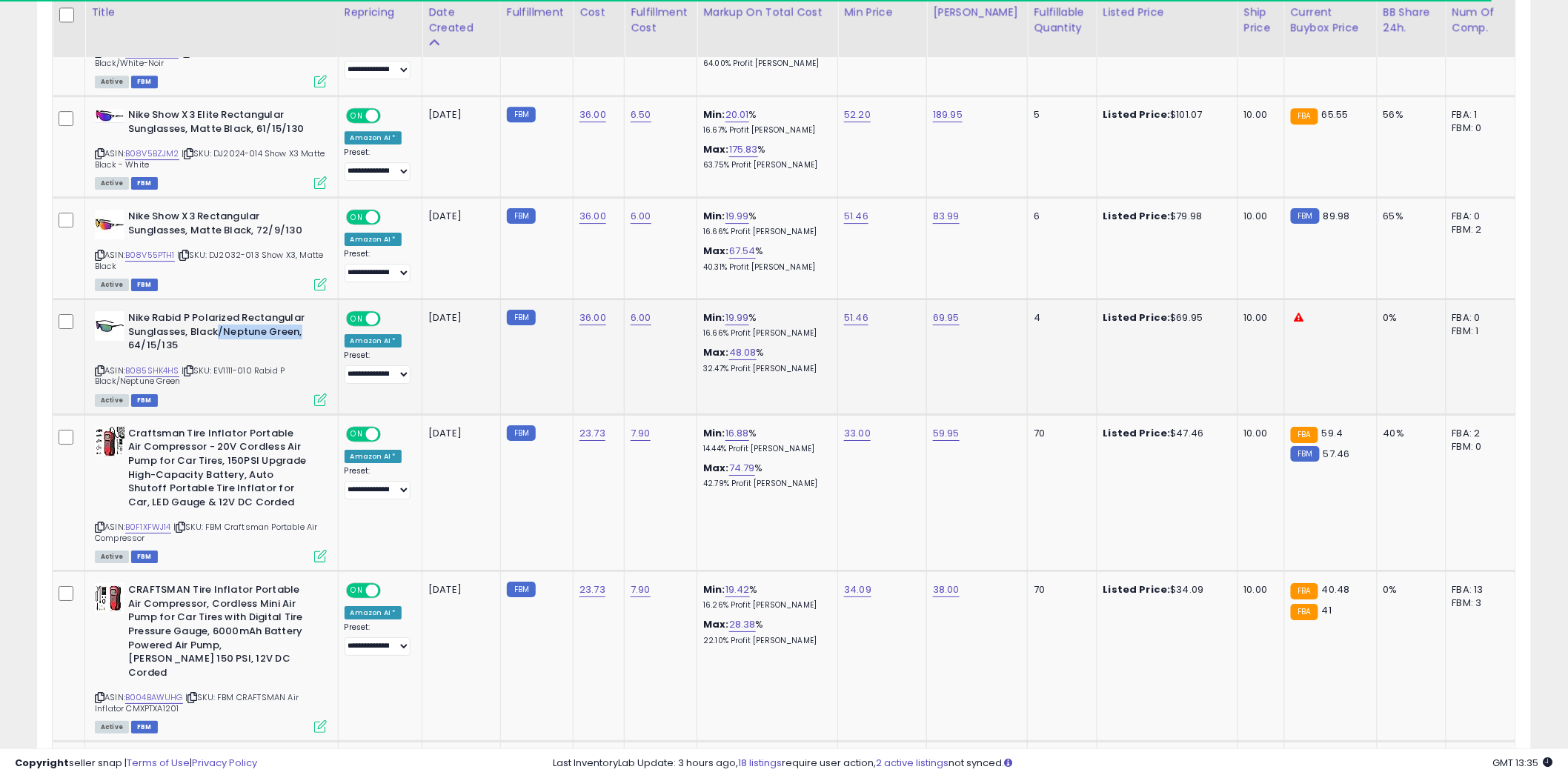
drag, startPoint x: 306, startPoint y: 326, endPoint x: 218, endPoint y: 323, distance: 88.1
click at [218, 323] on b "Nike Rabid P Polarized Rectangular Sunglasses, Black/Neptune Green, 64/15/135" at bounding box center [218, 333] width 180 height 45
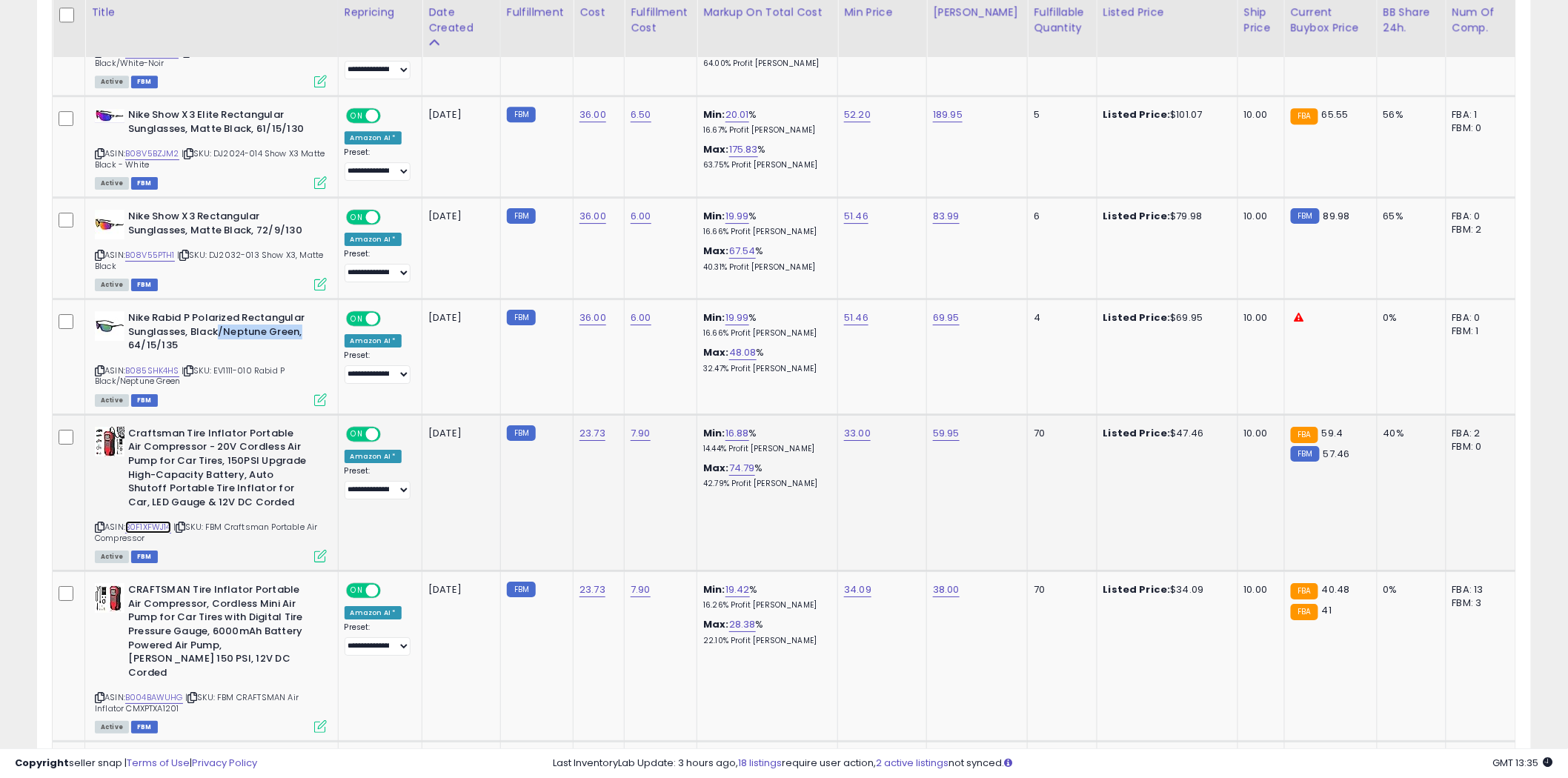
click at [158, 521] on link "B0F1XFWJ14" at bounding box center [149, 527] width 46 height 13
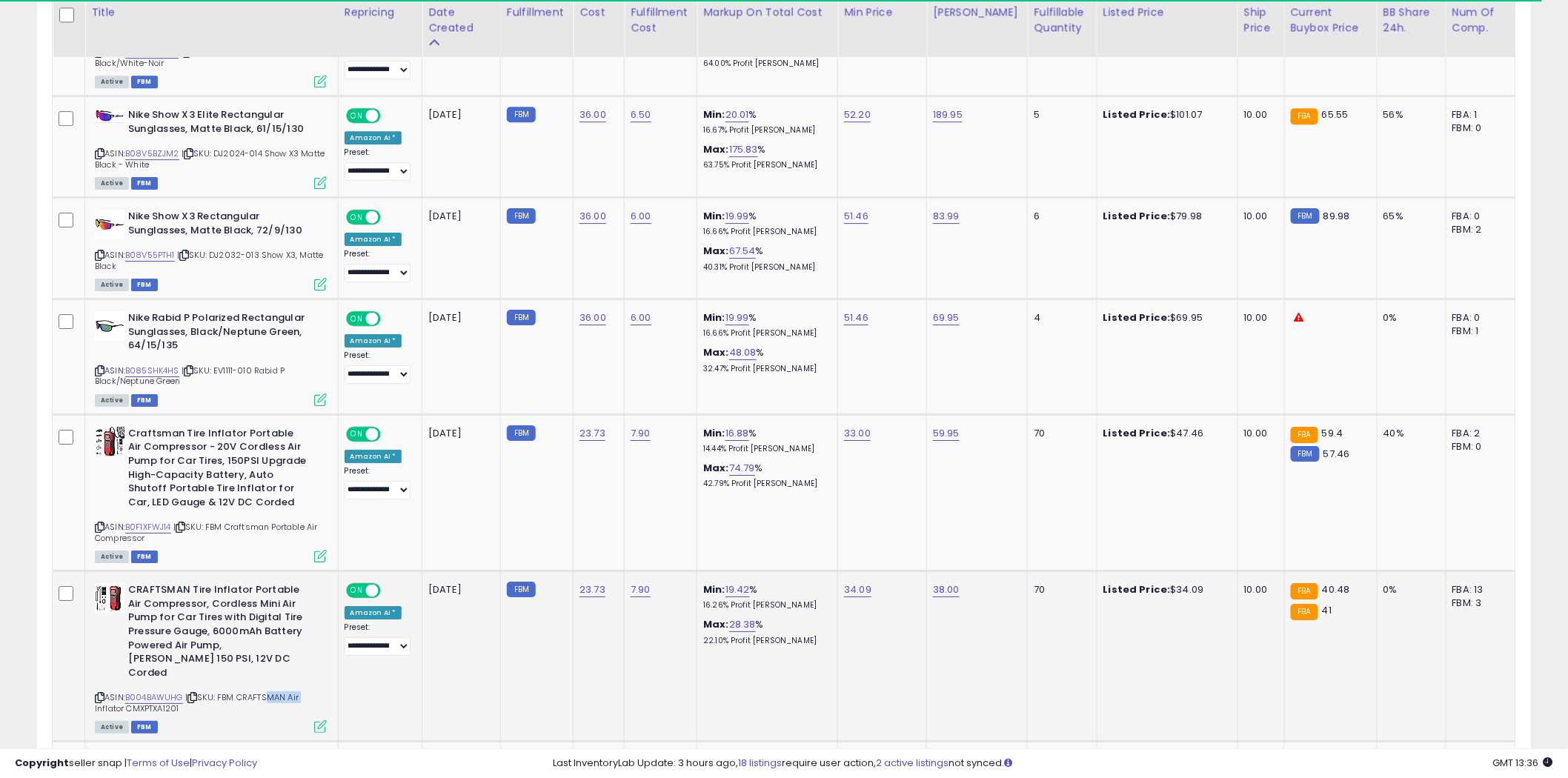
drag, startPoint x: 323, startPoint y: 675, endPoint x: 265, endPoint y: 675, distance: 58.0
click at [265, 675] on div "ASIN: B004BAWUHG | SKU: FBM CRAFTSMAN Air Inflator CMXPTXA1201 Active FBM" at bounding box center [210, 657] width 232 height 149
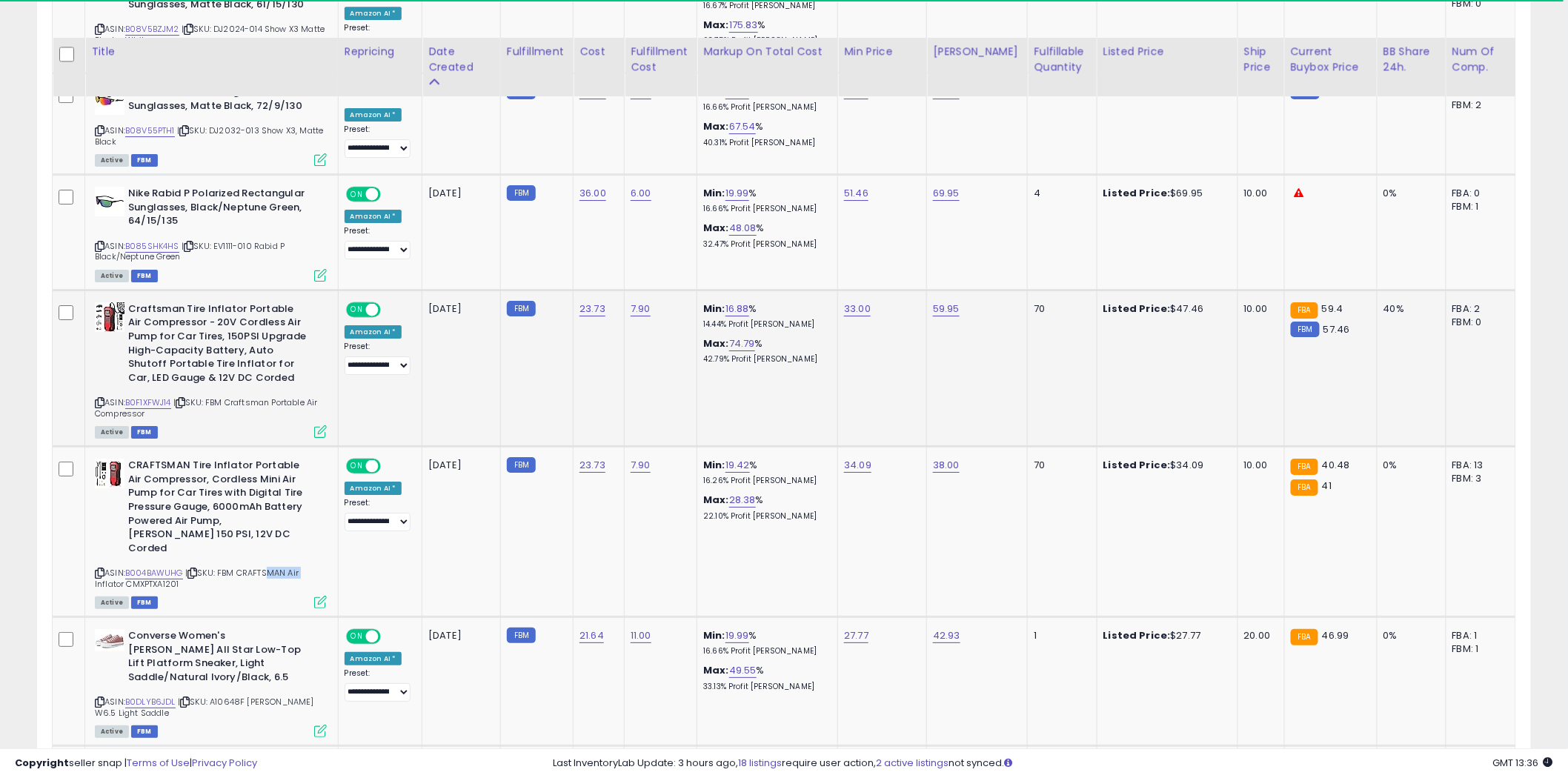
scroll to position [2091, 0]
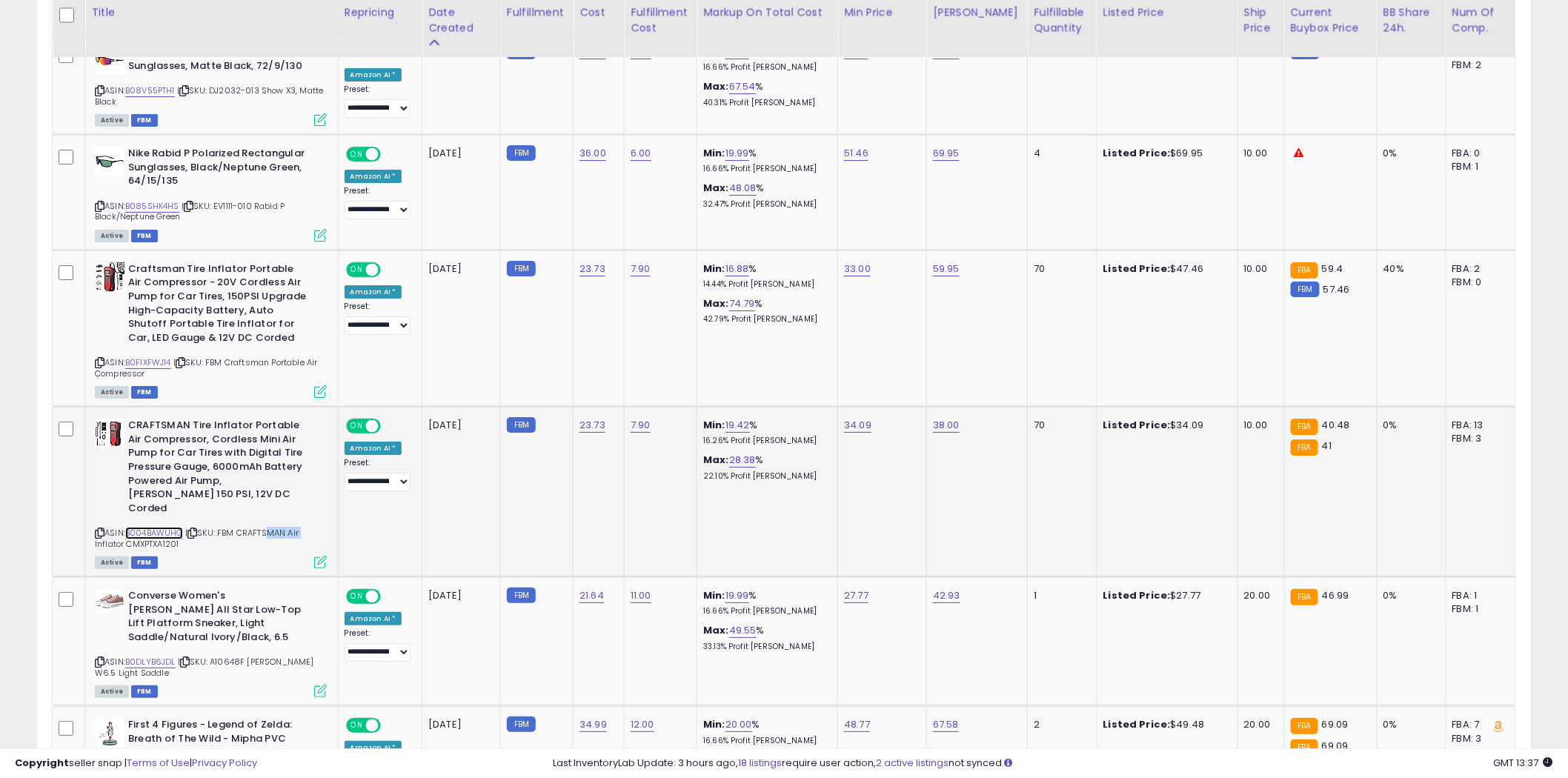
click at [146, 527] on link "B004BAWUHG" at bounding box center [154, 533] width 58 height 13
drag, startPoint x: 304, startPoint y: 599, endPoint x: 160, endPoint y: 611, distance: 144.5
click at [160, 611] on b "Converse Women's [PERSON_NAME] All Star Low-Top Lift Platform Sneaker, Light Sa…" at bounding box center [218, 617] width 180 height 58
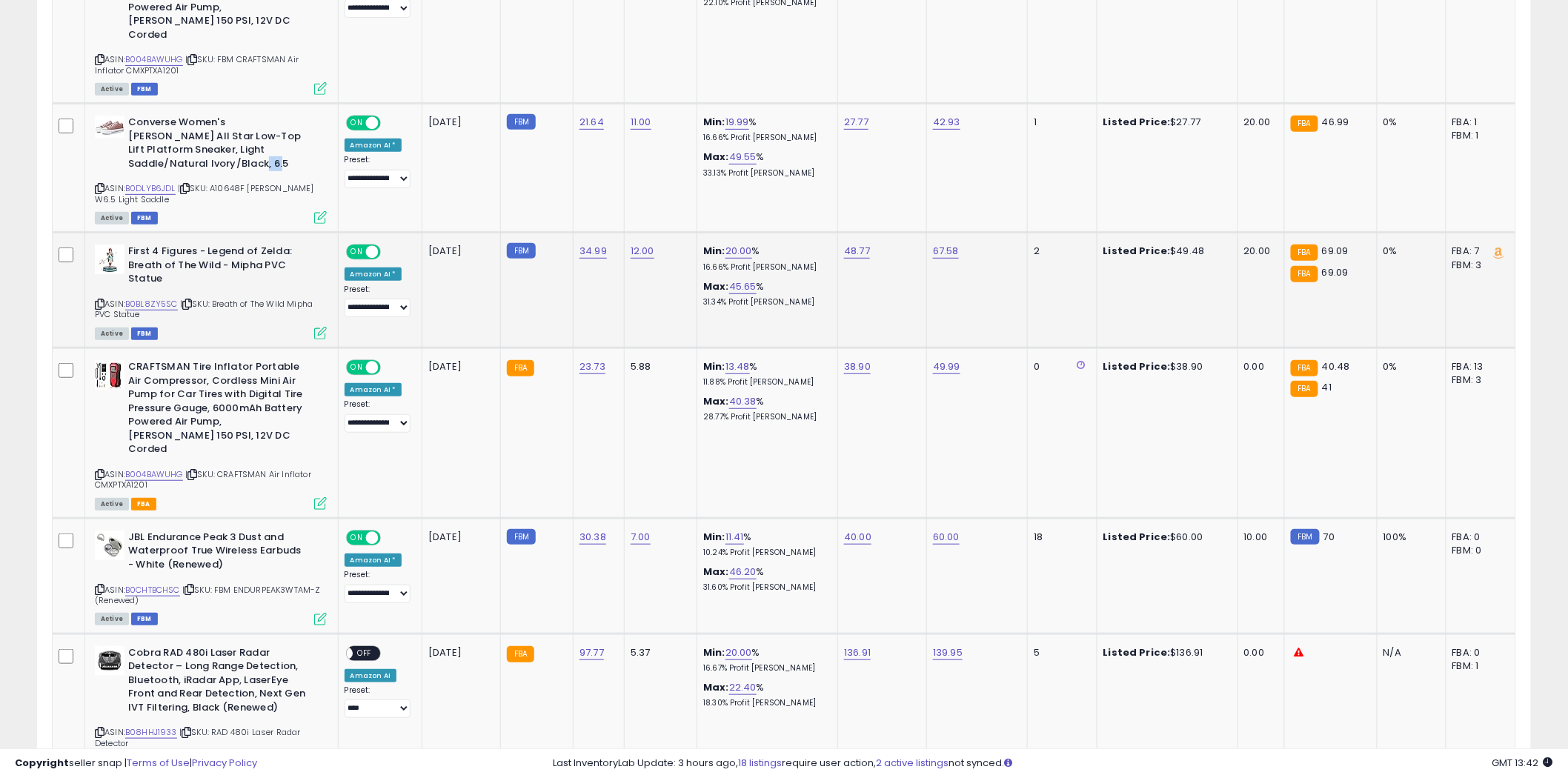
scroll to position [2585, 0]
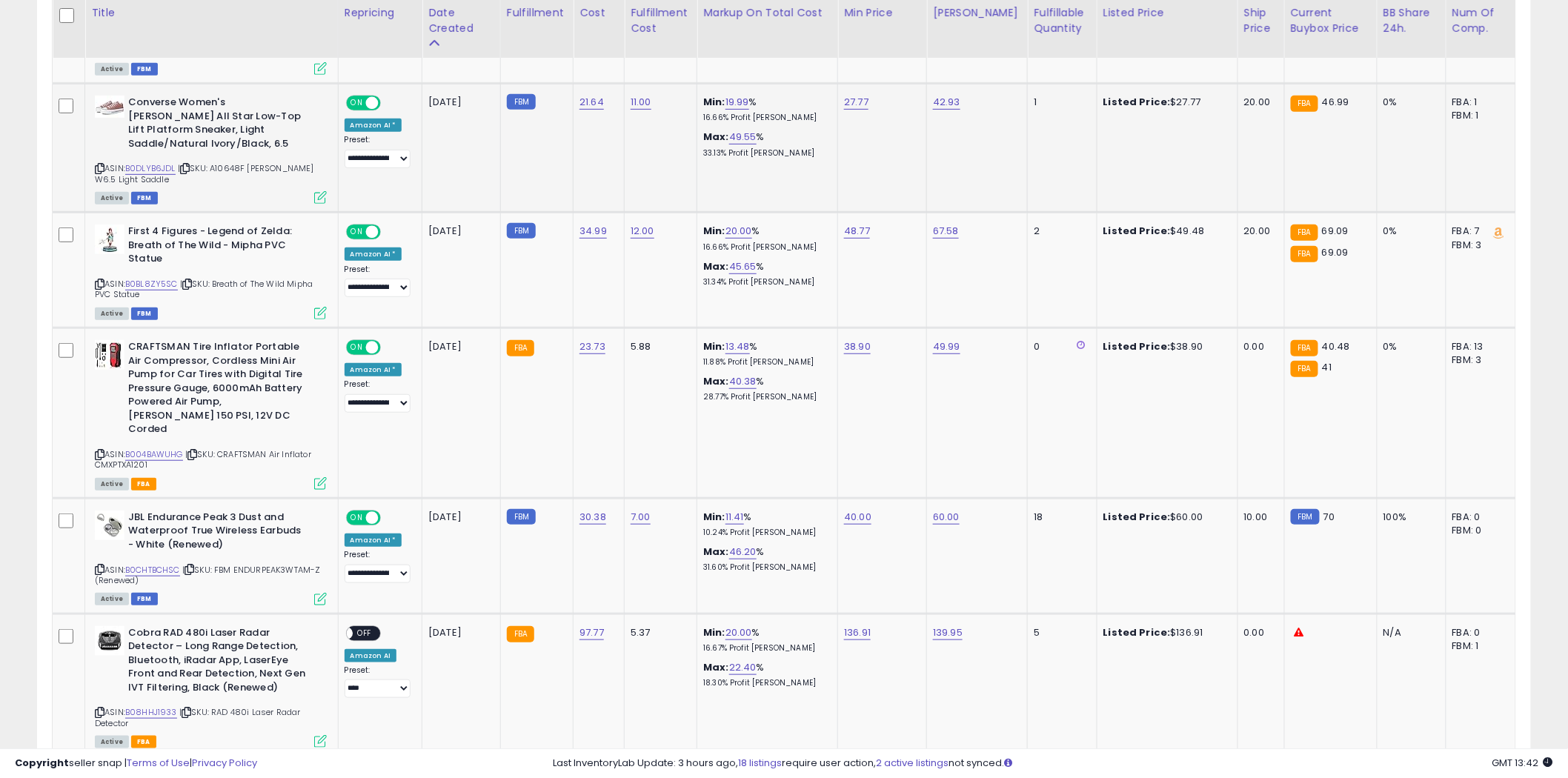
click at [130, 138] on div "ASIN: B0DLYB6JDL | SKU: A10648F [PERSON_NAME] W6.5 Light Saddle Active FBM" at bounding box center [210, 150] width 232 height 107
click at [160, 162] on link "B0DLYB6JDL" at bounding box center [150, 169] width 51 height 13
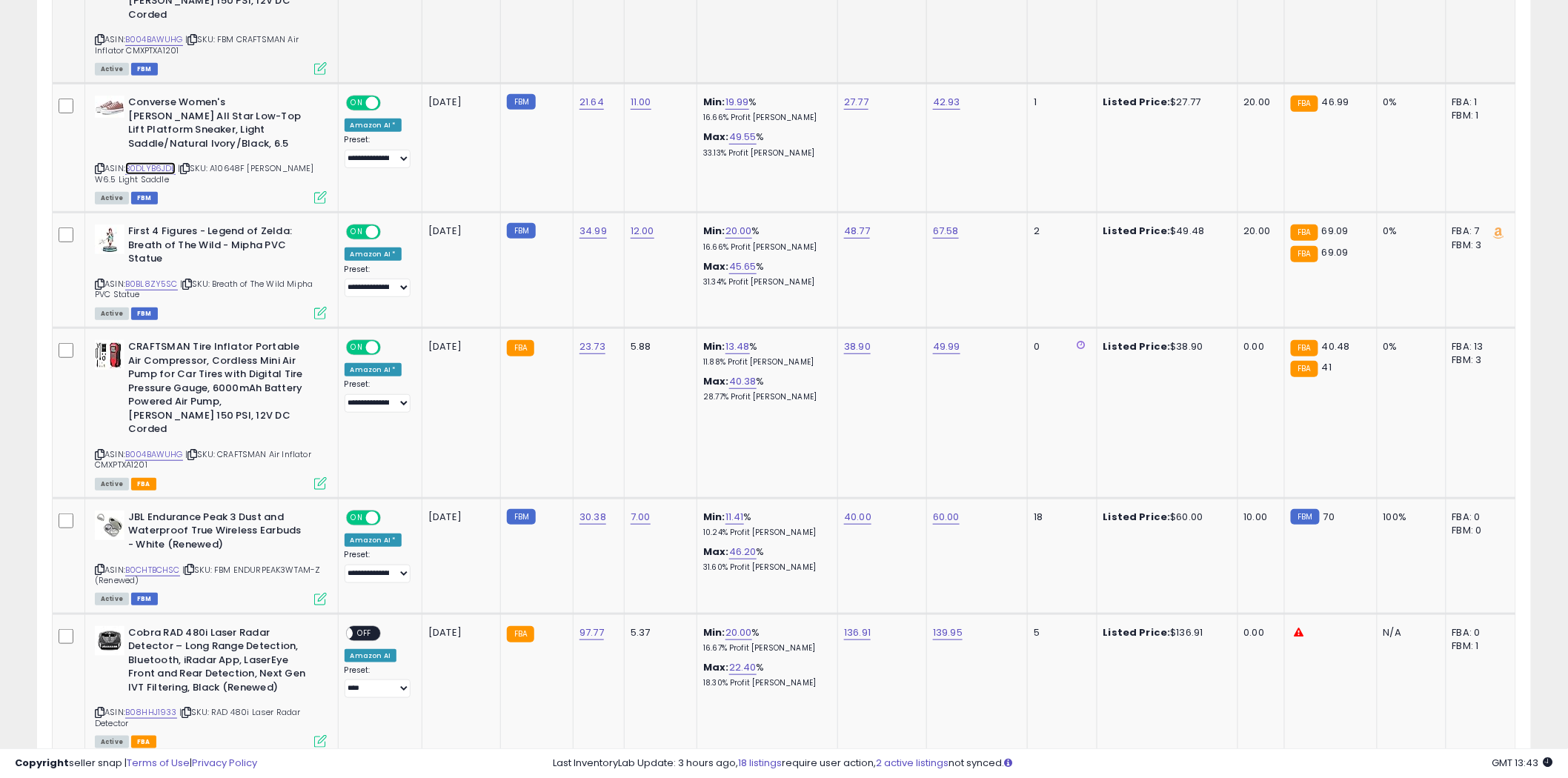
scroll to position [2420, 0]
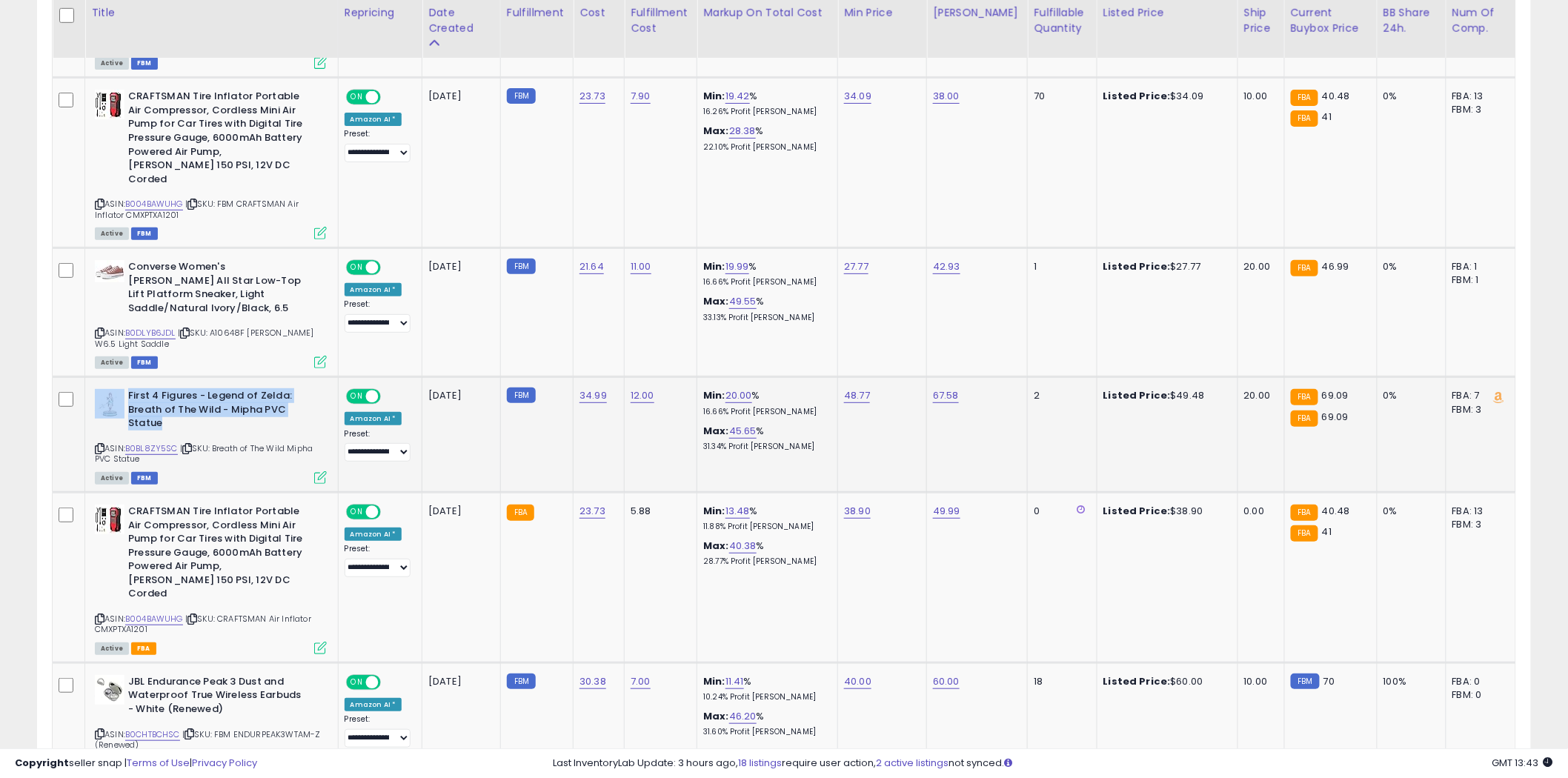
drag, startPoint x: 181, startPoint y: 401, endPoint x: 121, endPoint y: 382, distance: 62.9
click at [121, 389] on div "First 4 Figures - Legend of Zelda: Breath of The Wild - Mipha PVC Statue" at bounding box center [210, 412] width 232 height 45
click at [159, 442] on link "B0BL8ZY5SC" at bounding box center [151, 449] width 53 height 13
drag, startPoint x: 272, startPoint y: 566, endPoint x: 188, endPoint y: 554, distance: 84.9
click at [188, 554] on b "CRAFTSMAN Tire Inflator Portable Air Compressor, Cordless Mini Air Pump for Car…" at bounding box center [218, 555] width 180 height 100
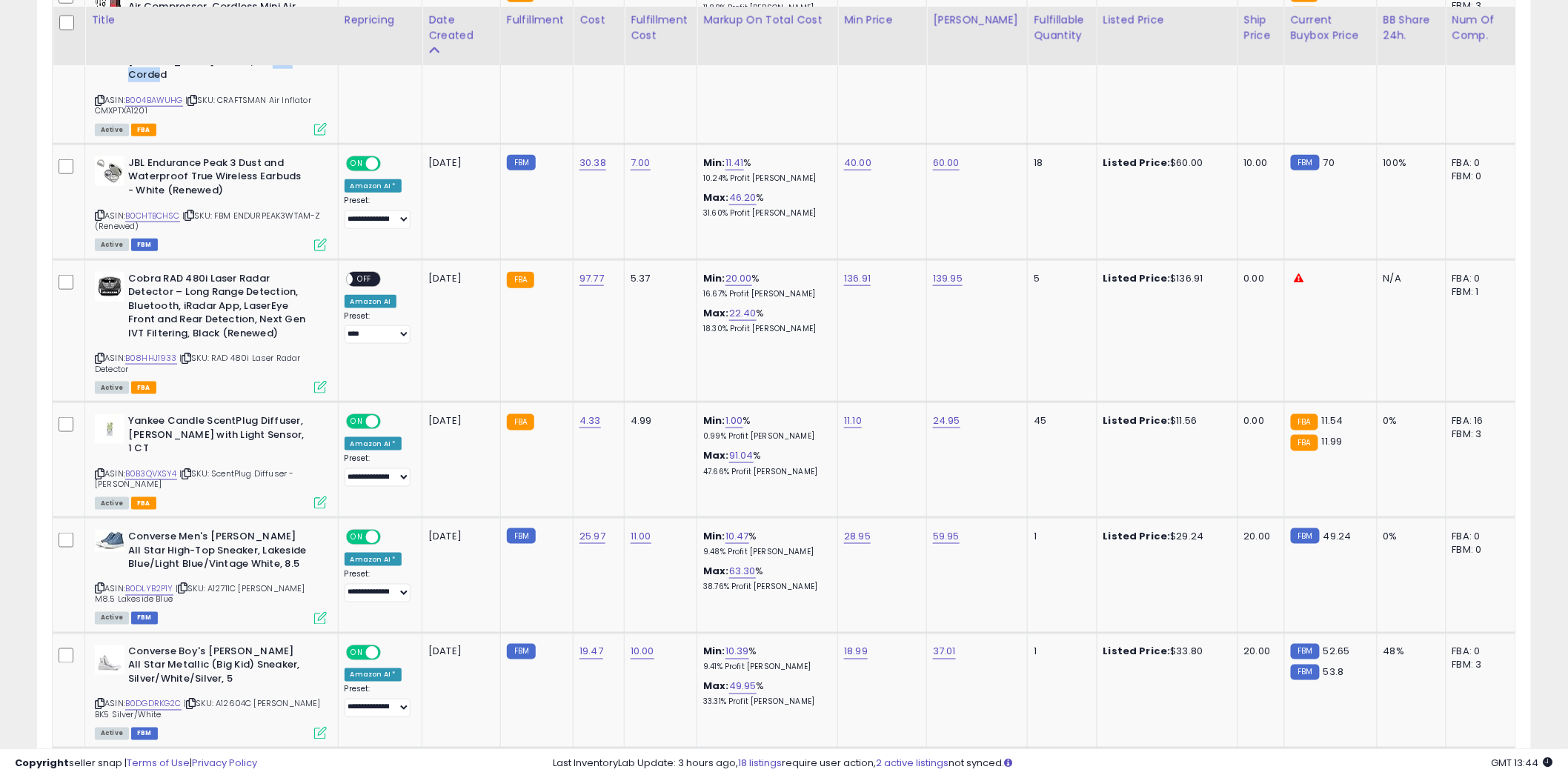
scroll to position [2947, 0]
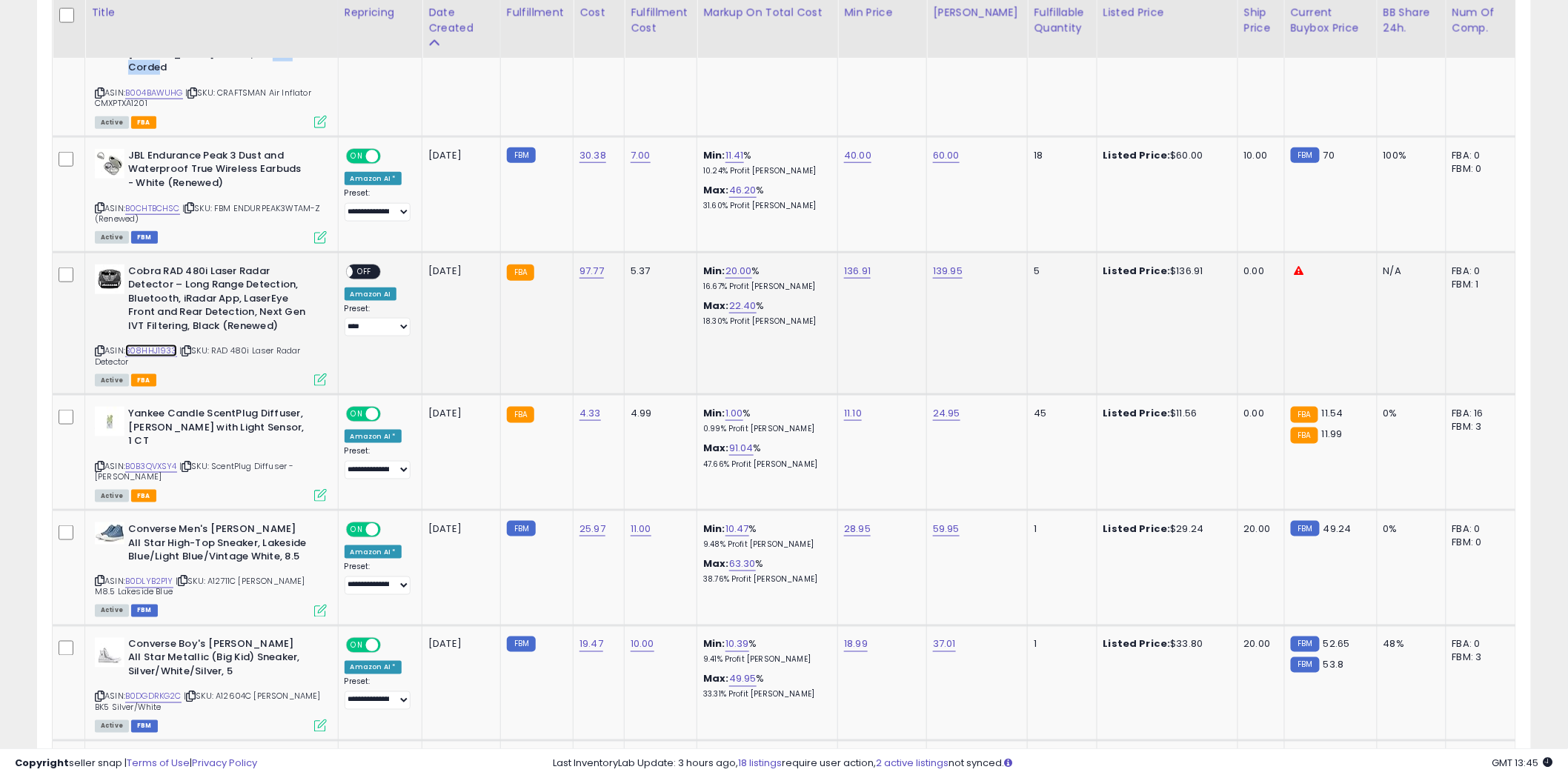
click at [147, 344] on link "B08HHJ1933" at bounding box center [151, 351] width 52 height 13
drag, startPoint x: 287, startPoint y: 293, endPoint x: 159, endPoint y: 265, distance: 131.0
click at [159, 265] on b "Cobra RAD 480i Laser Radar Detector – Long Range Detection, Bluetooth, iRadar A…" at bounding box center [218, 301] width 180 height 73
click at [135, 344] on link "B08HHJ1933" at bounding box center [151, 351] width 52 height 13
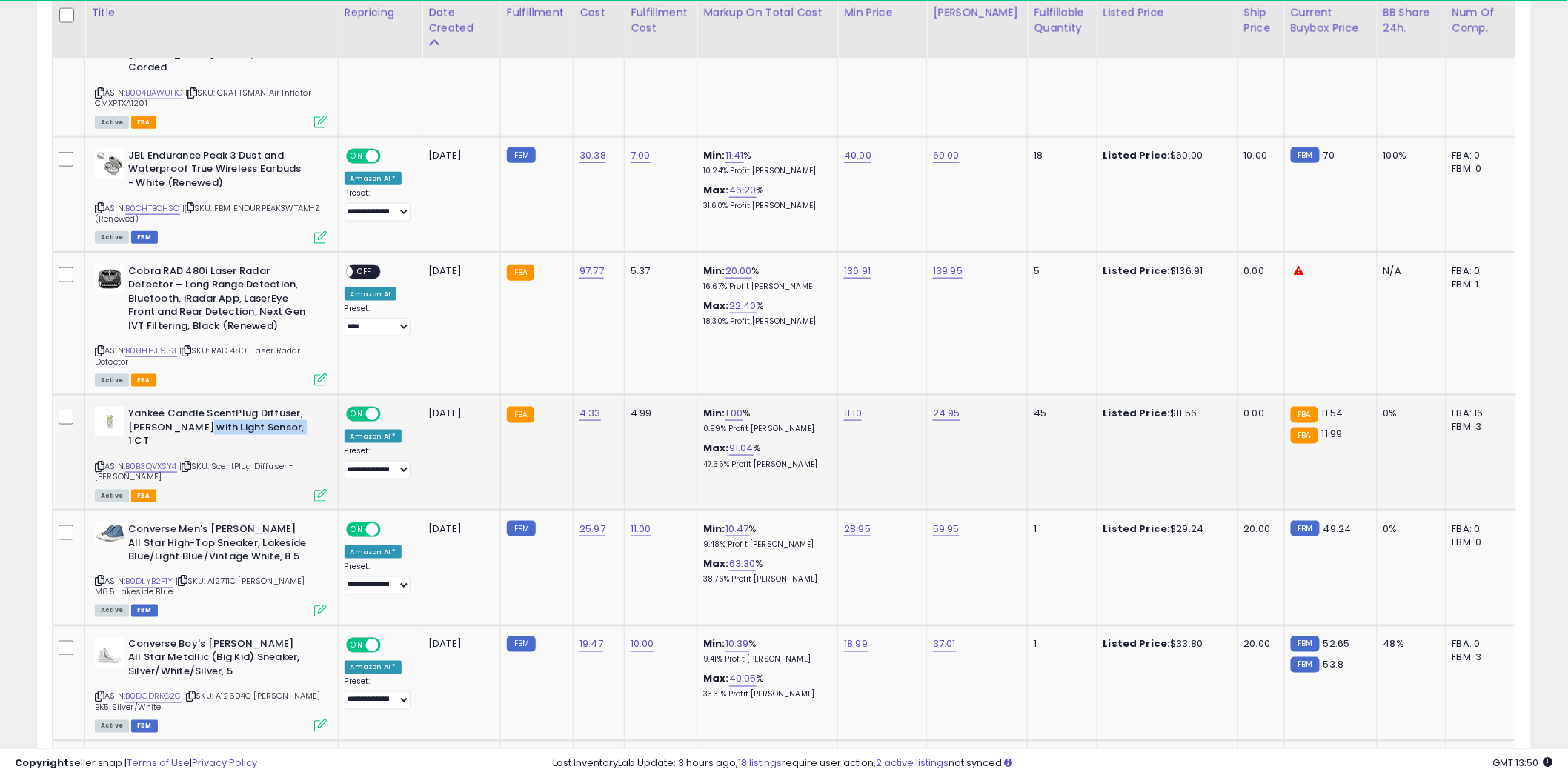
drag, startPoint x: 300, startPoint y: 384, endPoint x: 197, endPoint y: 389, distance: 103.1
click at [197, 407] on b "Yankee Candle ScentPlug Diffuser, [PERSON_NAME] with Light Sensor, 1 CT" at bounding box center [218, 429] width 180 height 45
click at [156, 461] on link "B0B3QVXSY4" at bounding box center [151, 467] width 52 height 13
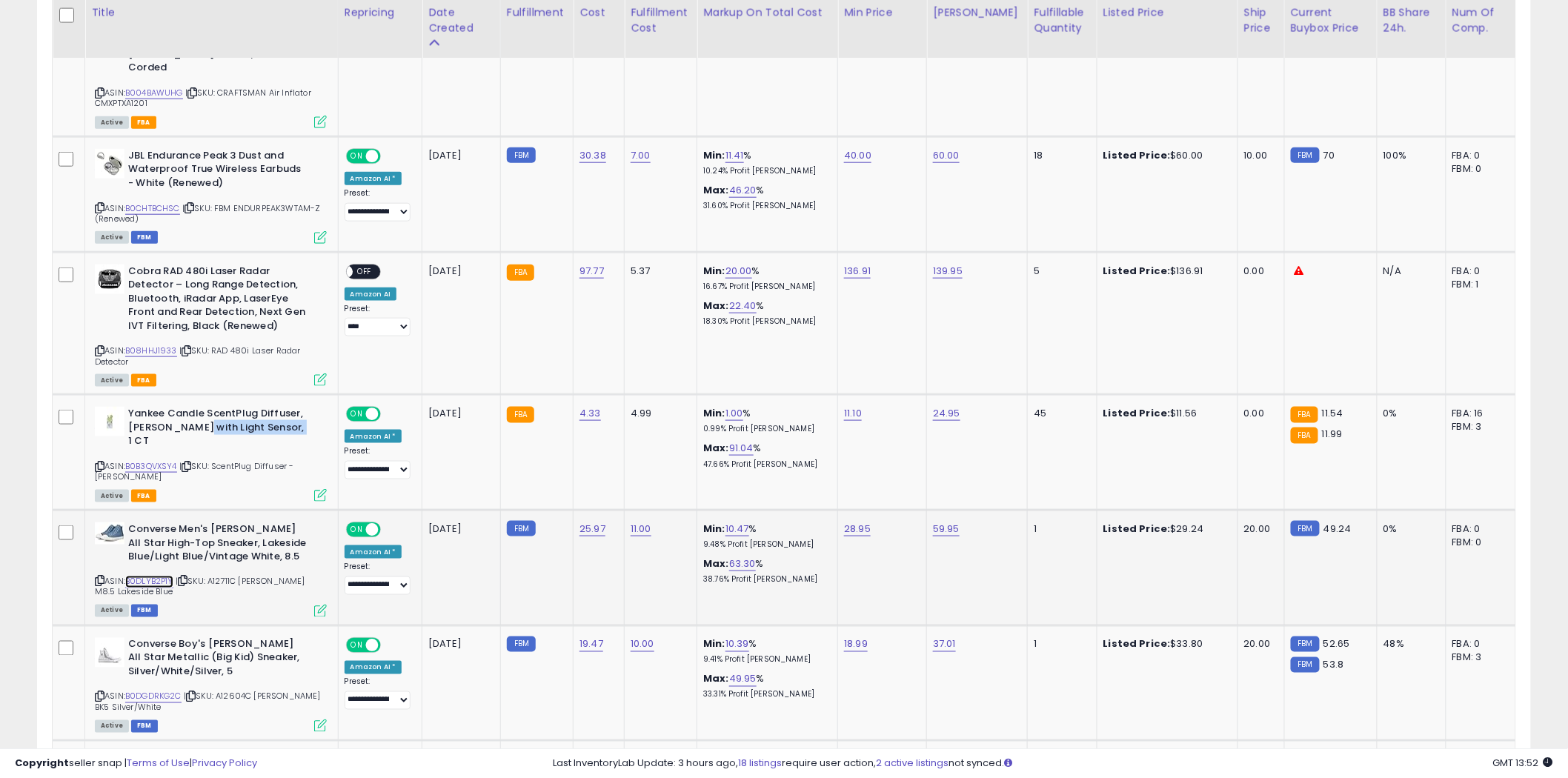
click at [149, 576] on link "B0DLYB2P1Y" at bounding box center [150, 582] width 48 height 13
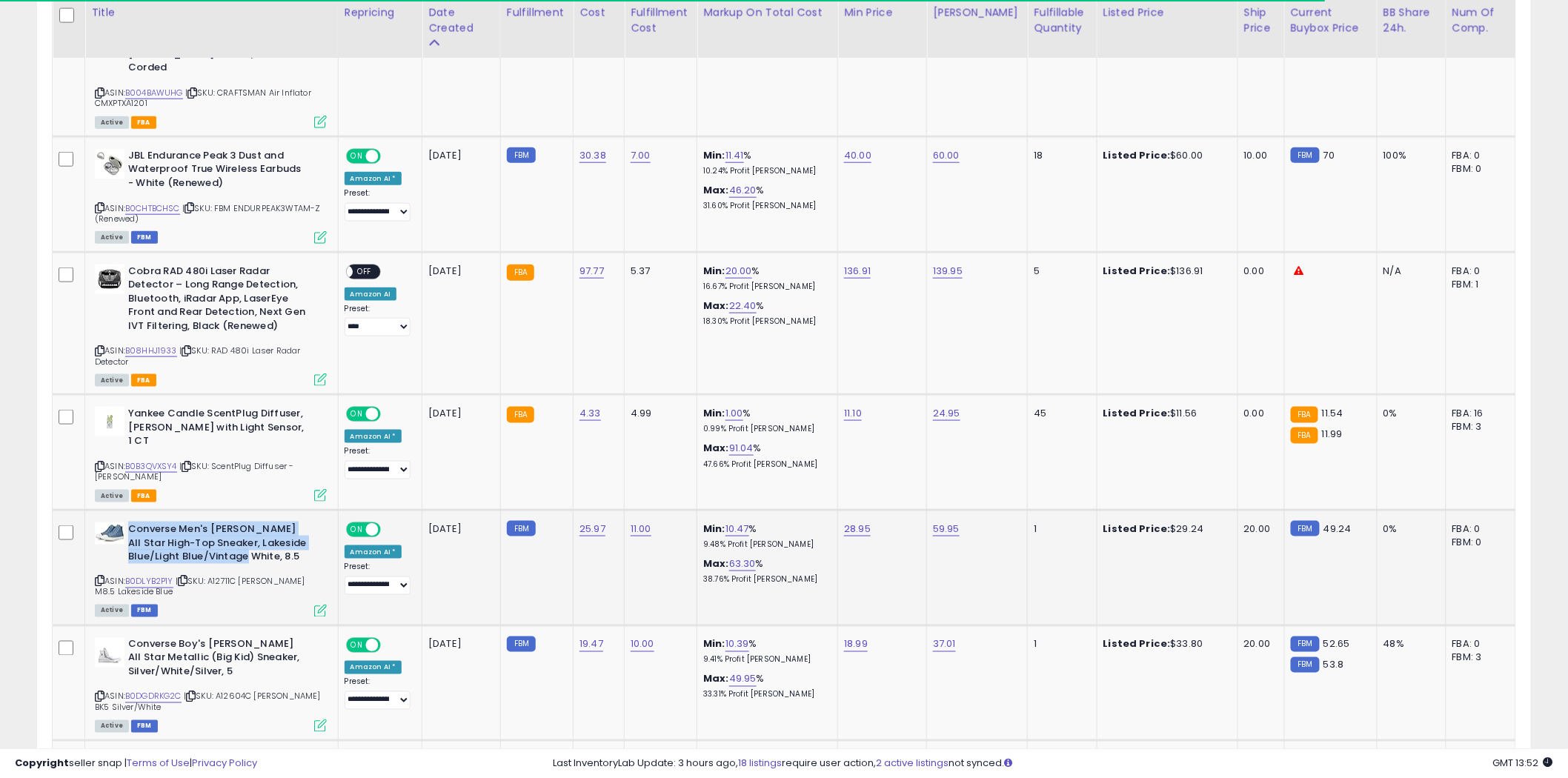
drag, startPoint x: 324, startPoint y: 497, endPoint x: 249, endPoint y: 497, distance: 75.0
click at [249, 522] on div "Converse Men's [PERSON_NAME] All Star High-Top Sneaker, Lakeside Blue/Light Blu…" at bounding box center [210, 545] width 232 height 45
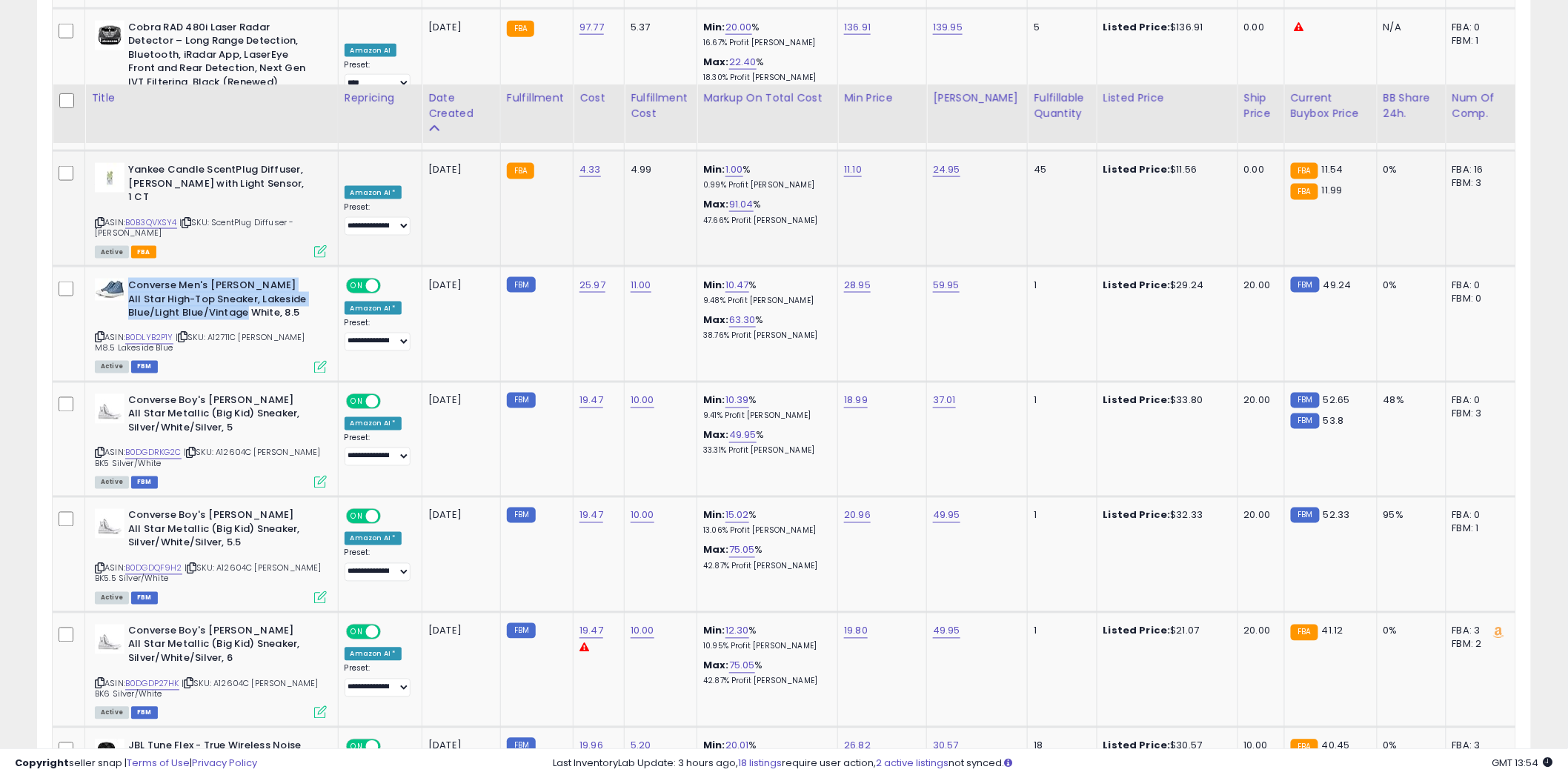
scroll to position [3276, 0]
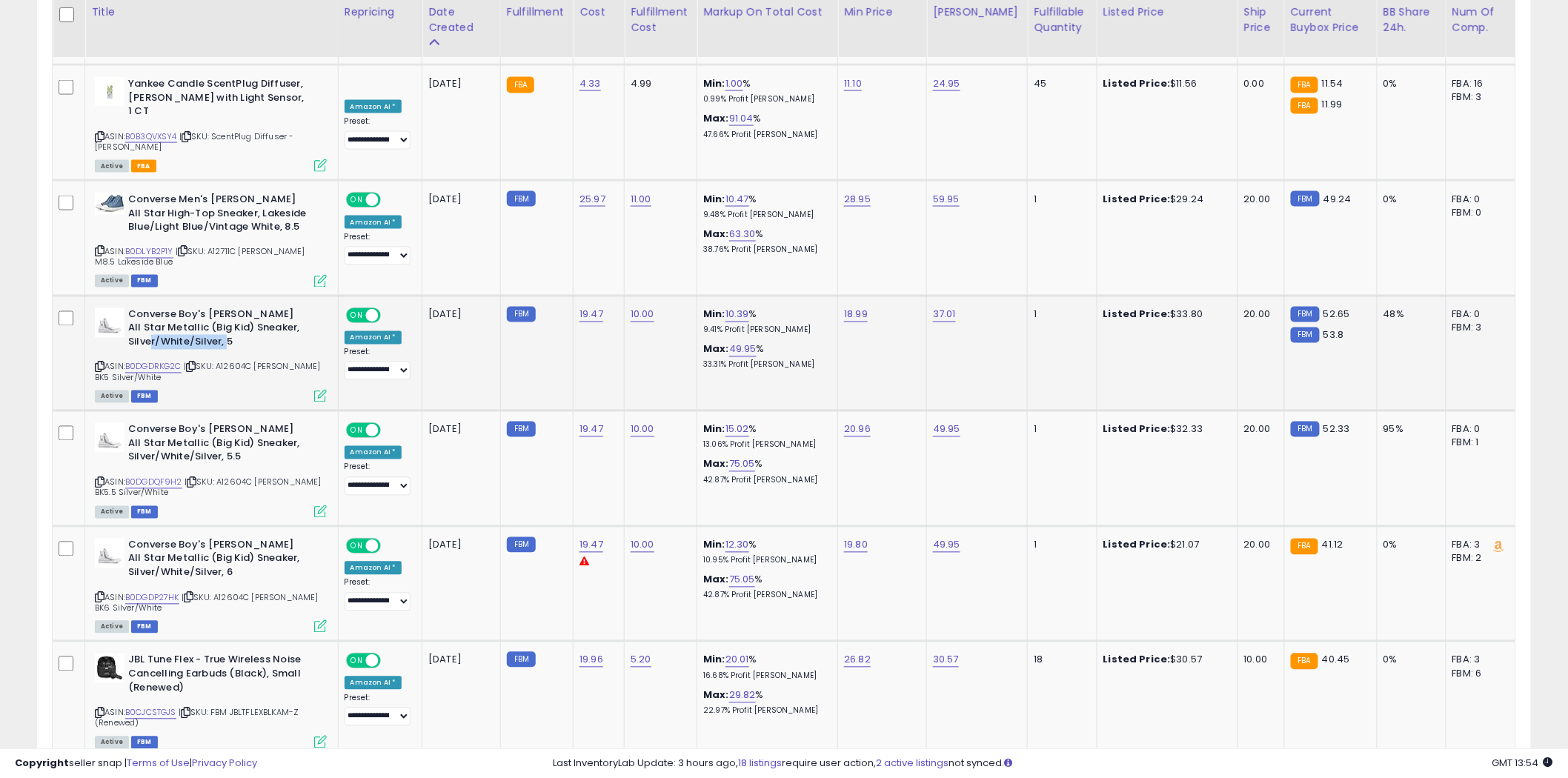
drag, startPoint x: 243, startPoint y: 283, endPoint x: 156, endPoint y: 283, distance: 87.0
click at [156, 308] on b "Converse Boy's [PERSON_NAME] All Star Metallic (Big Kid) Sneaker, Silver/White/…" at bounding box center [218, 330] width 180 height 45
click at [158, 361] on link "B0DGDRKG2C" at bounding box center [153, 367] width 56 height 13
drag, startPoint x: 250, startPoint y: 401, endPoint x: 173, endPoint y: 401, distance: 77.0
click at [173, 423] on b "Converse Boy's [PERSON_NAME] All Star Metallic (Big Kid) Sneaker, Silver/White/…" at bounding box center [218, 445] width 180 height 45
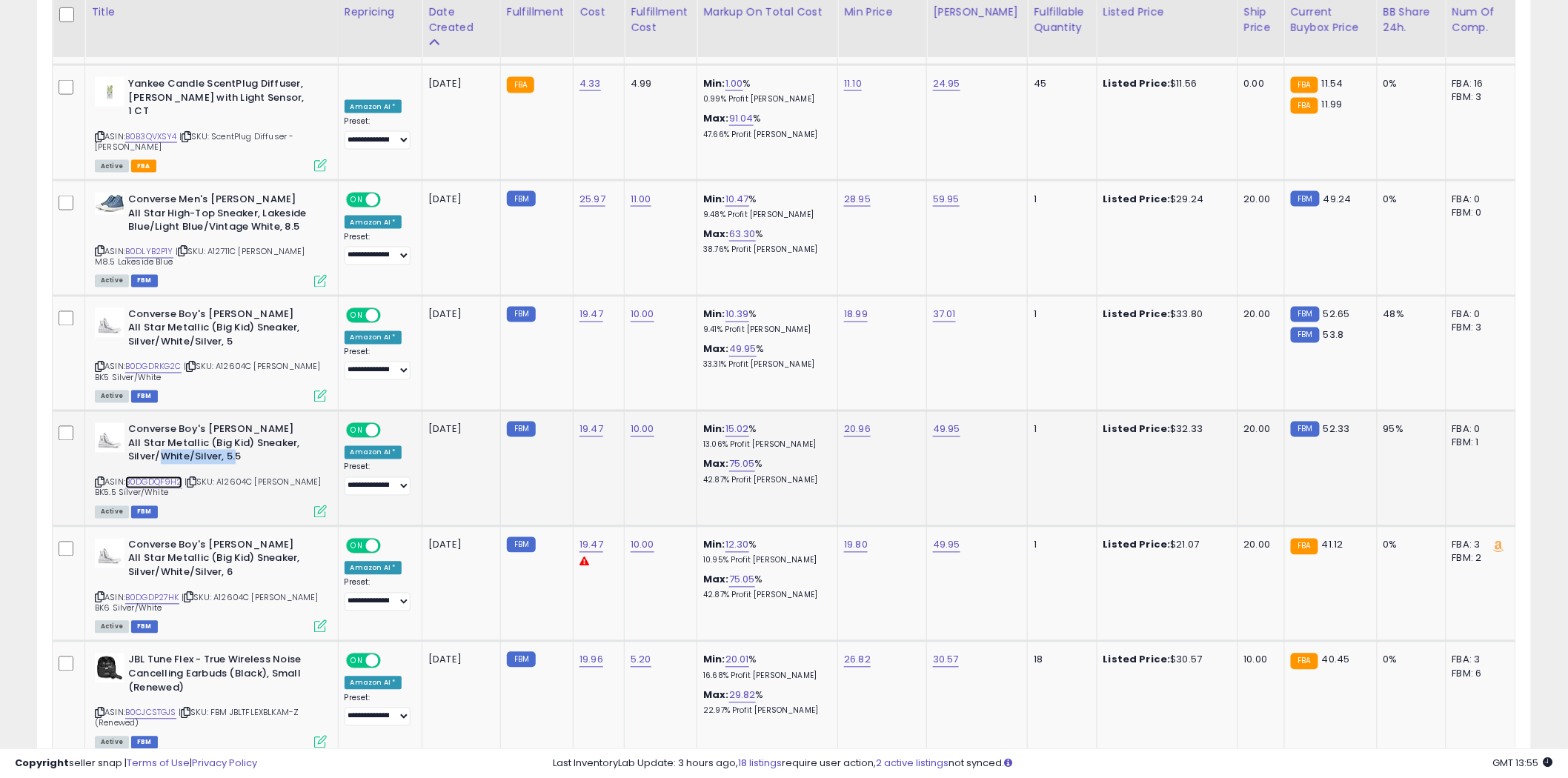
click at [159, 476] on link "B0DGDQF9H2" at bounding box center [154, 483] width 57 height 13
drag, startPoint x: 245, startPoint y: 516, endPoint x: 174, endPoint y: 498, distance: 73.2
click at [174, 539] on b "Converse Boy's [PERSON_NAME] All Star Metallic (Big Kid) Sneaker, Silver/White/…" at bounding box center [218, 561] width 180 height 45
click at [152, 592] on link "B0DGDP27HK" at bounding box center [152, 599] width 54 height 13
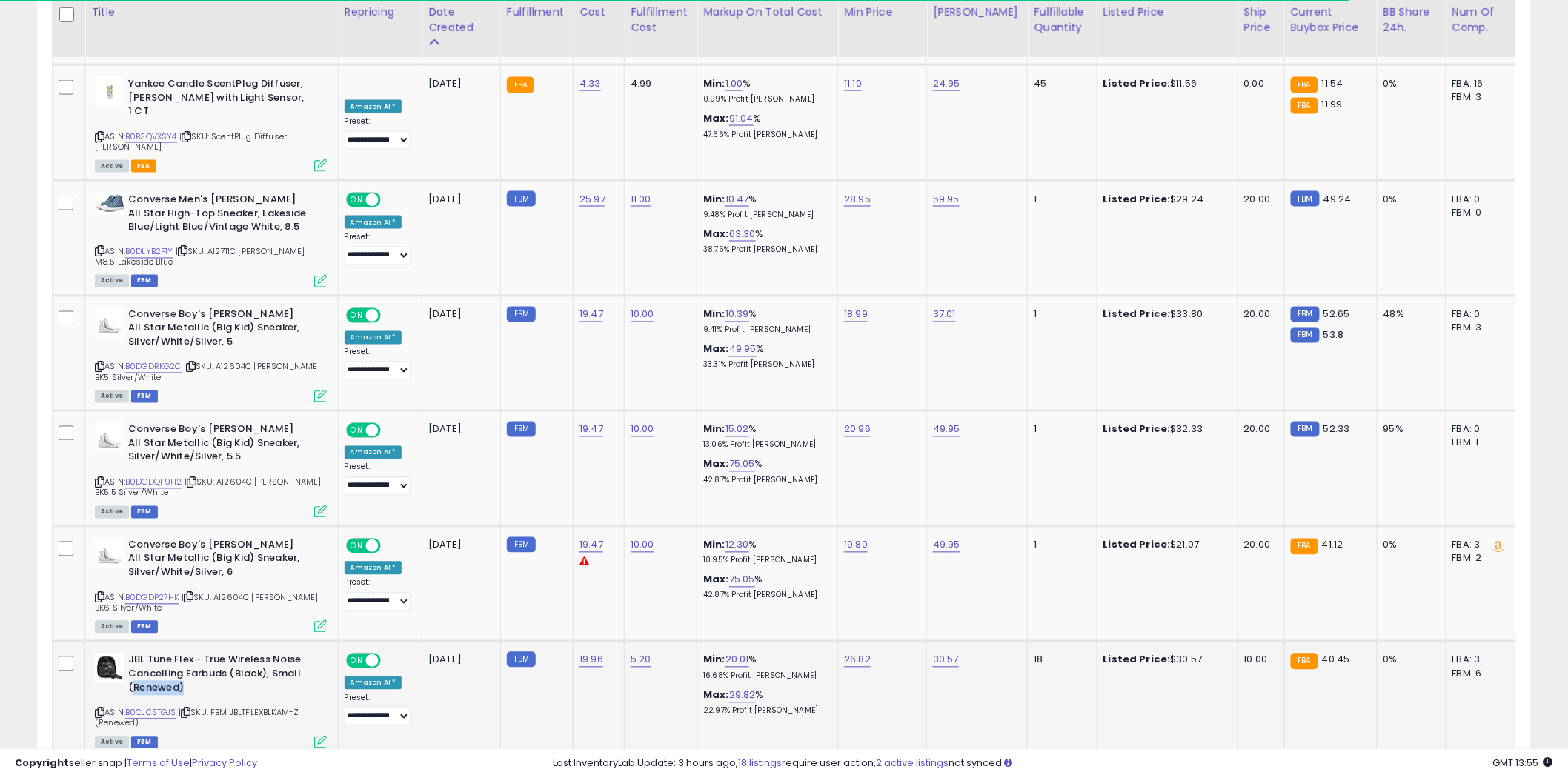
drag, startPoint x: 216, startPoint y: 635, endPoint x: 134, endPoint y: 631, distance: 82.1
click at [134, 653] on b "JBL Tune Flex - True Wireless Noise Cancelling Earbuds (Black), Small (Renewed)" at bounding box center [218, 676] width 180 height 45
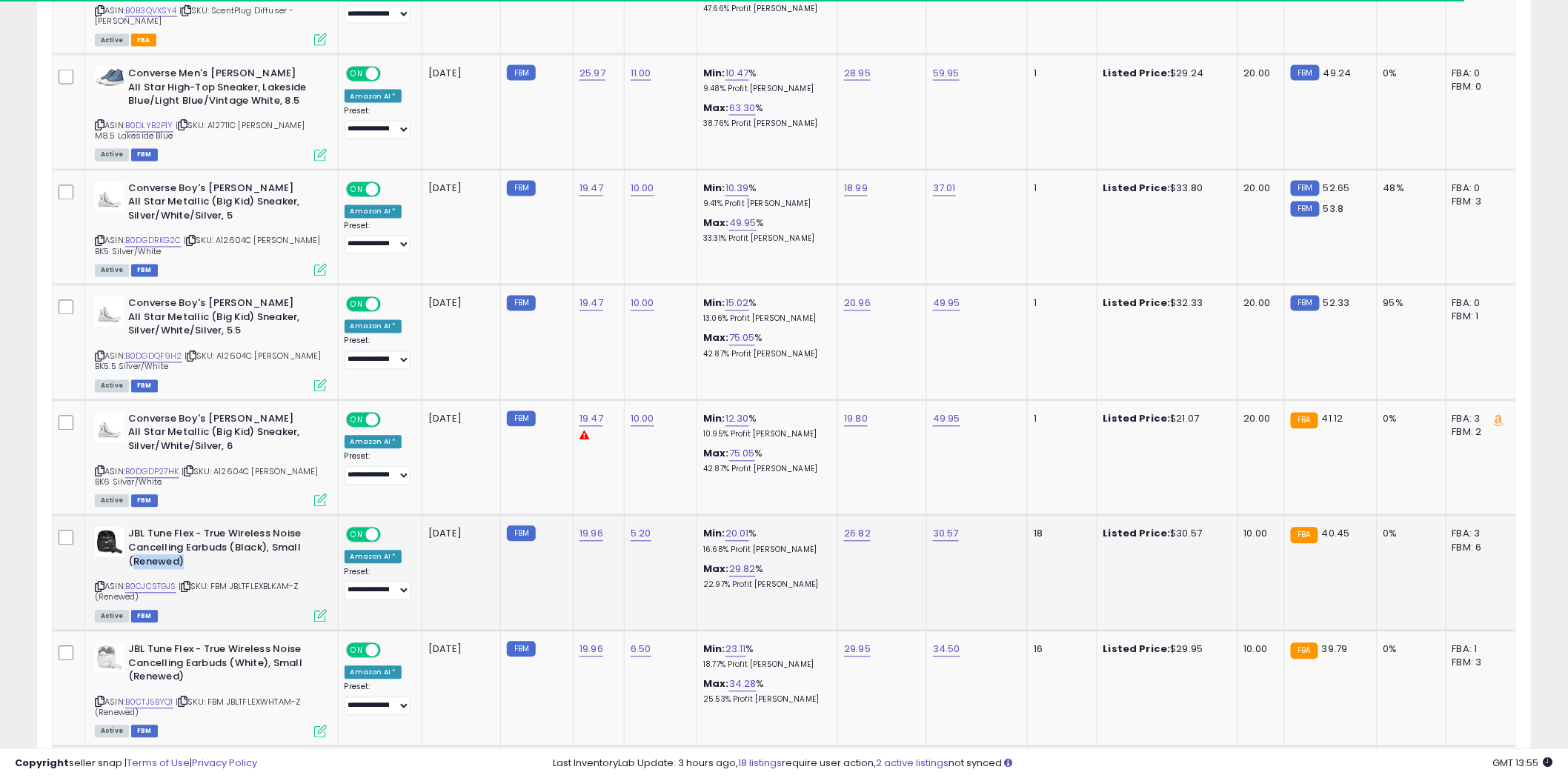
scroll to position [3441, 0]
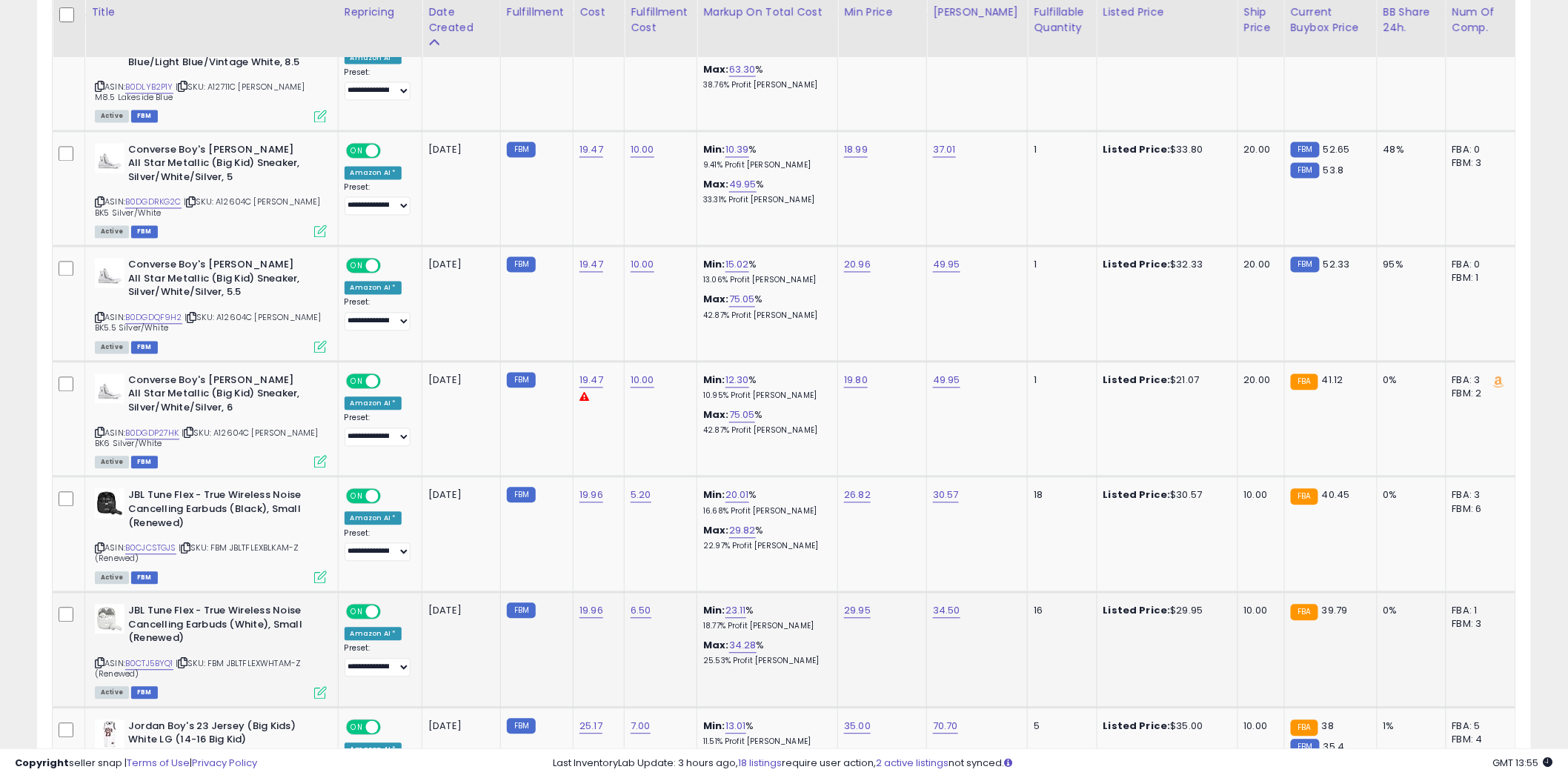
click at [826, 604] on div "Min: 23.11 % 18.77% Profit [PERSON_NAME]" at bounding box center [764, 618] width 123 height 28
drag, startPoint x: 835, startPoint y: 559, endPoint x: 884, endPoint y: 559, distance: 49.0
click at [884, 592] on tr "**********" at bounding box center [784, 650] width 1464 height 115
click at [145, 658] on link "B0CTJ5BYQ1" at bounding box center [150, 664] width 48 height 13
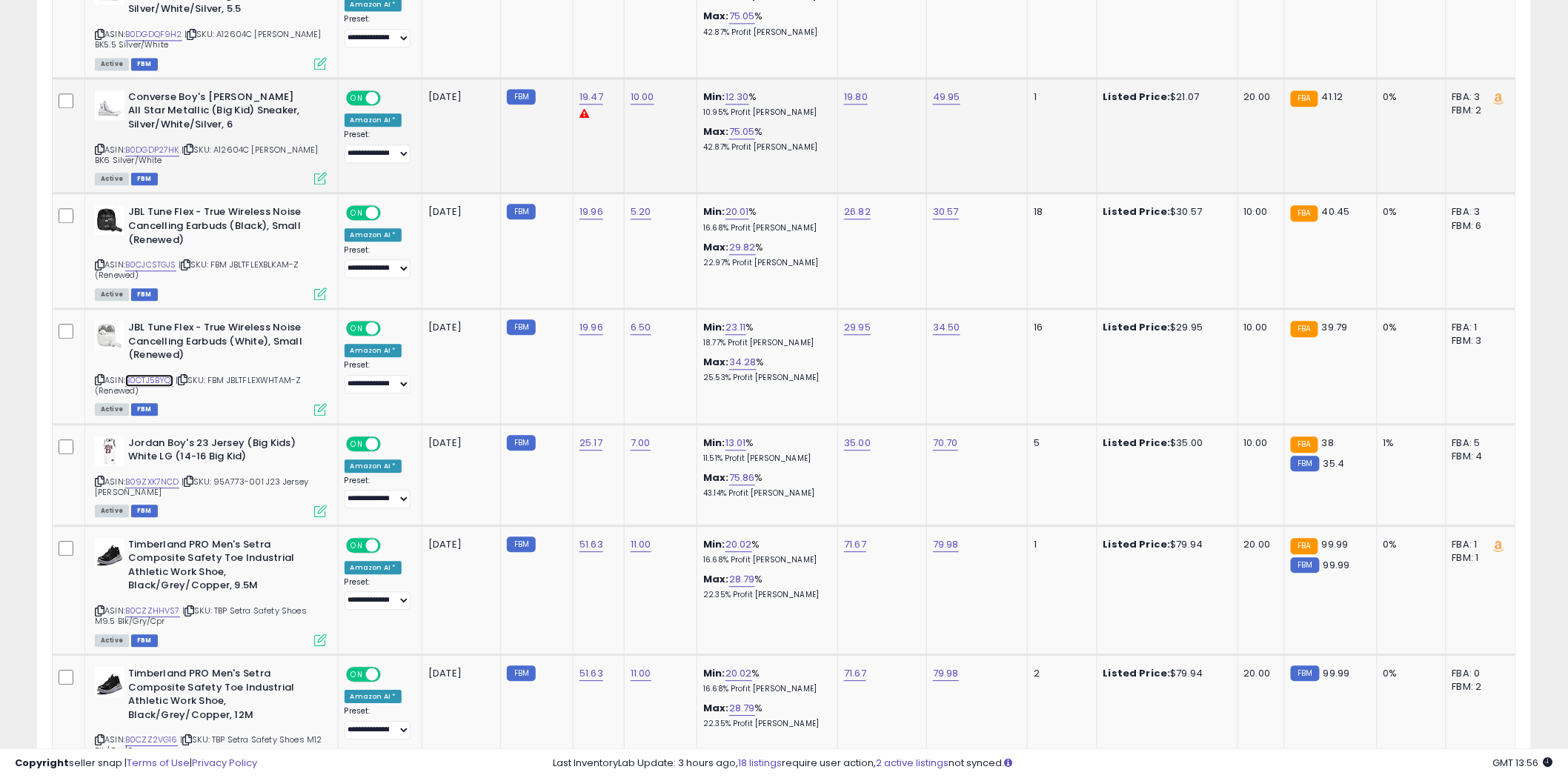
scroll to position [3770, 0]
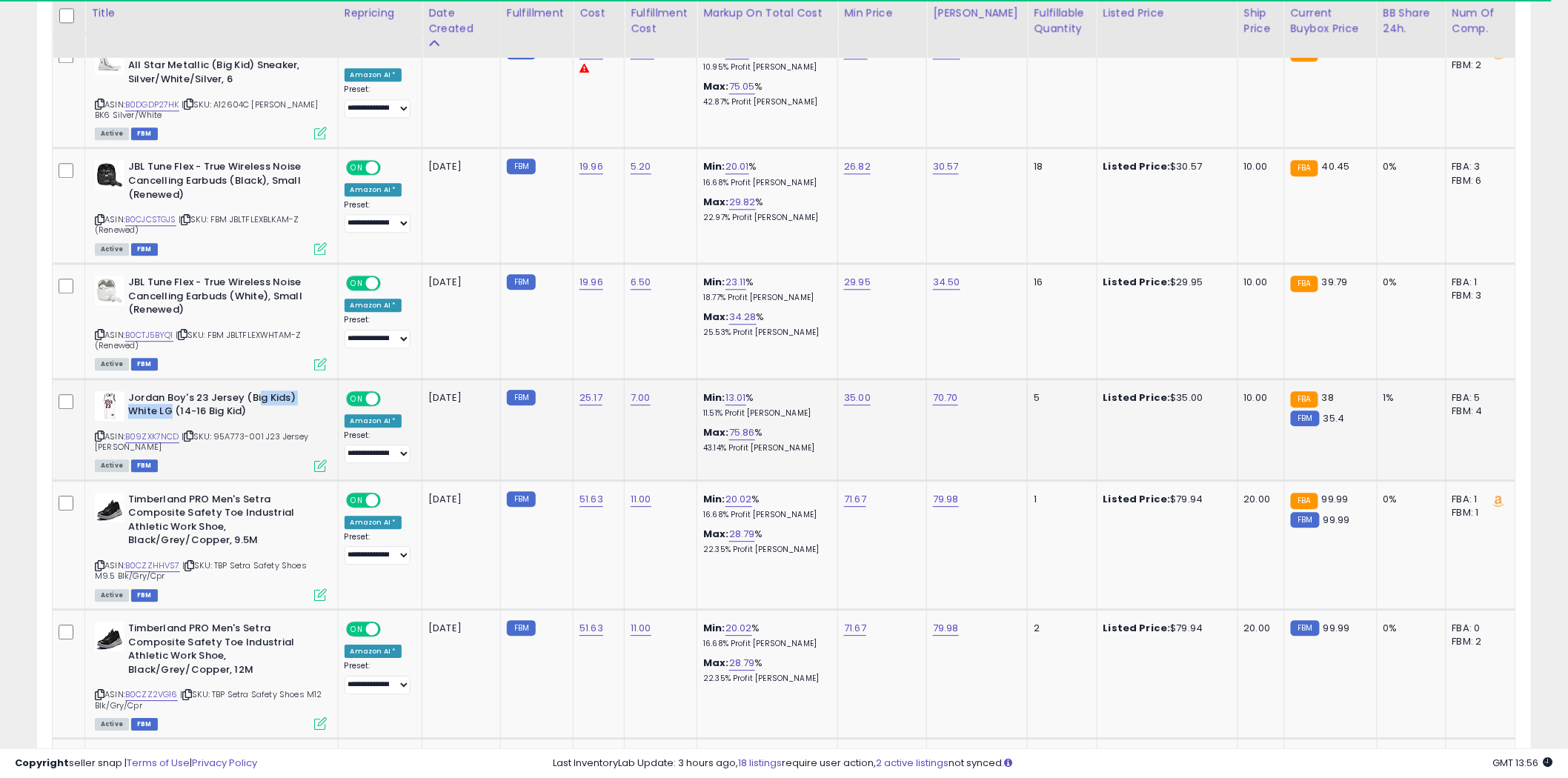
drag, startPoint x: 257, startPoint y: 349, endPoint x: 158, endPoint y: 352, distance: 99.0
click at [158, 391] on b "Jordan Boy's 23 Jersey (Big Kids) White LG (14-16 Big Kid)" at bounding box center [218, 407] width 180 height 31
click at [146, 431] on link "B09ZXK7NCD" at bounding box center [152, 437] width 54 height 13
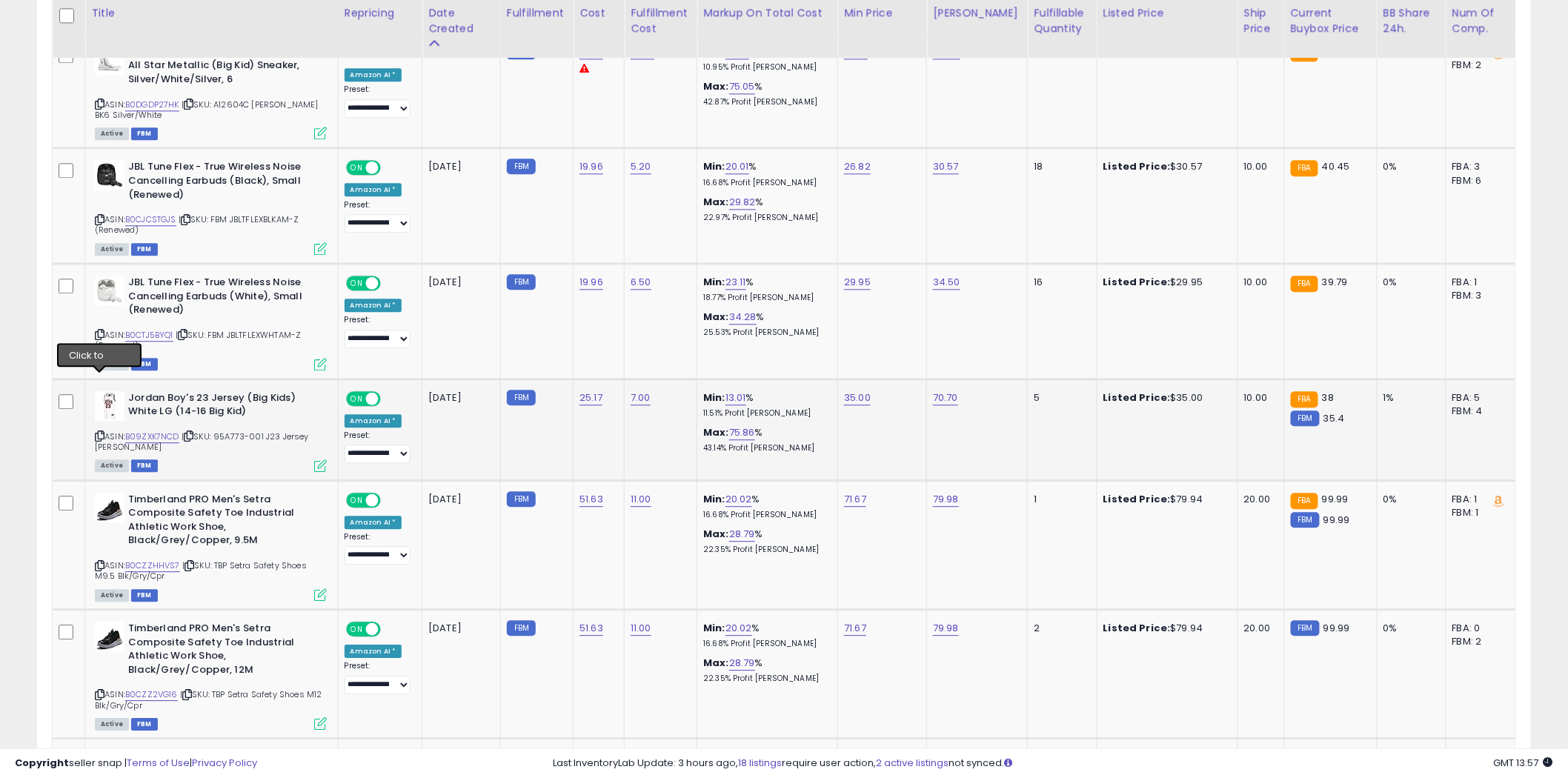
click at [96, 432] on icon at bounding box center [100, 436] width 9 height 8
drag, startPoint x: 257, startPoint y: 480, endPoint x: 150, endPoint y: 484, distance: 107.1
click at [150, 493] on b "Timberland PRO Men's Setra Composite Safety Toe Industrial Athletic Work Shoe, …" at bounding box center [218, 521] width 180 height 58
click at [154, 559] on link "B0CZZHHVS7" at bounding box center [152, 566] width 54 height 13
drag, startPoint x: 254, startPoint y: 606, endPoint x: 182, endPoint y: 611, distance: 72.2
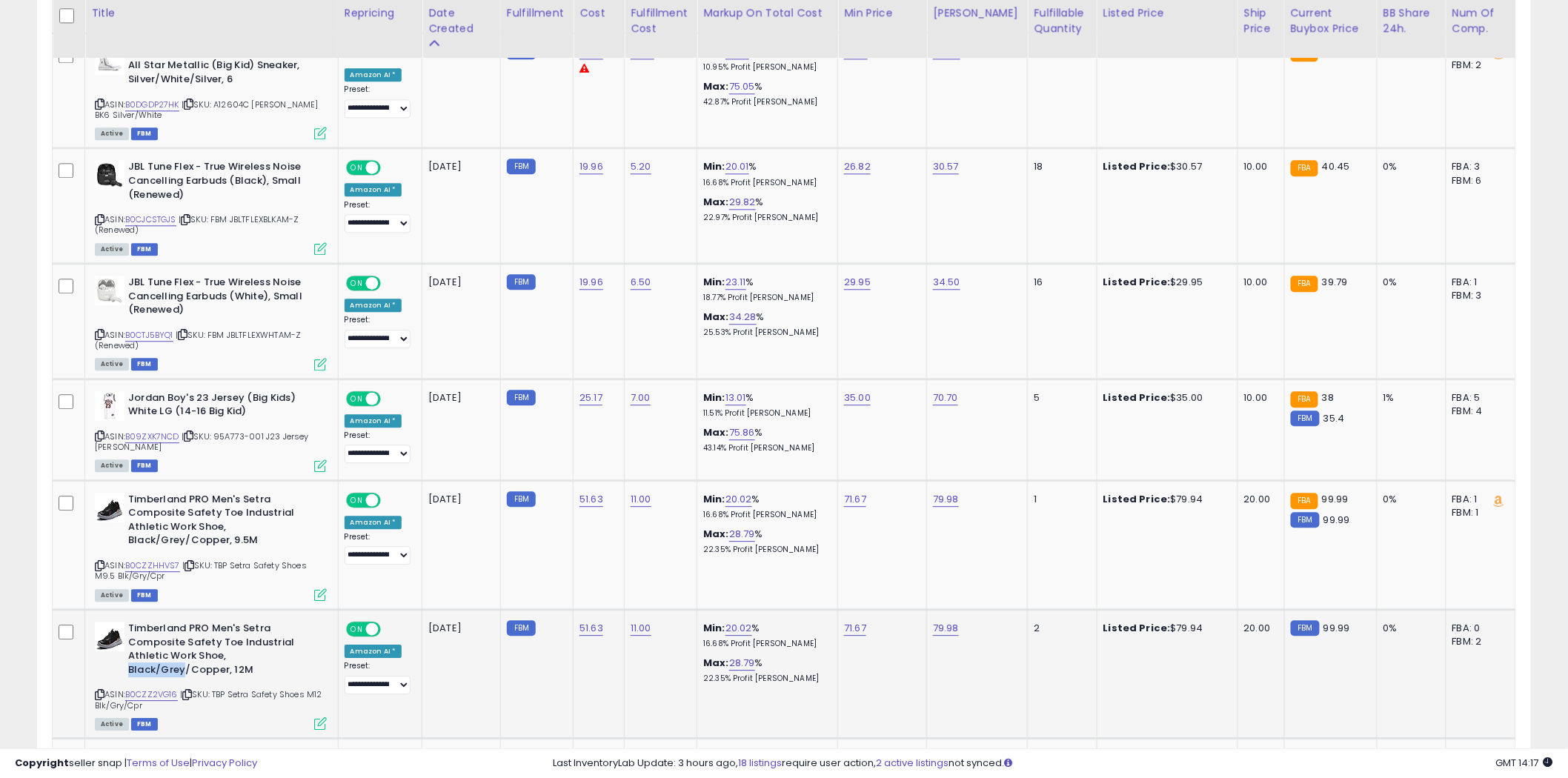
click at [182, 622] on b "Timberland PRO Men's Setra Composite Safety Toe Industrial Athletic Work Shoe, …" at bounding box center [218, 651] width 180 height 58
click at [153, 688] on link "B0CZZ2VG16" at bounding box center [151, 695] width 53 height 13
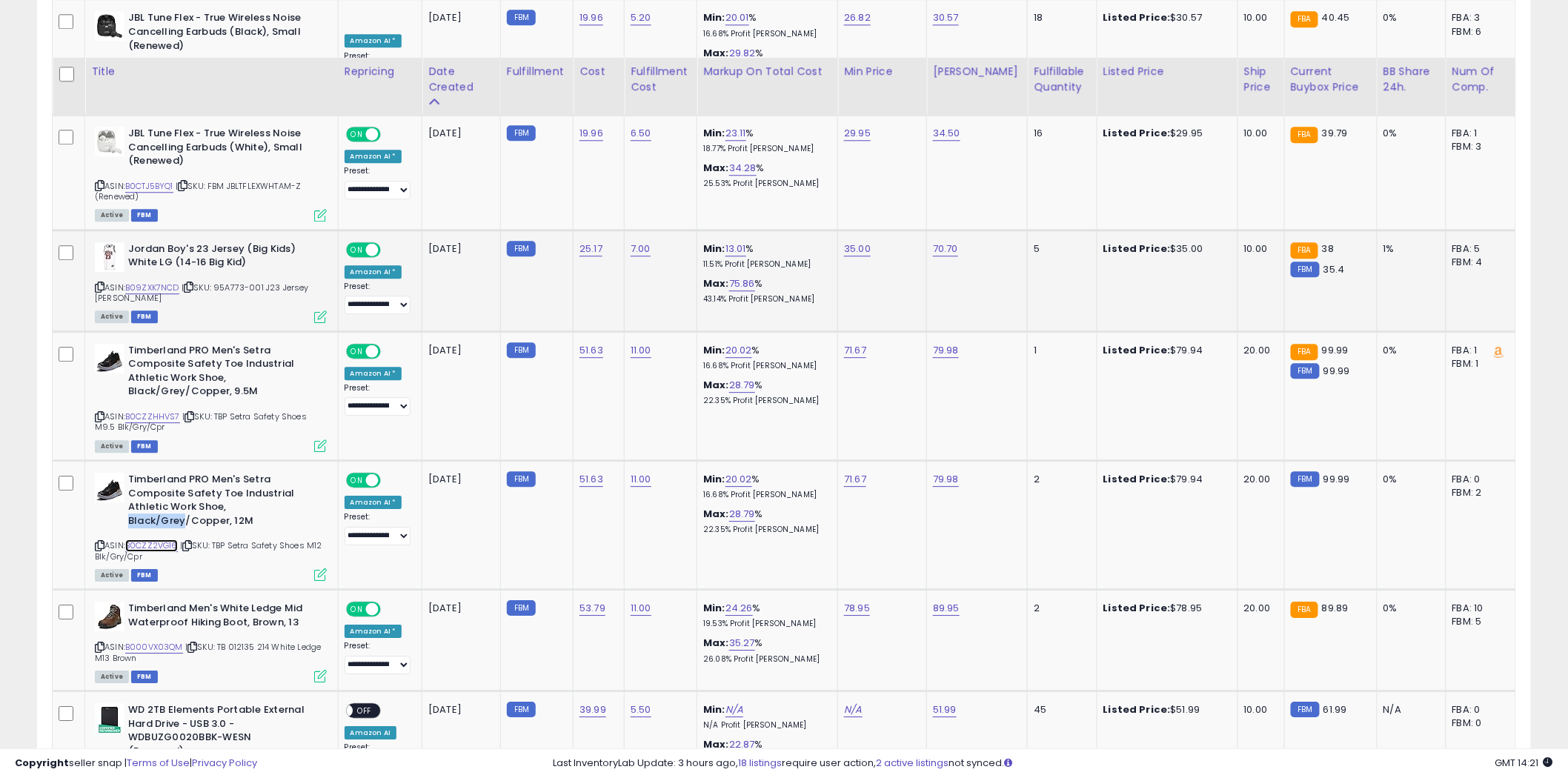
scroll to position [4099, 0]
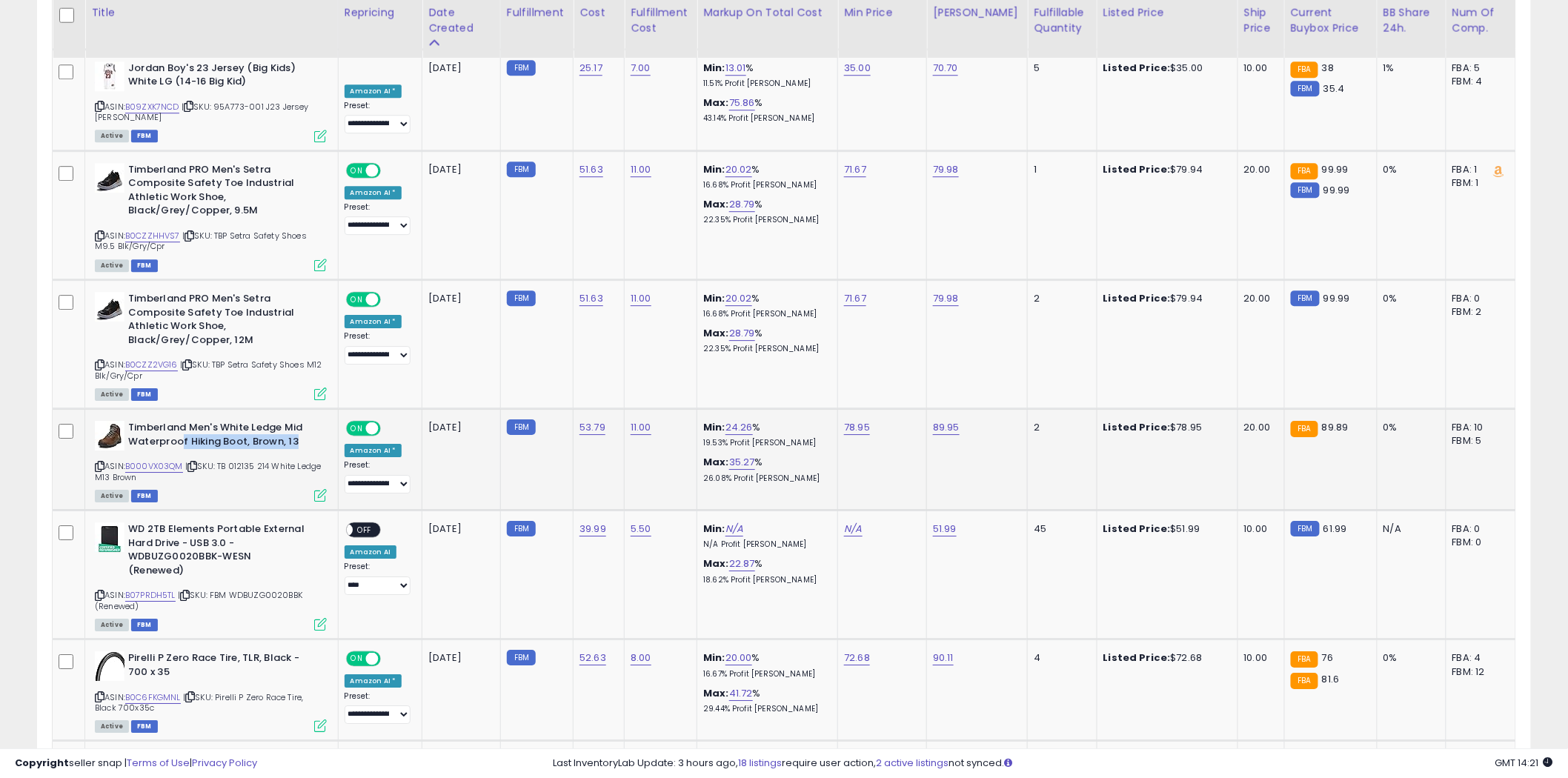
drag, startPoint x: 298, startPoint y: 381, endPoint x: 183, endPoint y: 381, distance: 115.0
click at [183, 421] on b "Timberland Men's White Ledge Mid Waterproof Hiking Boot, Brown, 13" at bounding box center [218, 437] width 180 height 31
click at [158, 461] on link "B000VX03QM" at bounding box center [154, 467] width 58 height 13
click at [749, 420] on link "24.26" at bounding box center [739, 427] width 28 height 15
drag, startPoint x: 673, startPoint y: 337, endPoint x: 604, endPoint y: 337, distance: 69.0
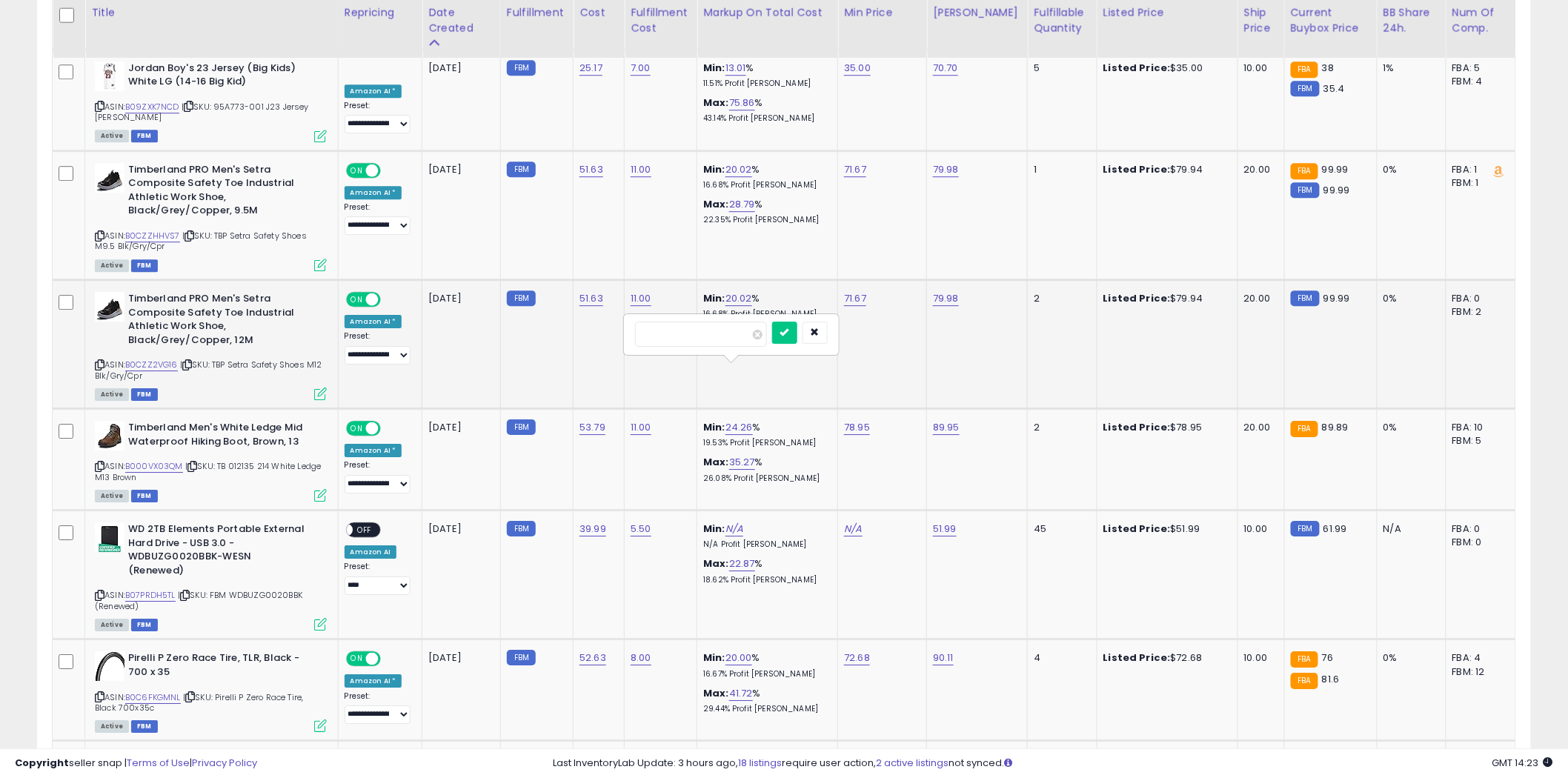
type input "**"
click button "submit" at bounding box center [784, 332] width 25 height 22
drag, startPoint x: 303, startPoint y: 379, endPoint x: 228, endPoint y: 375, distance: 75.1
click at [228, 421] on b "Timberland Men's White Ledge Mid Waterproof Hiking Boot, Brown, 13" at bounding box center [218, 437] width 180 height 31
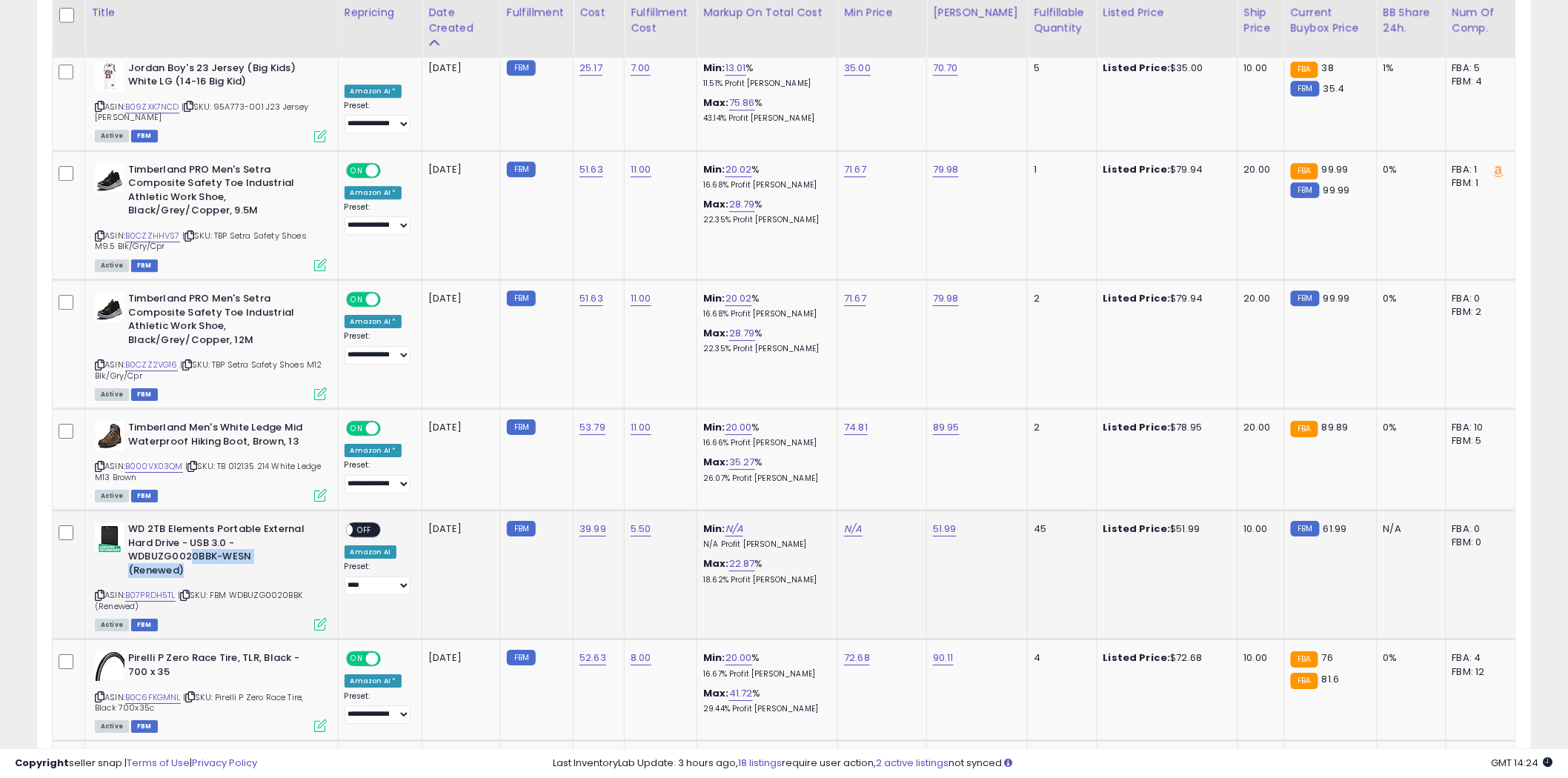
drag, startPoint x: 305, startPoint y: 498, endPoint x: 194, endPoint y: 508, distance: 111.4
click at [188, 522] on b "WD 2TB Elements Portable External Hard Drive - USB 3.0 - WDBUZG0020BBK-WESN (Re…" at bounding box center [218, 551] width 180 height 58
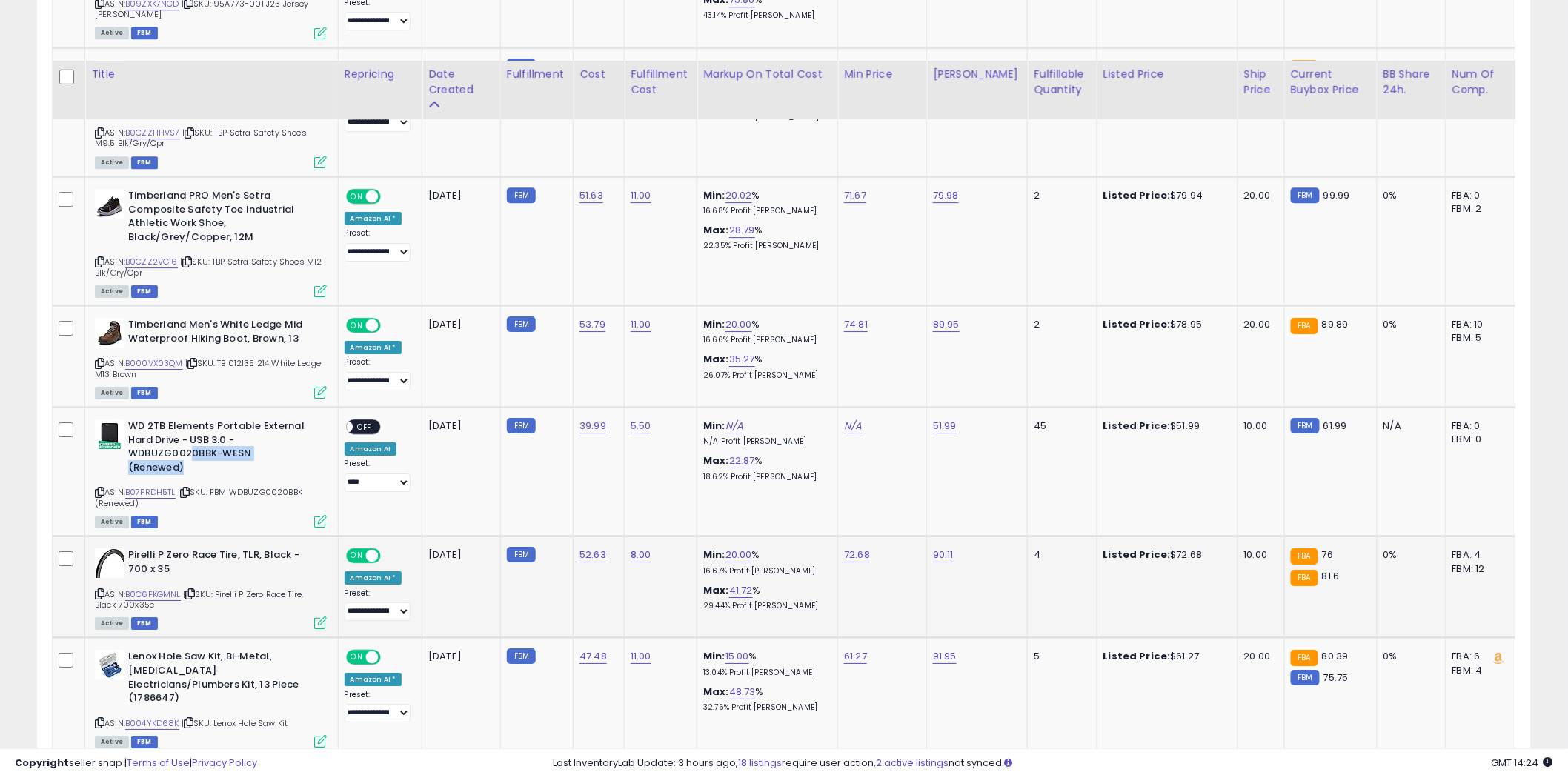
scroll to position [4264, 0]
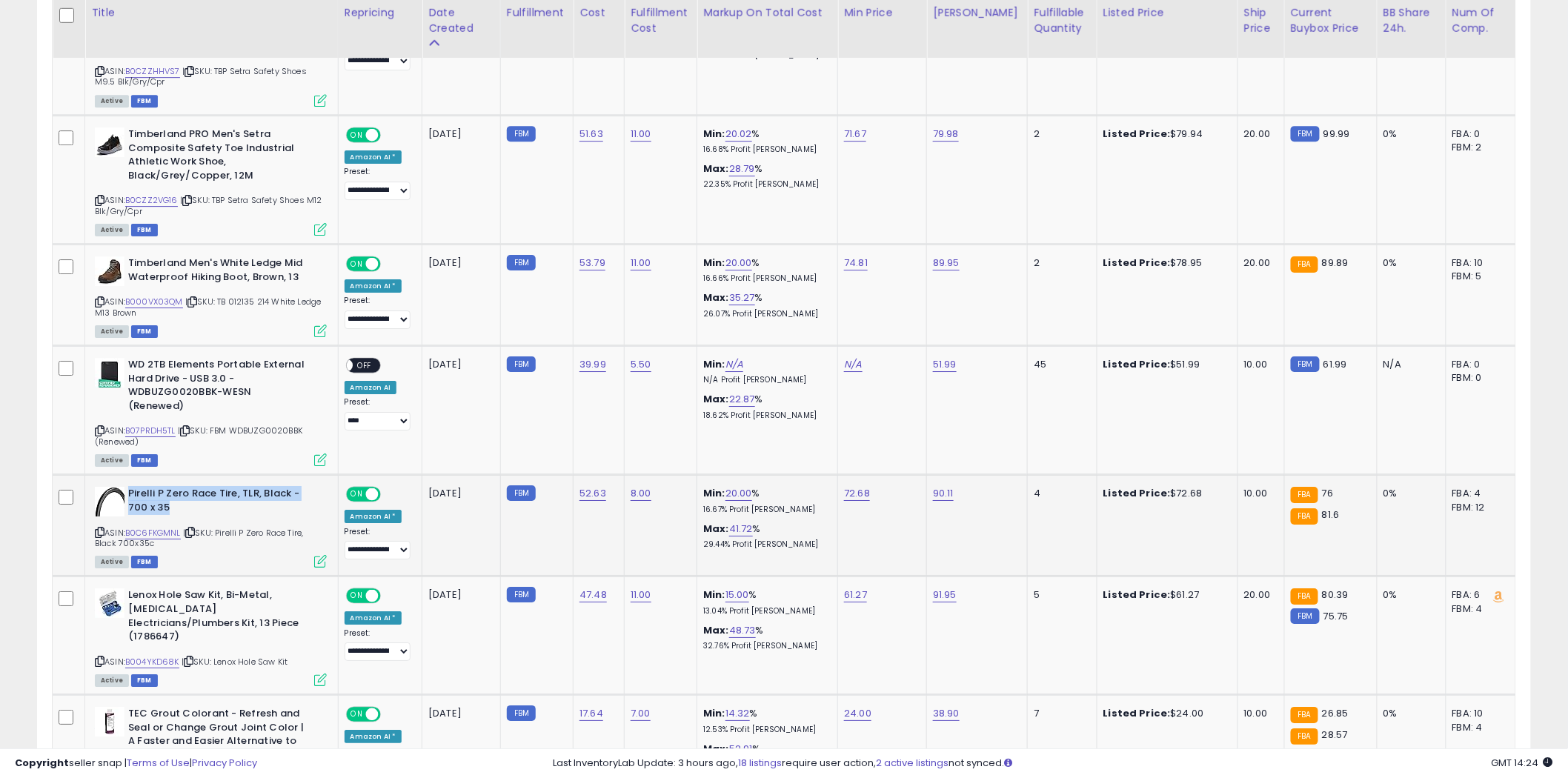
drag, startPoint x: 176, startPoint y: 431, endPoint x: 129, endPoint y: 416, distance: 49.3
click at [129, 487] on b "Pirelli P Zero Race Tire, TLR, Black - 700 x 35" at bounding box center [218, 503] width 180 height 31
click at [142, 487] on div "ASIN: B0C6FKGMNL | SKU: Pirelli P Zero Race Tire, Black 700x35c Active FBM" at bounding box center [210, 527] width 232 height 79
click at [162, 527] on link "B0C6FKGMNL" at bounding box center [153, 533] width 55 height 13
click at [100, 529] on icon at bounding box center [100, 533] width 9 height 8
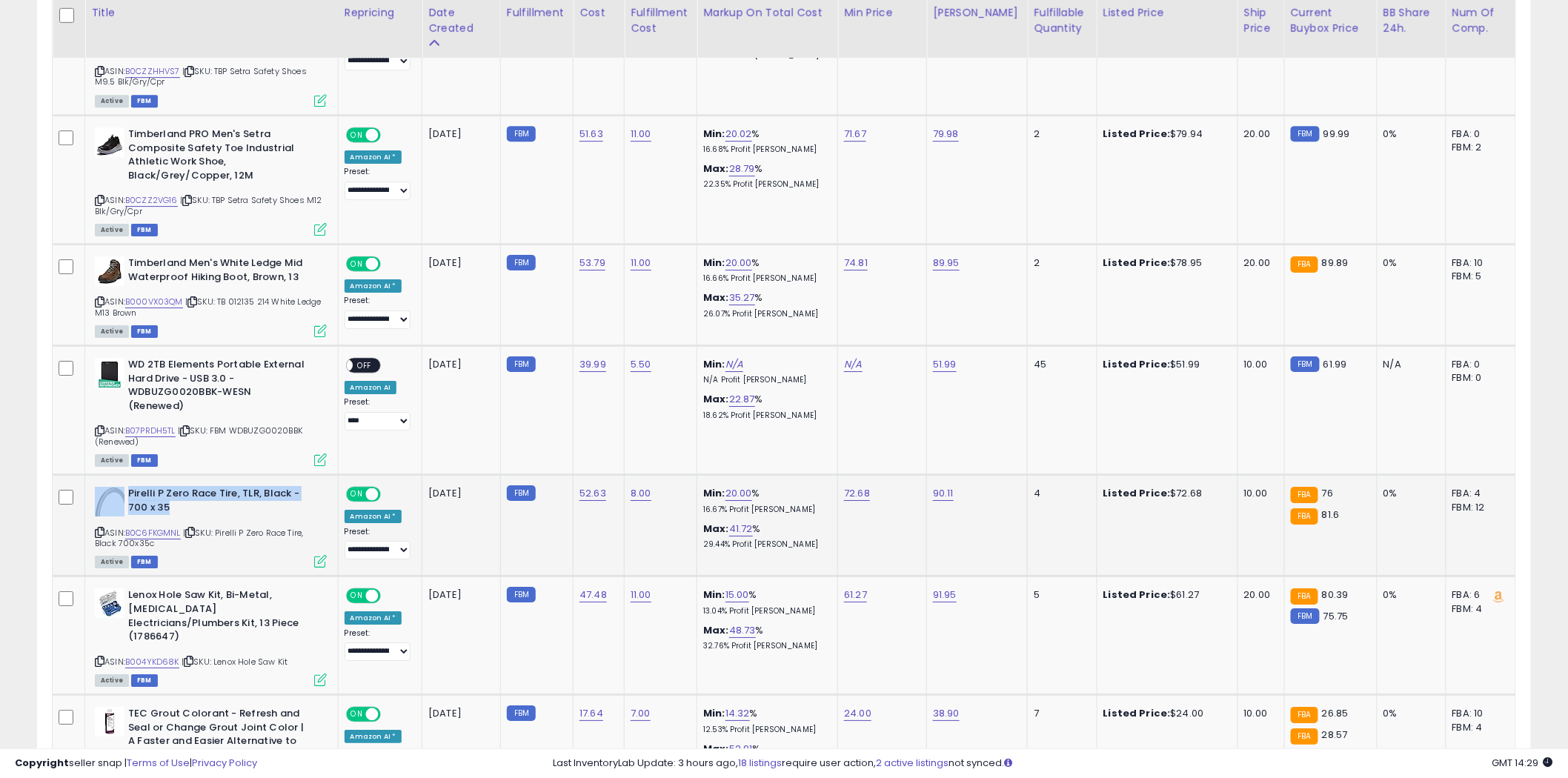
drag, startPoint x: 186, startPoint y: 435, endPoint x: 114, endPoint y: 418, distance: 74.0
click at [114, 487] on div "Pirelli P Zero Race Tire, TLR, Black - 700 x 35" at bounding box center [210, 503] width 232 height 31
drag, startPoint x: 303, startPoint y: 541, endPoint x: 203, endPoint y: 541, distance: 100.0
click at [203, 589] on b "Lenox Hole Saw Kit, Bi-Metal, [MEDICAL_DATA] Electricians/Plumbers Kit, 13 Piec…" at bounding box center [218, 617] width 180 height 58
click at [158, 656] on link "B004YKD68K" at bounding box center [152, 663] width 54 height 13
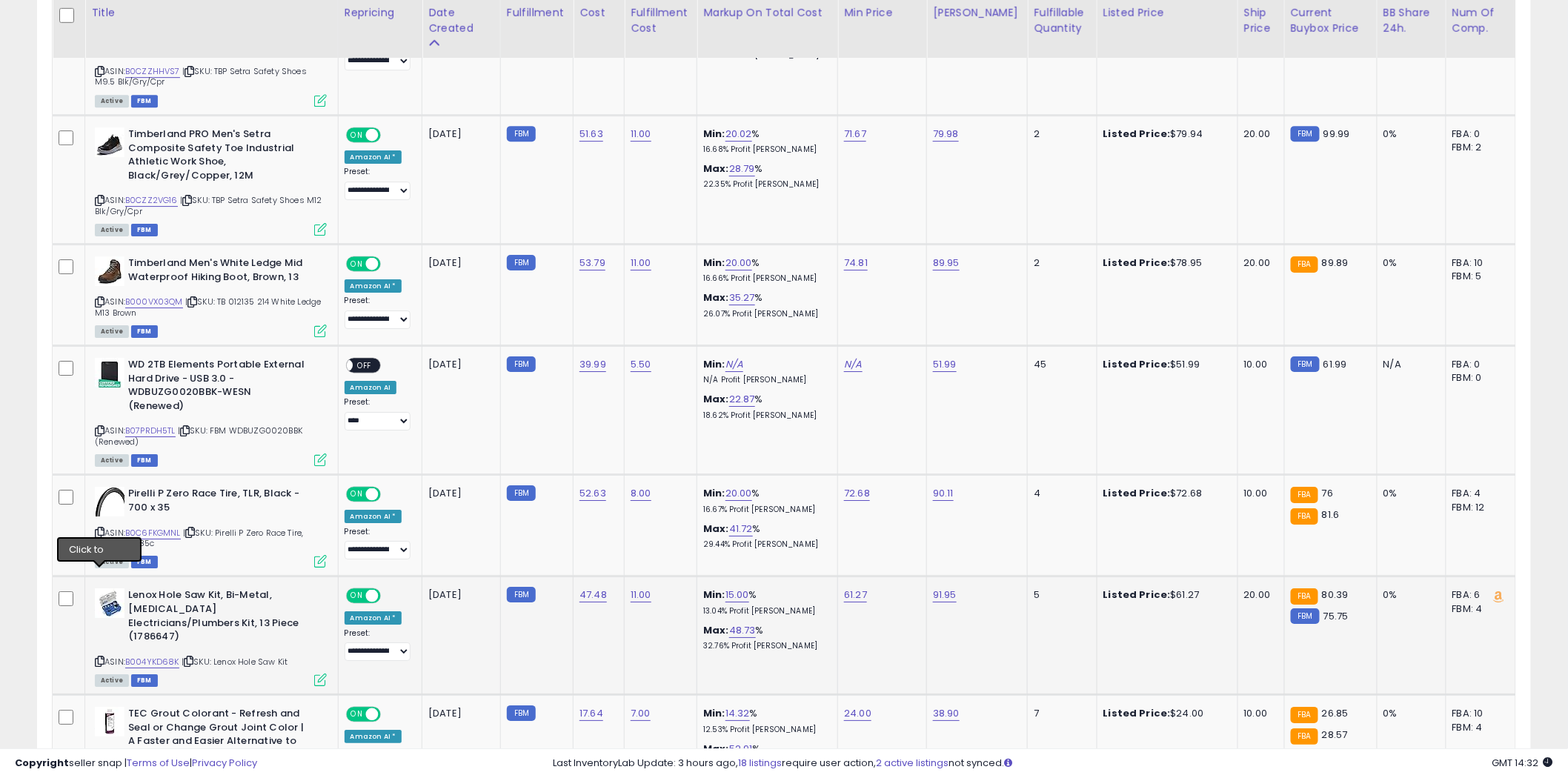
click at [96, 657] on icon at bounding box center [100, 661] width 9 height 8
click at [152, 656] on link "B004YKD68K" at bounding box center [152, 663] width 54 height 13
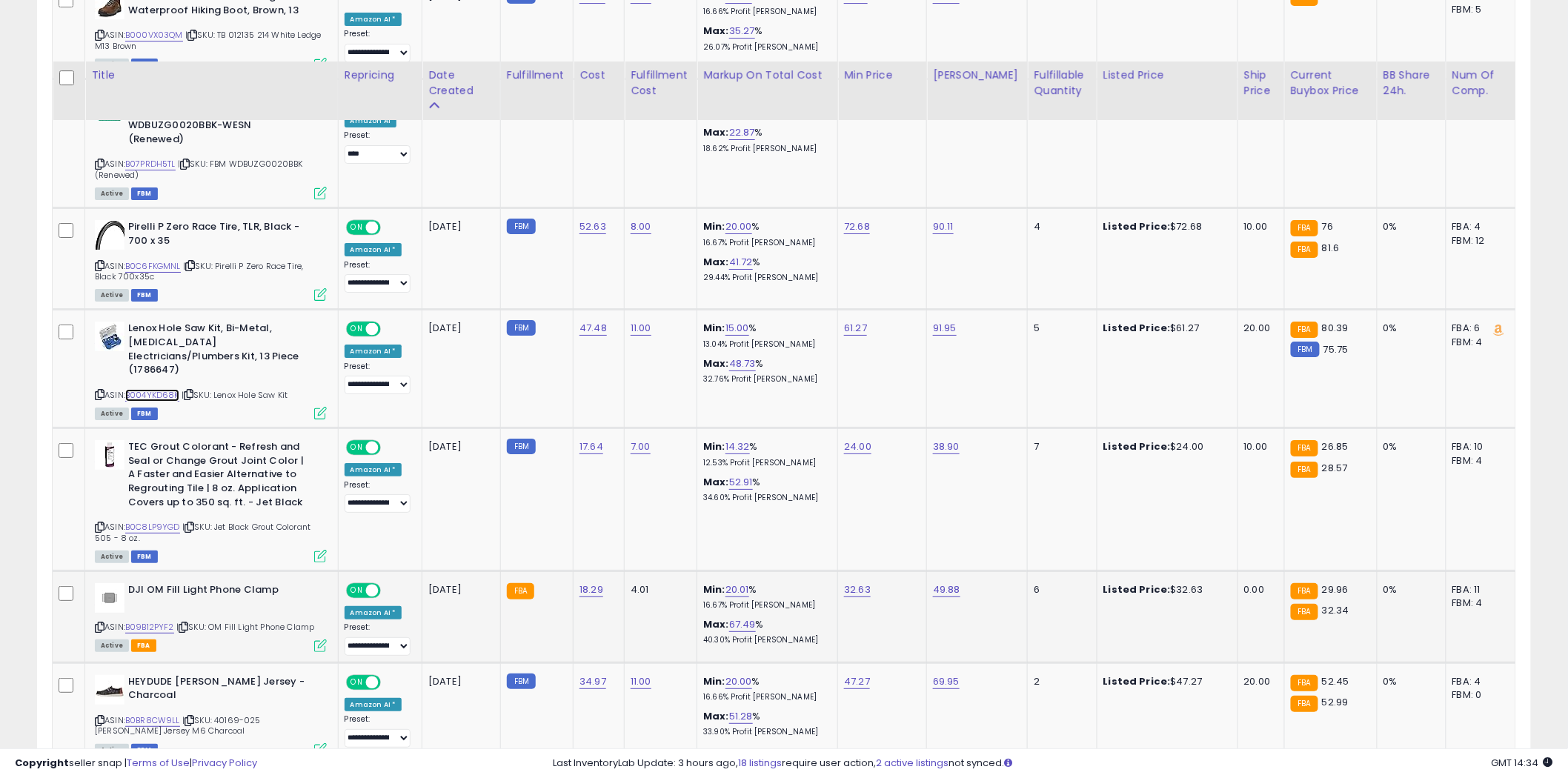
scroll to position [4593, 0]
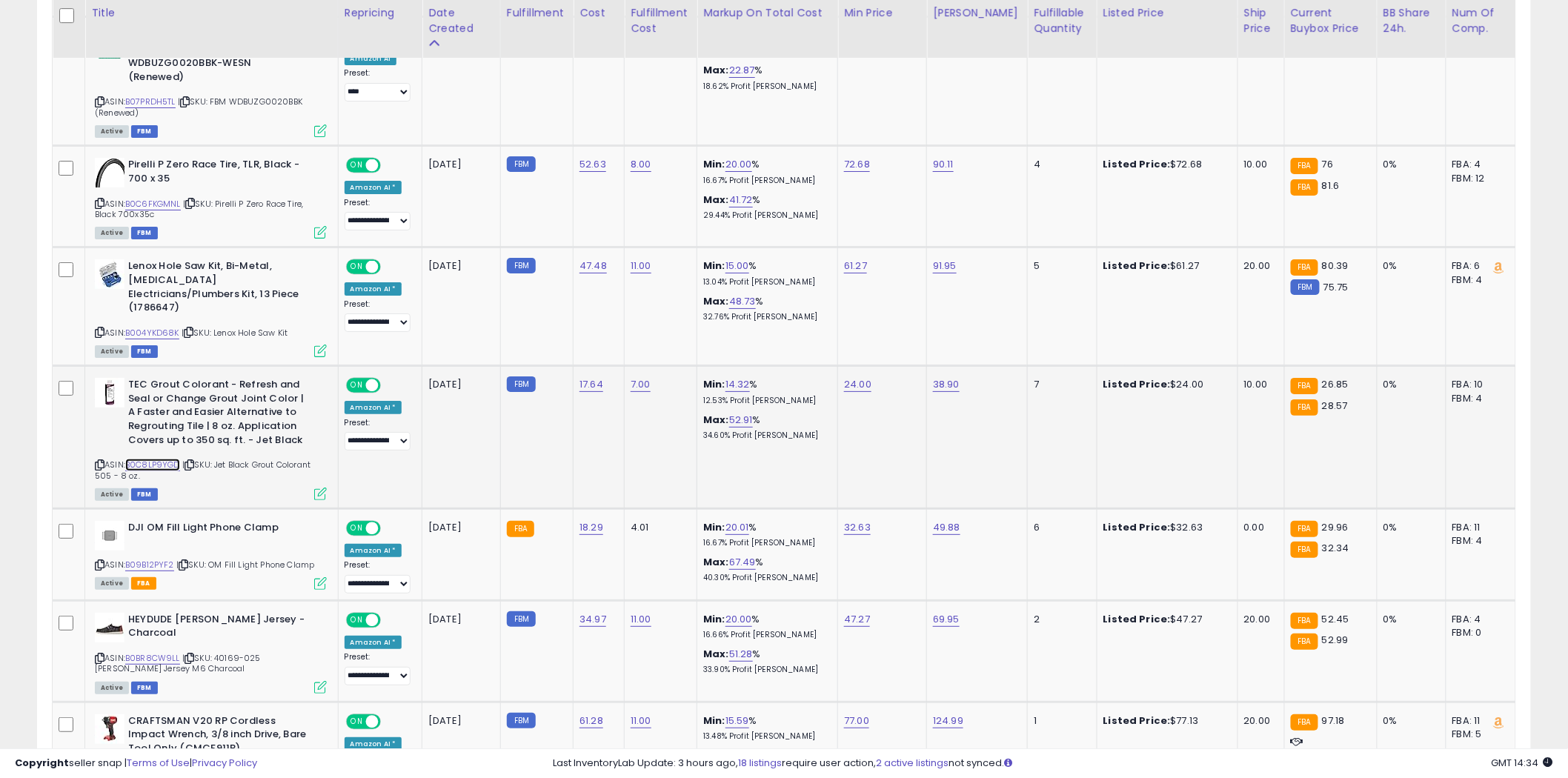
click at [149, 459] on link "B0C8LP9YGD" at bounding box center [152, 465] width 54 height 13
click at [100, 461] on icon at bounding box center [100, 464] width 9 height 8
drag, startPoint x: 306, startPoint y: 352, endPoint x: 200, endPoint y: 340, distance: 106.7
click at [200, 378] on b "TEC Grout Colorant - Refresh and Seal or Change Grout Joint Color | A Faster an…" at bounding box center [218, 414] width 180 height 73
click at [152, 558] on link "B09B12PYF2" at bounding box center [150, 565] width 49 height 13
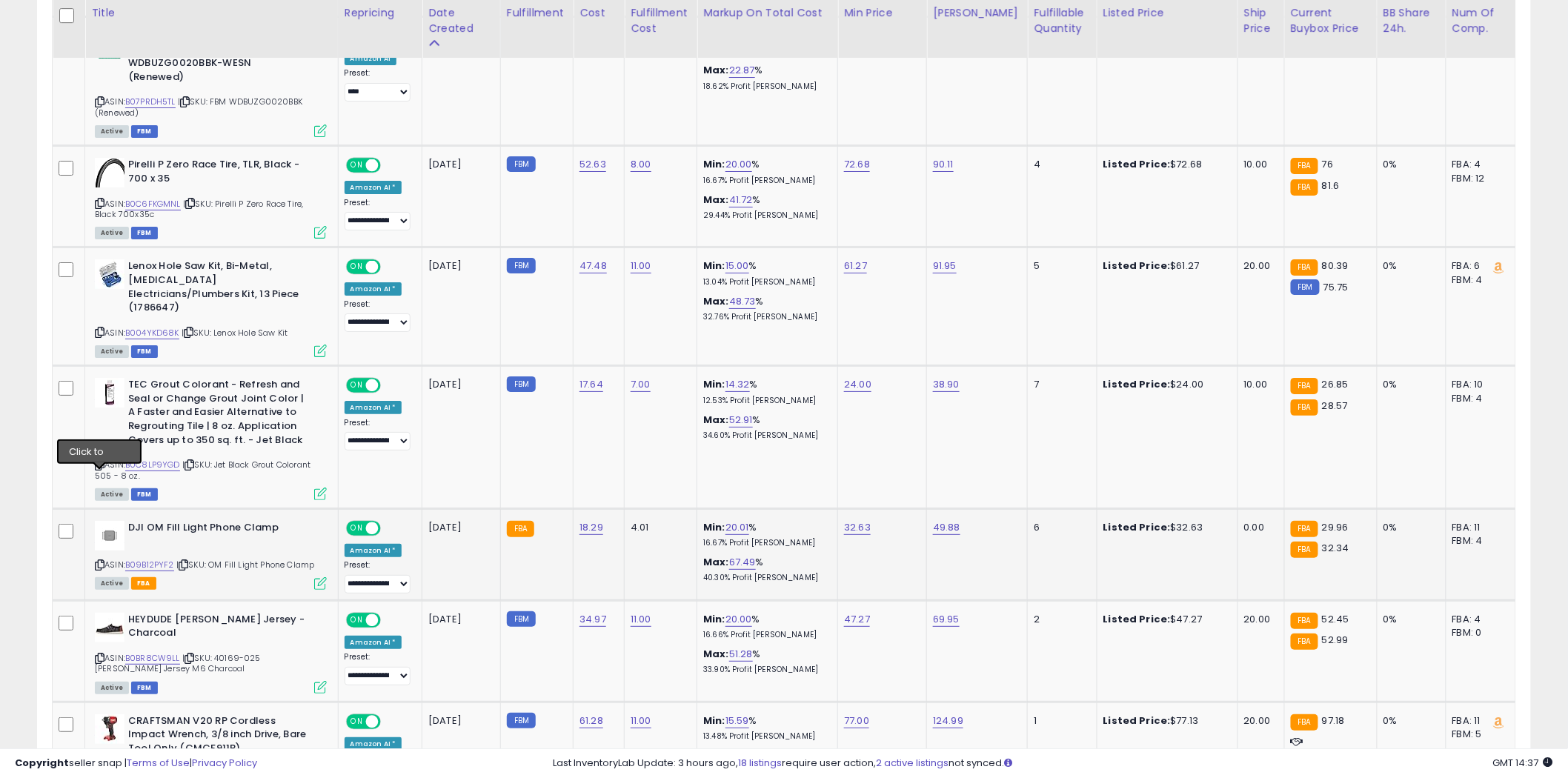
drag, startPoint x: 96, startPoint y: 473, endPoint x: 125, endPoint y: 476, distance: 29.2
click at [97, 561] on icon at bounding box center [100, 565] width 9 height 8
drag, startPoint x: 281, startPoint y: 437, endPoint x: 200, endPoint y: 446, distance: 81.5
click at [200, 521] on b "DJI OM Fill Light Phone Clamp" at bounding box center [218, 529] width 180 height 18
drag, startPoint x: 304, startPoint y: 525, endPoint x: 209, endPoint y: 534, distance: 95.4
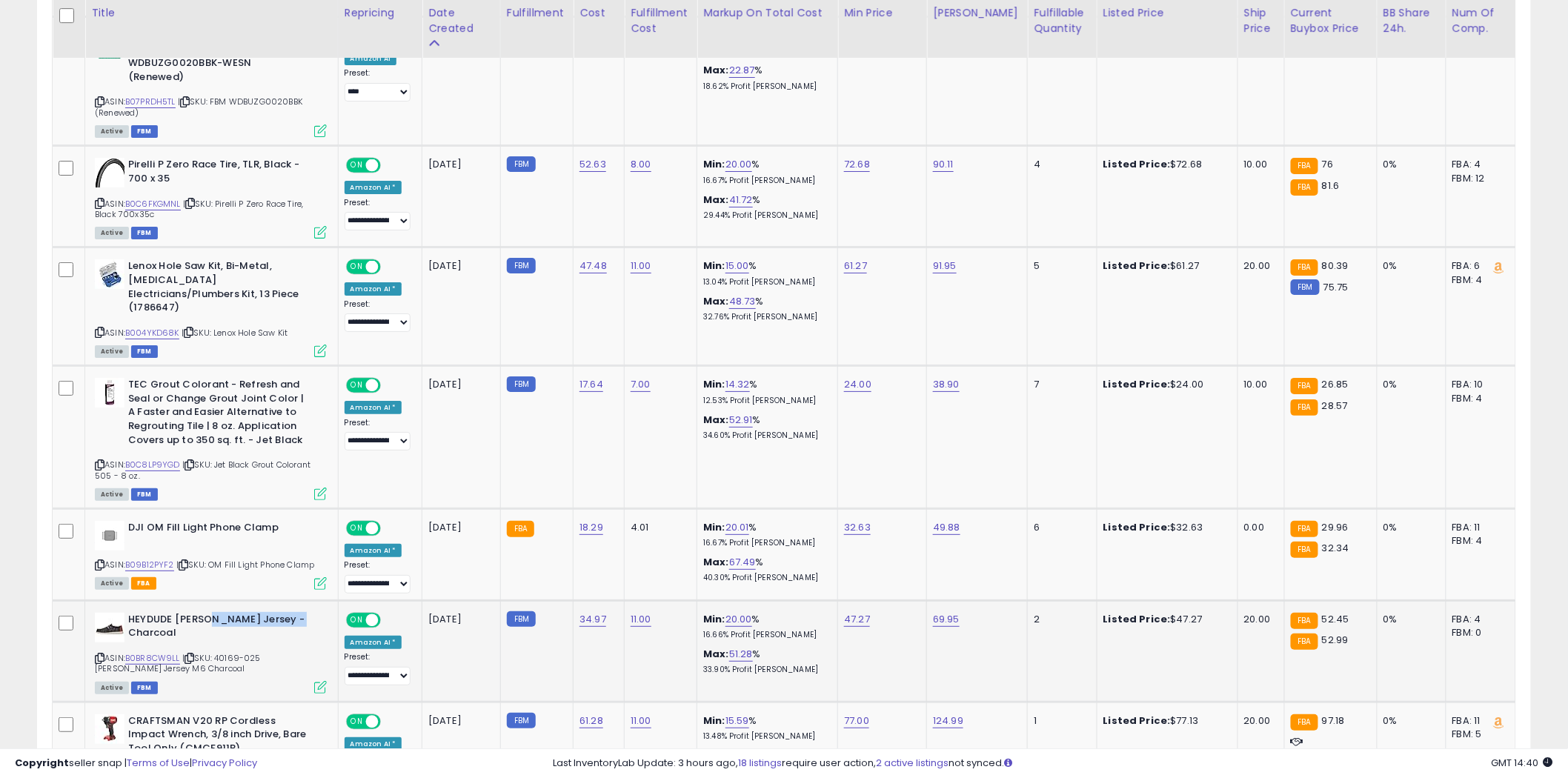
click at [209, 613] on b "HEYDUDE [PERSON_NAME] Jersey - Charcoal" at bounding box center [218, 628] width 180 height 31
click at [154, 652] on link "B0BR8CW9LL" at bounding box center [152, 659] width 54 height 13
click at [100, 613] on div "ASIN: B0BR8CW9LL | SKU: 40169-025 [PERSON_NAME] Jersey M6 Charcoal Active FBM" at bounding box center [210, 652] width 232 height 79
click at [100, 654] on icon at bounding box center [100, 658] width 9 height 8
drag, startPoint x: 261, startPoint y: 660, endPoint x: 168, endPoint y: 648, distance: 93.8
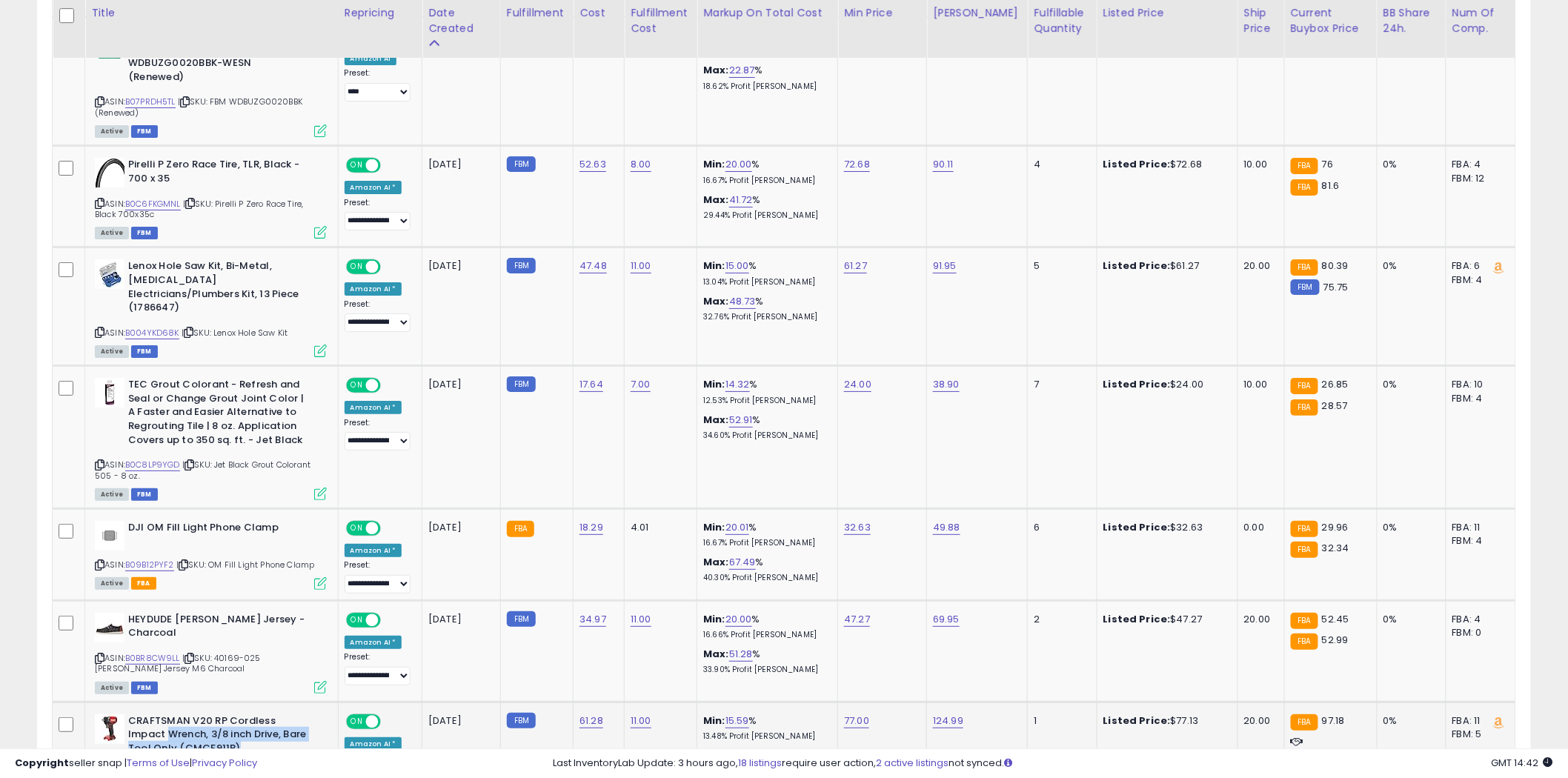
click at [166, 714] on b "CRAFTSMAN V20 RP Cordless Impact Wrench, 3/8 inch Drive, Bare Tool Only (CMCF91…" at bounding box center [218, 736] width 180 height 45
click at [168, 768] on link "B0B9V1WBVW" at bounding box center [153, 774] width 55 height 13
click at [98, 769] on icon at bounding box center [100, 772] width 9 height 8
drag, startPoint x: 238, startPoint y: 653, endPoint x: 151, endPoint y: 660, distance: 87.3
click at [151, 714] on b "CRAFTSMAN V20 RP Cordless Impact Wrench, 3/8 inch Drive, Bare Tool Only (CMCF91…" at bounding box center [218, 736] width 180 height 45
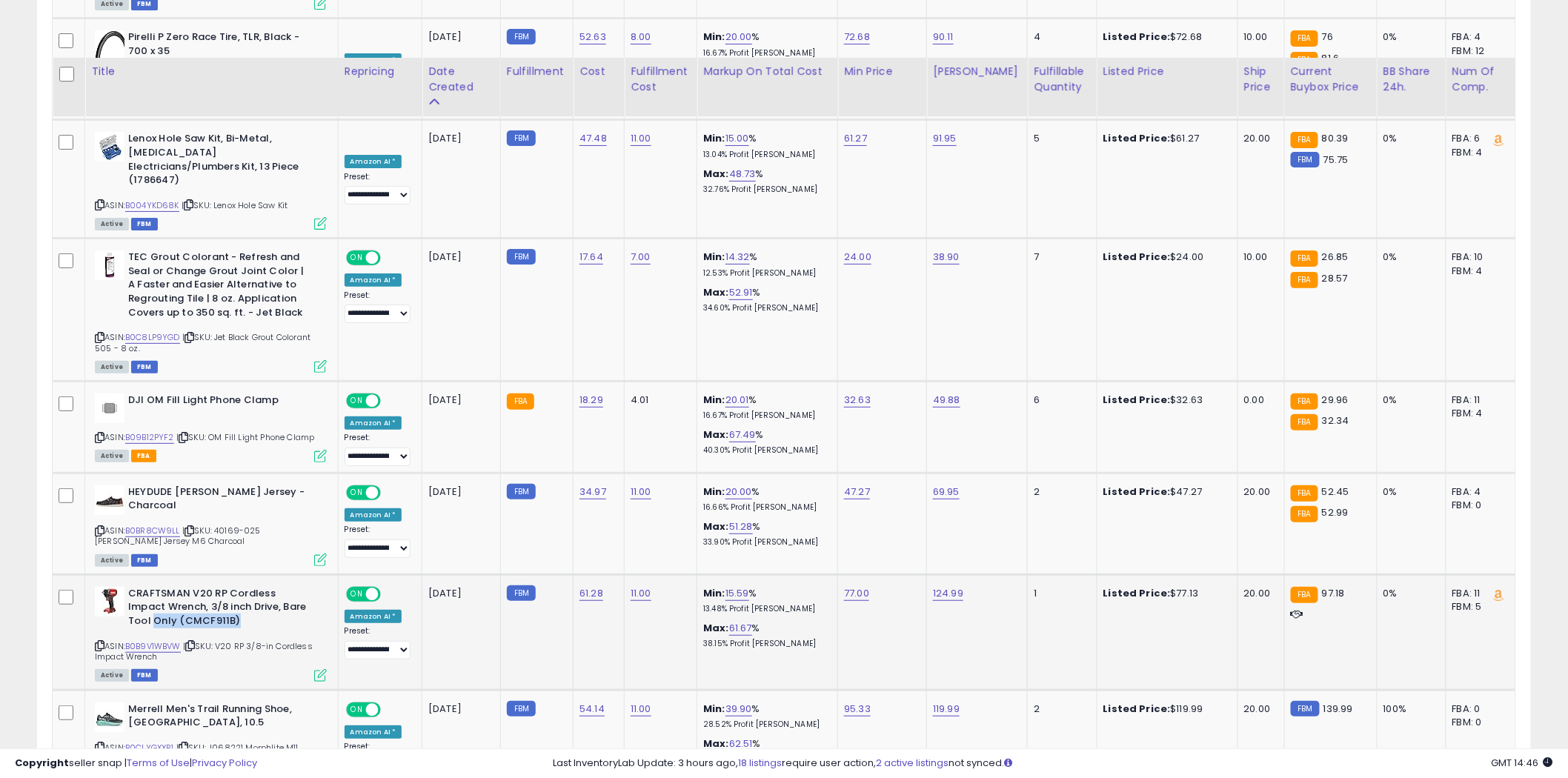
scroll to position [4923, 0]
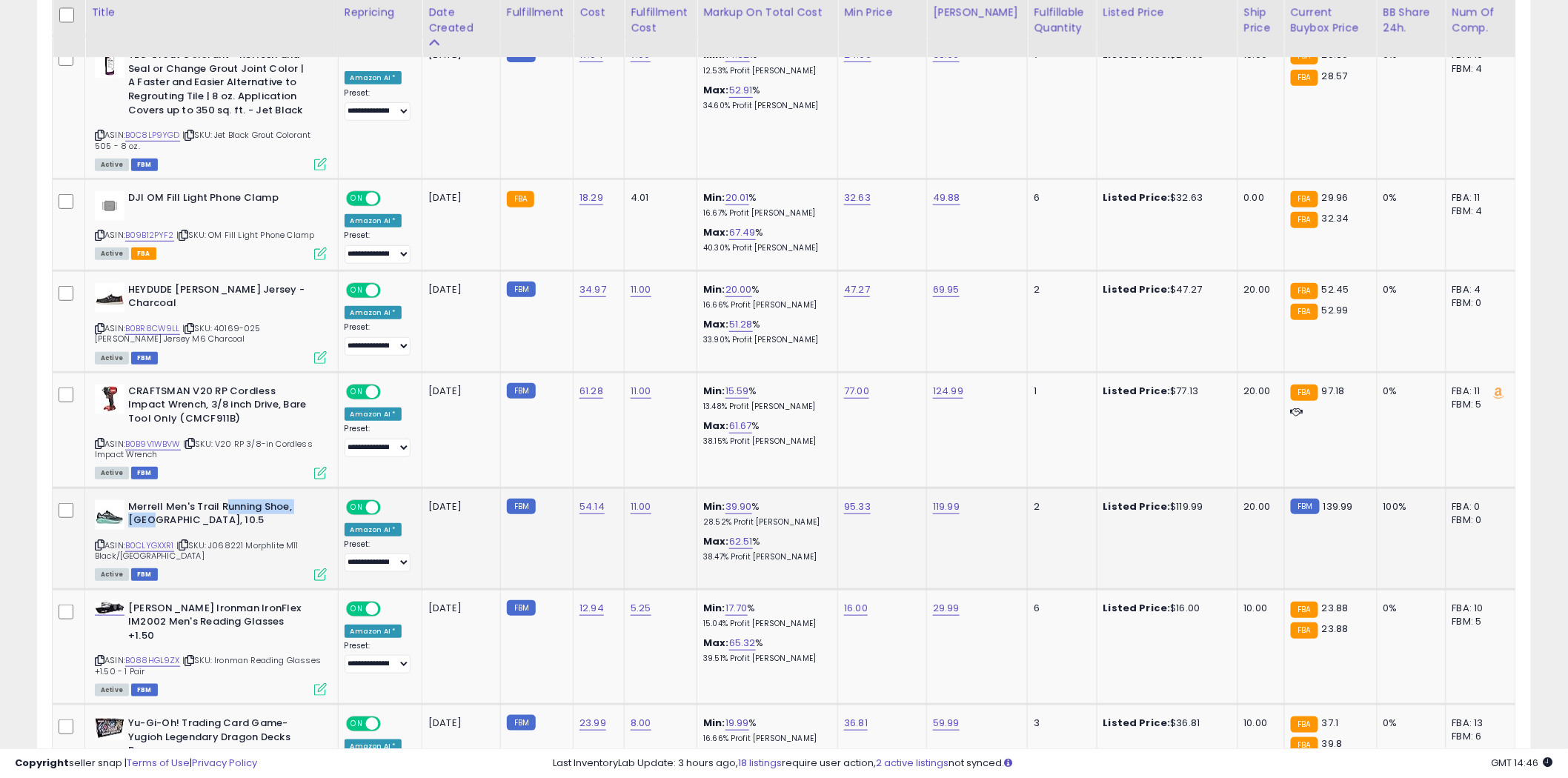
drag, startPoint x: 225, startPoint y: 423, endPoint x: 149, endPoint y: 423, distance: 76.0
click at [149, 500] on b "Merrell Men's Trail Running Shoe, [GEOGRAPHIC_DATA], 10.5" at bounding box center [218, 516] width 180 height 31
drag, startPoint x: 299, startPoint y: 530, endPoint x: 209, endPoint y: 529, distance: 90.0
click at [209, 602] on b "[PERSON_NAME] Ironman IronFlex IM2002 Men's Reading Glasses +1.50" at bounding box center [218, 624] width 180 height 45
click at [162, 654] on link "B088HGL9ZX" at bounding box center [152, 661] width 54 height 13
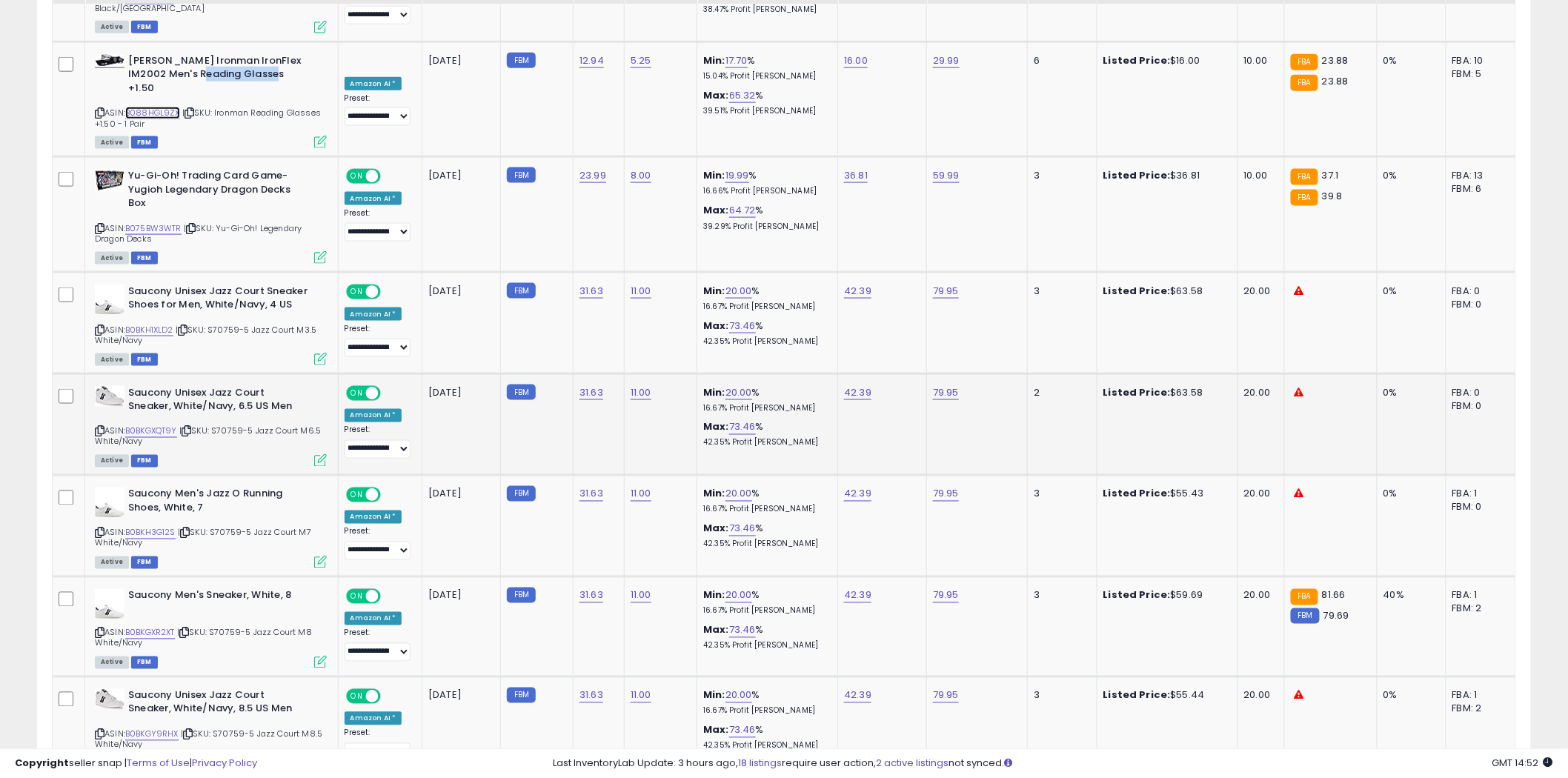
scroll to position [5417, 0]
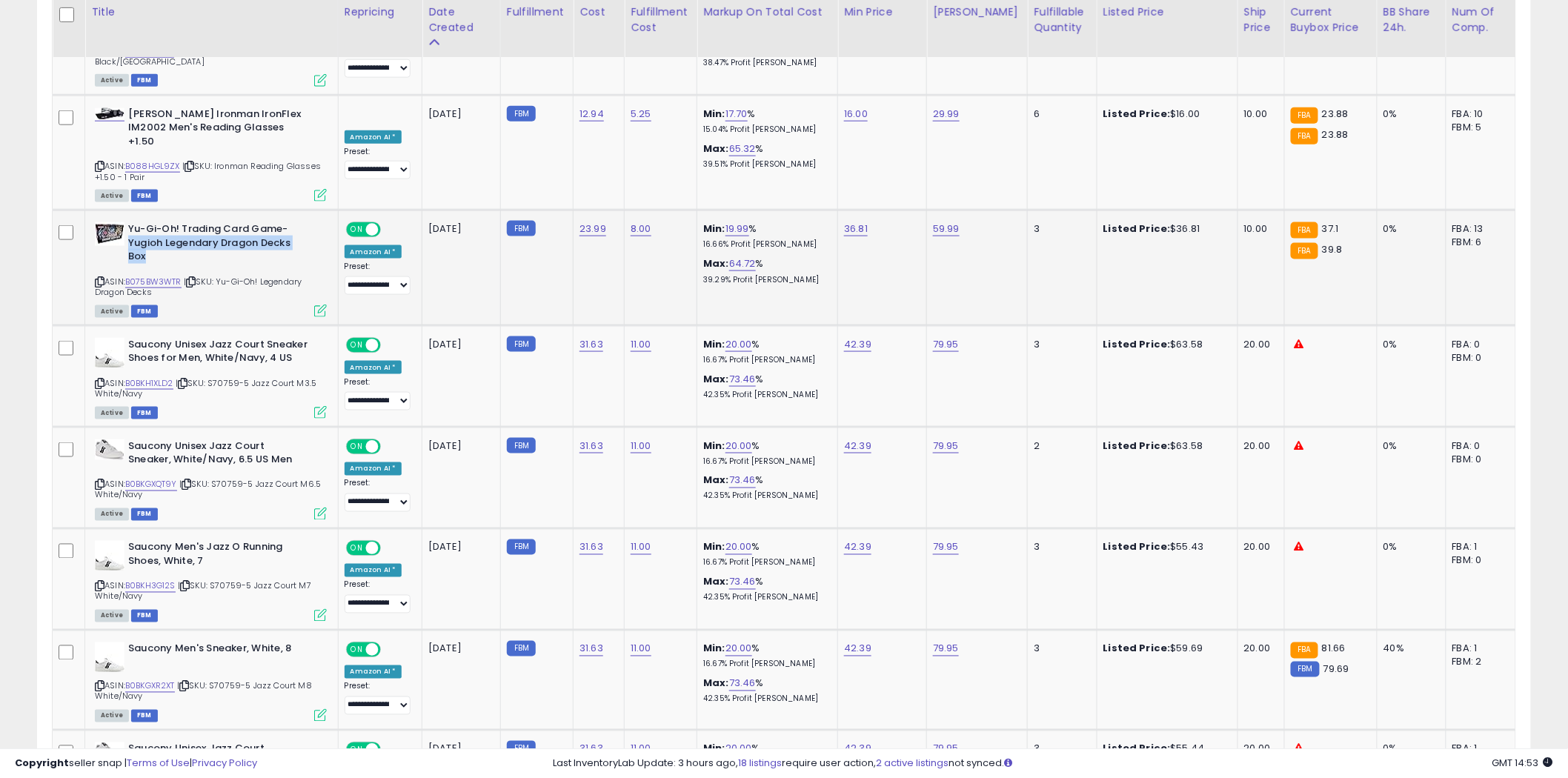
drag, startPoint x: 159, startPoint y: 164, endPoint x: 129, endPoint y: 147, distance: 34.5
click at [129, 222] on b "Yu-Gi-Oh! Trading Card Game- Yugioh Legendary Dragon Decks Box" at bounding box center [218, 245] width 180 height 45
click at [163, 276] on link "B075BW3WTR" at bounding box center [153, 282] width 56 height 13
drag, startPoint x: 297, startPoint y: 264, endPoint x: 138, endPoint y: 255, distance: 159.3
click at [135, 338] on b "Saucony Unisex Jazz Court Sneaker Shoes for Men, White/Navy, 4 US" at bounding box center [218, 353] width 180 height 31
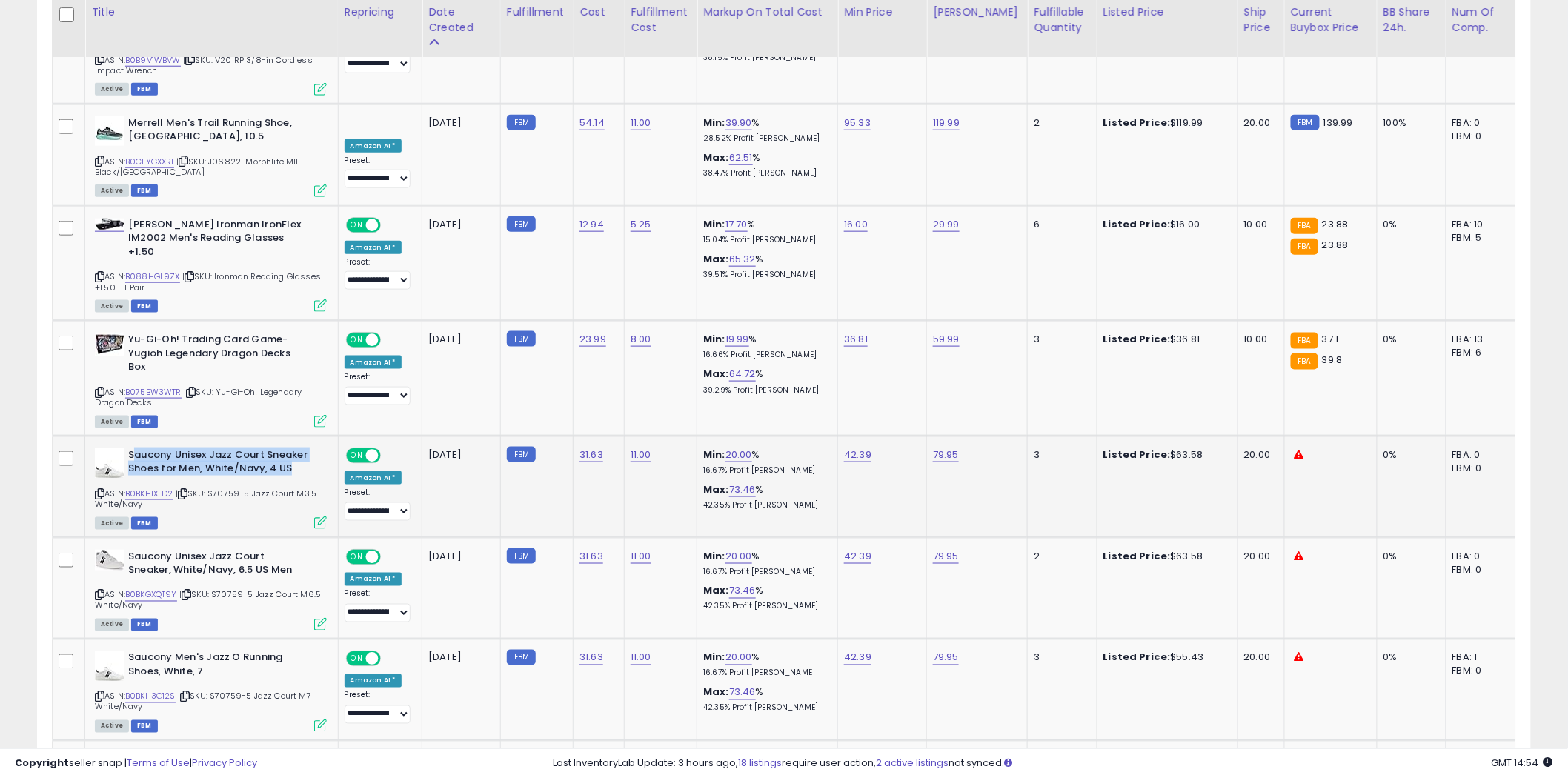
scroll to position [5252, 0]
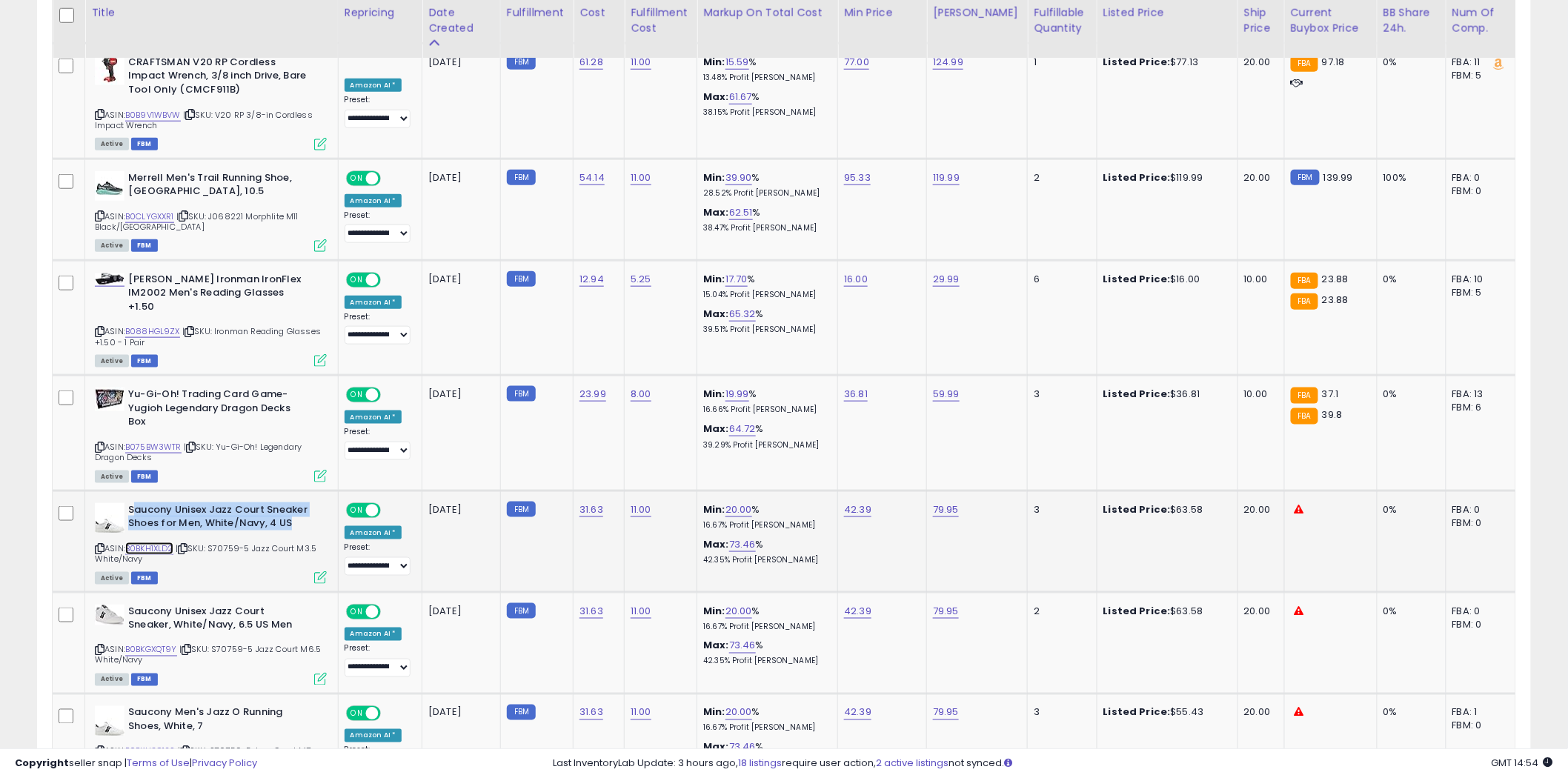
click at [145, 543] on link "B0BKH1XLD2" at bounding box center [150, 549] width 48 height 13
click at [97, 545] on icon at bounding box center [100, 548] width 9 height 8
drag, startPoint x: 1333, startPoint y: 618, endPoint x: 1258, endPoint y: 622, distance: 75.1
click at [1258, 694] on tr "**********" at bounding box center [784, 745] width 1464 height 102
click at [162, 746] on link "B0BKH3G12S" at bounding box center [150, 752] width 51 height 13
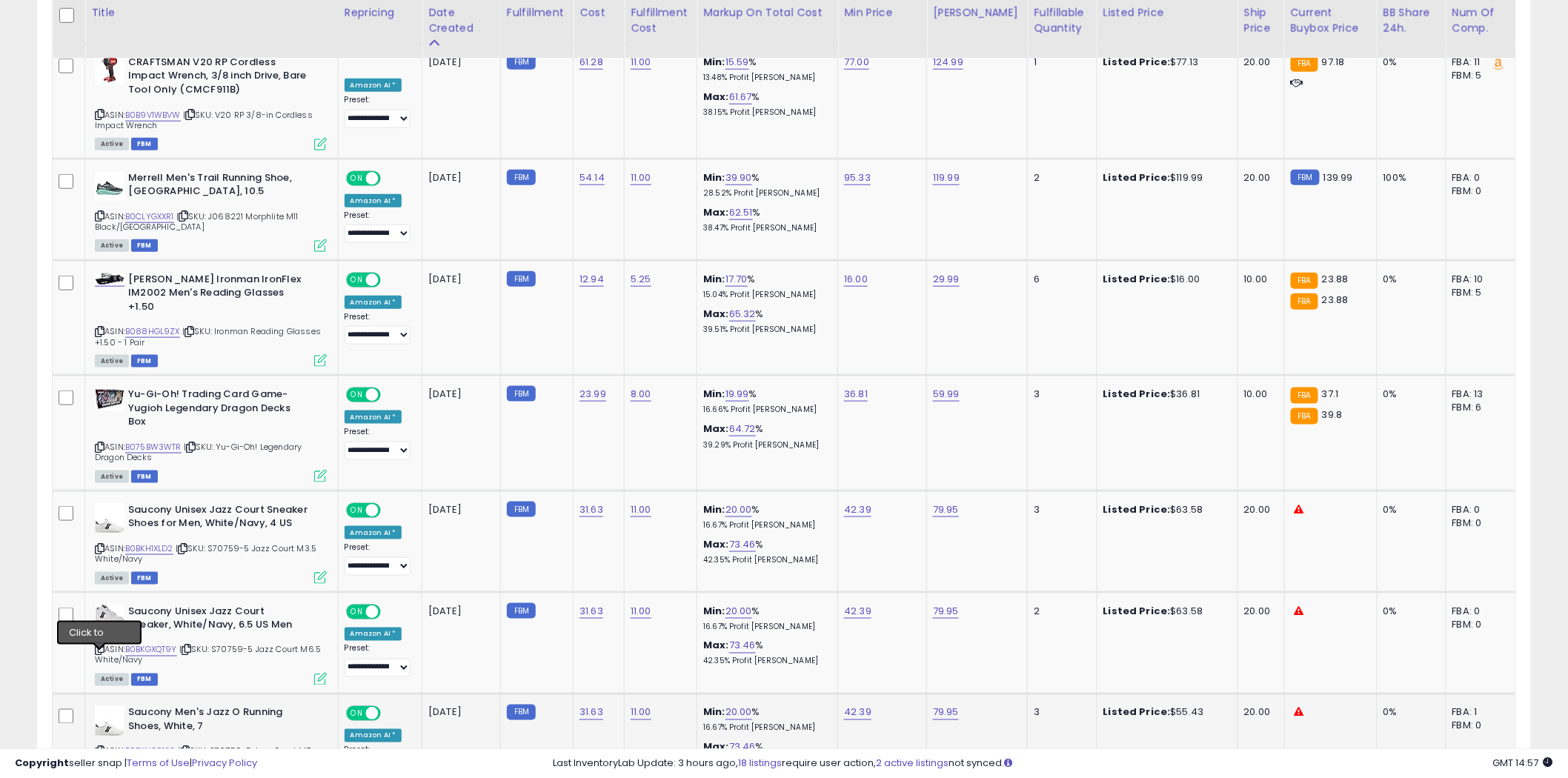
click at [100, 748] on icon at bounding box center [100, 751] width 9 height 8
drag, startPoint x: 227, startPoint y: 631, endPoint x: 146, endPoint y: 632, distance: 81.0
click at [146, 706] on b "Saucony Men's Jazz O Running Shoes, White, 7" at bounding box center [218, 722] width 180 height 31
click at [158, 746] on link "B0BKH3G12S" at bounding box center [150, 752] width 51 height 13
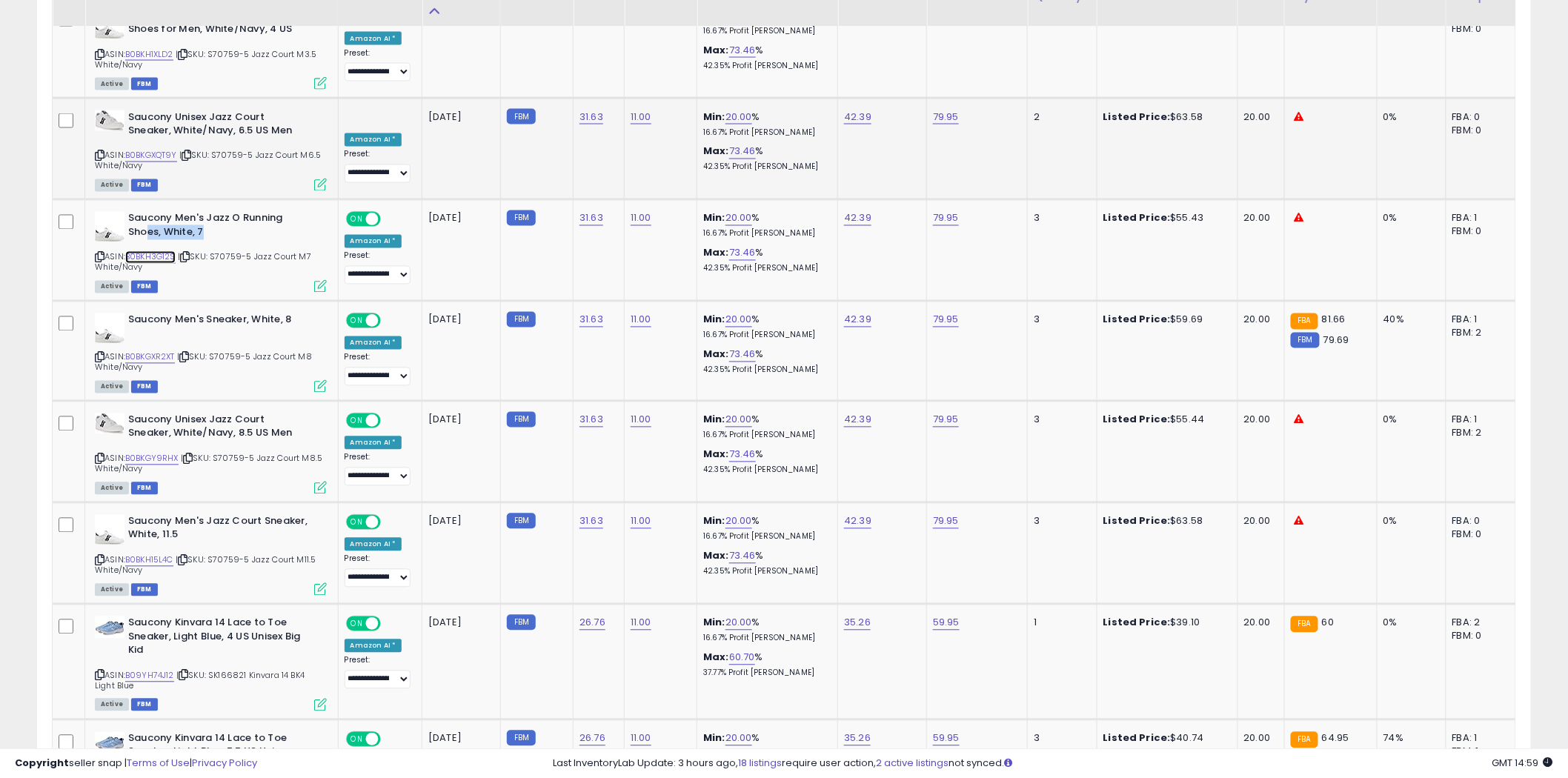
scroll to position [5582, 0]
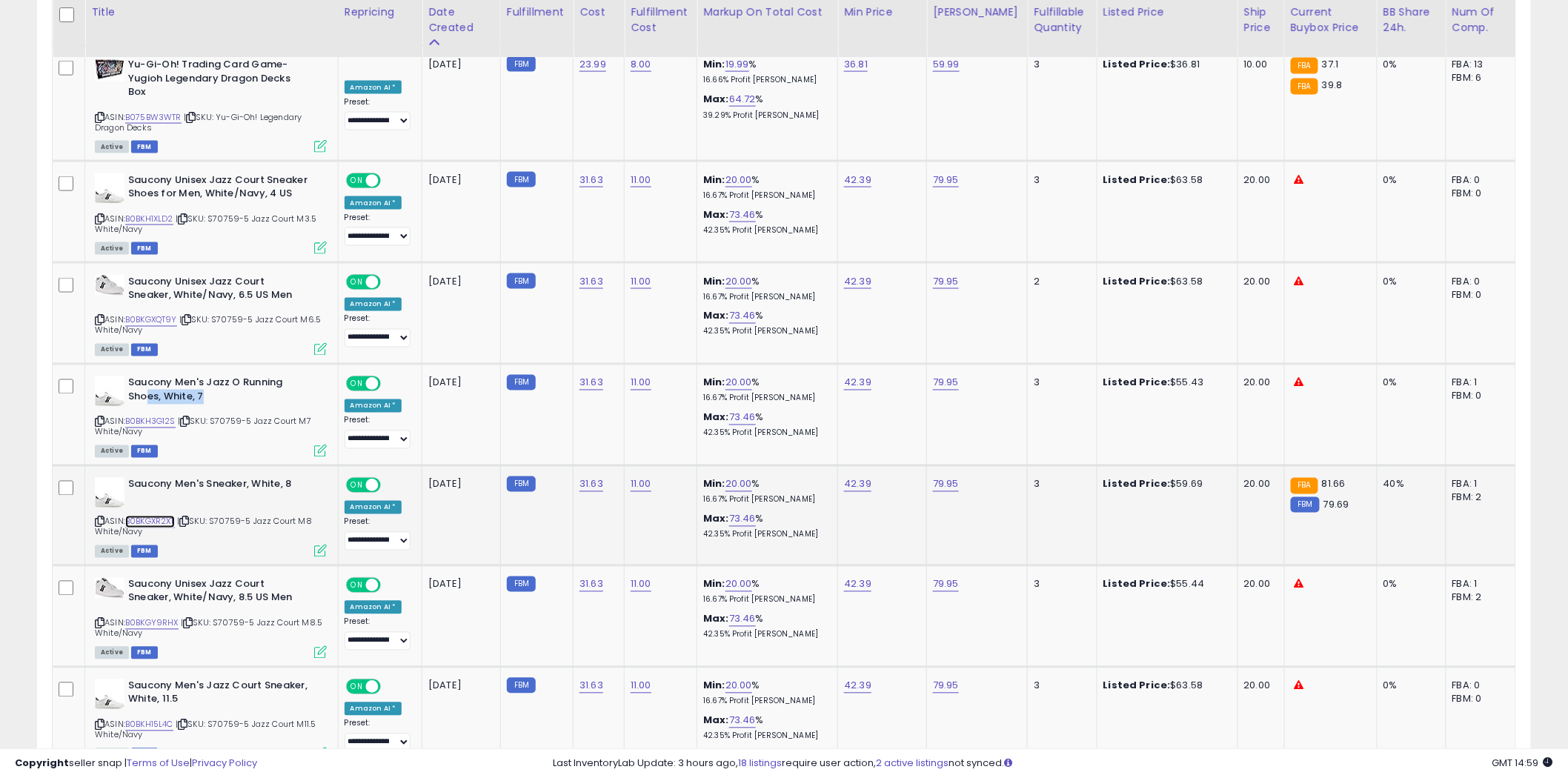
click at [163, 516] on link "B0BKGXR2XT" at bounding box center [150, 522] width 50 height 13
click at [141, 719] on link "B0BKH15L4C" at bounding box center [150, 725] width 48 height 13
drag, startPoint x: 204, startPoint y: 609, endPoint x: 122, endPoint y: 597, distance: 82.9
click at [121, 679] on div "Saucony Men's Jazz Court Sneaker, White, 11.5" at bounding box center [210, 695] width 232 height 31
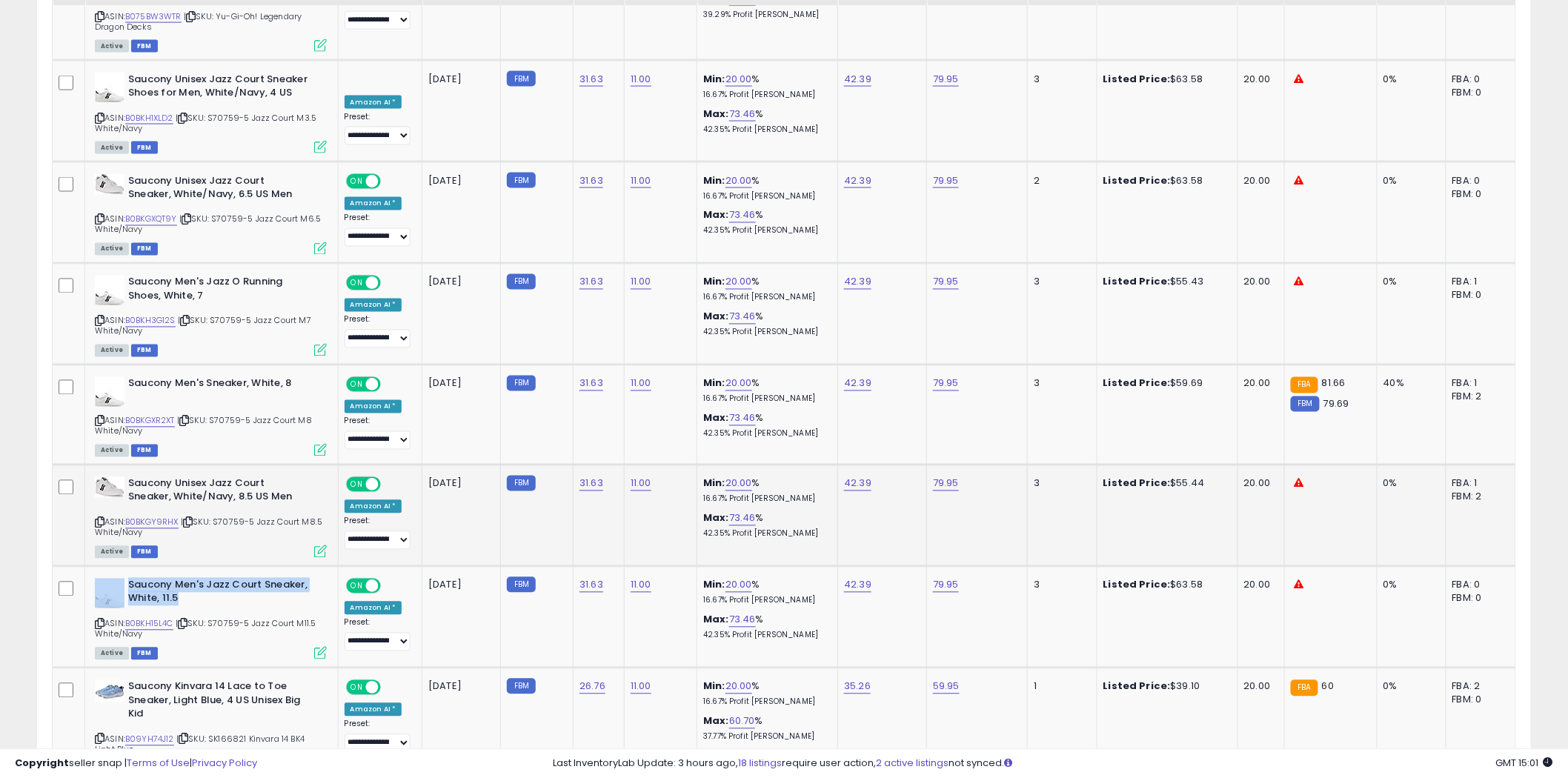
scroll to position [5836, 0]
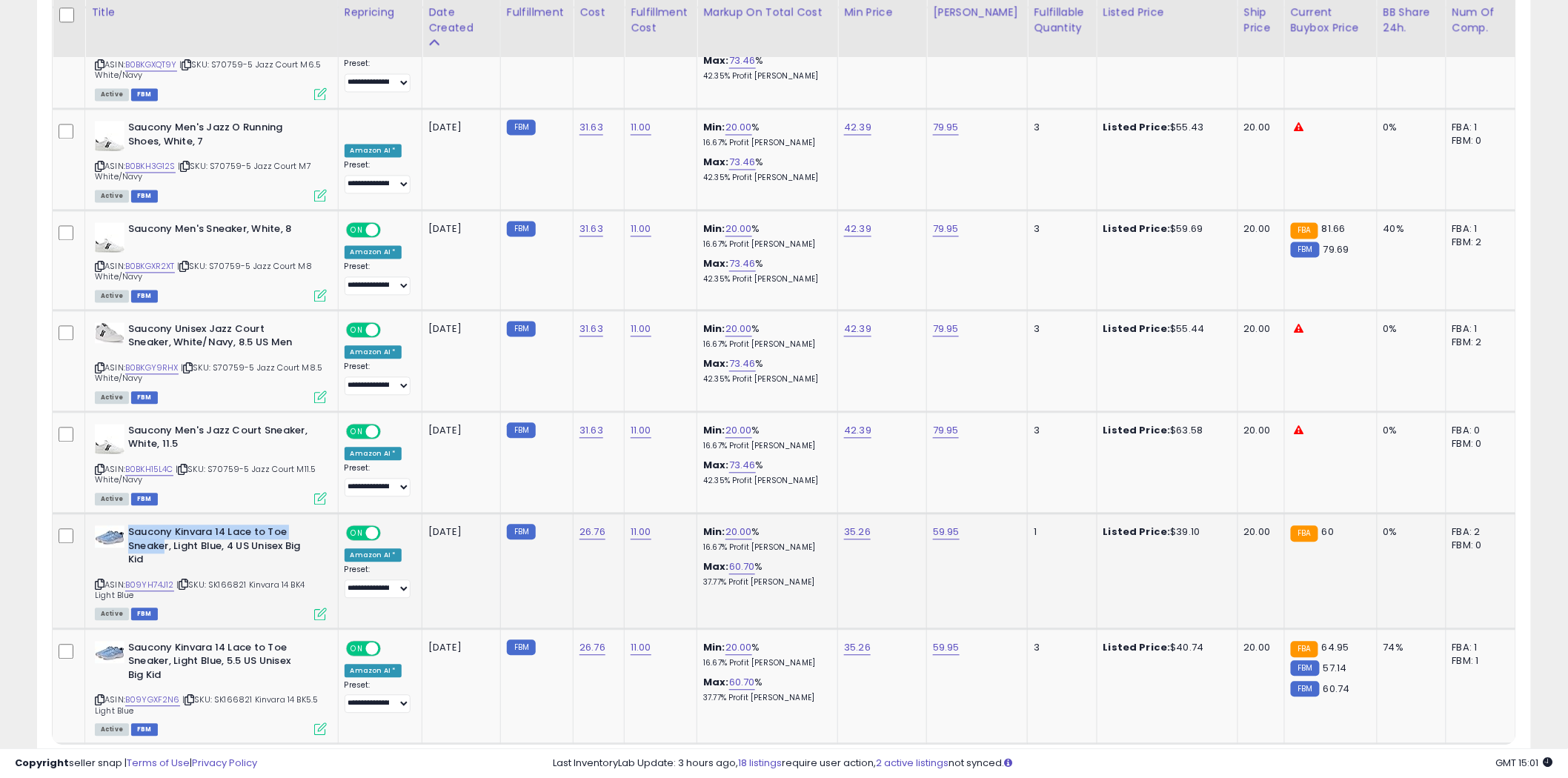
drag, startPoint x: 310, startPoint y: 449, endPoint x: 163, endPoint y: 453, distance: 147.1
click at [163, 526] on div "Saucony Kinvara 14 Lace to Toe Sneaker, Light Blue, 4 US Unisex Big Kid" at bounding box center [210, 548] width 232 height 45
click at [147, 580] on link "B09YH74J12" at bounding box center [150, 586] width 49 height 13
click at [147, 641] on div "ASIN: B09YGXF2N6 | SKU: SK166821 Kinvara 14 BK5.5 Light Blue Active FBM" at bounding box center [210, 688] width 232 height 93
click at [154, 694] on link "B09YGXF2N6" at bounding box center [152, 700] width 54 height 13
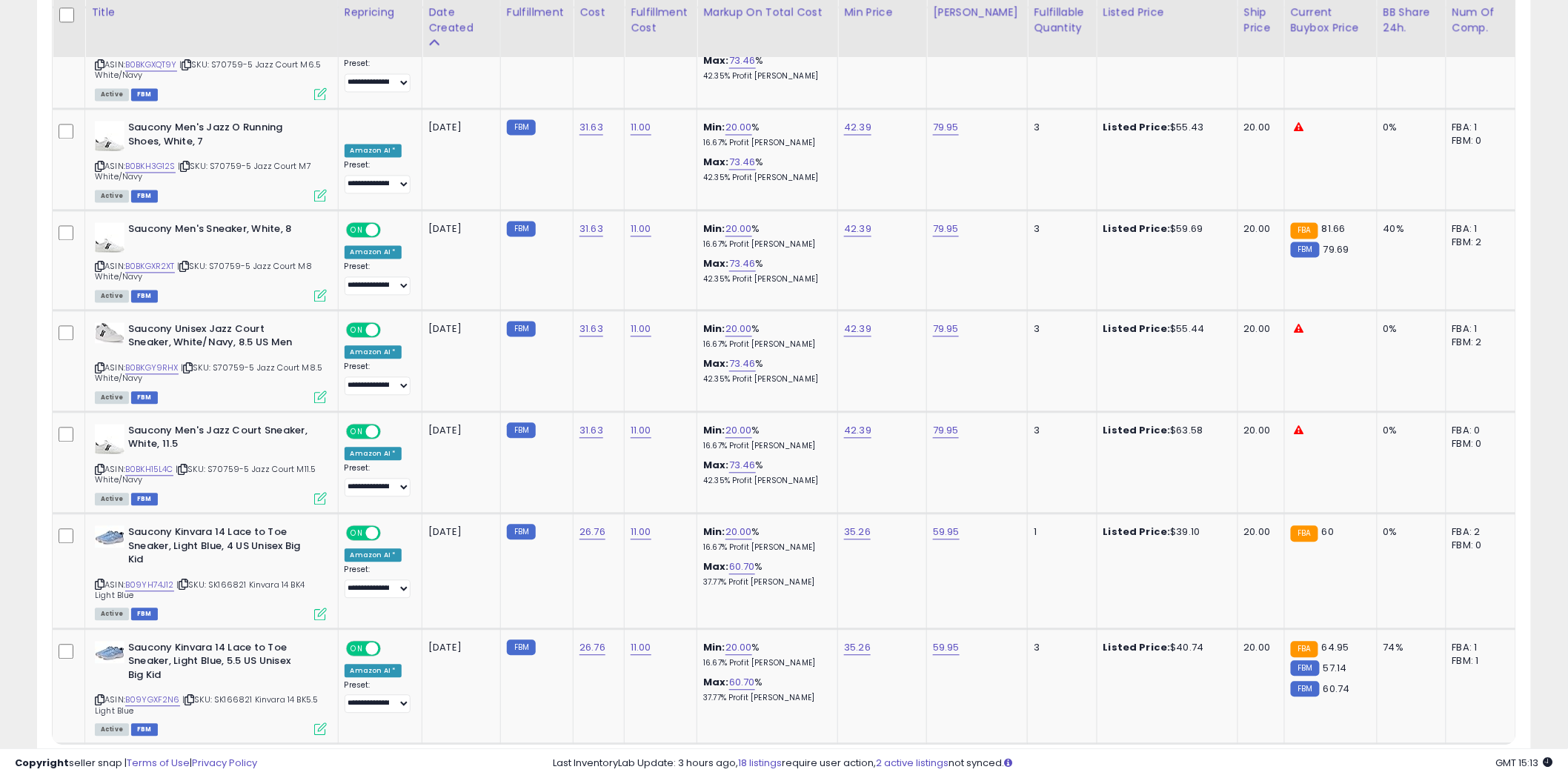
drag, startPoint x: 1397, startPoint y: 676, endPoint x: 576, endPoint y: 413, distance: 862.1
click at [1397, 760] on link "3" at bounding box center [1401, 772] width 25 height 25
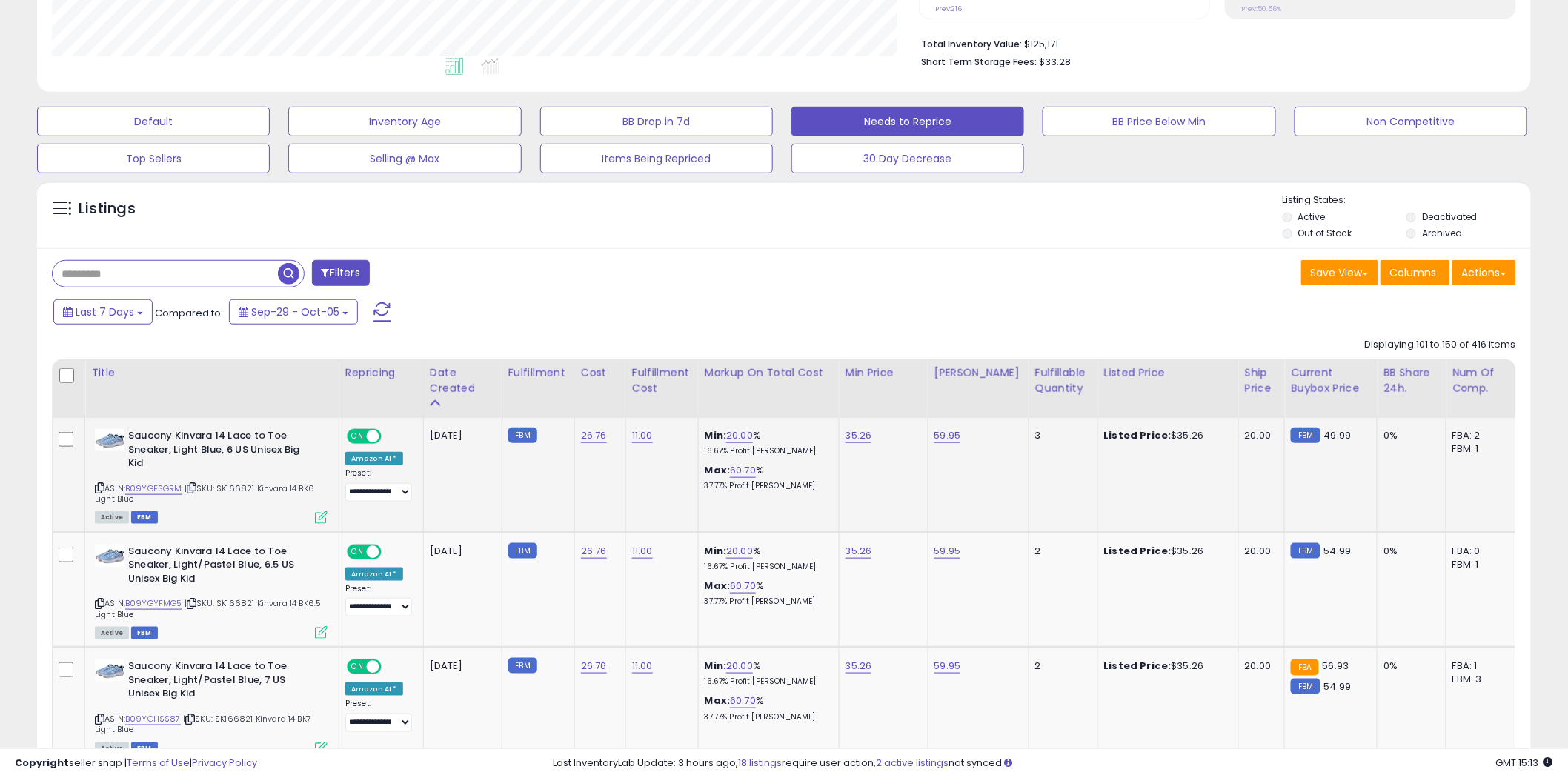
scroll to position [494, 0]
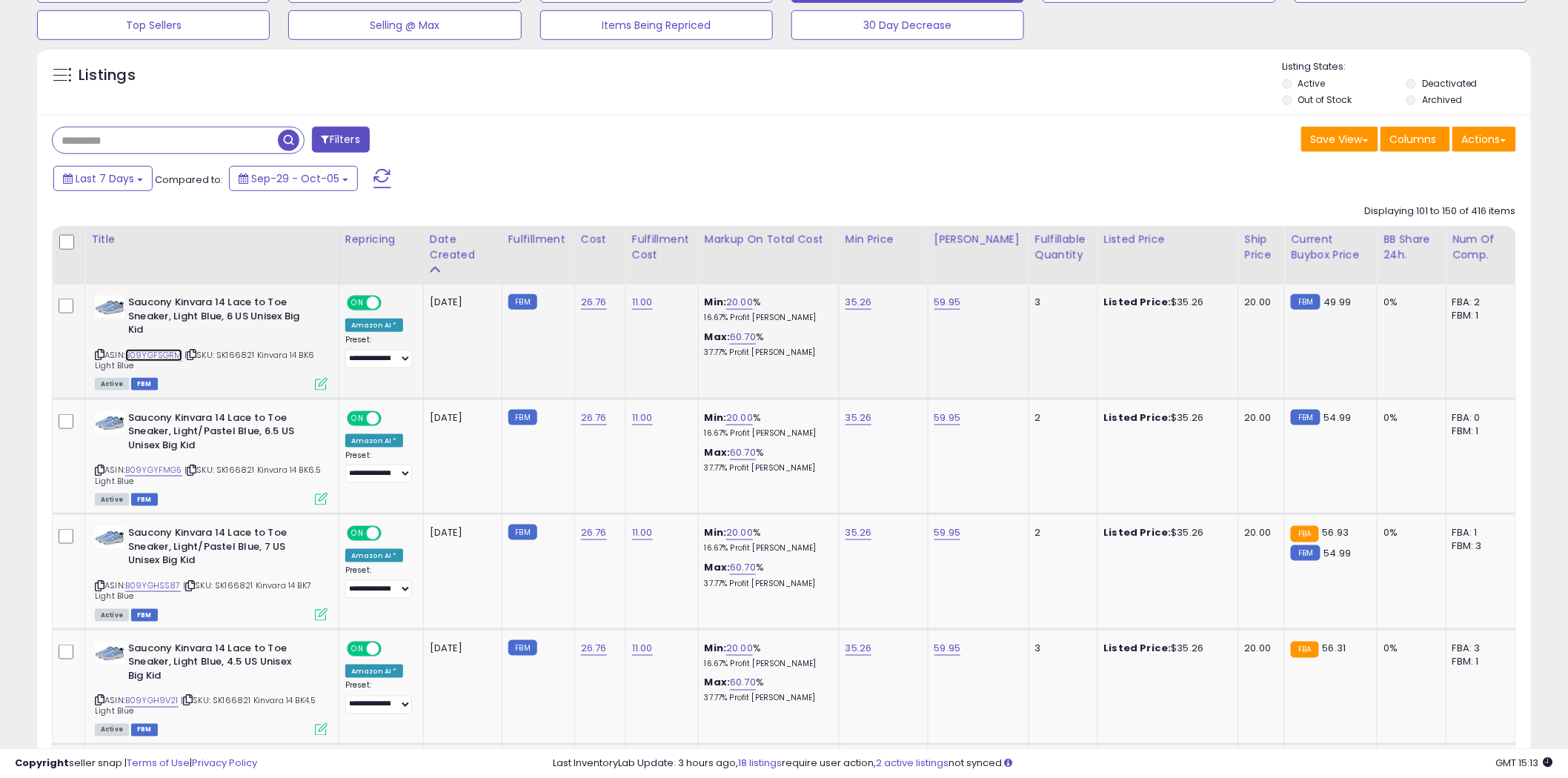
click at [159, 358] on link "B09YGFSGRM" at bounding box center [154, 355] width 57 height 13
drag, startPoint x: 310, startPoint y: 425, endPoint x: 227, endPoint y: 432, distance: 83.3
click at [217, 432] on div "Saucony Kinvara 14 Lace to Toe Sneaker, Light/Pastel Blue, 6.5 US Unisex Big Kid" at bounding box center [211, 434] width 233 height 45
click at [156, 469] on link "B09YGYFMG5" at bounding box center [154, 471] width 57 height 13
click at [152, 580] on link "B09YGHSS87" at bounding box center [153, 586] width 55 height 13
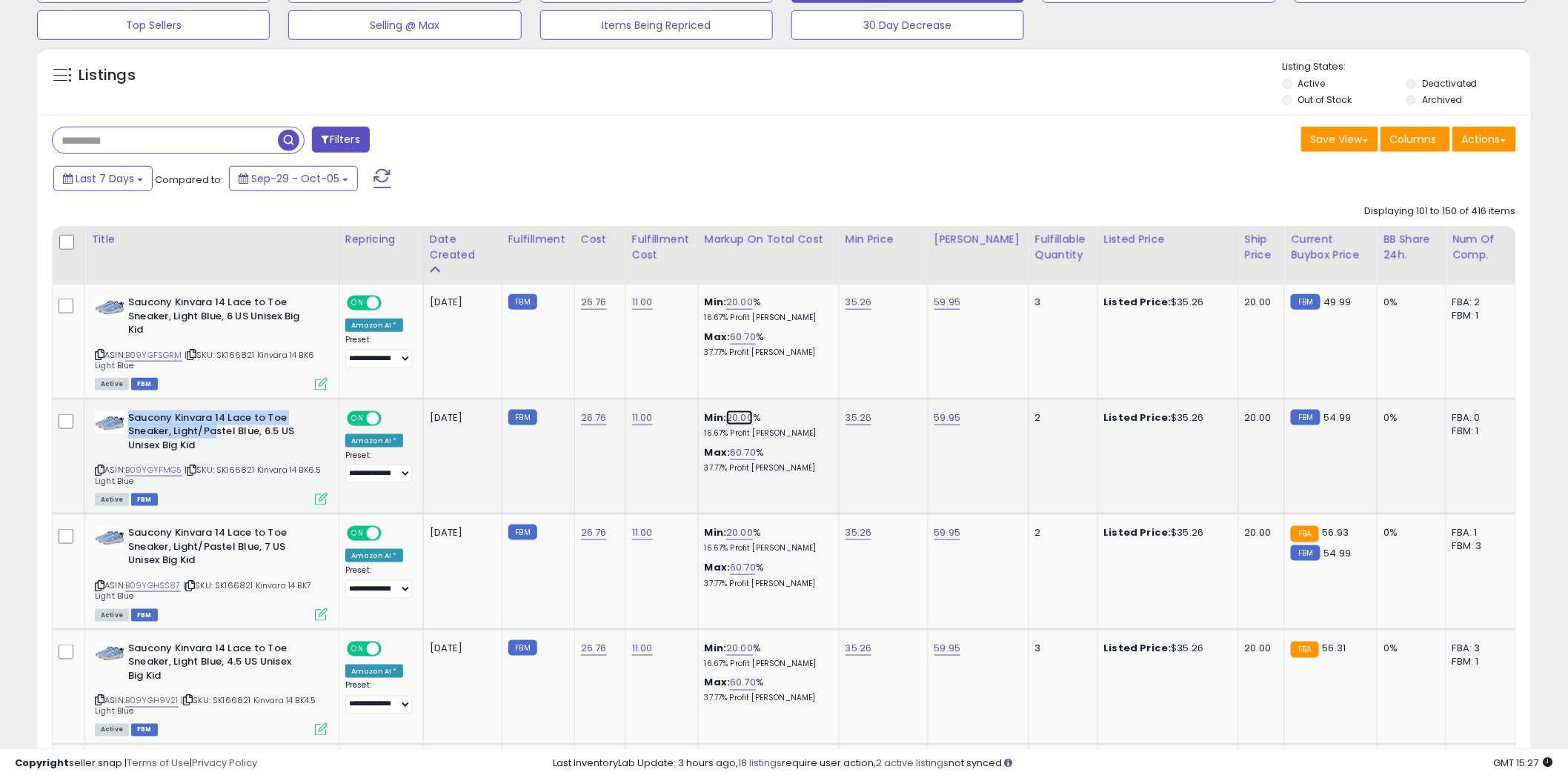
click at [743, 415] on link "20.00" at bounding box center [739, 418] width 27 height 15
click at [921, 356] on td "35.26" at bounding box center [883, 341] width 89 height 114
click at [819, 381] on icon "button" at bounding box center [815, 379] width 9 height 9
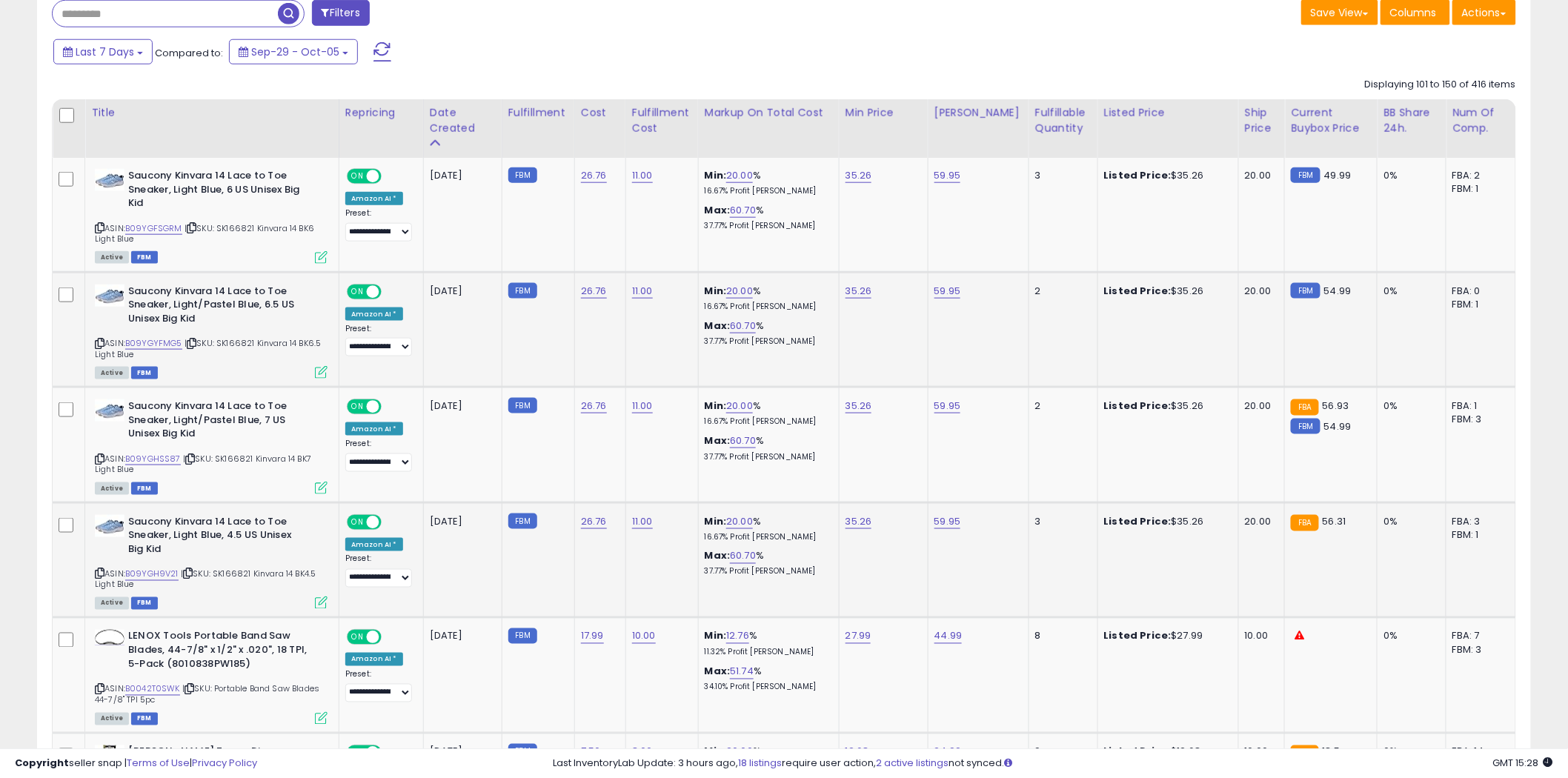
scroll to position [658, 0]
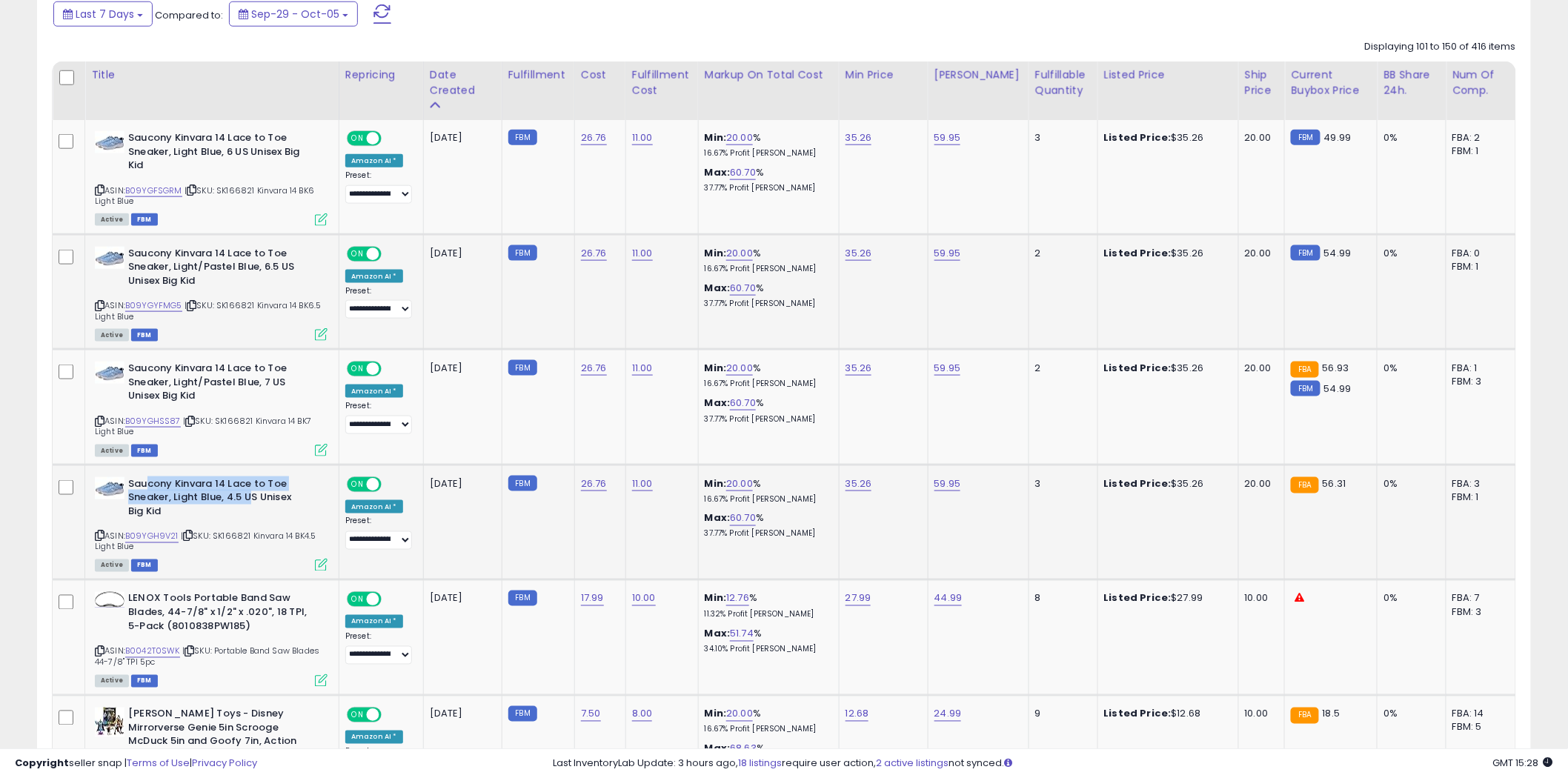
drag, startPoint x: 250, startPoint y: 495, endPoint x: 145, endPoint y: 484, distance: 105.6
click at [145, 484] on b "Saucony Kinvara 14 Lace to Toe Sneaker, Light Blue, 4.5 US Unisex Big Kid" at bounding box center [218, 499] width 180 height 45
click at [151, 533] on link "B09YGH9V21" at bounding box center [152, 537] width 54 height 13
click at [153, 645] on link "B0042T0SWK" at bounding box center [152, 652] width 54 height 13
drag, startPoint x: 315, startPoint y: 609, endPoint x: 231, endPoint y: 597, distance: 84.9
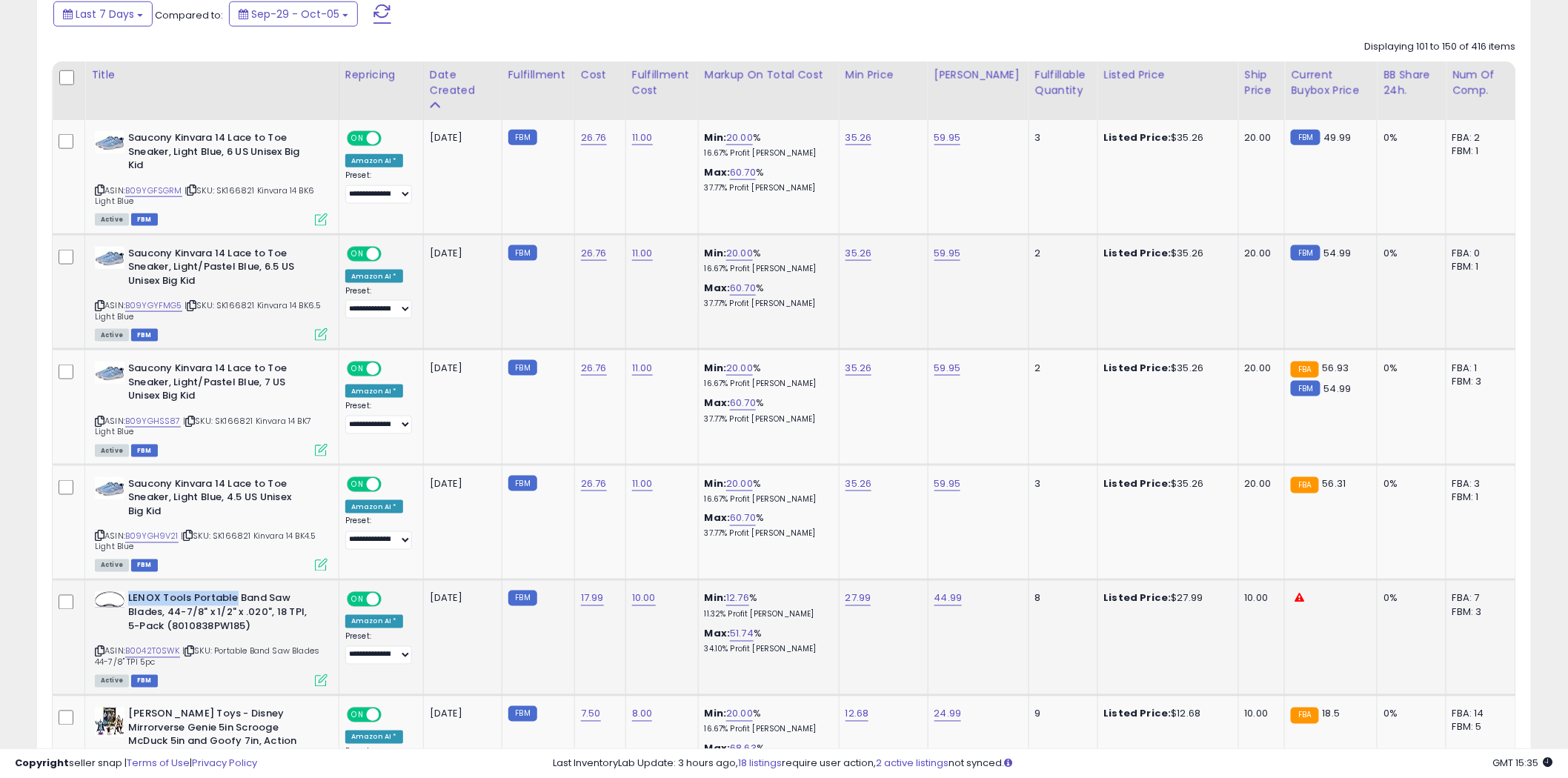
click at [231, 598] on div "LENOX Tools Portable Band Saw Blades, 44-7/8" x 1/2" x .020", 18 TPI, 5-Pack (8…" at bounding box center [211, 615] width 233 height 45
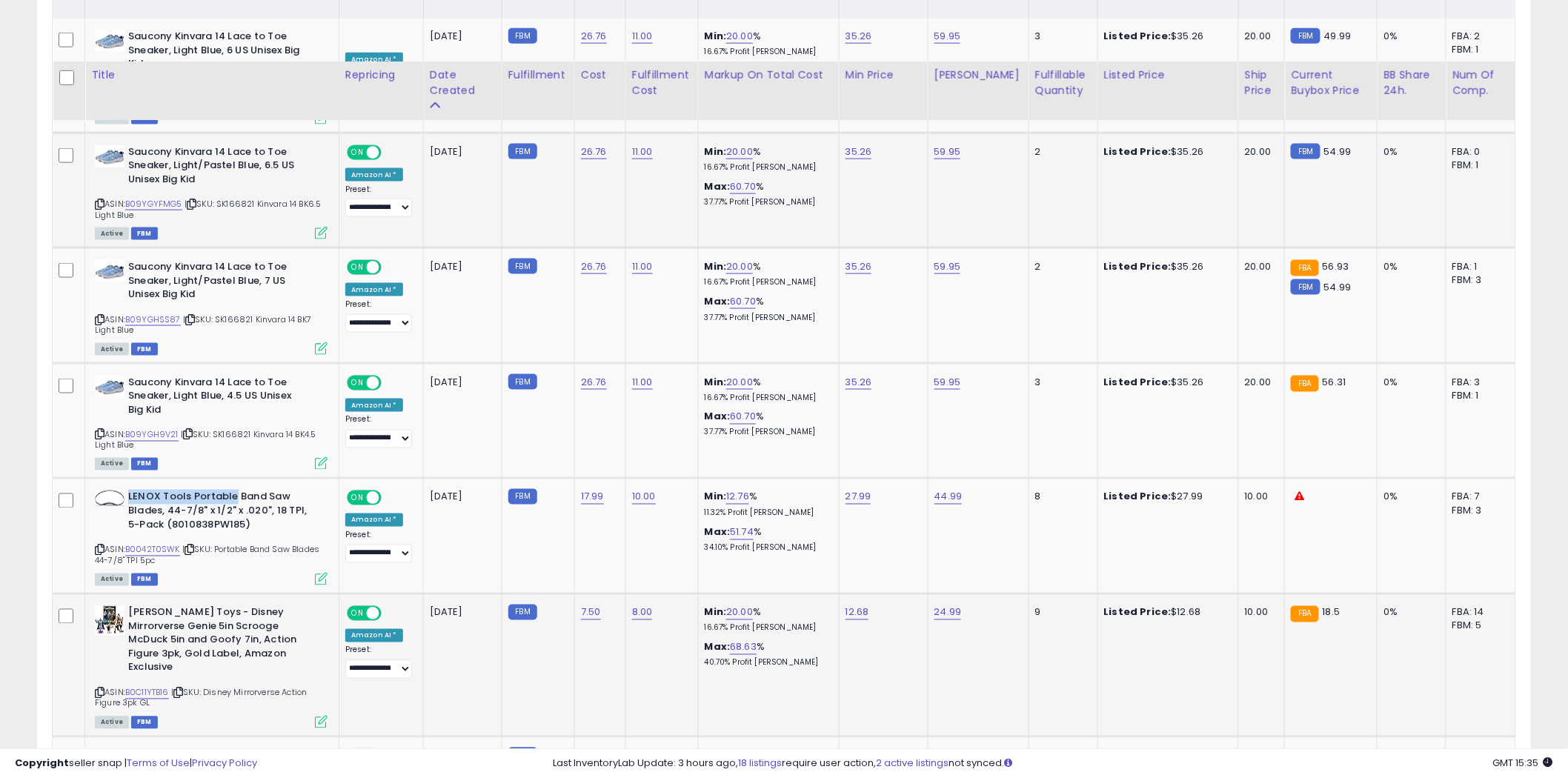
scroll to position [823, 0]
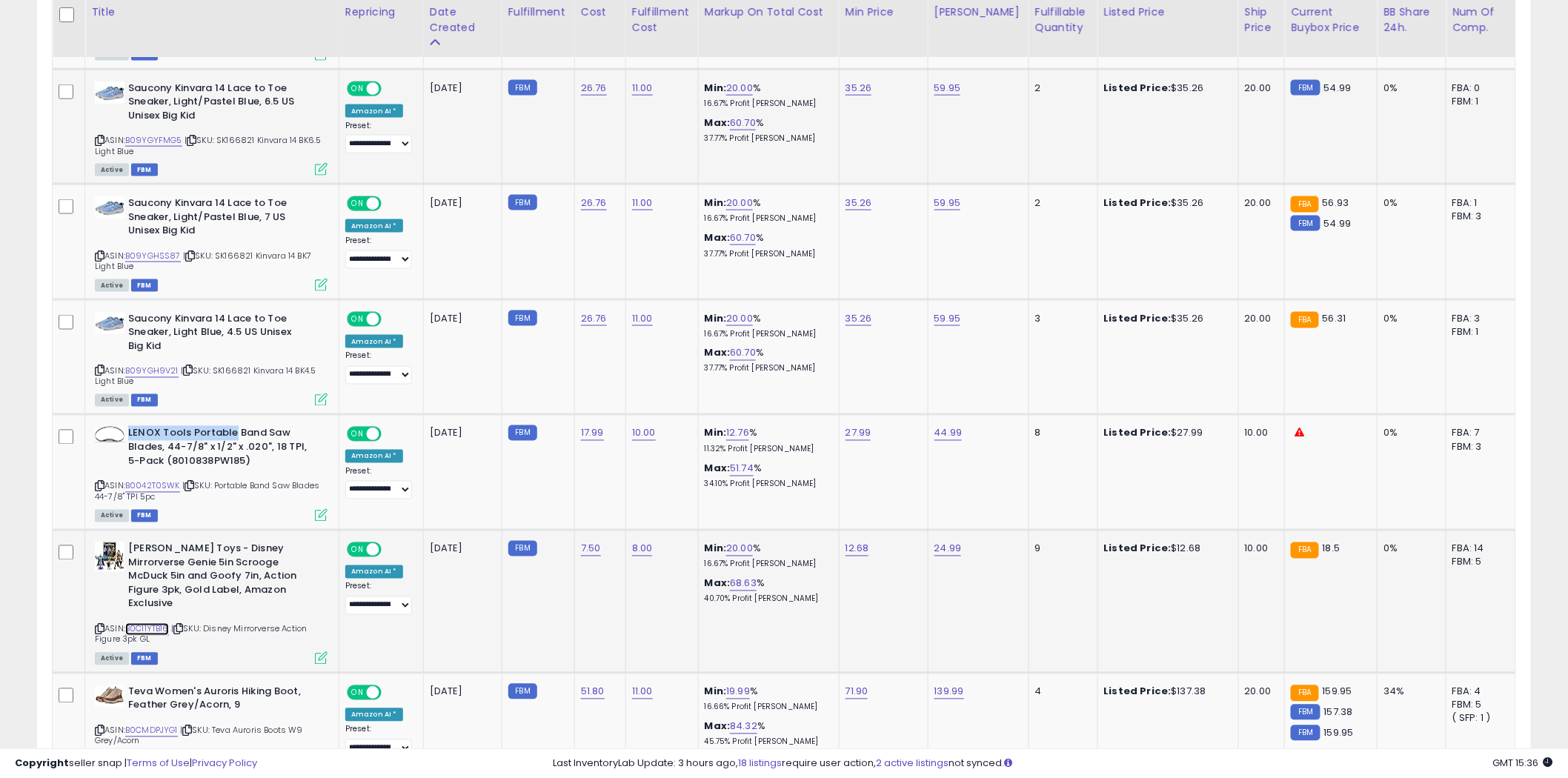
click at [149, 624] on link "B0C11YTB16" at bounding box center [147, 629] width 43 height 13
drag, startPoint x: 300, startPoint y: 592, endPoint x: 138, endPoint y: 597, distance: 162.1
click at [138, 597] on b "[PERSON_NAME] Toys - Disney Mirrorverse Genie 5in Scrooge McDuck 5in and Goofy …" at bounding box center [218, 579] width 180 height 73
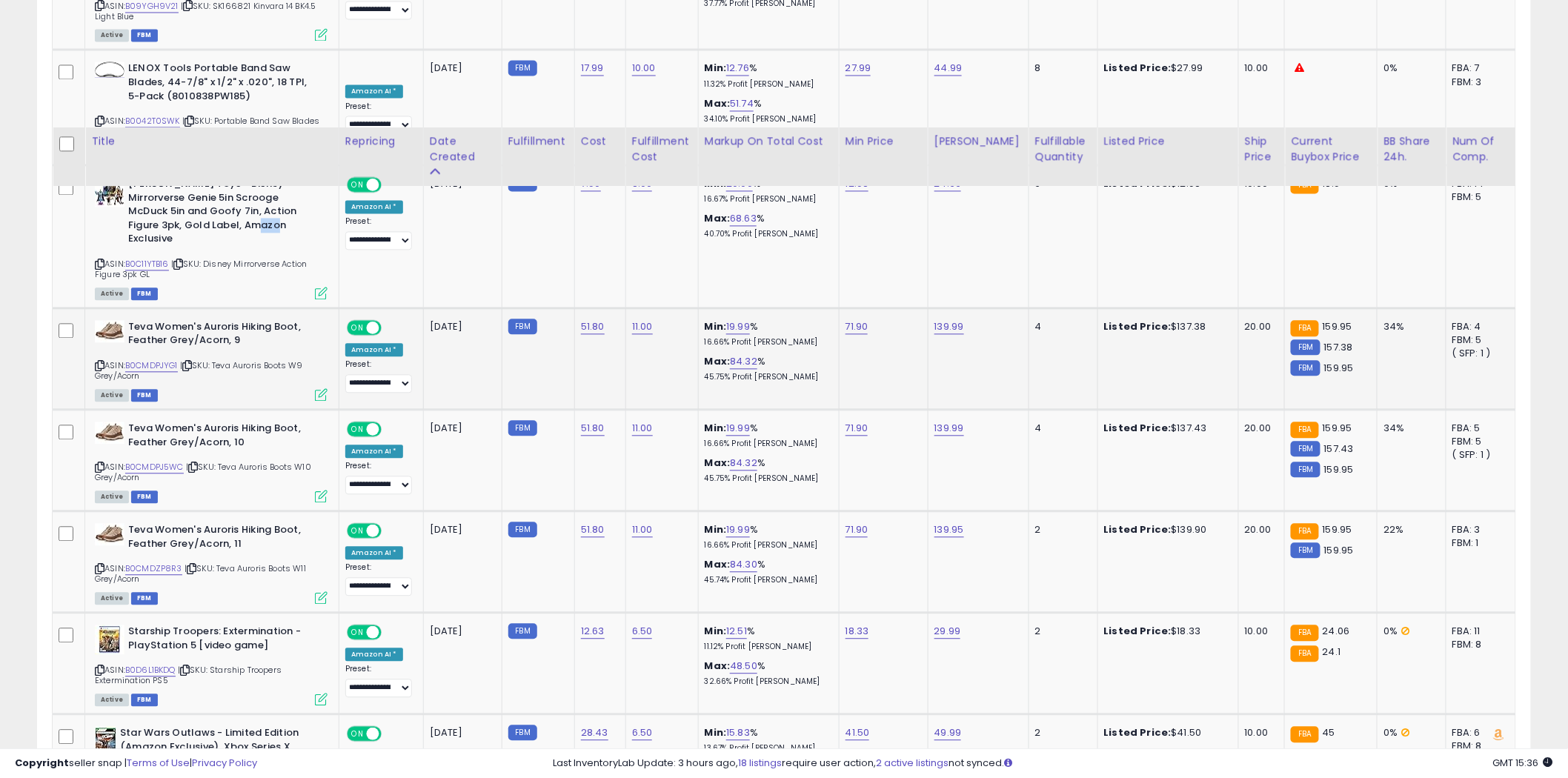
scroll to position [1317, 0]
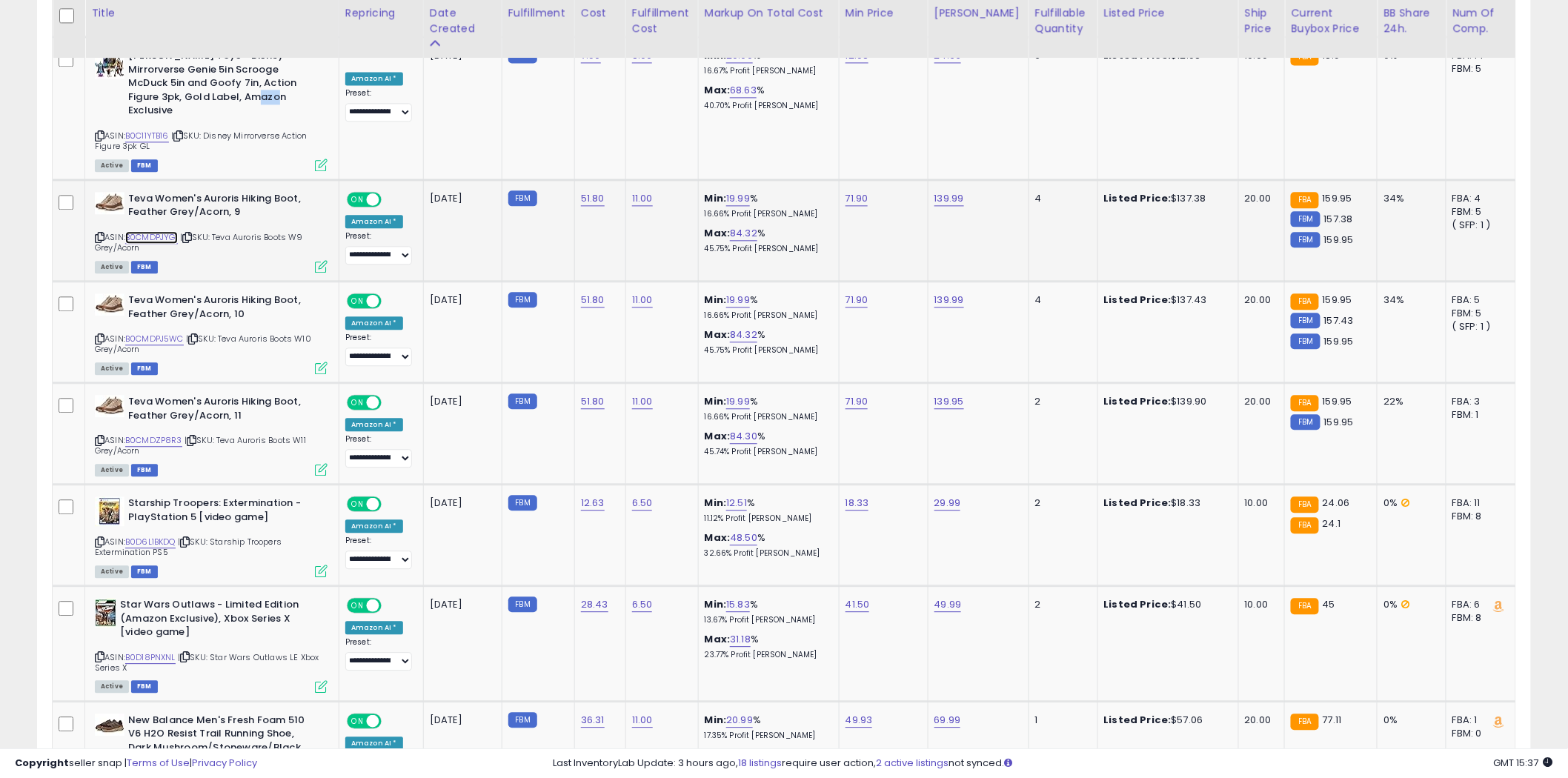
click at [160, 233] on link "B0CMDPJYG1" at bounding box center [151, 238] width 53 height 13
click at [98, 335] on icon at bounding box center [100, 339] width 9 height 8
click at [99, 437] on icon at bounding box center [100, 440] width 9 height 8
click at [101, 538] on icon at bounding box center [100, 542] width 9 height 8
click at [99, 652] on icon at bounding box center [100, 656] width 9 height 8
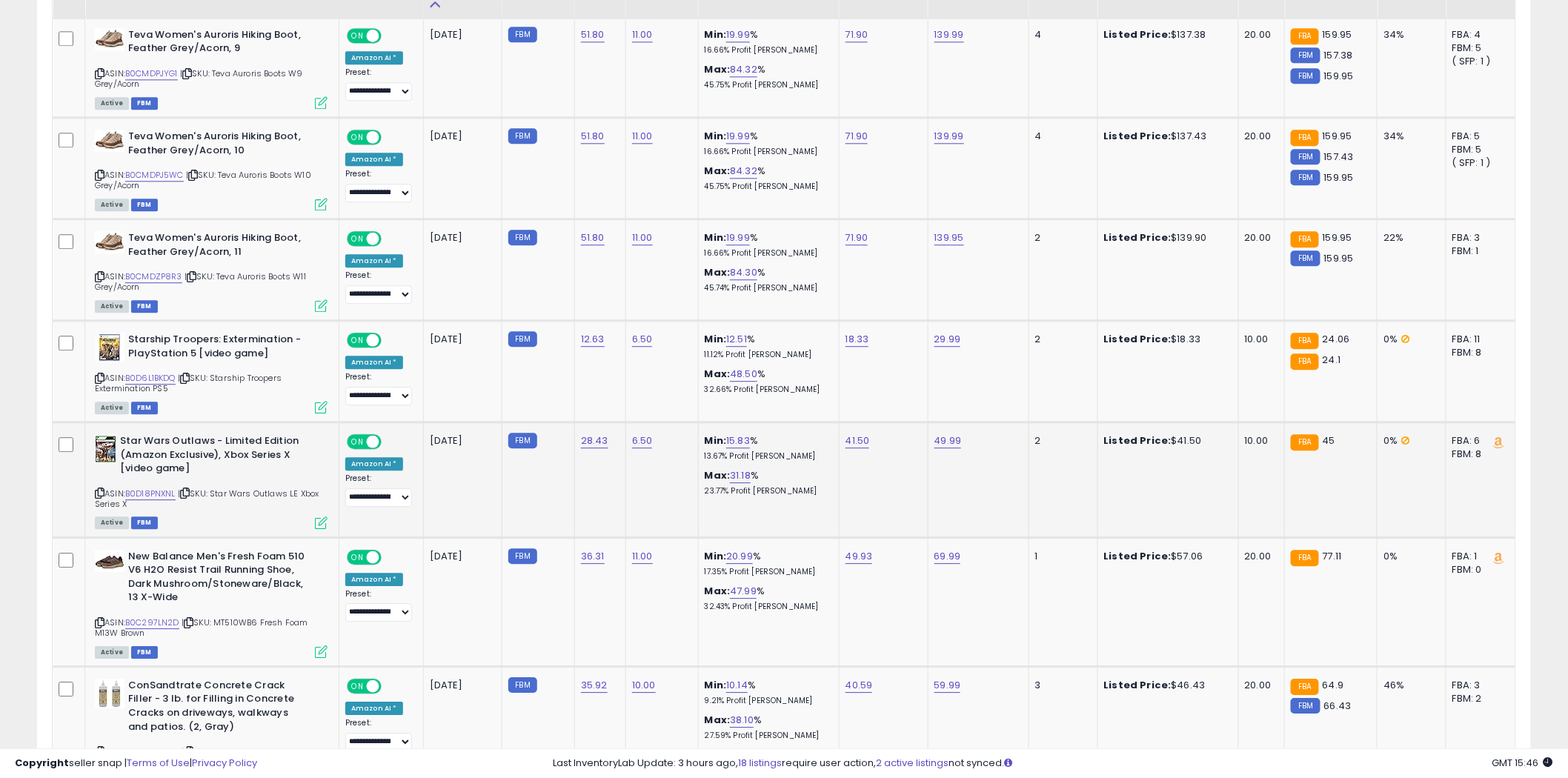
scroll to position [1482, 0]
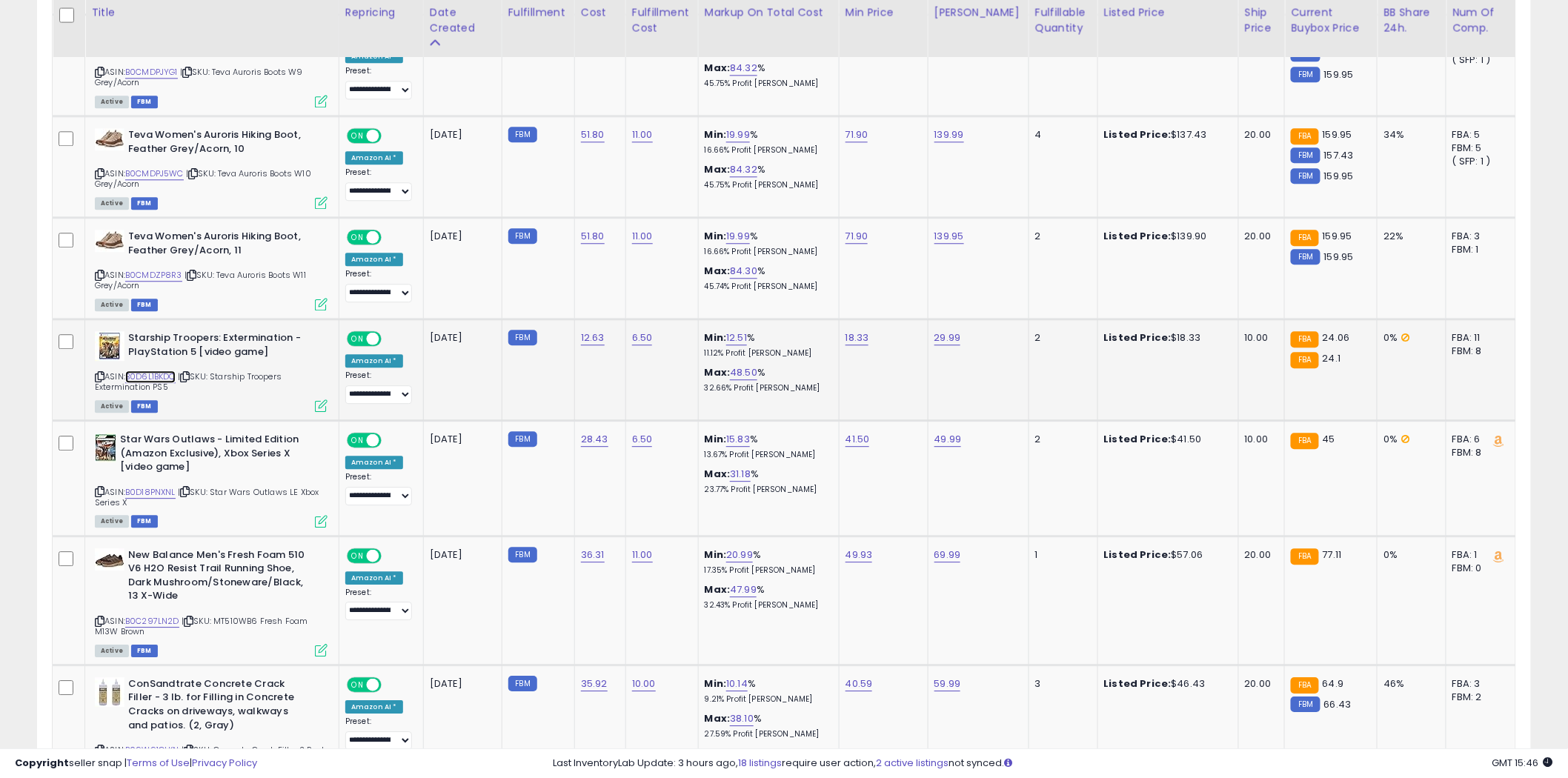
click at [152, 370] on link "B0D6L1BKDQ" at bounding box center [150, 377] width 51 height 13
drag, startPoint x: 195, startPoint y: 584, endPoint x: 96, endPoint y: 542, distance: 107.5
click at [96, 542] on td "New Balance Men's Fresh Foam 510 V6 H2O Resist Trail Running Shoe, Dark Mushroo…" at bounding box center [211, 601] width 254 height 129
click at [151, 615] on link "B0C297LN2D" at bounding box center [152, 621] width 54 height 13
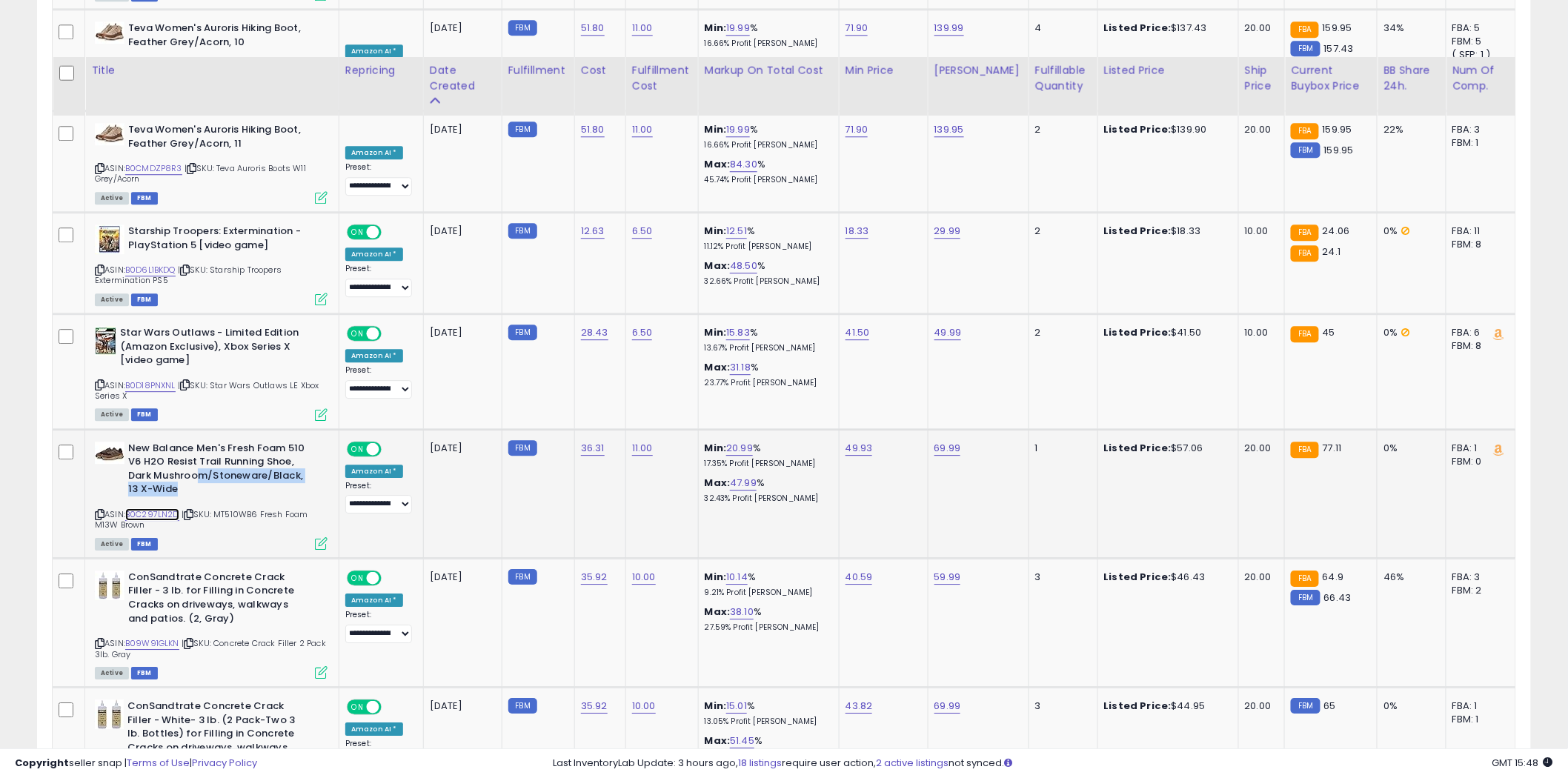
scroll to position [1646, 0]
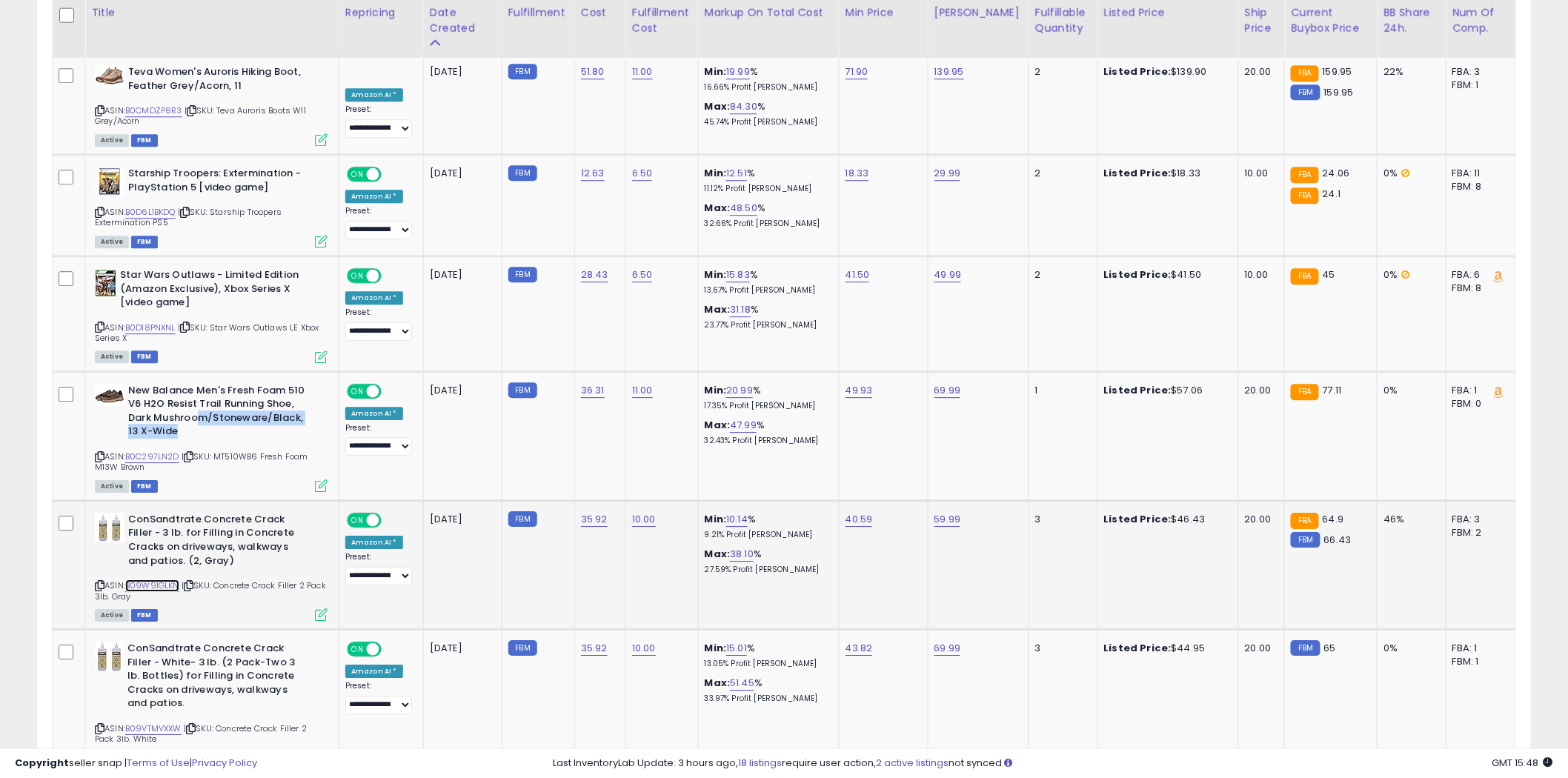
click at [166, 580] on link "B09W91GLKN" at bounding box center [152, 586] width 54 height 13
drag, startPoint x: 960, startPoint y: 634, endPoint x: 910, endPoint y: 641, distance: 50.5
click at [908, 638] on tr "**********" at bounding box center [784, 701] width 1464 height 143
click at [141, 723] on link "B09VTMVXXW" at bounding box center [153, 729] width 56 height 13
click at [99, 724] on icon at bounding box center [100, 728] width 9 height 8
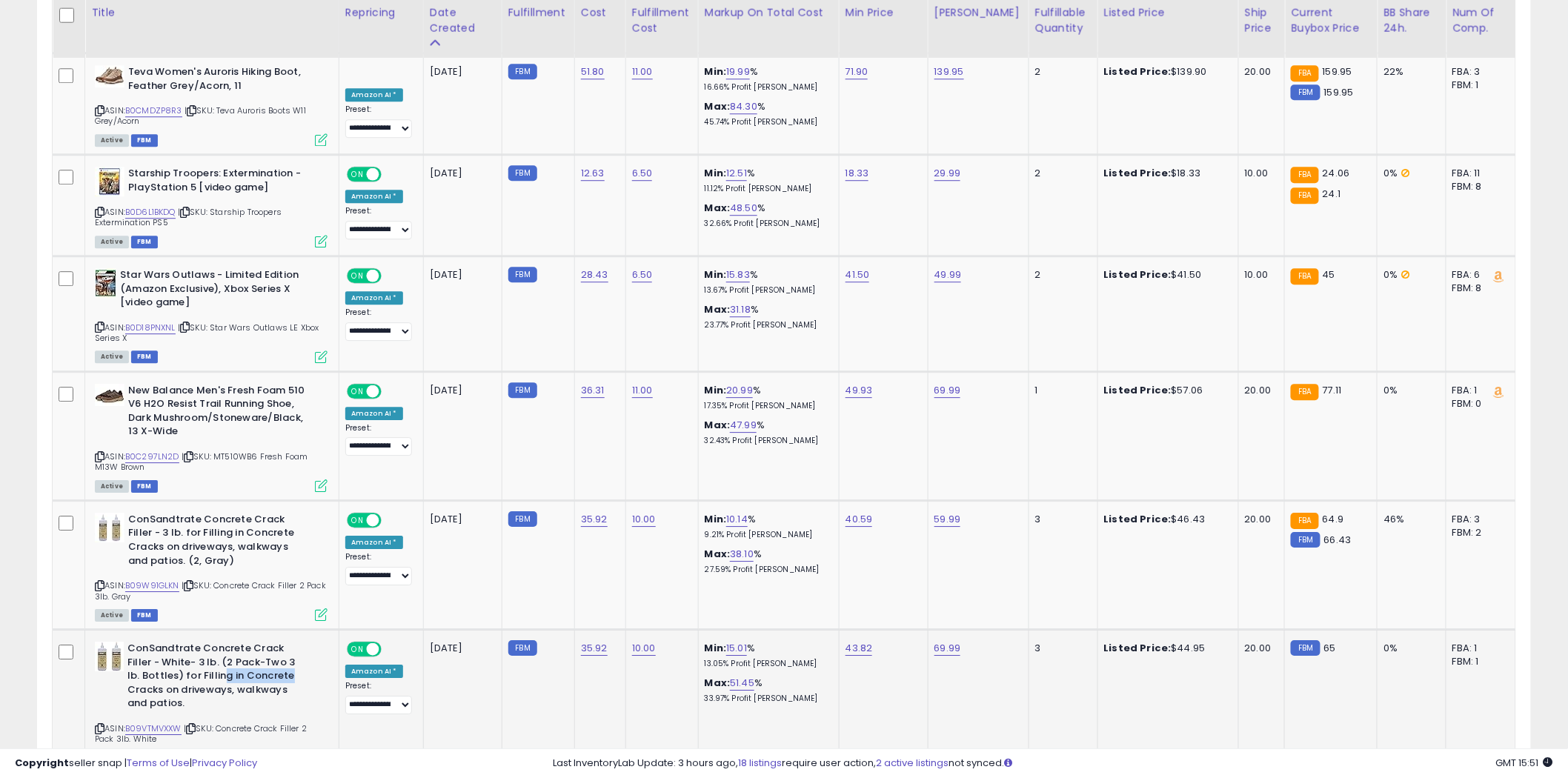
drag, startPoint x: 291, startPoint y: 665, endPoint x: 208, endPoint y: 671, distance: 83.2
click at [208, 671] on b "ConSandtrate Concrete Crack Filler - White- 3 lb. (2 Pack-Two 3 lb. Bottles) fo…" at bounding box center [217, 677] width 180 height 73
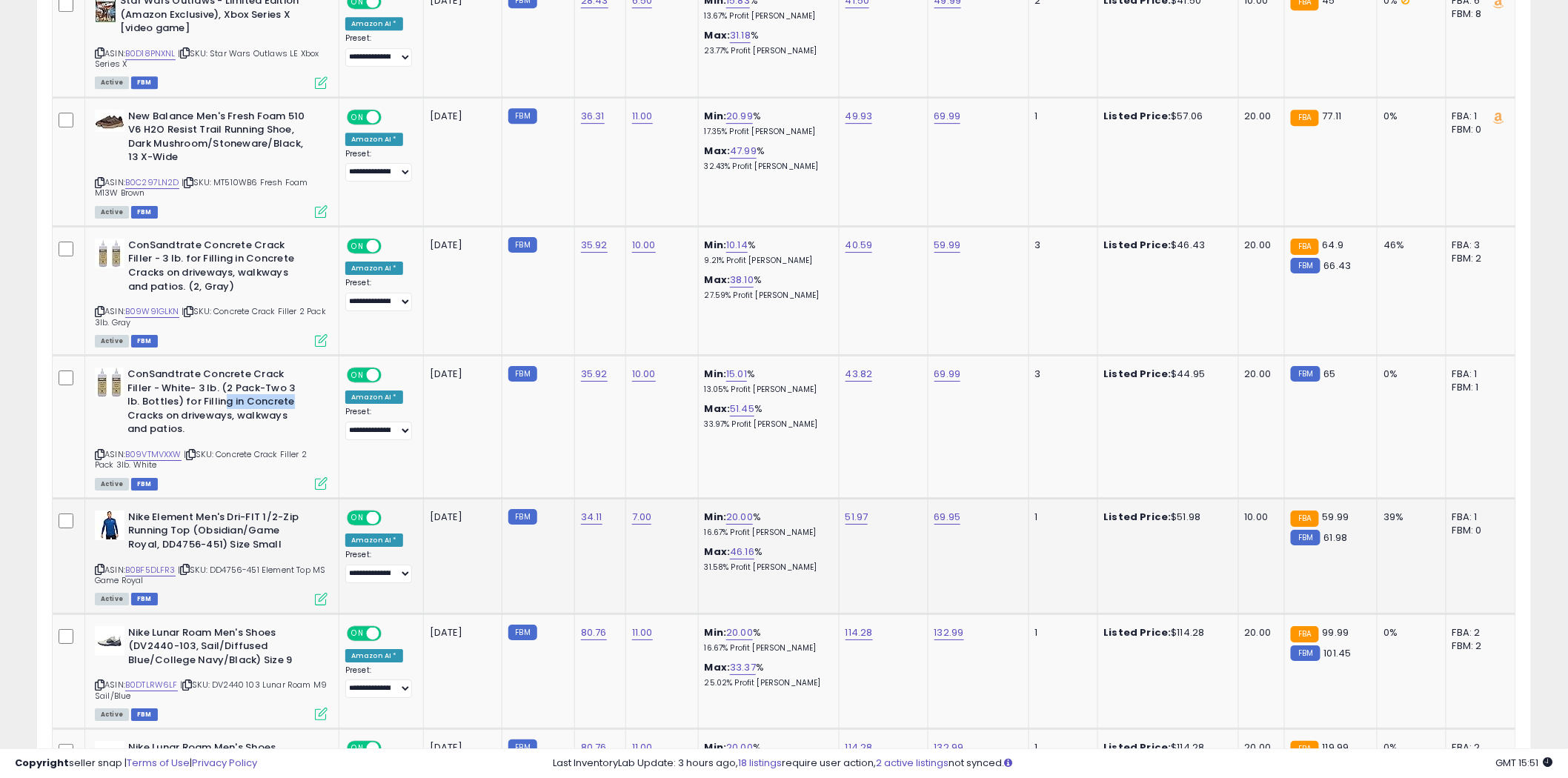
scroll to position [1976, 0]
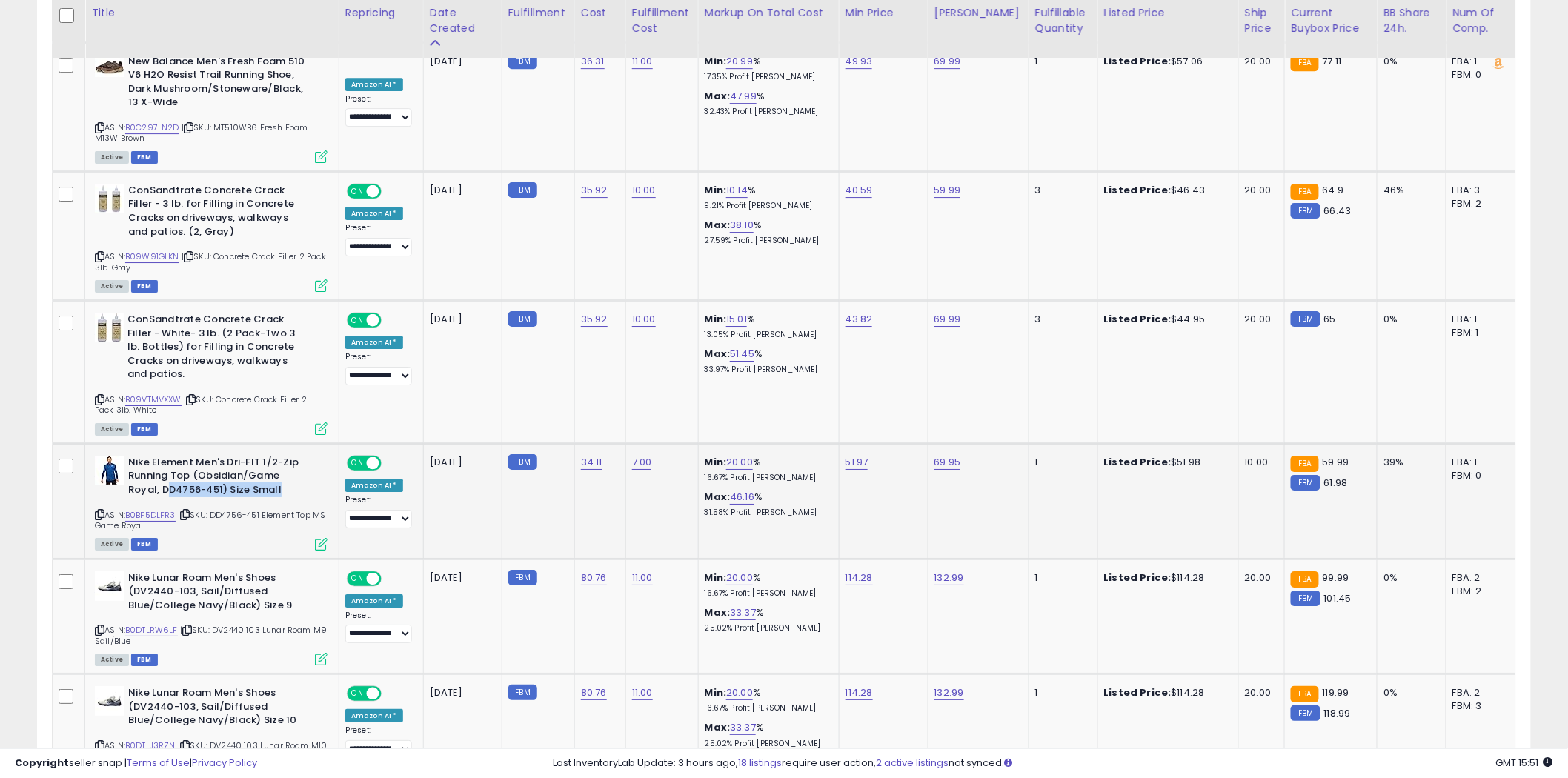
drag, startPoint x: 306, startPoint y: 485, endPoint x: 171, endPoint y: 480, distance: 135.1
click at [171, 480] on b "Nike Element Men's Dri-FIT 1/2-Zip Running Top (Obsidian/Game Royal, DD4756-451…" at bounding box center [218, 478] width 180 height 45
click at [151, 509] on link "B0BF5DLFR3" at bounding box center [150, 516] width 51 height 13
drag, startPoint x: 225, startPoint y: 596, endPoint x: 245, endPoint y: 598, distance: 20.1
click at [228, 596] on b "Nike Lunar Roam Men's Shoes (DV2440-103, Sail/Diffused Blue/College Navy/Black)…" at bounding box center [218, 593] width 180 height 45
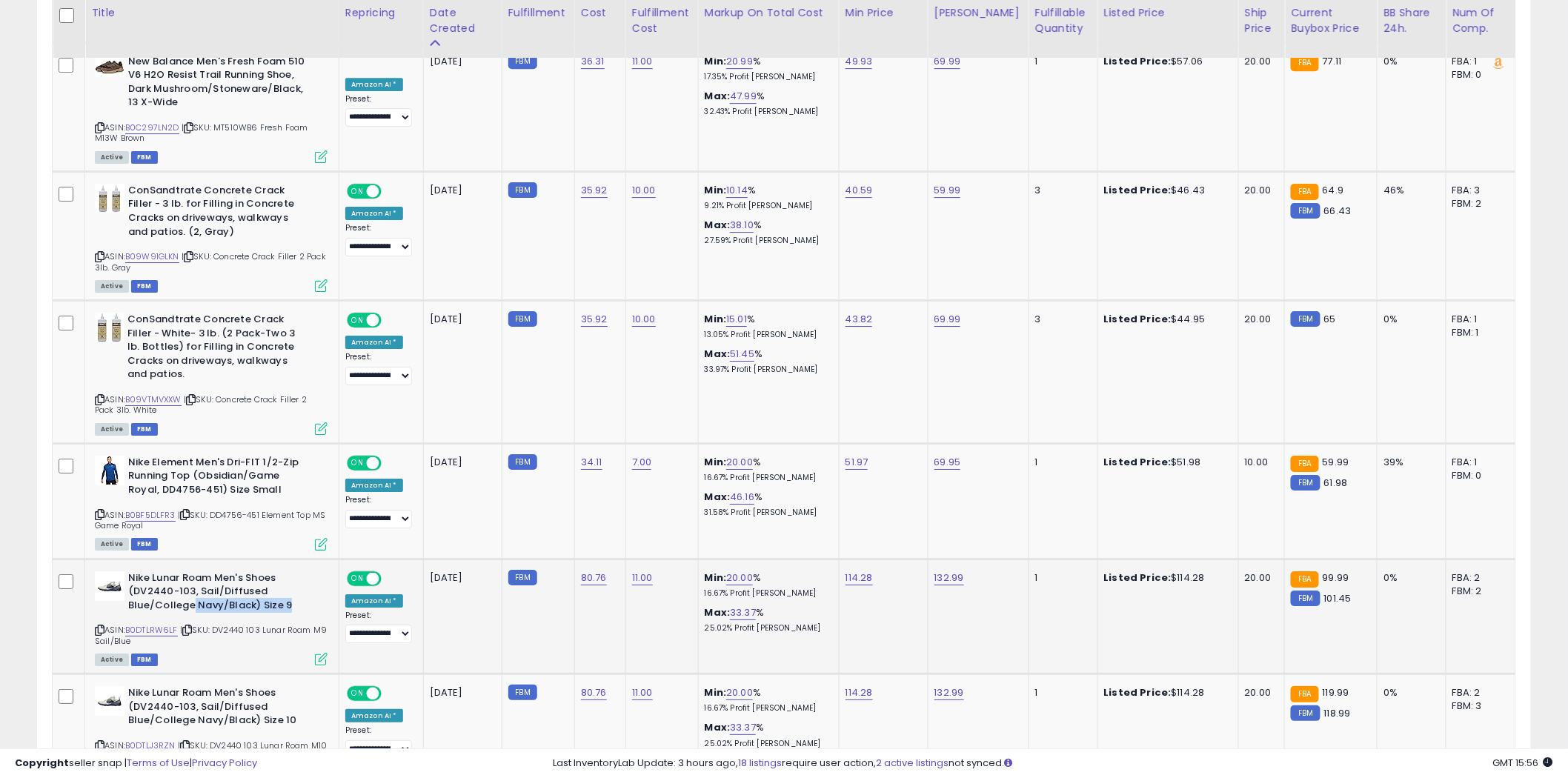
drag, startPoint x: 296, startPoint y: 598, endPoint x: 194, endPoint y: 604, distance: 102.2
click at [194, 604] on b "Nike Lunar Roam Men's Shoes (DV2440-103, Sail/Diffused Blue/College Navy/Black)…" at bounding box center [218, 593] width 180 height 45
click at [151, 624] on link "B0DTLRW6LF" at bounding box center [151, 630] width 53 height 13
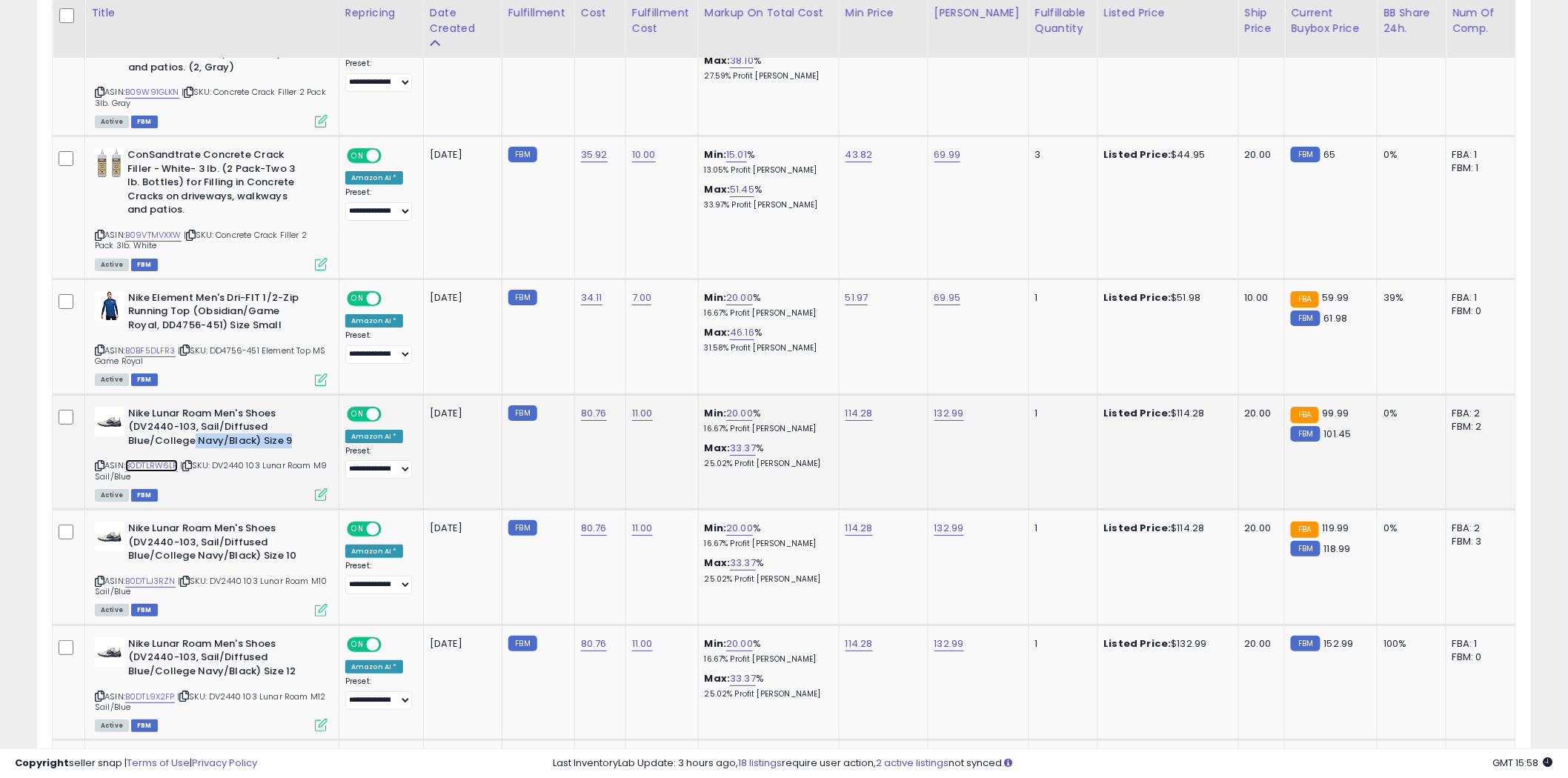
scroll to position [2470, 0]
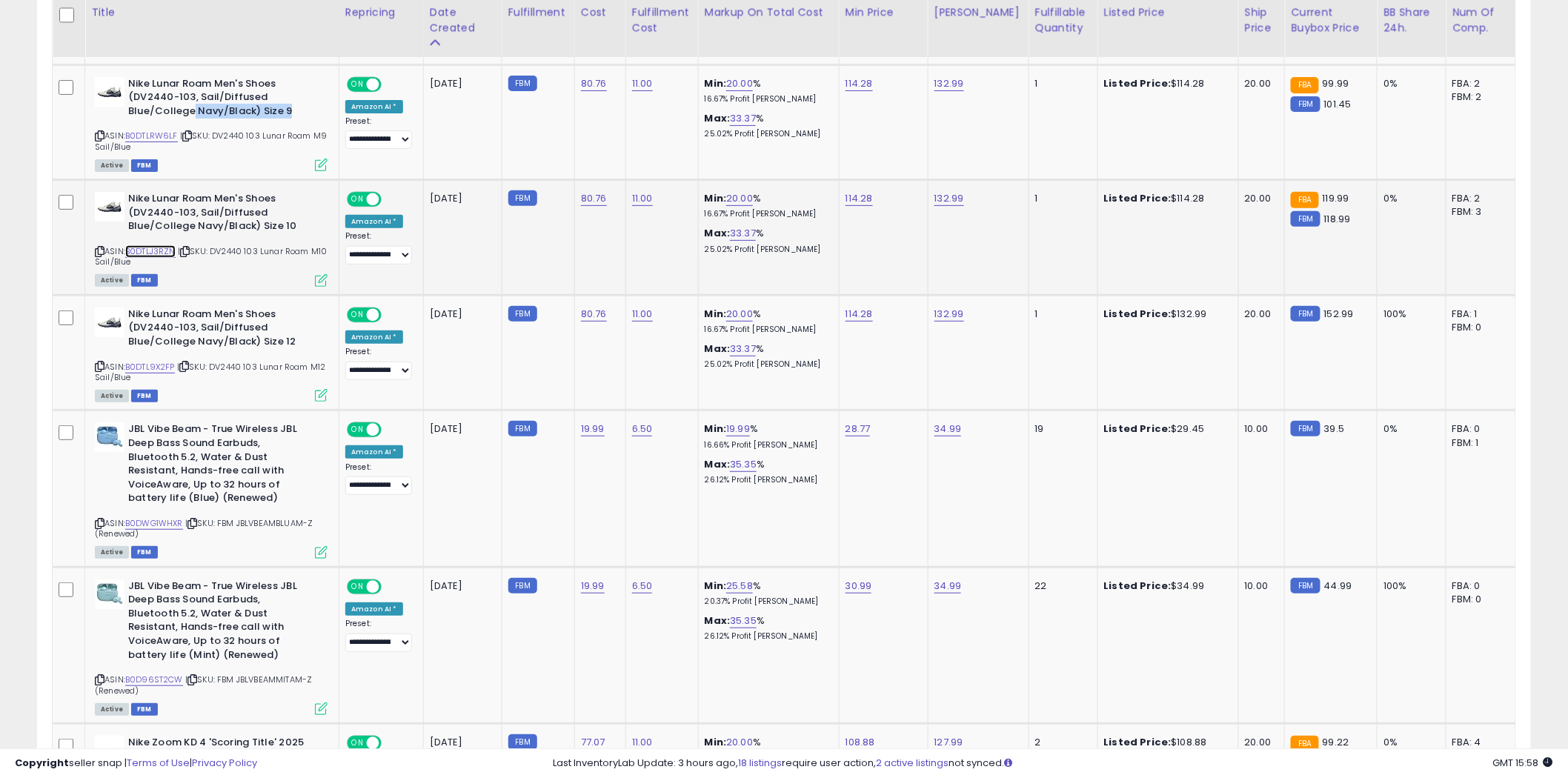
click at [152, 245] on link "B0DTLJ3RZN" at bounding box center [150, 252] width 51 height 13
drag, startPoint x: 310, startPoint y: 331, endPoint x: 184, endPoint y: 334, distance: 126.0
click at [184, 334] on div "Nike Lunar Roam Men's Shoes (DV2440-103, Sail/Diffused Blue/College Navy/Black)…" at bounding box center [211, 329] width 233 height 45
click at [152, 361] on link "B0DTL9X2FP" at bounding box center [150, 367] width 50 height 13
drag, startPoint x: 284, startPoint y: 485, endPoint x: 138, endPoint y: 484, distance: 146.0
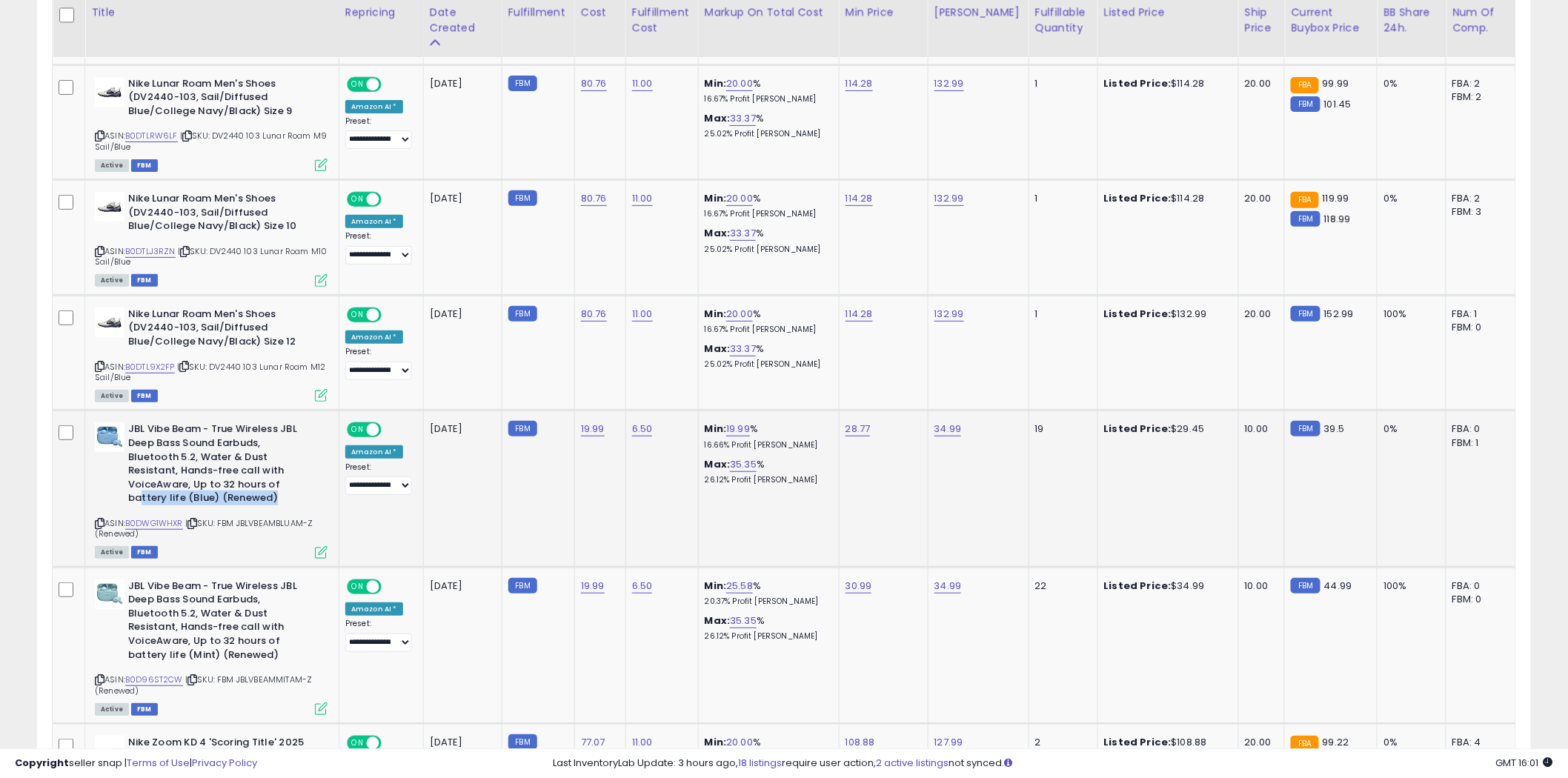
click at [138, 484] on b "JBL Vibe Beam - True Wireless JBL Deep Bass Sound Earbuds, Bluetooth 5.2, Water…" at bounding box center [218, 465] width 180 height 86
click at [154, 517] on link "B0DWG1WHXR" at bounding box center [154, 523] width 58 height 13
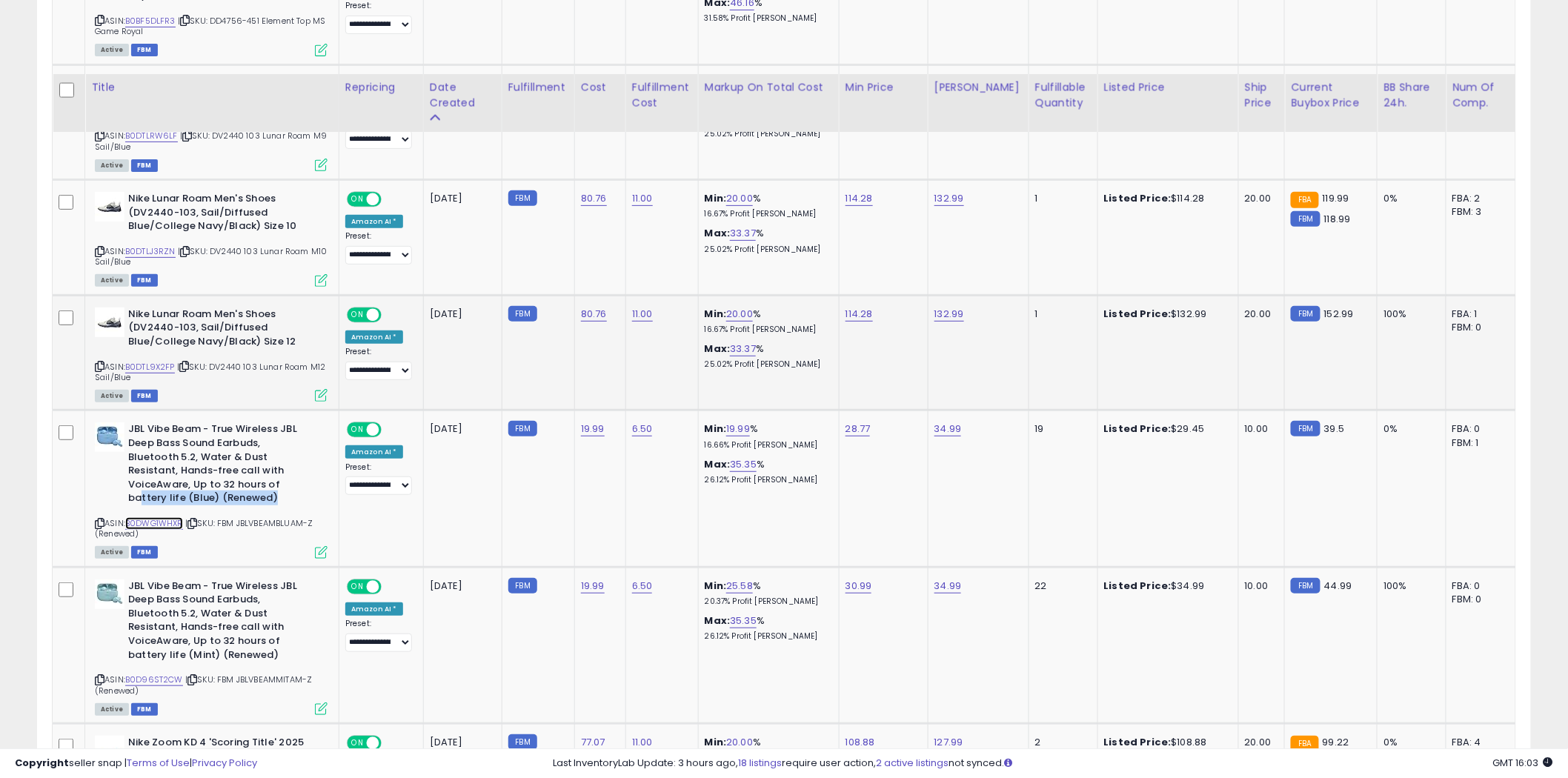
scroll to position [2635, 0]
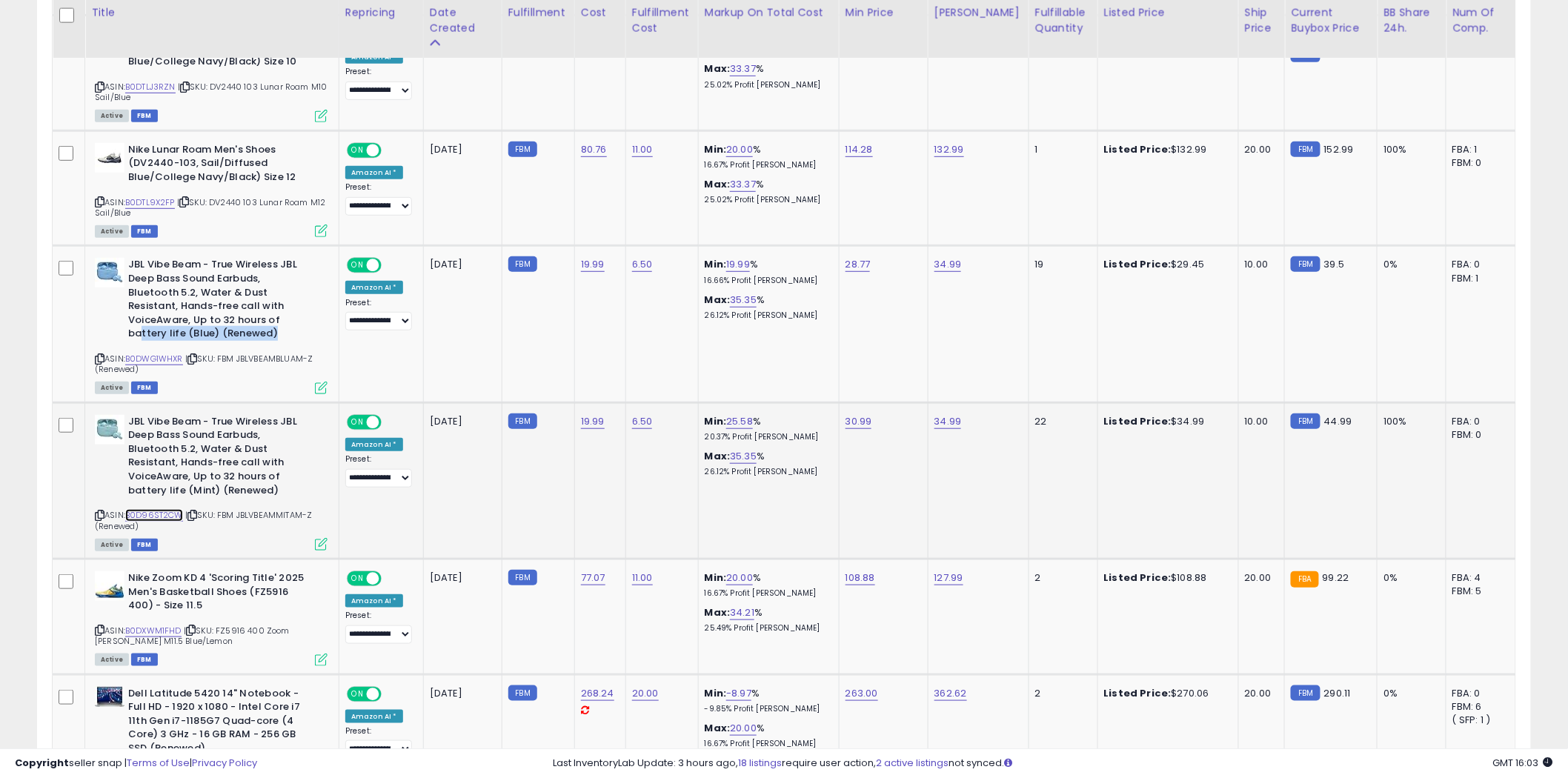
click at [149, 509] on link "B0D96ST2CW" at bounding box center [154, 516] width 58 height 13
drag, startPoint x: 272, startPoint y: 479, endPoint x: 139, endPoint y: 458, distance: 134.6
click at [139, 458] on b "JBL Vibe Beam - True Wireless JBL Deep Bass Sound Earbuds, Bluetooth 5.2, Water…" at bounding box center [218, 458] width 180 height 86
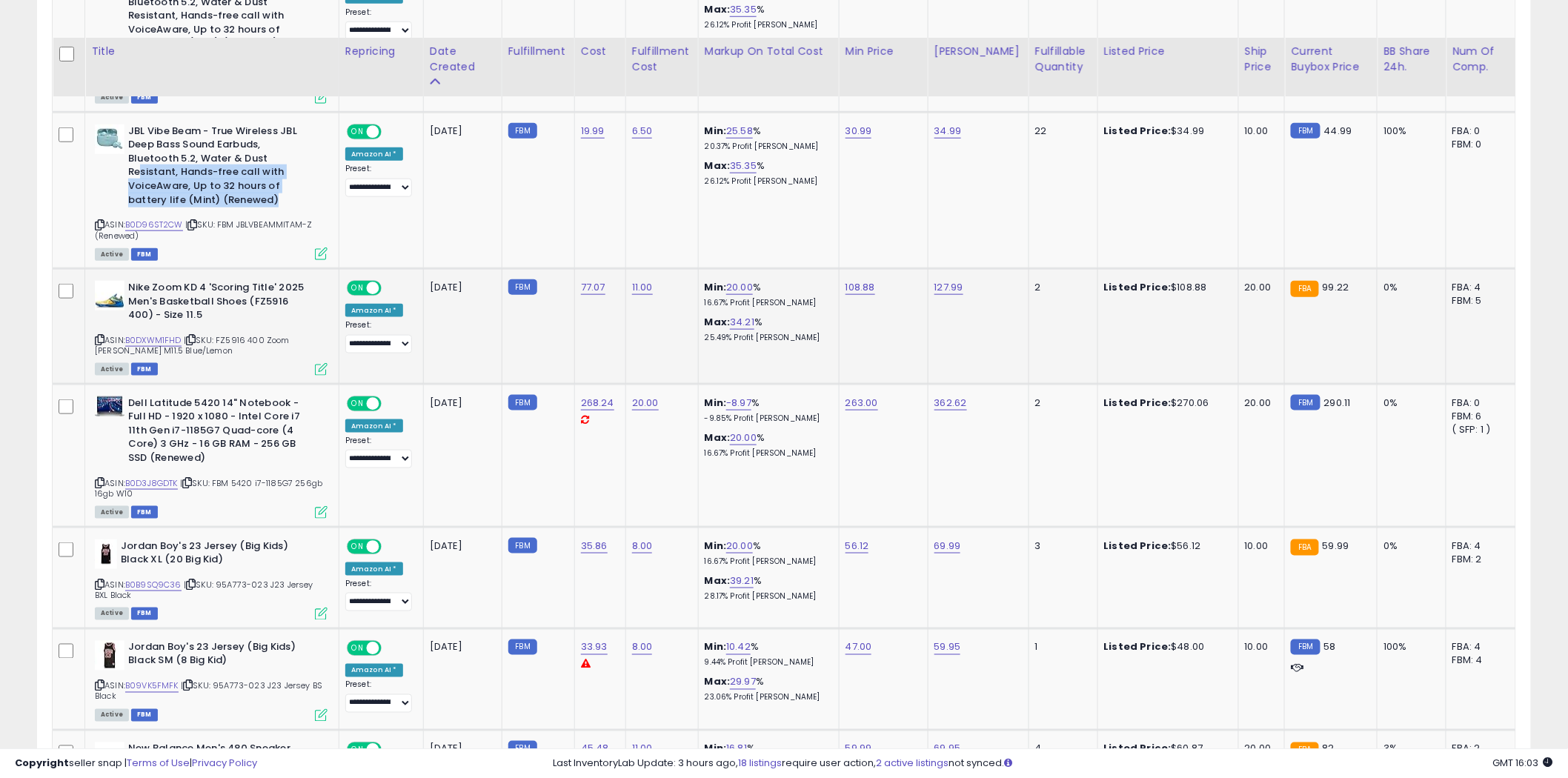
scroll to position [2964, 0]
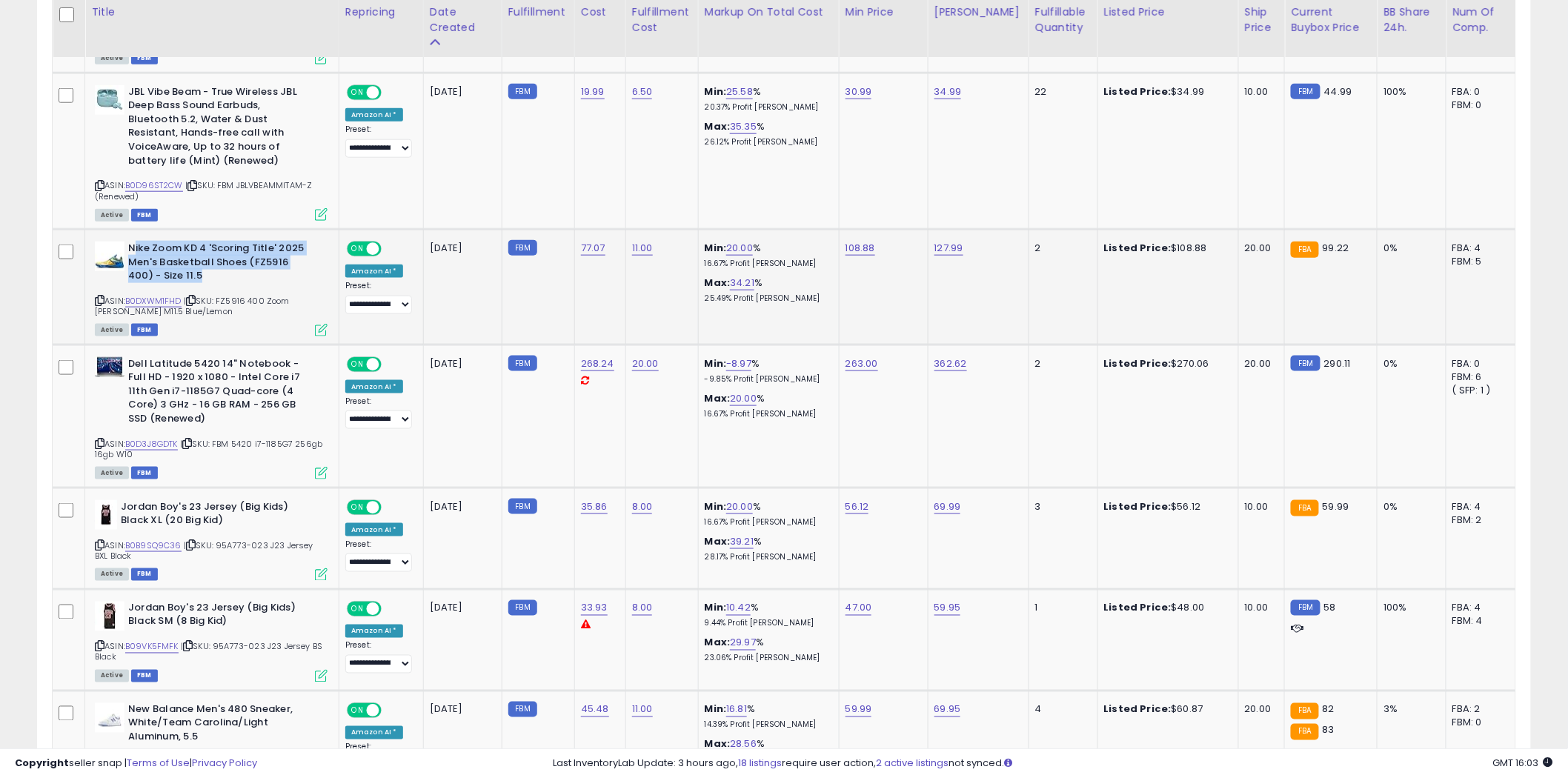
drag, startPoint x: 243, startPoint y: 261, endPoint x: 132, endPoint y: 237, distance: 113.6
click at [132, 242] on b "Nike Zoom KD 4 'Scoring Title' 2025 Men's Basketball Shoes (FZ5916 400) - Size …" at bounding box center [218, 264] width 180 height 45
click at [165, 295] on link "B0DXWM1FHD" at bounding box center [153, 302] width 56 height 13
drag, startPoint x: 248, startPoint y: 413, endPoint x: 136, endPoint y: 403, distance: 112.4
click at [136, 403] on b "Dell Latitude 5420 14" Notebook - Full HD - 1920 x 1080 - Intel Core i7 11th Ge…" at bounding box center [218, 393] width 180 height 73
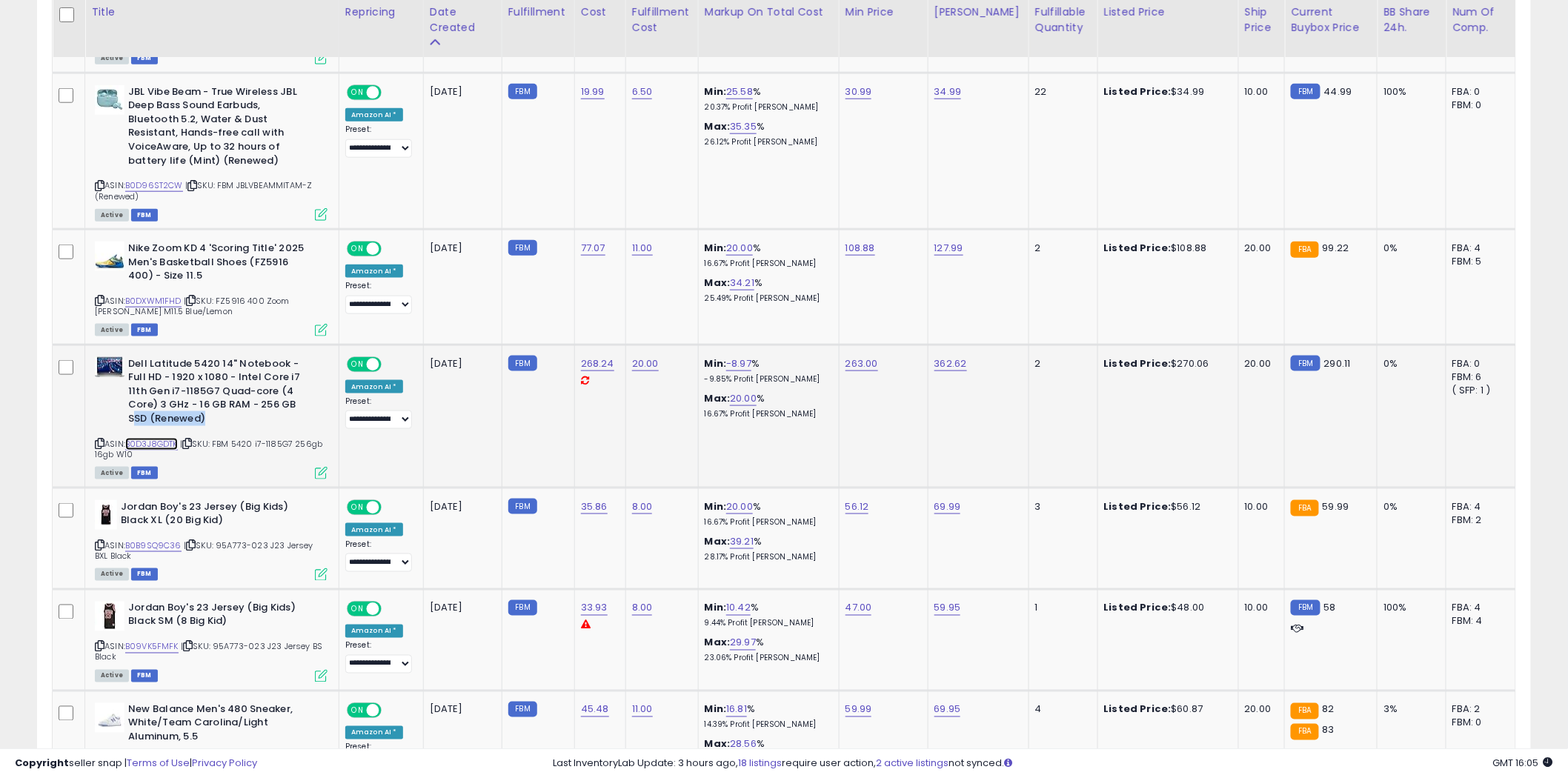
click at [149, 438] on link "B0D3J8GDTK" at bounding box center [151, 445] width 53 height 13
drag, startPoint x: 263, startPoint y: 513, endPoint x: 150, endPoint y: 498, distance: 114.0
click at [150, 500] on b "Jordan Boy's 23 Jersey (Big Kids) Black XL (20 Big Kid)" at bounding box center [210, 516] width 180 height 31
click at [156, 540] on link "B0B9SQ9C36" at bounding box center [153, 546] width 56 height 13
click at [100, 541] on icon at bounding box center [100, 545] width 9 height 8
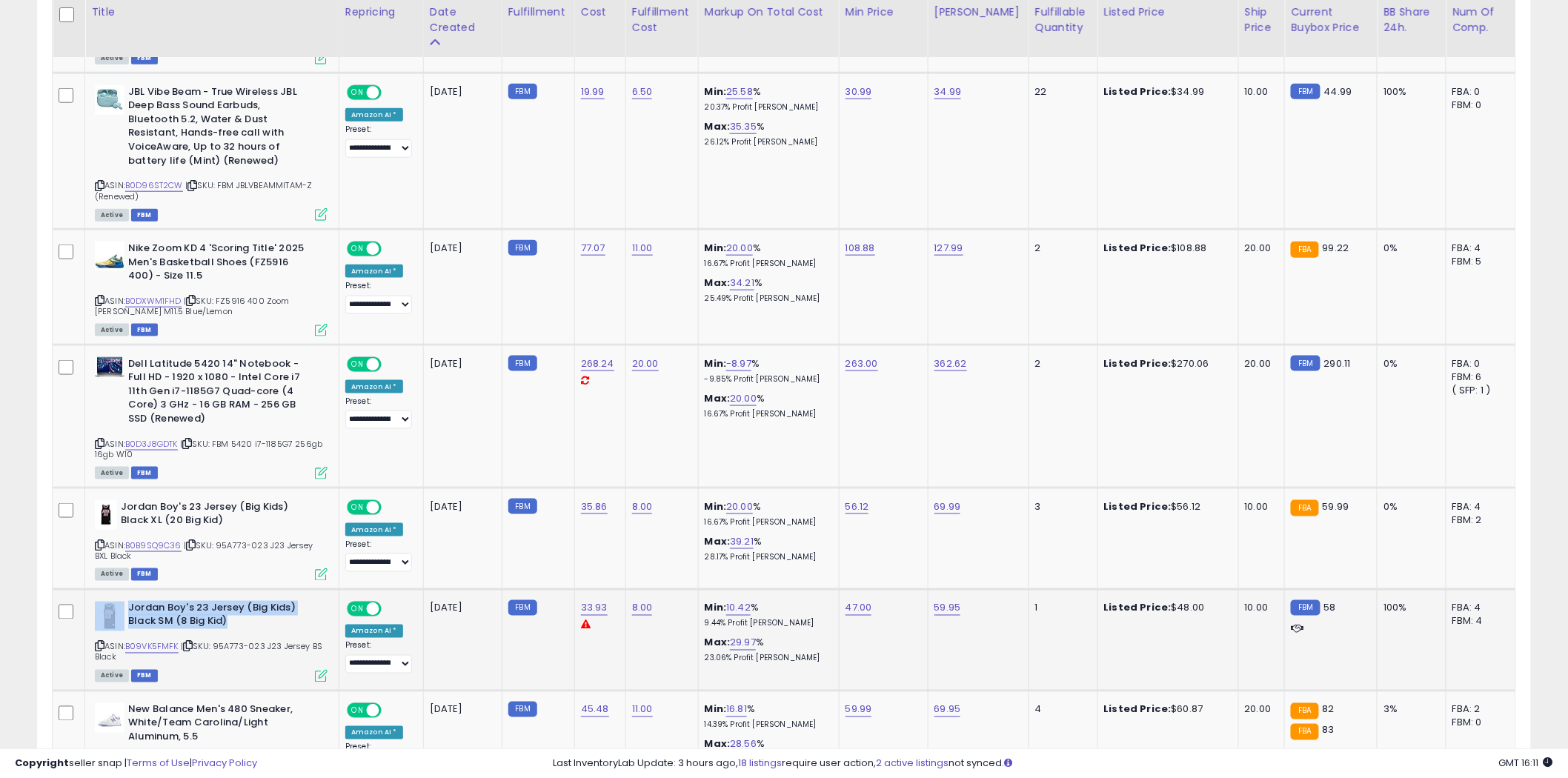
drag, startPoint x: 245, startPoint y: 616, endPoint x: 128, endPoint y: 604, distance: 117.6
click at [121, 605] on div "Jordan Boy's 23 Jersey (Big Kids) Black SM (8 Big Kid)" at bounding box center [211, 617] width 233 height 31
click at [156, 641] on link "B09VK5FMFK" at bounding box center [152, 648] width 54 height 13
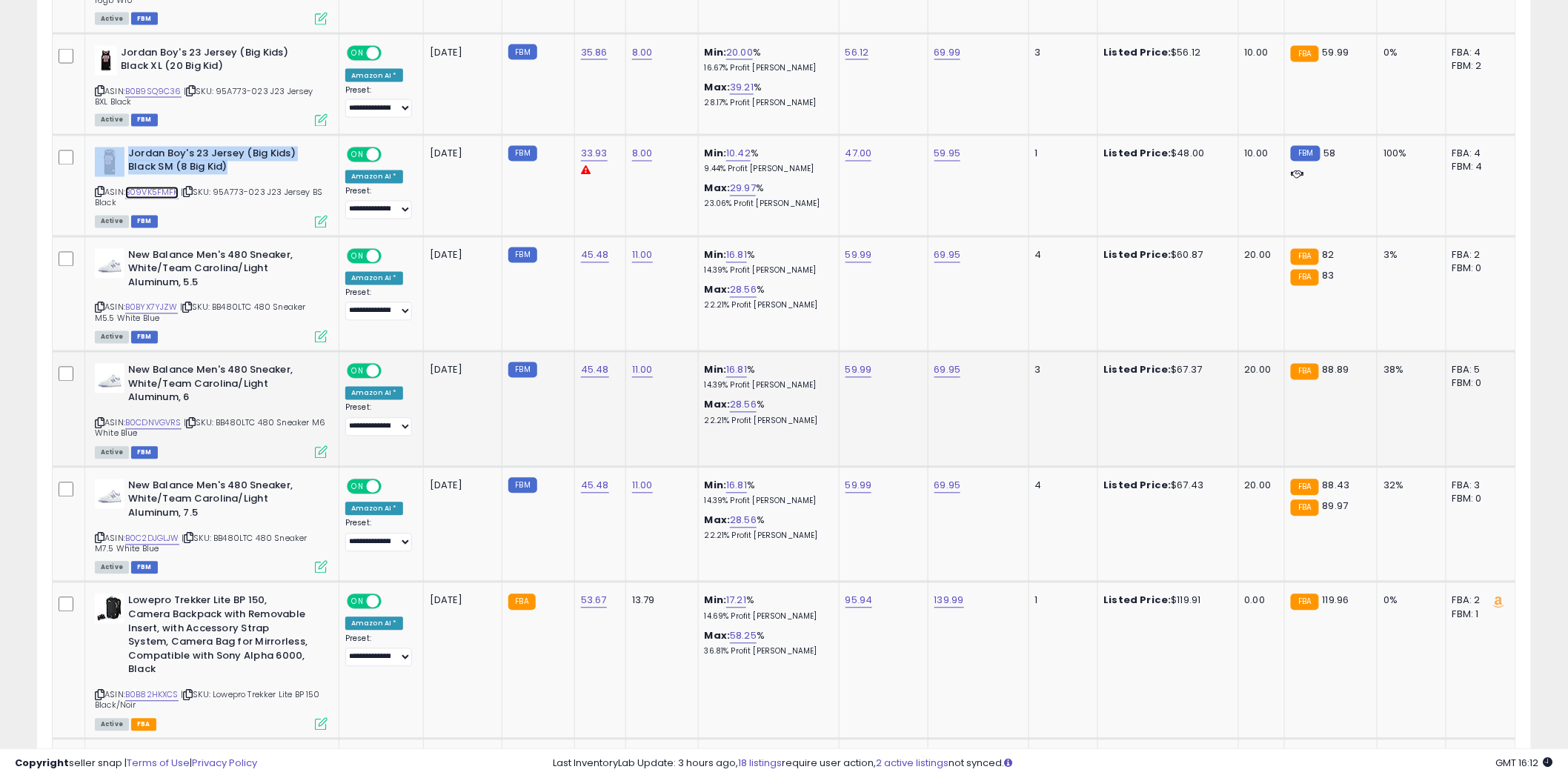
scroll to position [3458, 0]
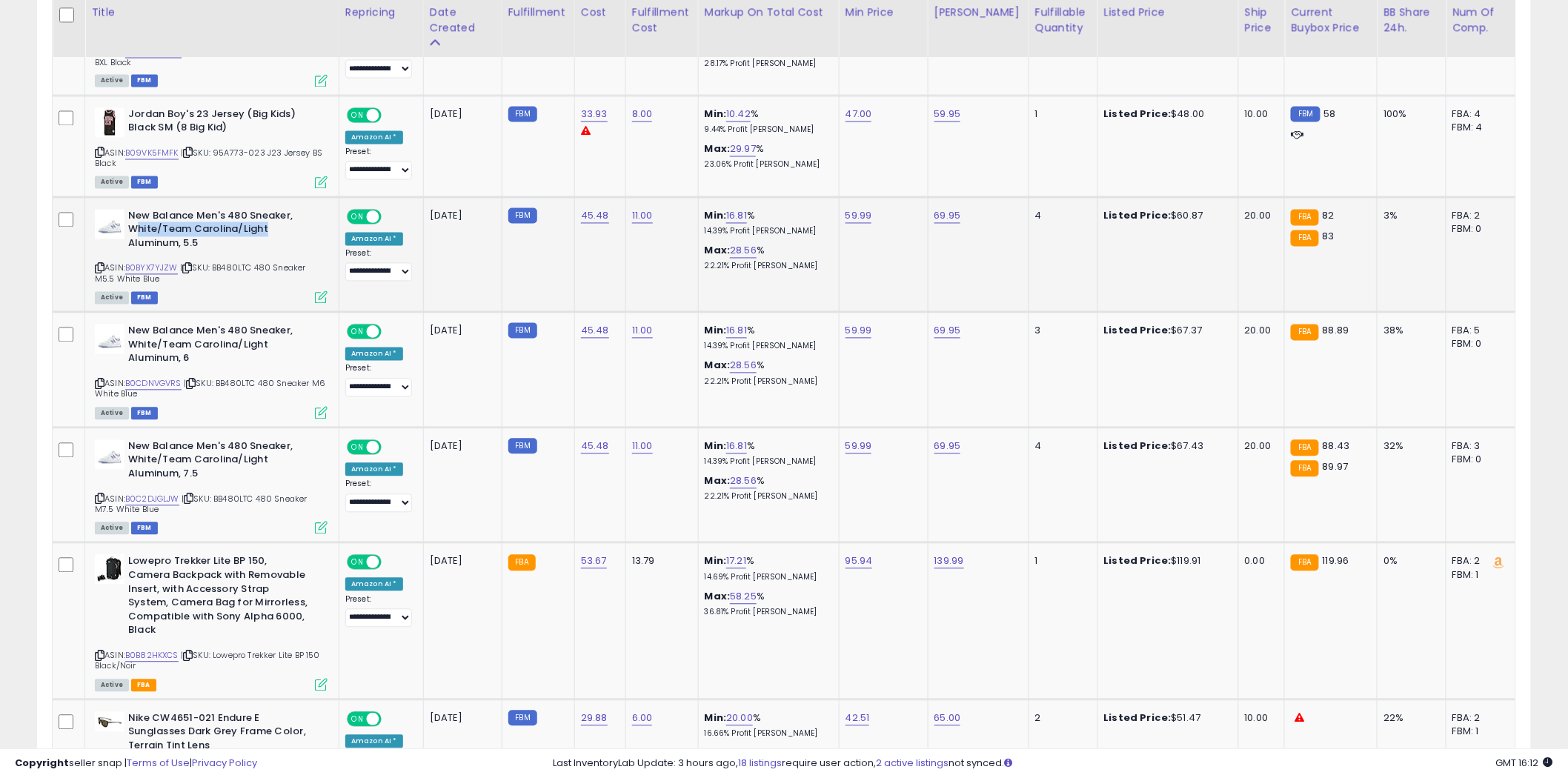
drag, startPoint x: 277, startPoint y: 216, endPoint x: 138, endPoint y: 217, distance: 139.0
click at [138, 217] on b "New Balance Men's 480 Sneaker, White/Team Carolina/Light Aluminum, 5.5" at bounding box center [218, 232] width 180 height 45
click at [158, 262] on link "B0BYX7YJZW" at bounding box center [151, 269] width 53 height 13
drag, startPoint x: 953, startPoint y: 329, endPoint x: 893, endPoint y: 336, distance: 60.4
click at [893, 336] on tr "**********" at bounding box center [784, 370] width 1464 height 115
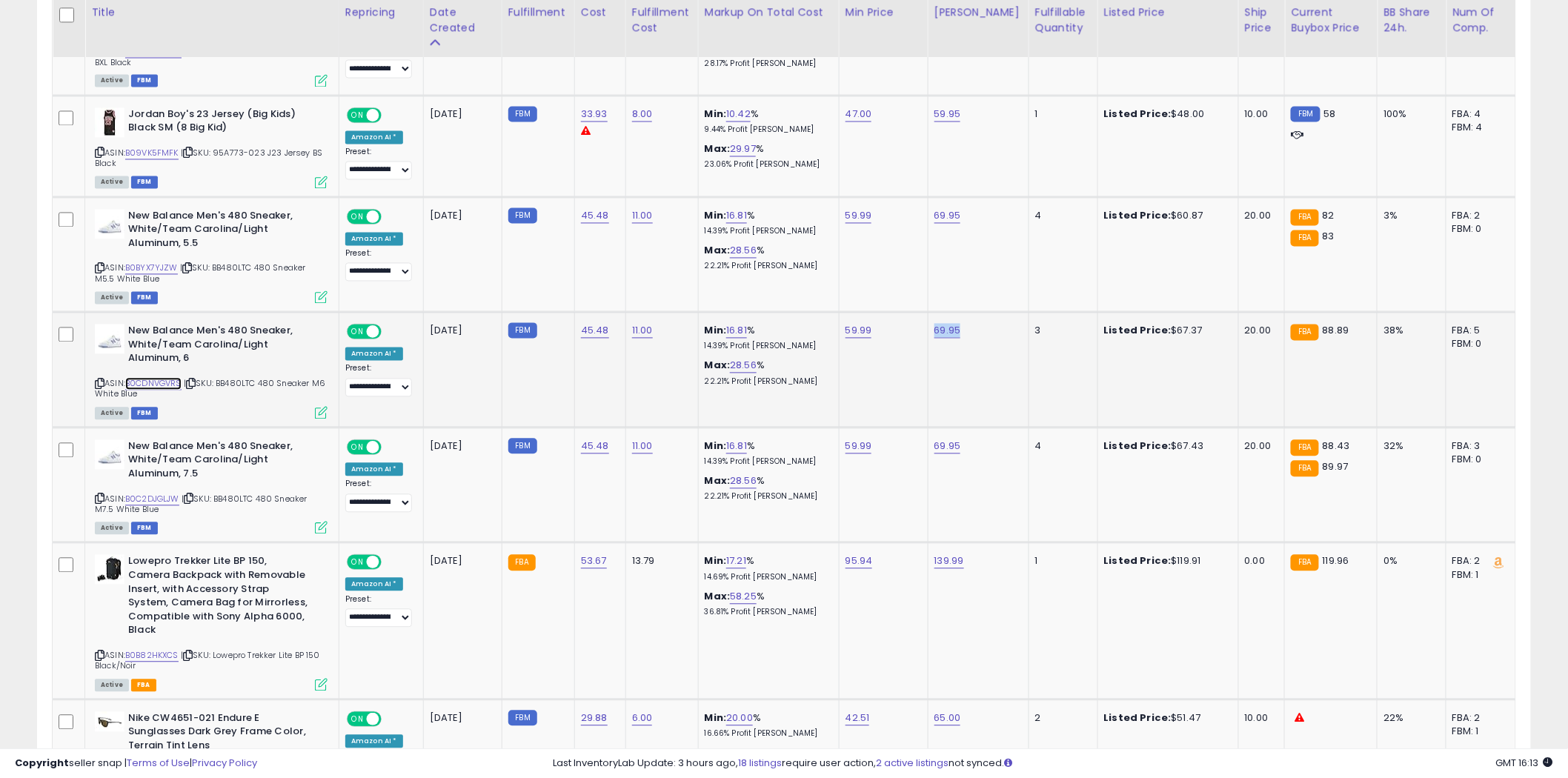
click at [142, 378] on link "B0CDNVGVRS" at bounding box center [153, 385] width 56 height 13
drag, startPoint x: 323, startPoint y: 581, endPoint x: 186, endPoint y: 561, distance: 138.5
click at [186, 561] on div "Lowepro Trekker Lite BP 150, Camera Backpack with Removable Insert, with Access…" at bounding box center [211, 597] width 233 height 86
click at [144, 635] on div "ASIN: B0B82HKXCS | SKU: Lowepro Trekker Lite BP 150 Black/Noir Active FBA" at bounding box center [211, 621] width 233 height 134
click at [153, 650] on link "B0B82HKXCS" at bounding box center [152, 656] width 54 height 13
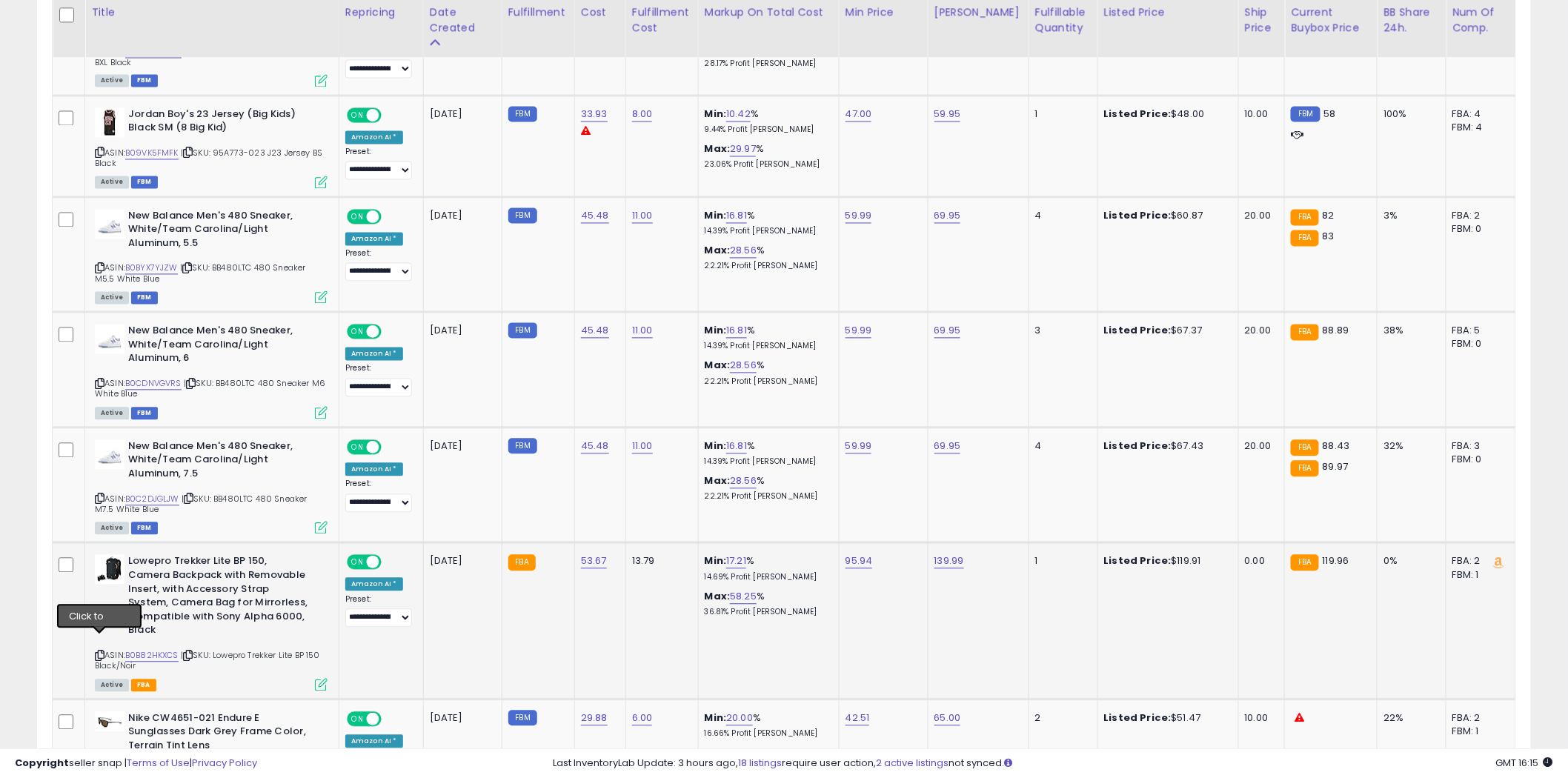
click at [99, 652] on icon at bounding box center [100, 656] width 9 height 8
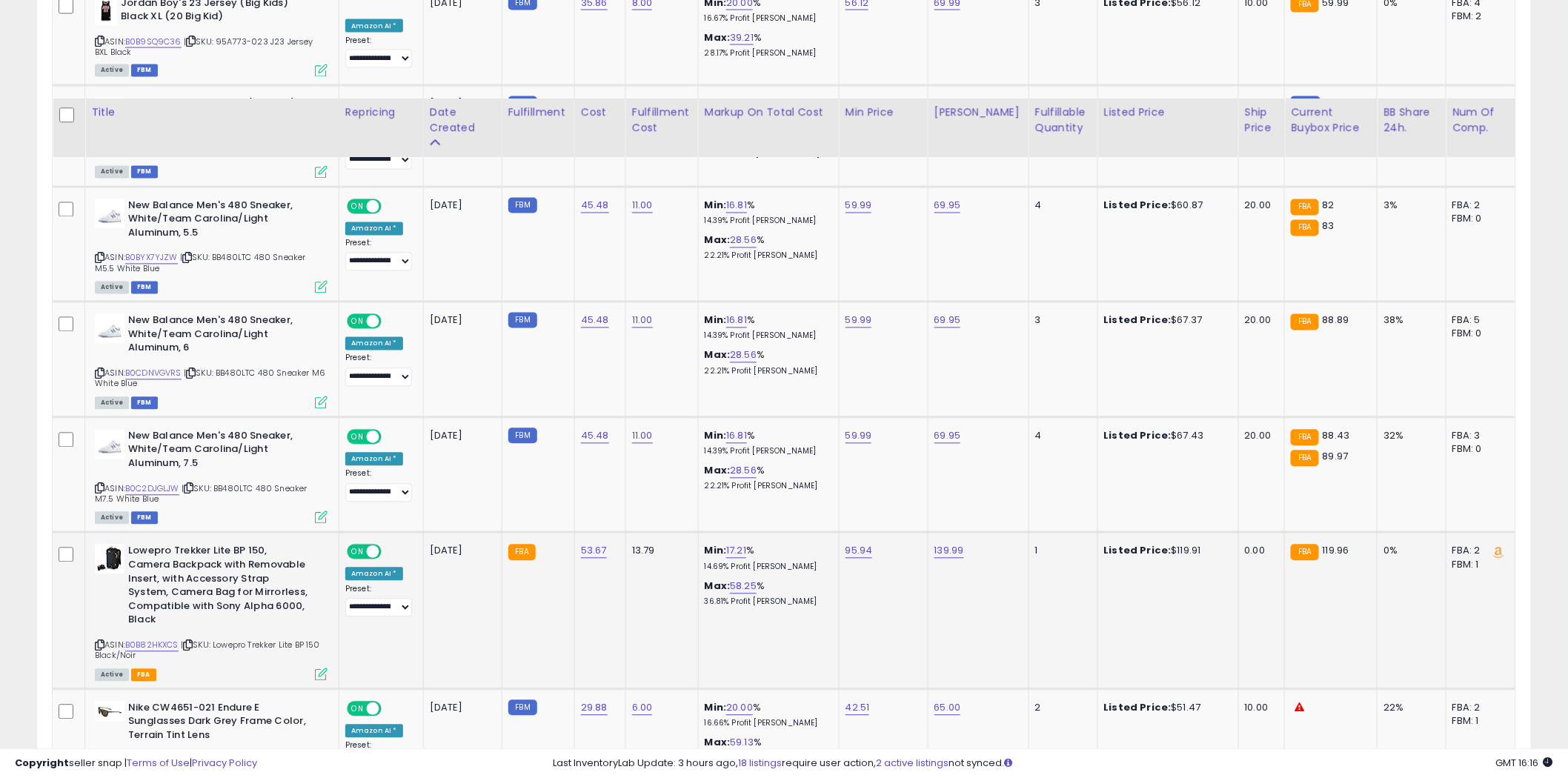
scroll to position [3622, 0]
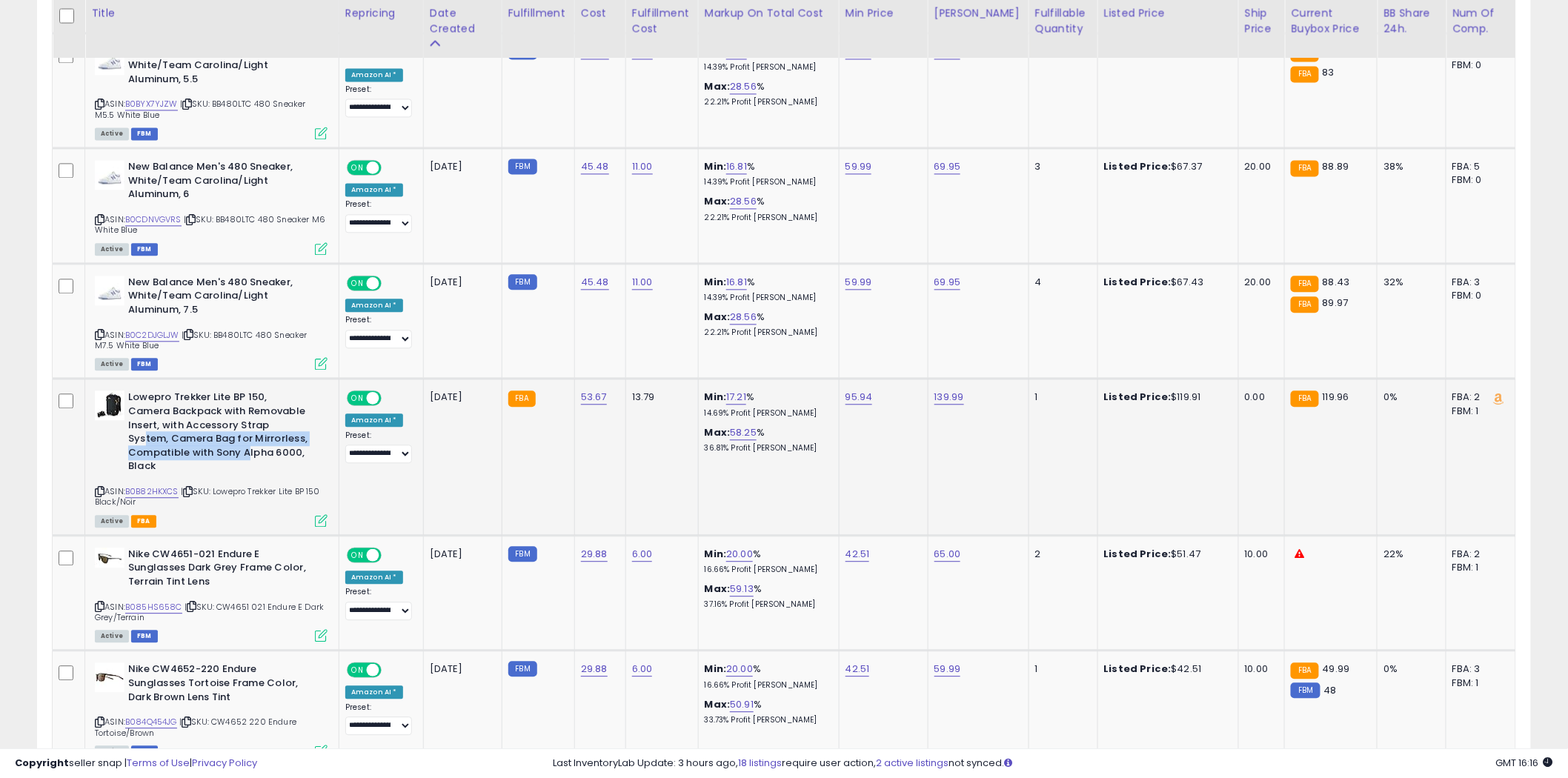
drag, startPoint x: 233, startPoint y: 435, endPoint x: 146, endPoint y: 423, distance: 87.8
click at [146, 424] on b "Lowepro Trekker Lite BP 150, Camera Backpack with Removable Insert, with Access…" at bounding box center [218, 433] width 180 height 86
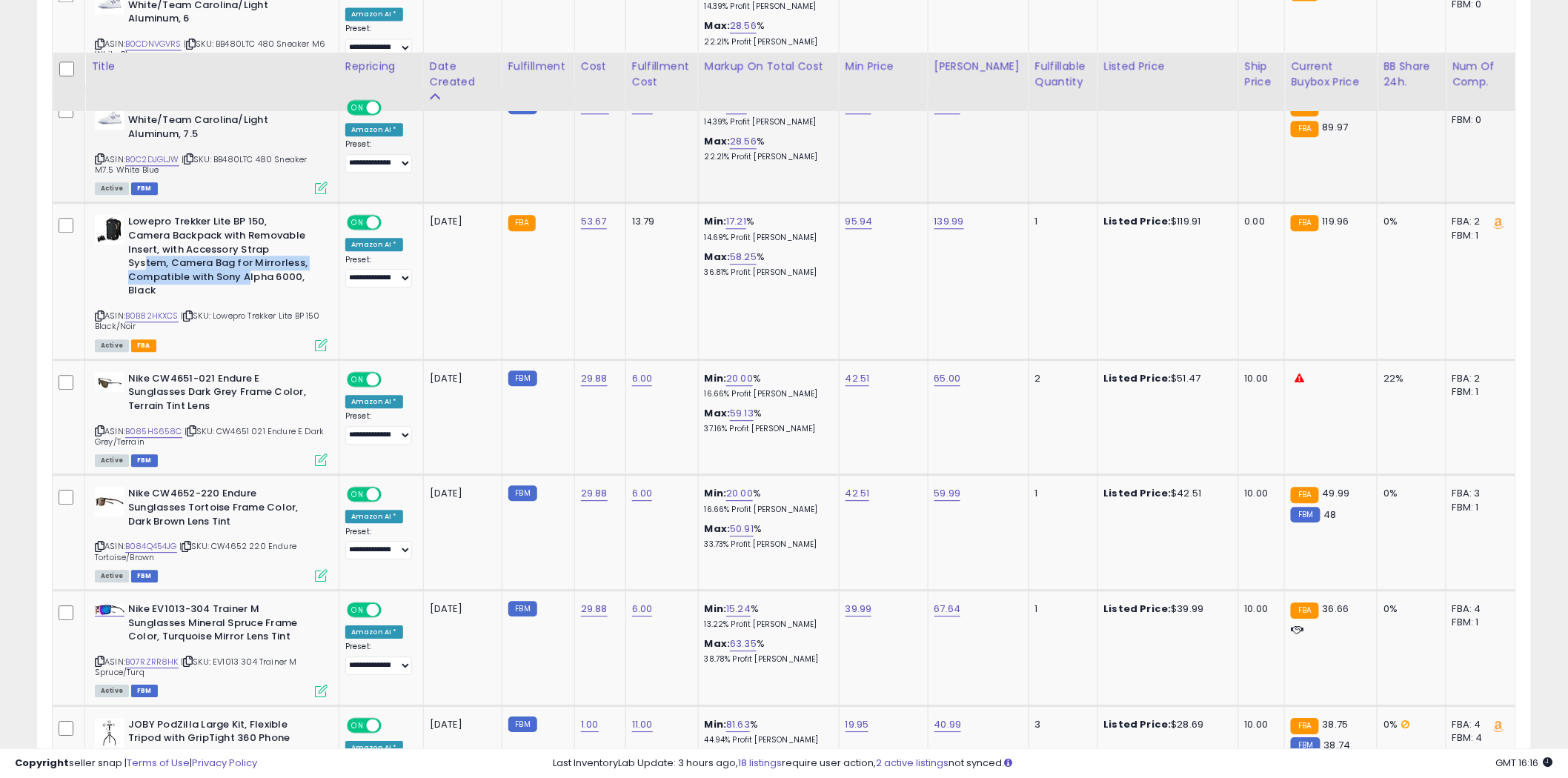
scroll to position [3952, 0]
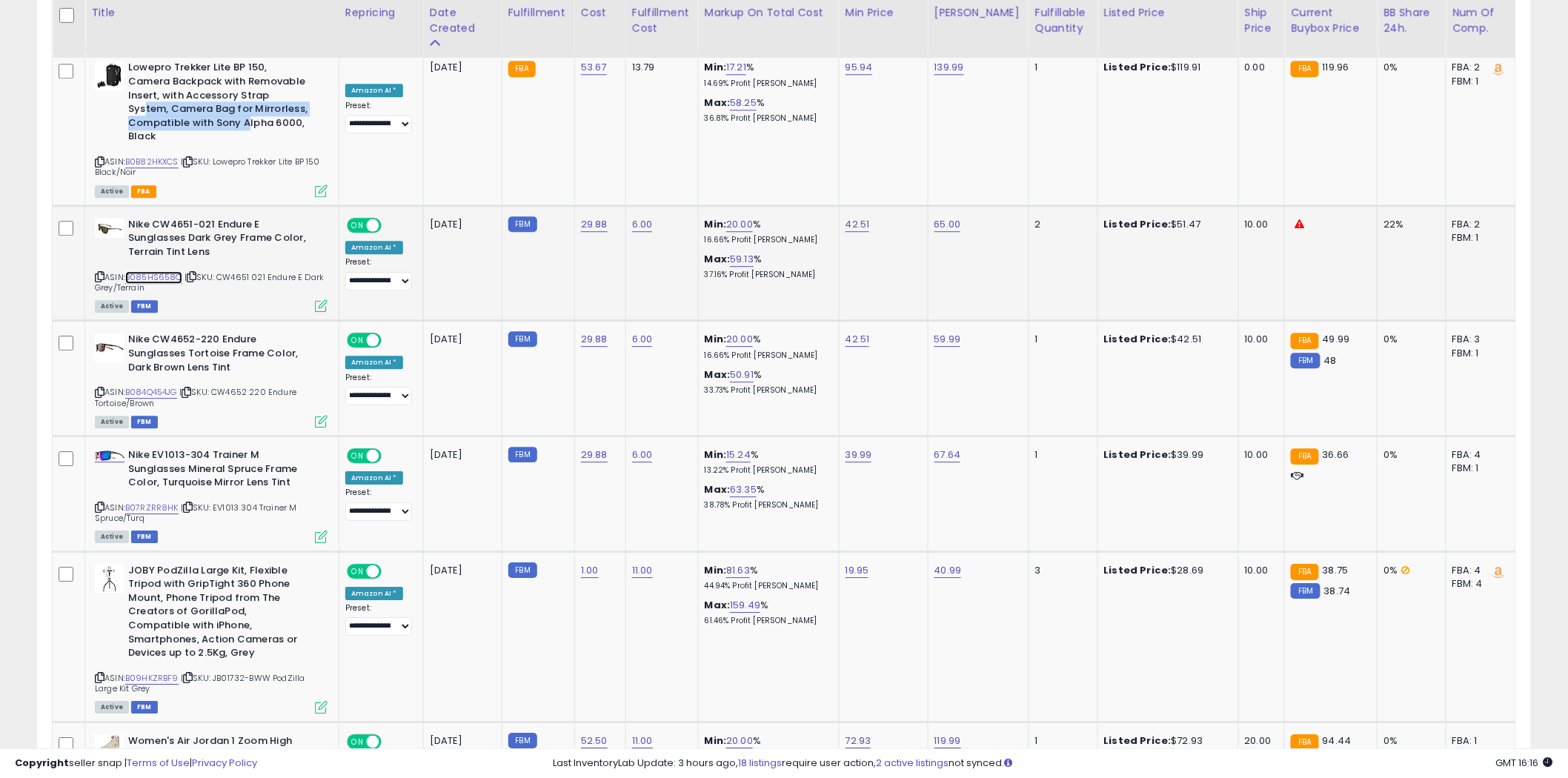
click at [160, 271] on link "B085HS658C" at bounding box center [154, 278] width 57 height 13
drag, startPoint x: 224, startPoint y: 234, endPoint x: 160, endPoint y: 221, distance: 65.3
click at [160, 221] on b "Nike CW4651-021 Endure E Sunglasses Dark Grey Frame Color, Terrain Tint Lens" at bounding box center [218, 240] width 180 height 45
click at [100, 272] on icon at bounding box center [100, 276] width 9 height 8
click at [97, 272] on icon at bounding box center [100, 276] width 9 height 8
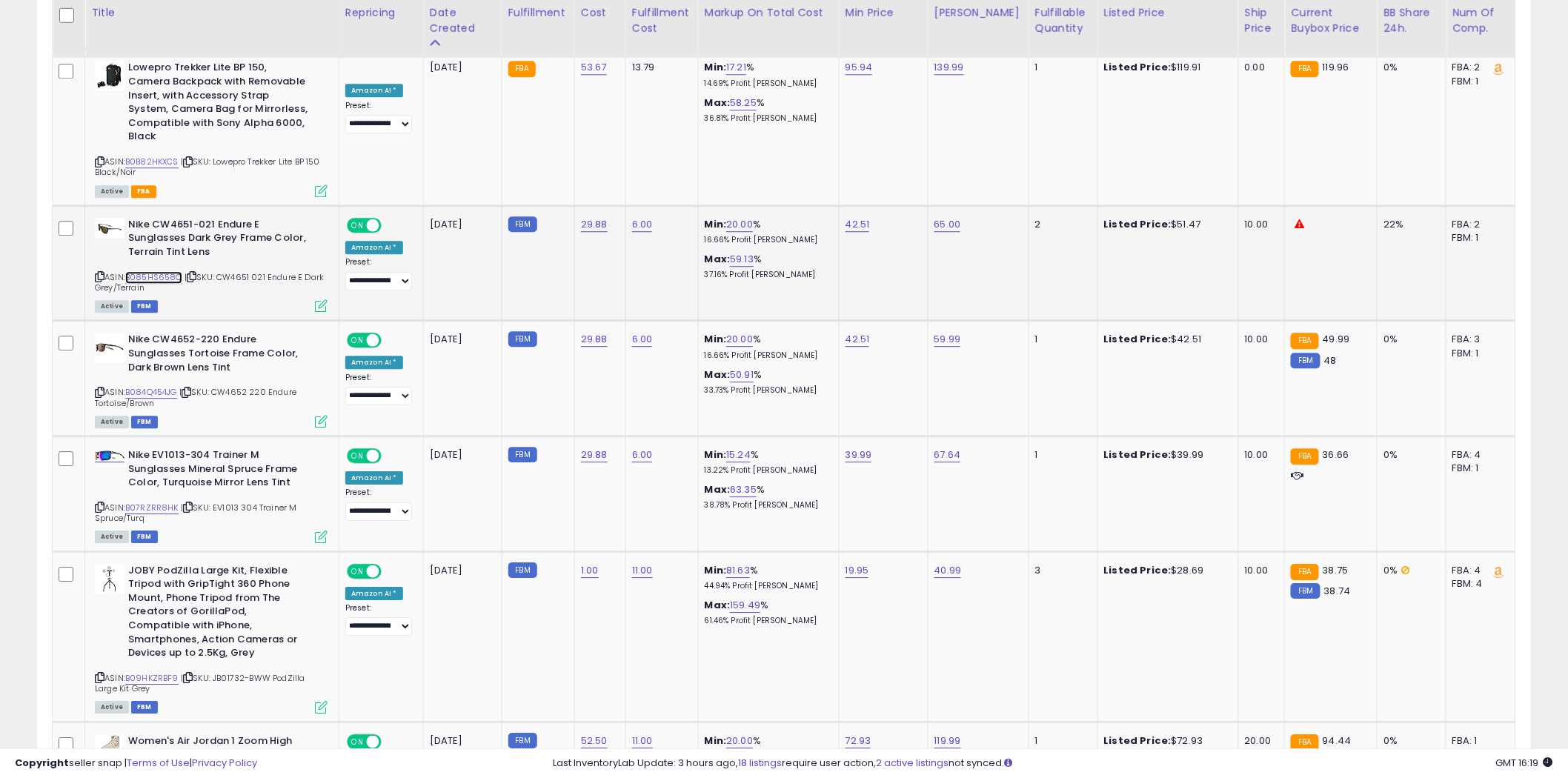
click at [163, 271] on link "B085HS658C" at bounding box center [154, 278] width 57 height 13
drag, startPoint x: 1201, startPoint y: 328, endPoint x: 1175, endPoint y: 329, distance: 26.0
click at [1175, 333] on div "Listed Price: $42.51" at bounding box center [1165, 340] width 123 height 13
click at [141, 386] on link "B084Q454JG" at bounding box center [151, 392] width 52 height 13
drag, startPoint x: 245, startPoint y: 355, endPoint x: 156, endPoint y: 350, distance: 89.1
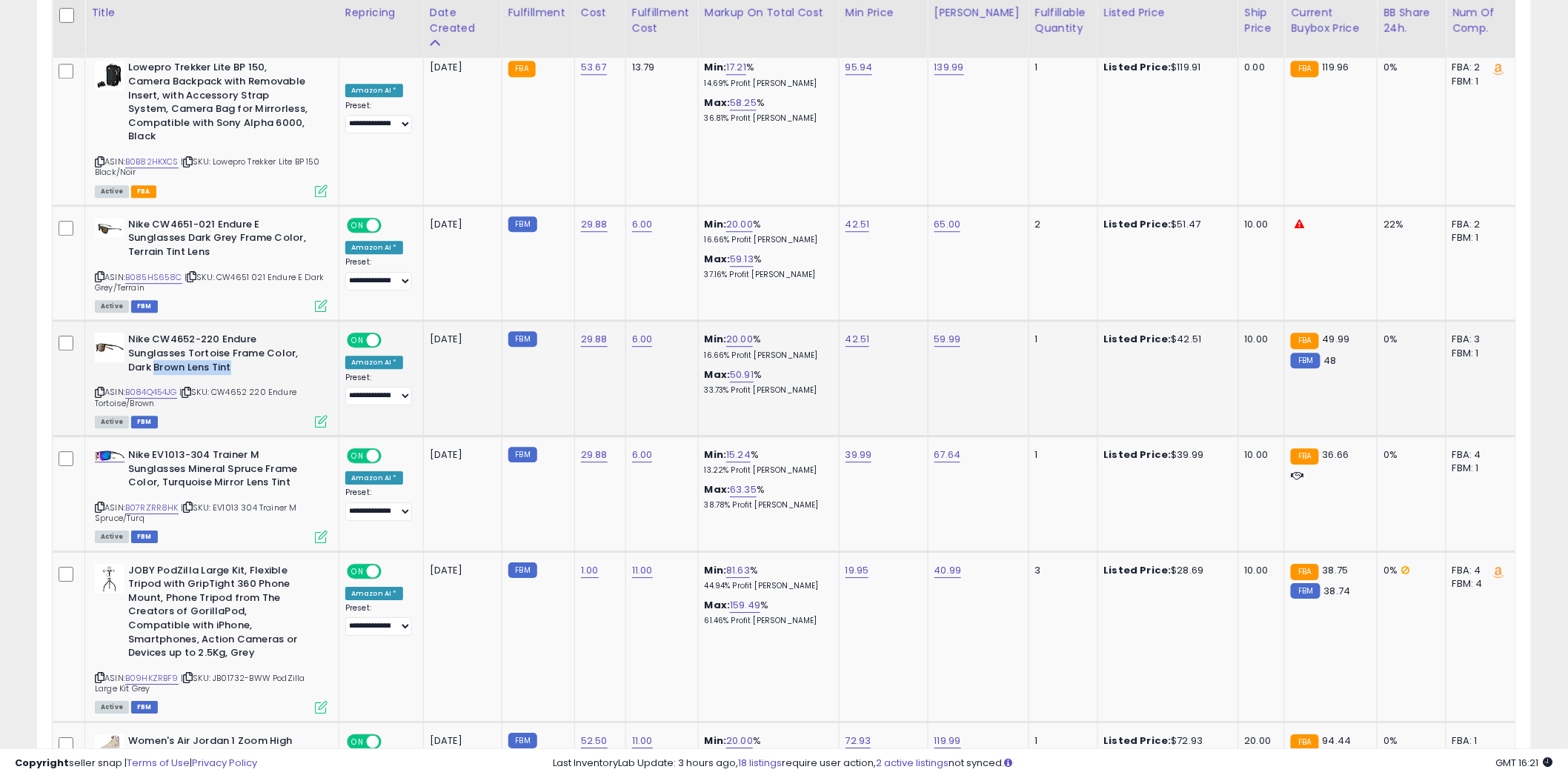
click at [154, 352] on b "Nike CW4652-220 Endure Sunglasses Tortoise Frame Color, Dark Brown Lens Tint" at bounding box center [218, 355] width 180 height 45
drag, startPoint x: 292, startPoint y: 465, endPoint x: 134, endPoint y: 453, distance: 158.5
click at [134, 453] on b "Nike EV1013-304 Trainer M Sunglasses Mineral Spruce Frame Color, Turquoise Mirr…" at bounding box center [218, 471] width 180 height 45
click at [160, 502] on link "B07RZRR8HK" at bounding box center [152, 509] width 54 height 13
click at [810, 484] on div "Max: 63.35 % 38.78% Profit [PERSON_NAME]" at bounding box center [766, 497] width 123 height 28
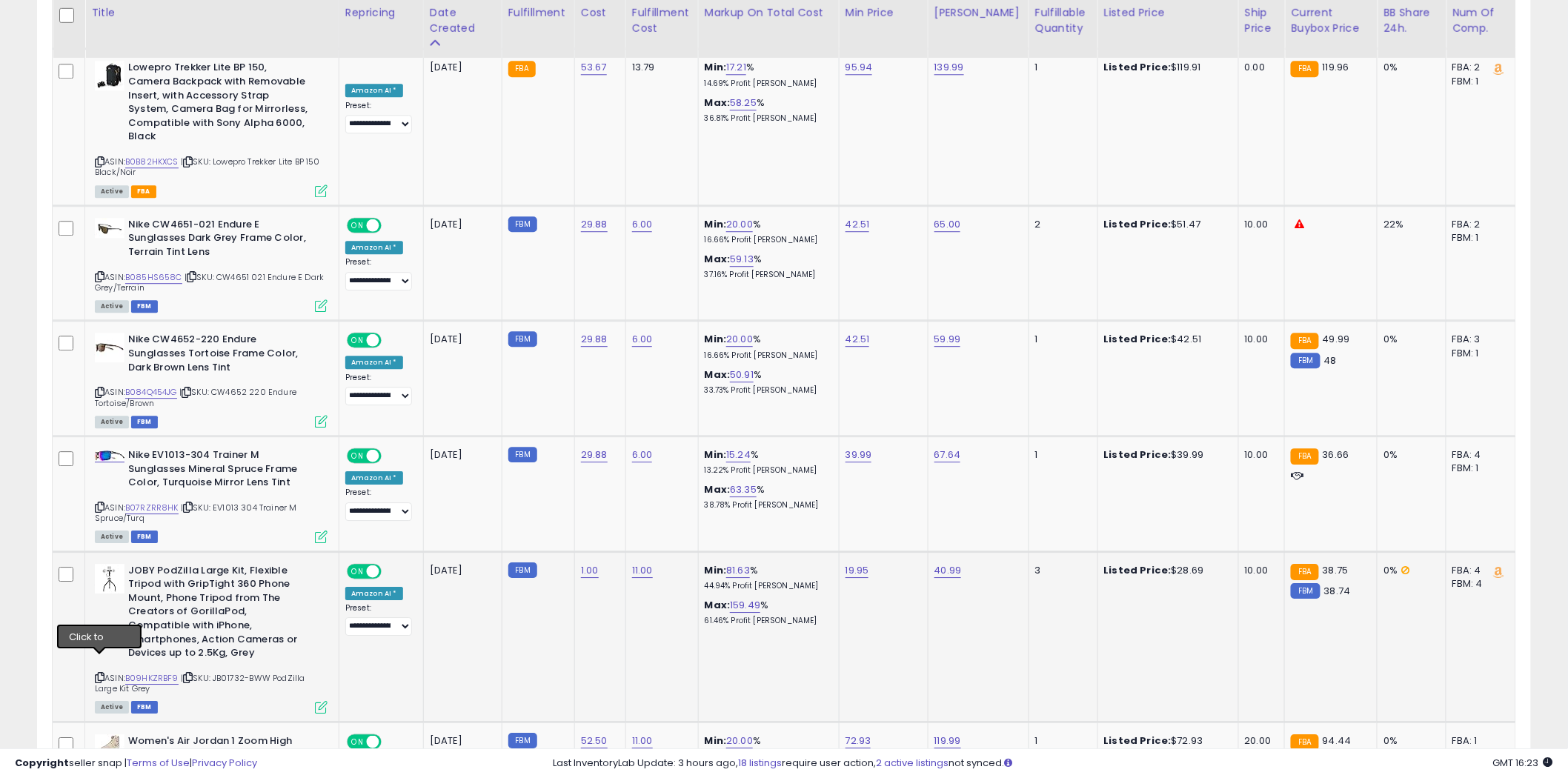
click at [97, 674] on icon at bounding box center [100, 677] width 9 height 8
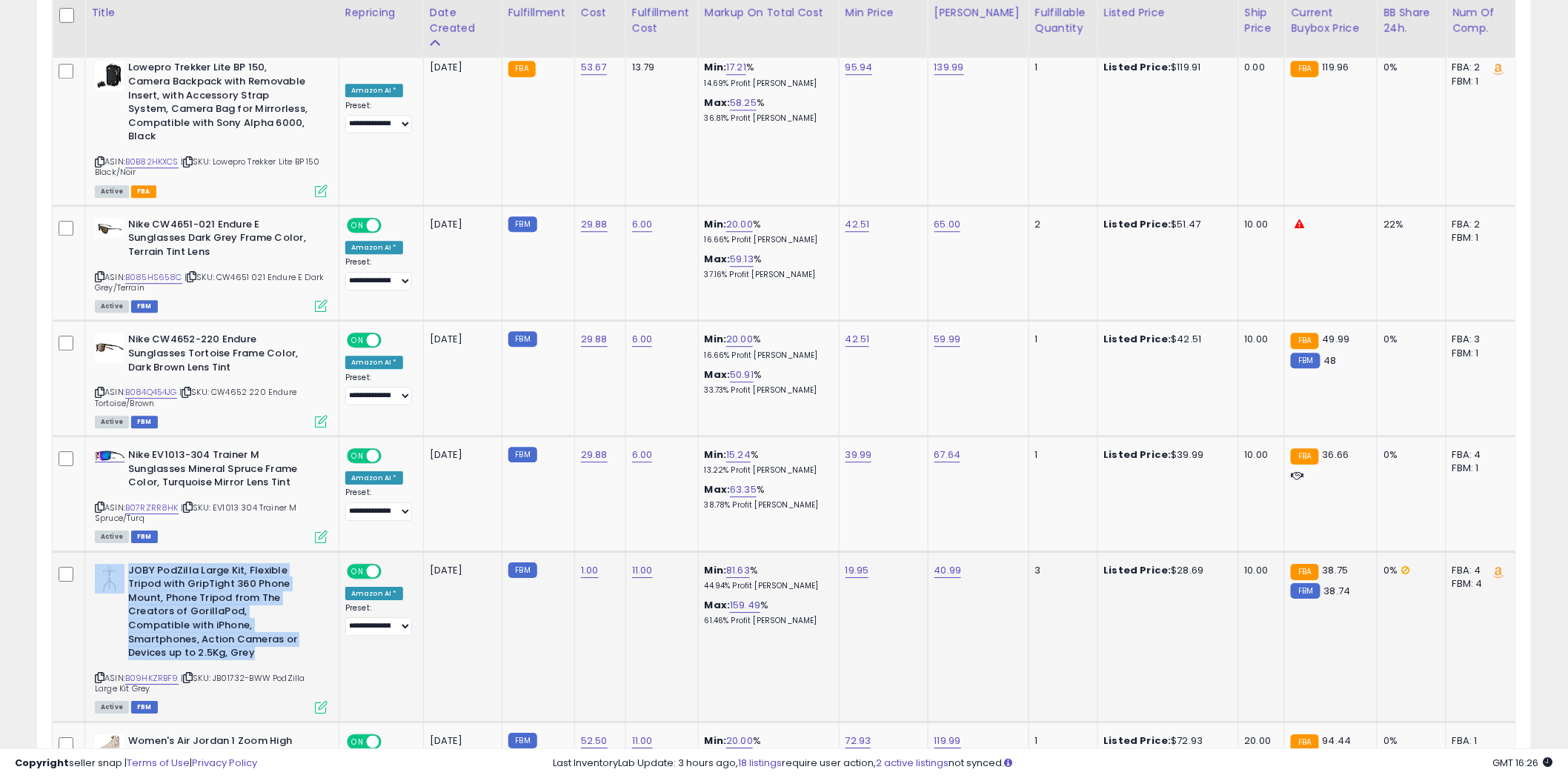
drag, startPoint x: 172, startPoint y: 635, endPoint x: 126, endPoint y: 596, distance: 60.3
click at [126, 596] on div "JOBY PodZilla Large Kit, Flexible Tripod with GripTight 360 Phone Mount, Phone …" at bounding box center [211, 614] width 233 height 100
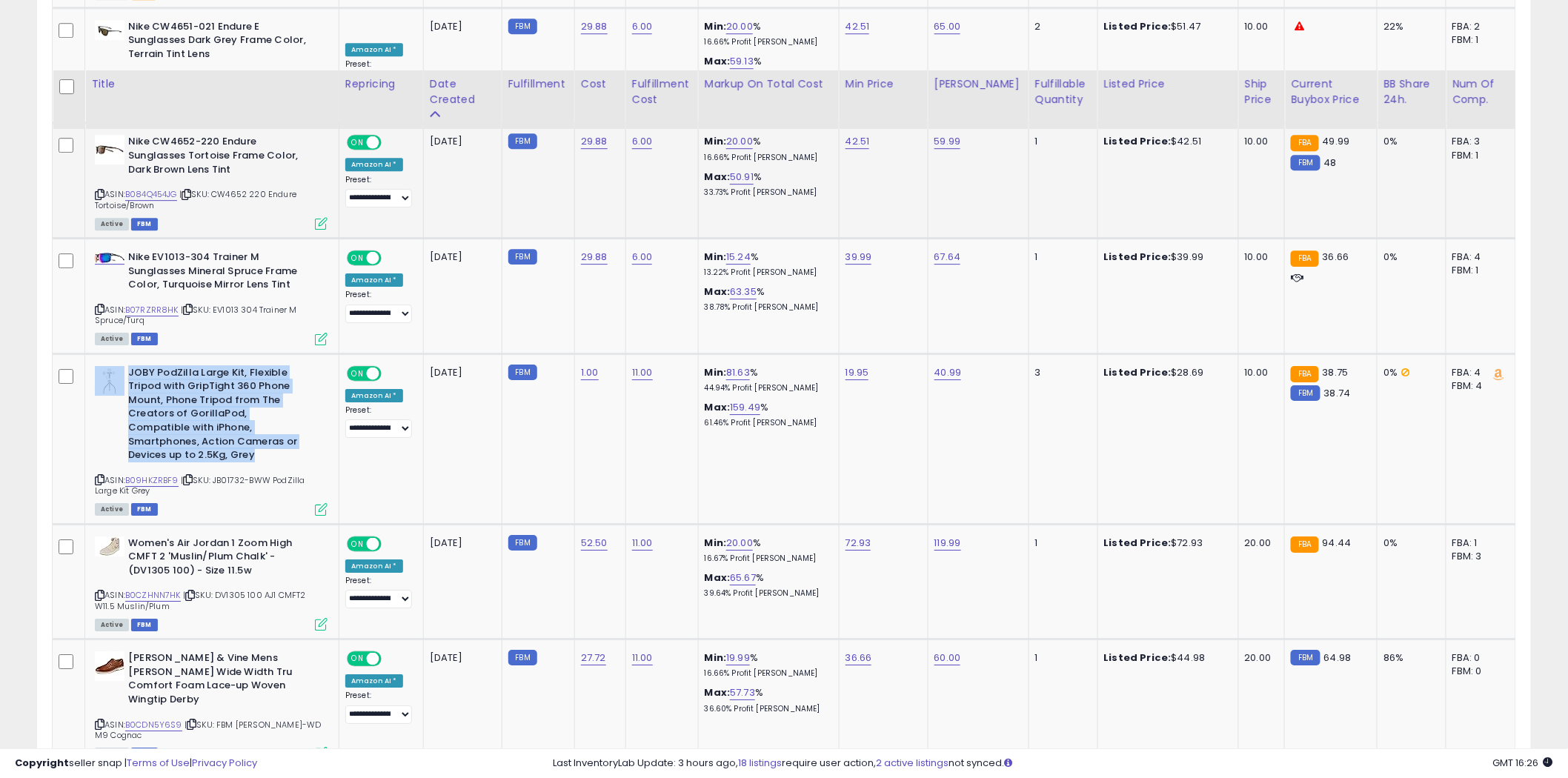
scroll to position [4281, 0]
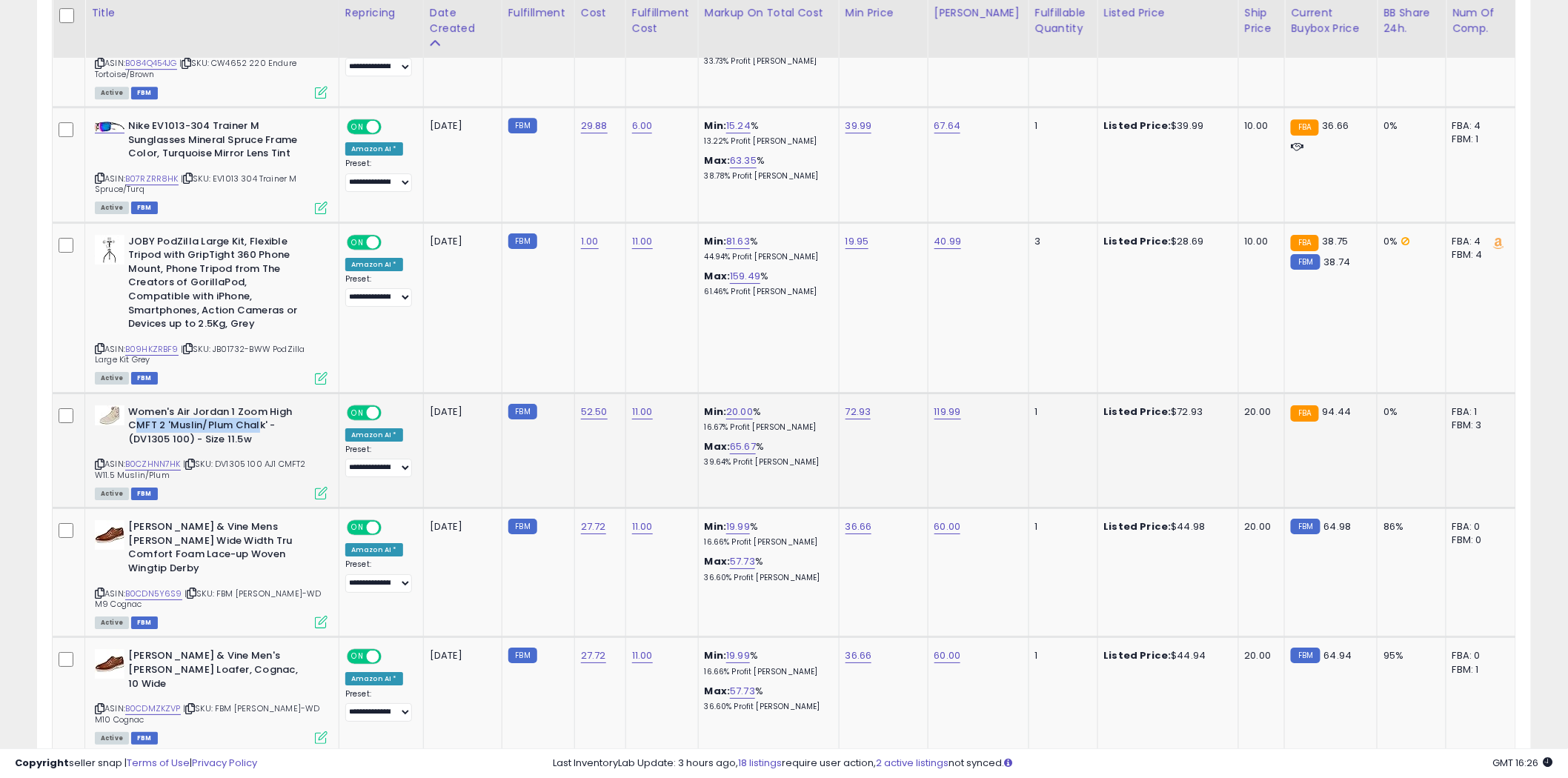
drag, startPoint x: 256, startPoint y: 415, endPoint x: 135, endPoint y: 403, distance: 121.6
click at [135, 405] on b "Women's Air Jordan 1 Zoom High CMFT 2 'Muslin/Plum Chalk' - (DV1305 100) - Size…" at bounding box center [218, 427] width 180 height 45
click at [162, 458] on link "B0CZHNN7HK" at bounding box center [153, 464] width 55 height 13
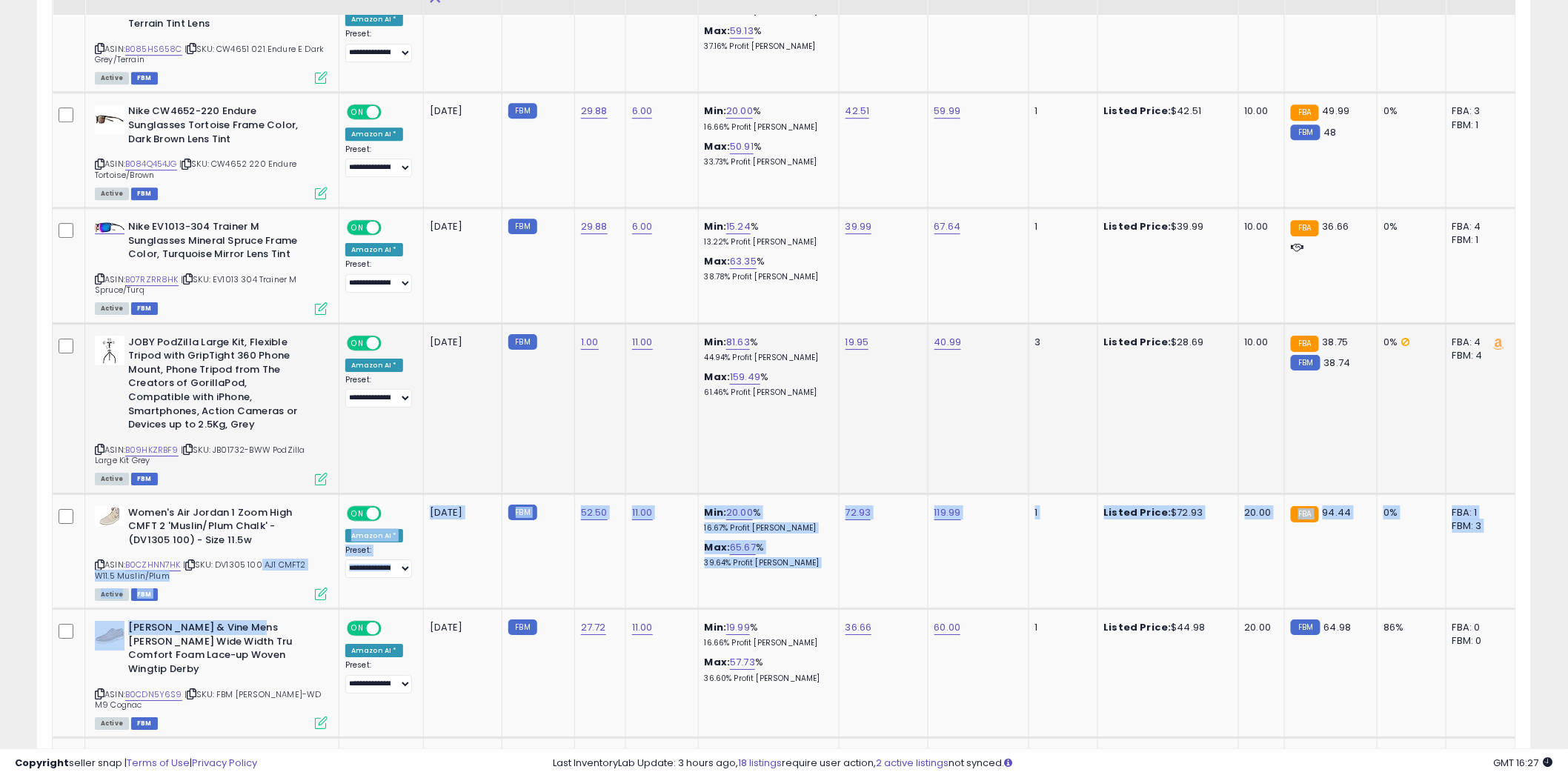
scroll to position [4116, 0]
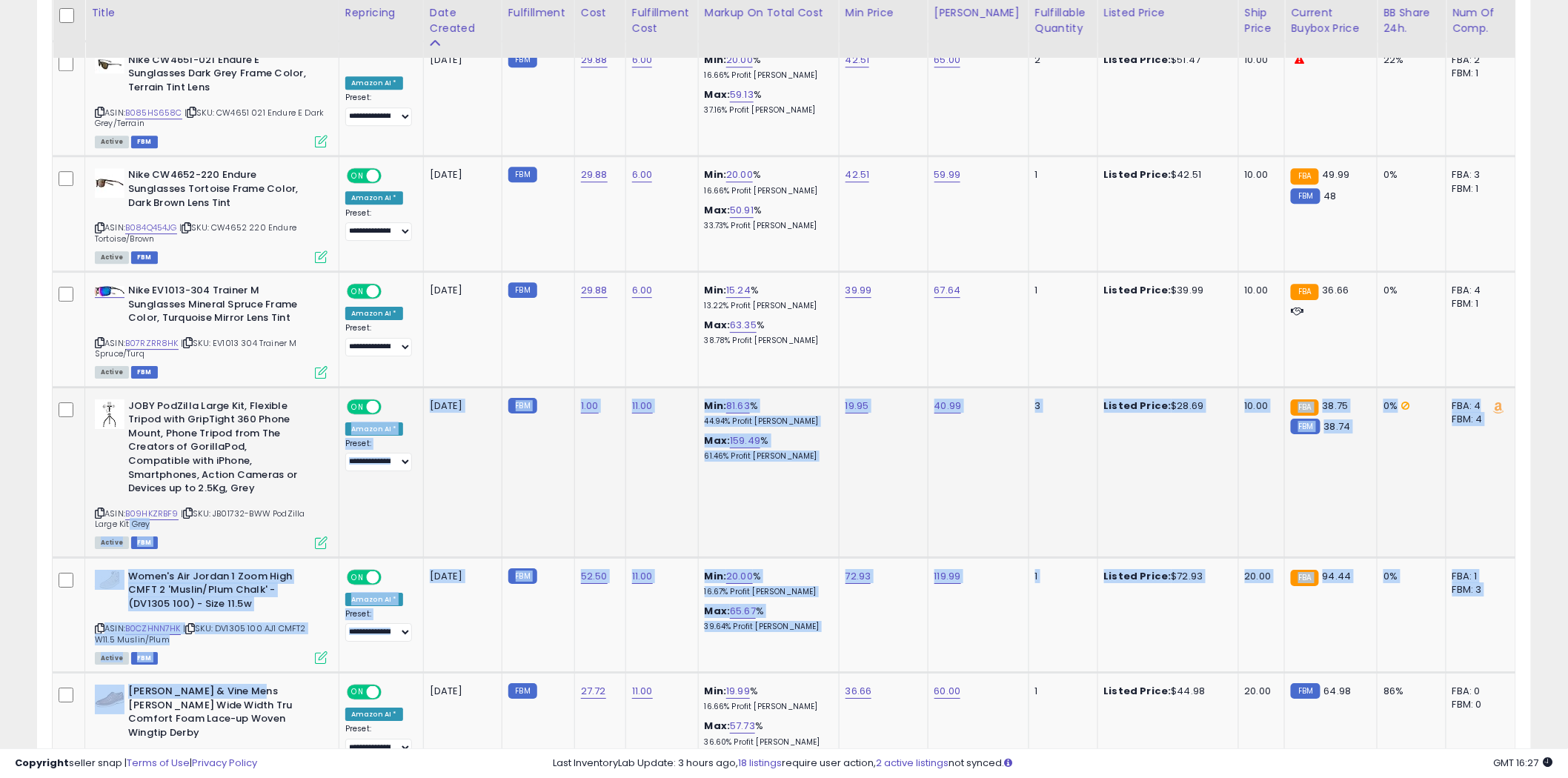
drag, startPoint x: 260, startPoint y: 536, endPoint x: 150, endPoint y: 506, distance: 114.0
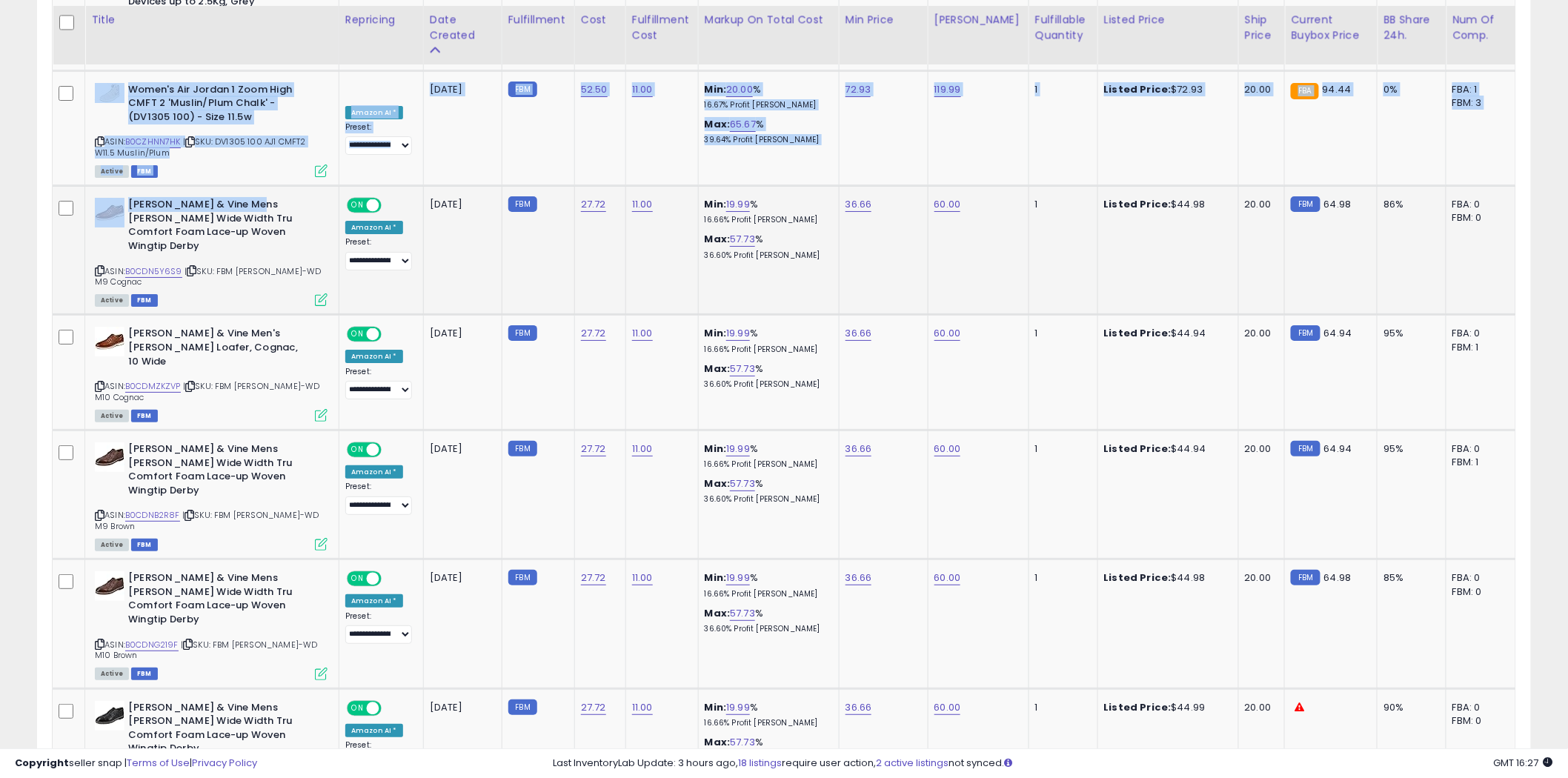
scroll to position [4611, 0]
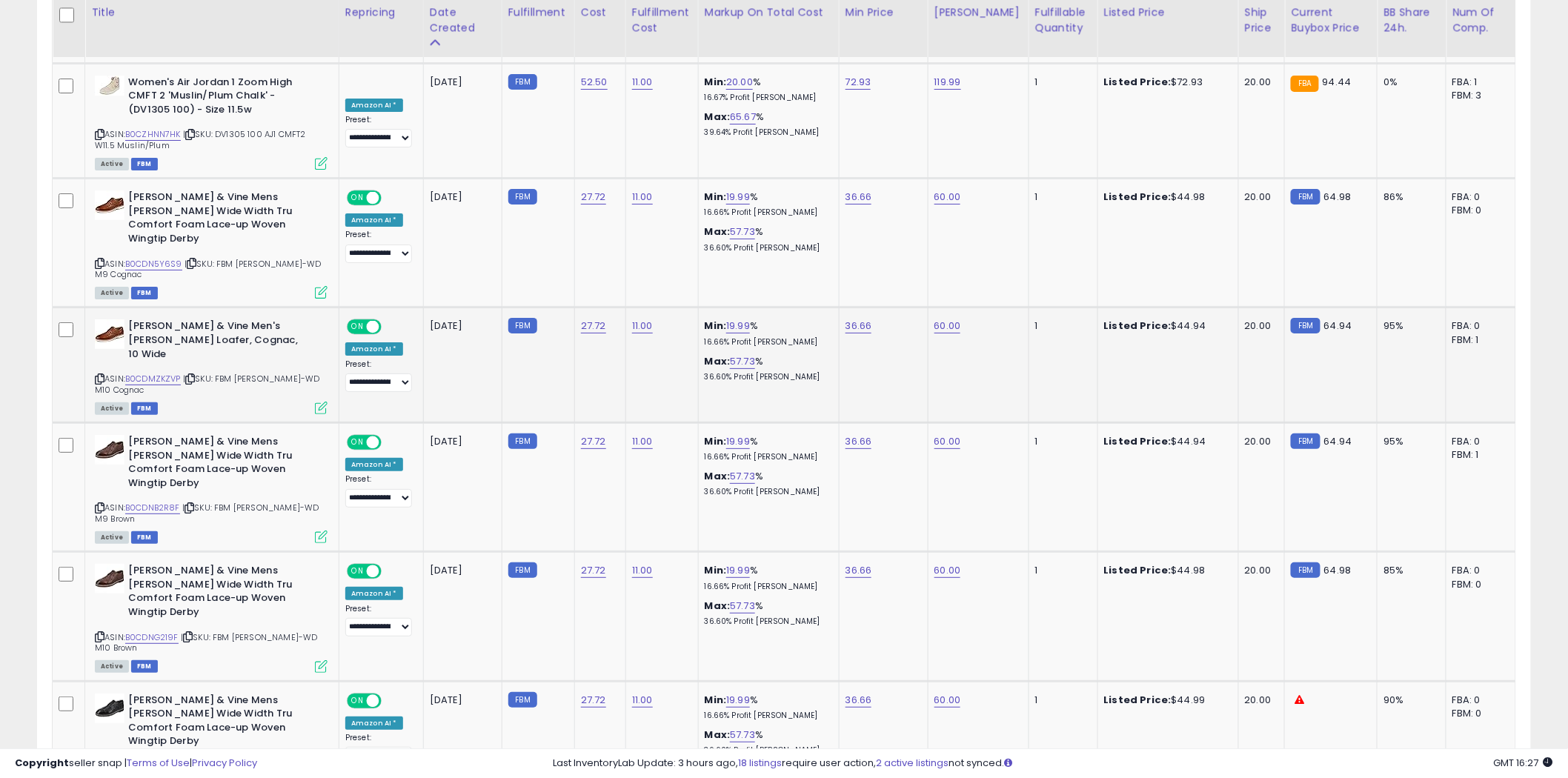
click at [281, 319] on b "[PERSON_NAME] & Vine Men's [PERSON_NAME] Loafer, Cognac, 10 Wide" at bounding box center [218, 341] width 180 height 45
drag, startPoint x: 257, startPoint y: 313, endPoint x: 169, endPoint y: 300, distance: 89.0
click at [146, 319] on b "[PERSON_NAME] & Vine Men's [PERSON_NAME] Loafer, Cognac, 10 Wide" at bounding box center [218, 341] width 180 height 45
drag, startPoint x: 245, startPoint y: 198, endPoint x: 139, endPoint y: 196, distance: 106.0
click at [139, 196] on b "[PERSON_NAME] & Vine Mens [PERSON_NAME] Wide Width Tru Comfort Foam Lace-up Wov…" at bounding box center [218, 219] width 180 height 58
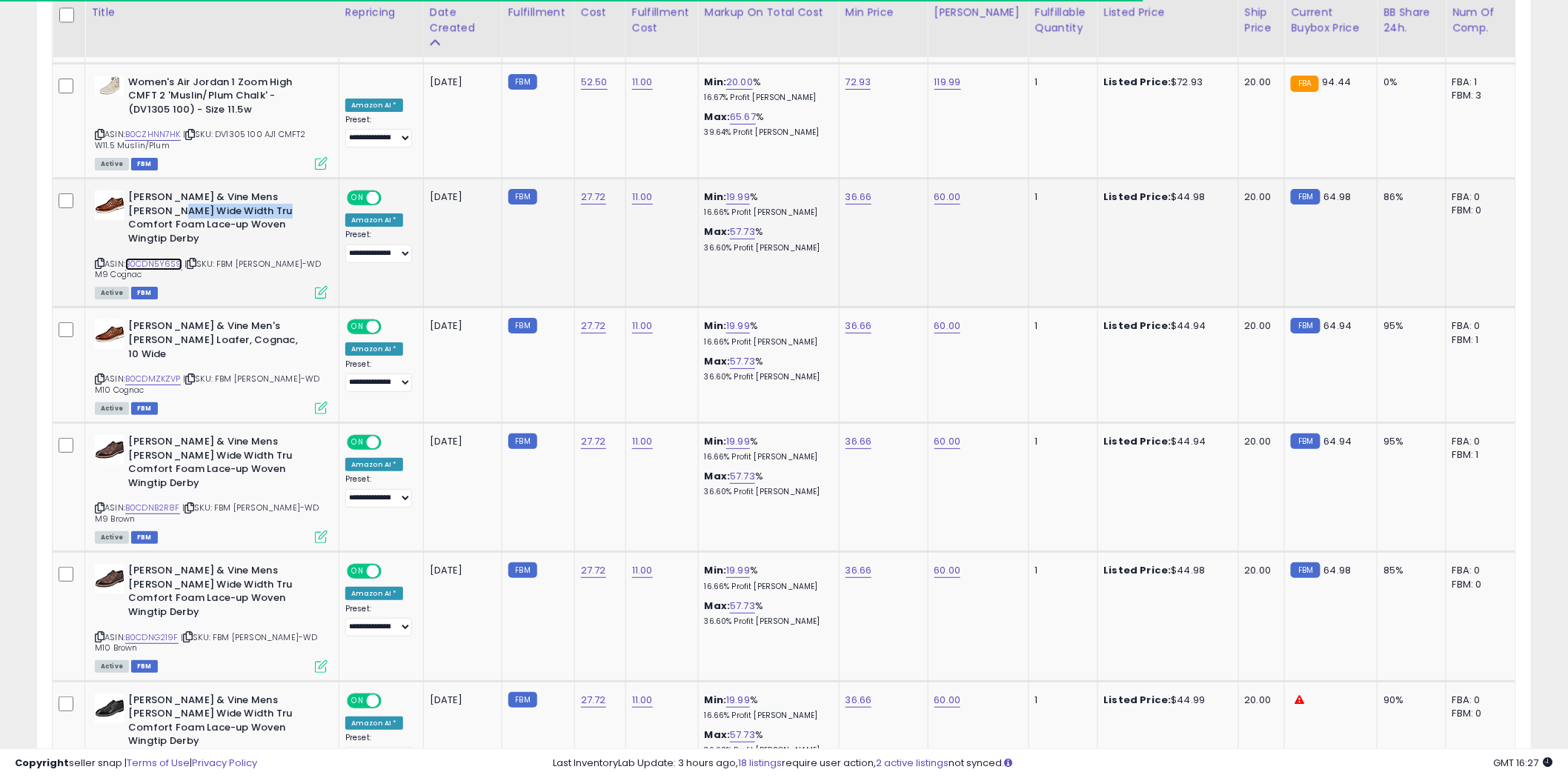
click at [156, 257] on link "B0CDN5Y6S9" at bounding box center [154, 264] width 57 height 13
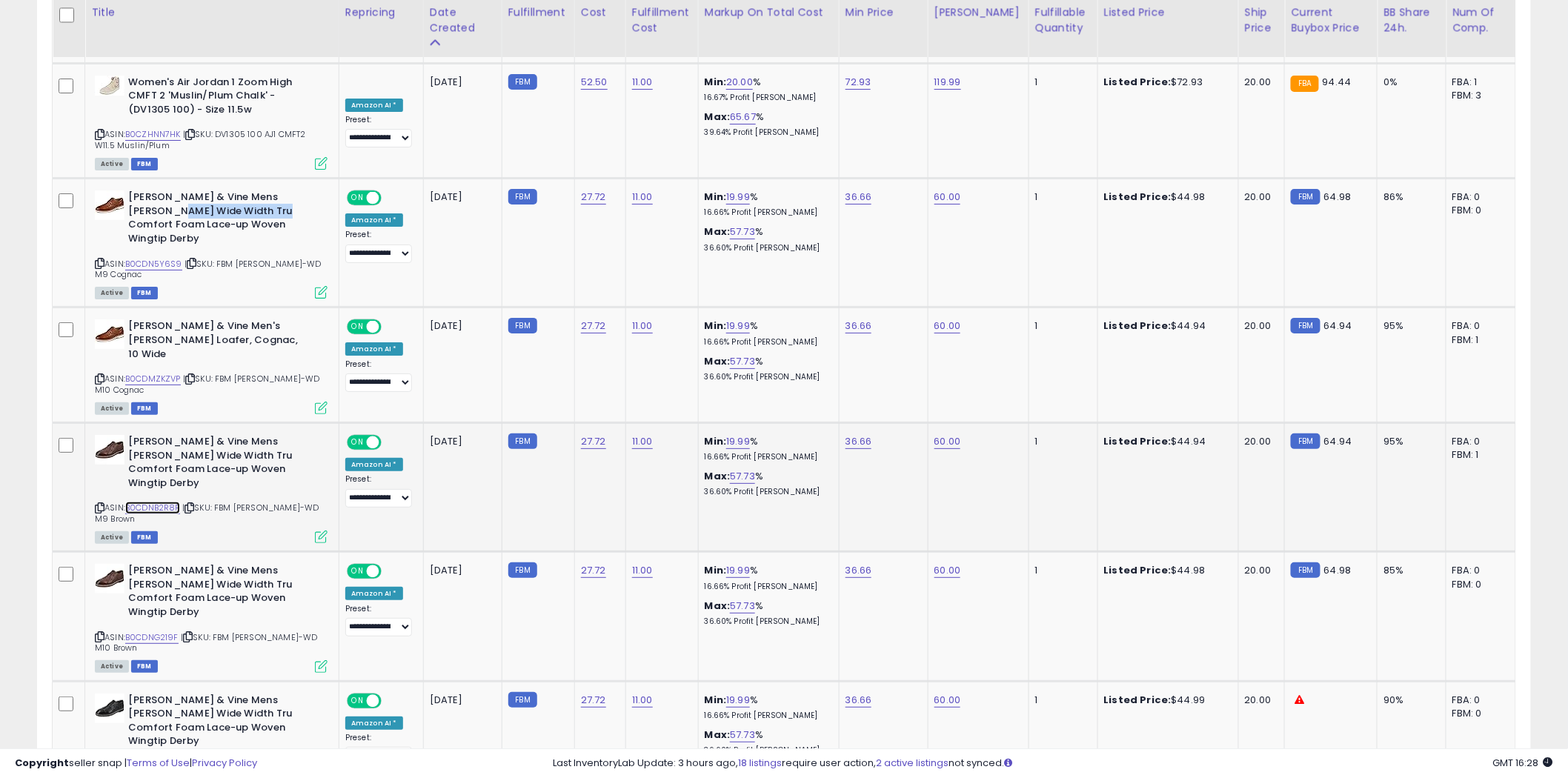
click at [163, 502] on link "B0CDNB2R8F" at bounding box center [152, 509] width 54 height 13
click at [141, 760] on link "B0CDN1VTFW" at bounding box center [152, 767] width 54 height 13
click at [100, 761] on icon at bounding box center [100, 765] width 9 height 8
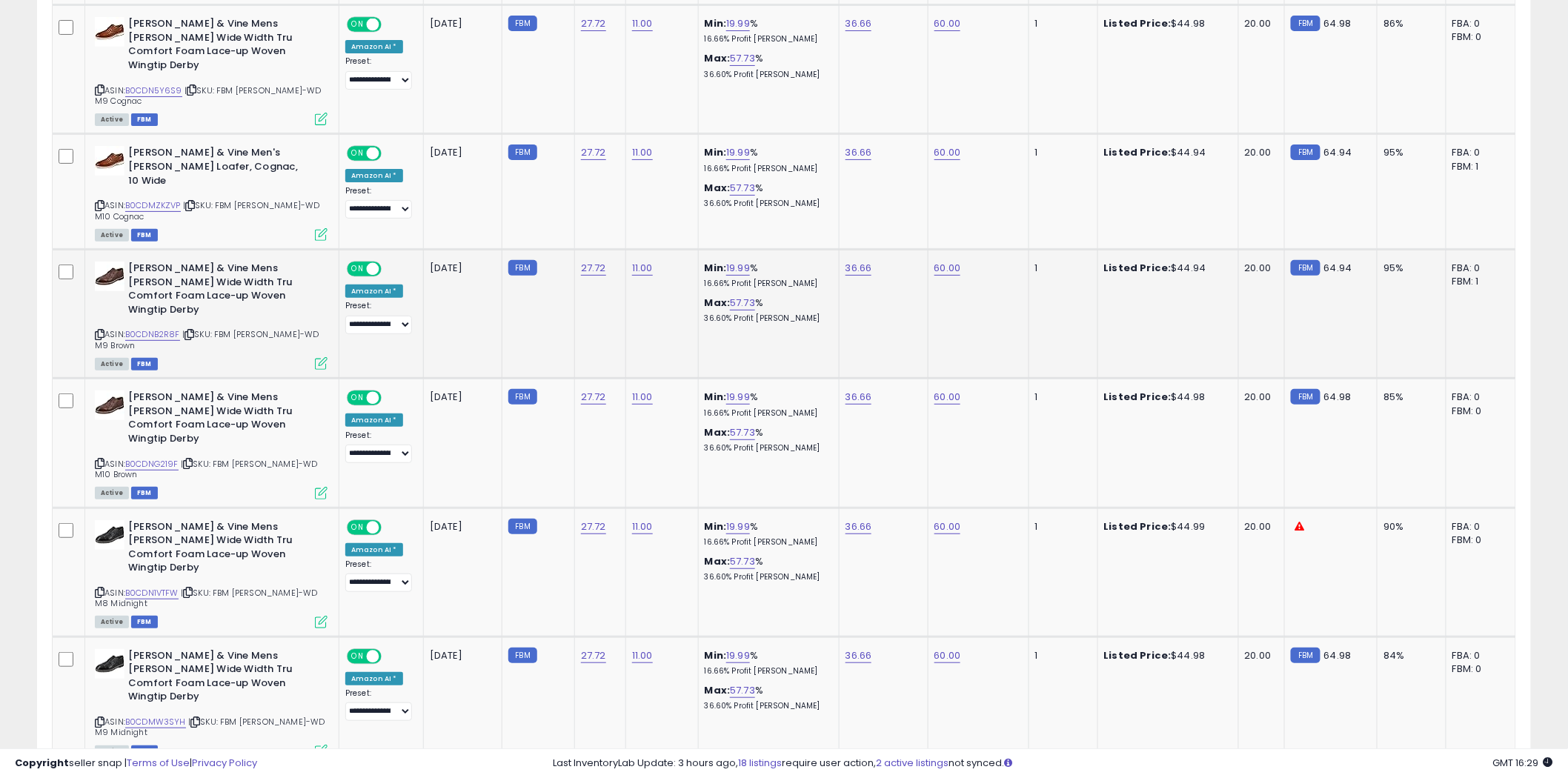
scroll to position [4940, 0]
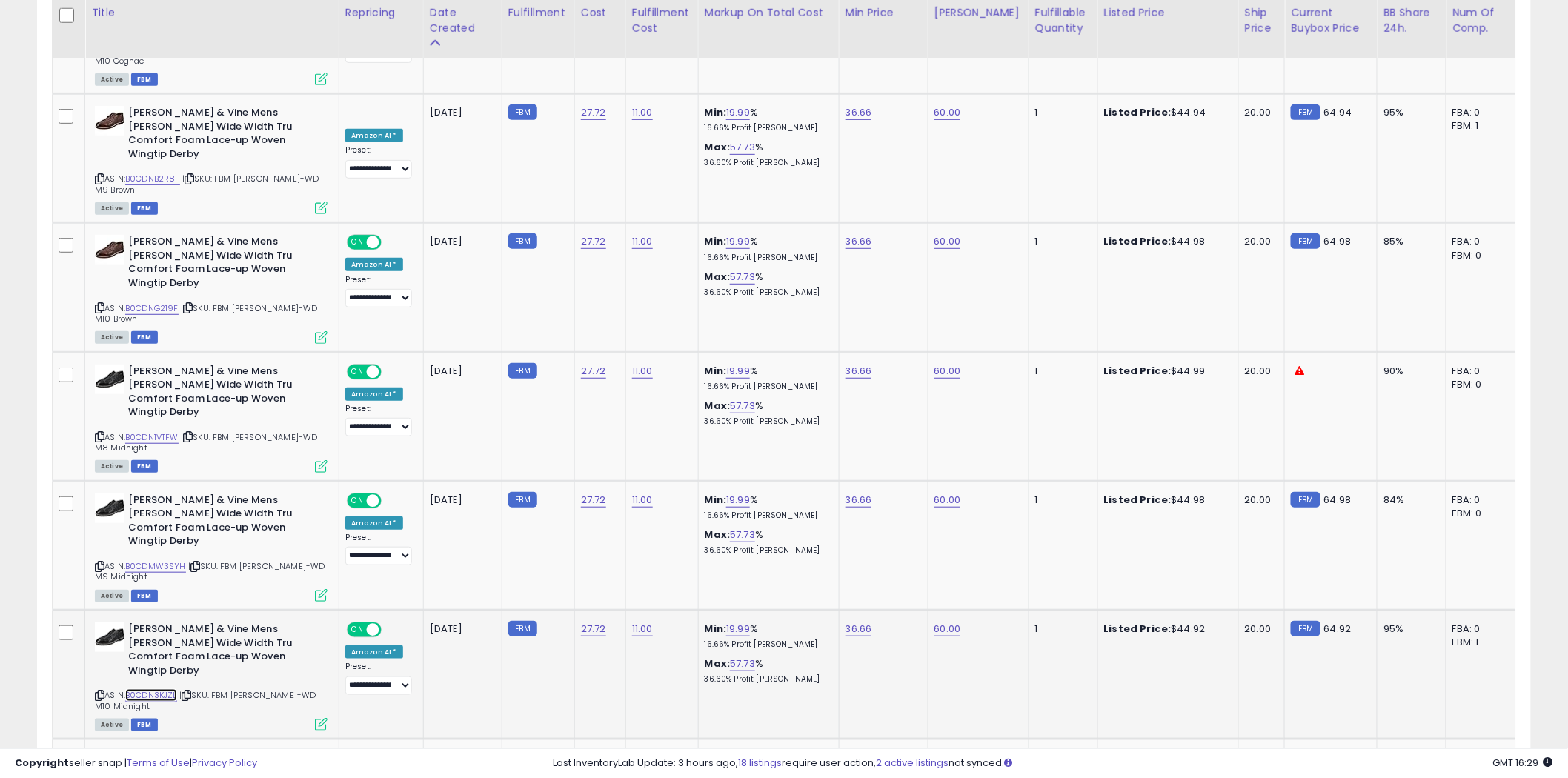
click at [152, 689] on link "B0CDN3KJZL" at bounding box center [151, 696] width 52 height 13
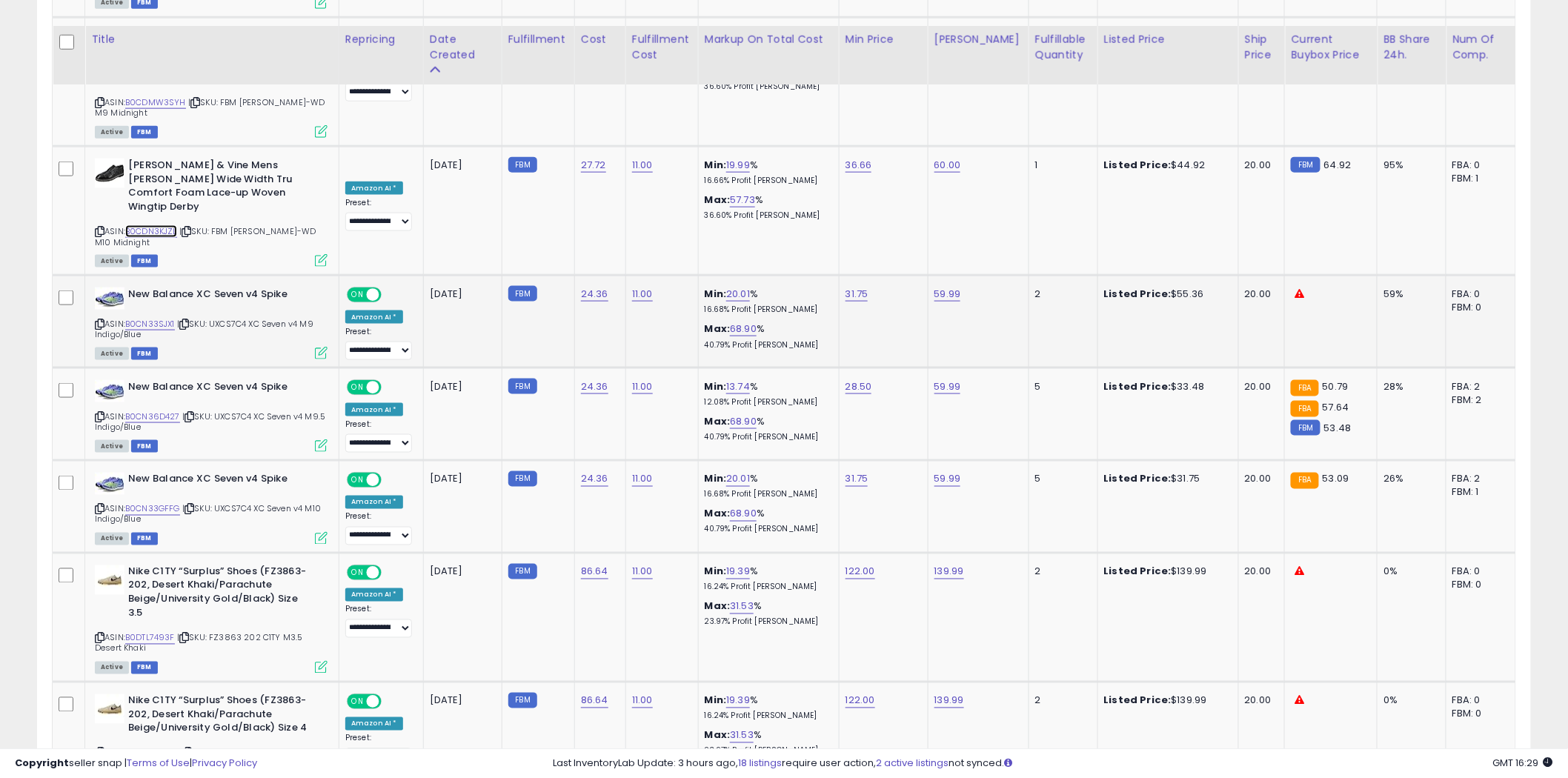
scroll to position [5434, 0]
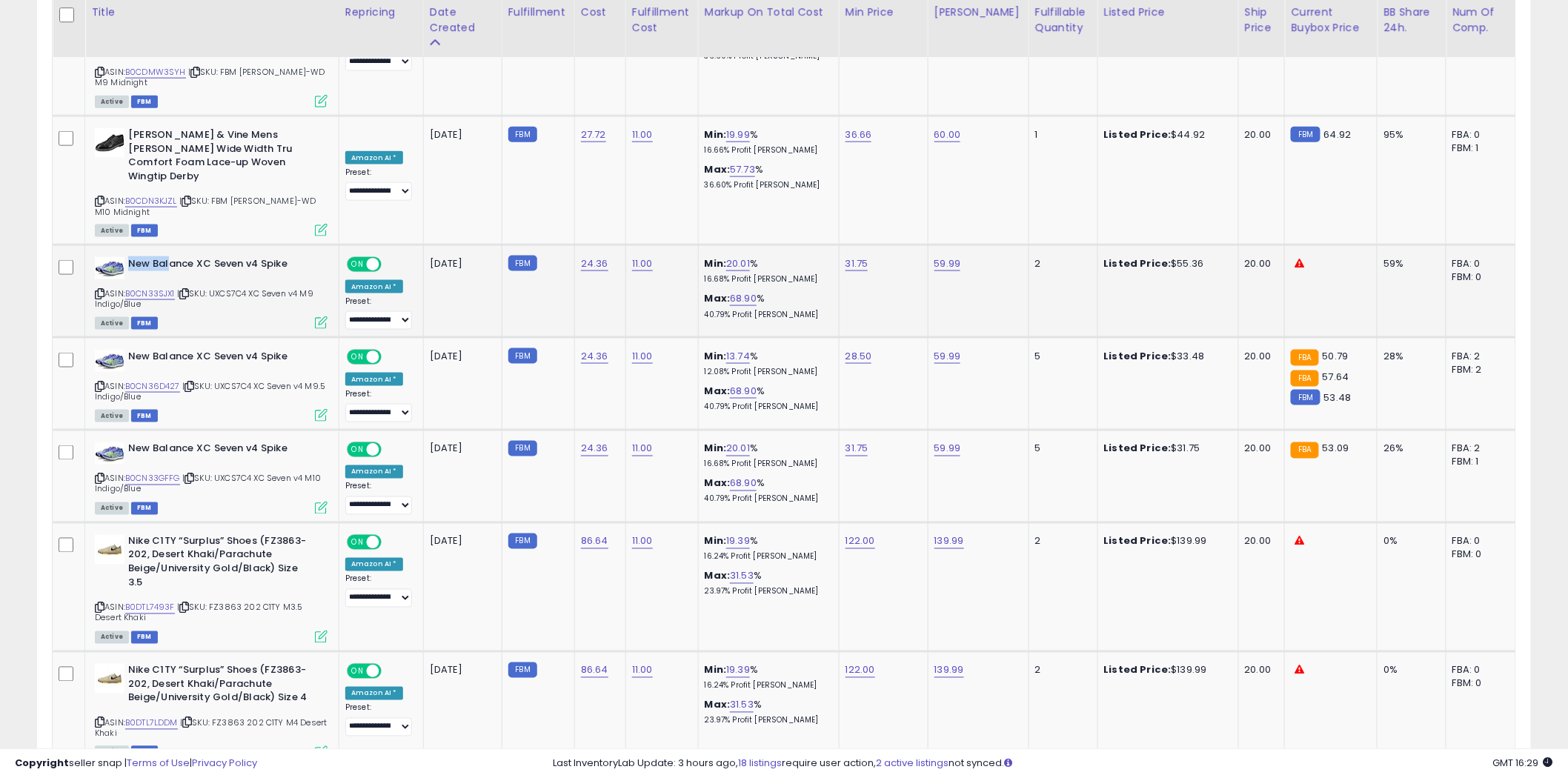
drag, startPoint x: 310, startPoint y: 141, endPoint x: 167, endPoint y: 139, distance: 143.0
click at [167, 257] on div "New Balance XC Seven v4 Spike" at bounding box center [211, 269] width 233 height 22
click at [149, 288] on link "B0CN33SJX1" at bounding box center [150, 294] width 50 height 13
click at [96, 290] on icon at bounding box center [100, 293] width 9 height 8
click at [158, 380] on link "B0CN36D427" at bounding box center [152, 387] width 54 height 13
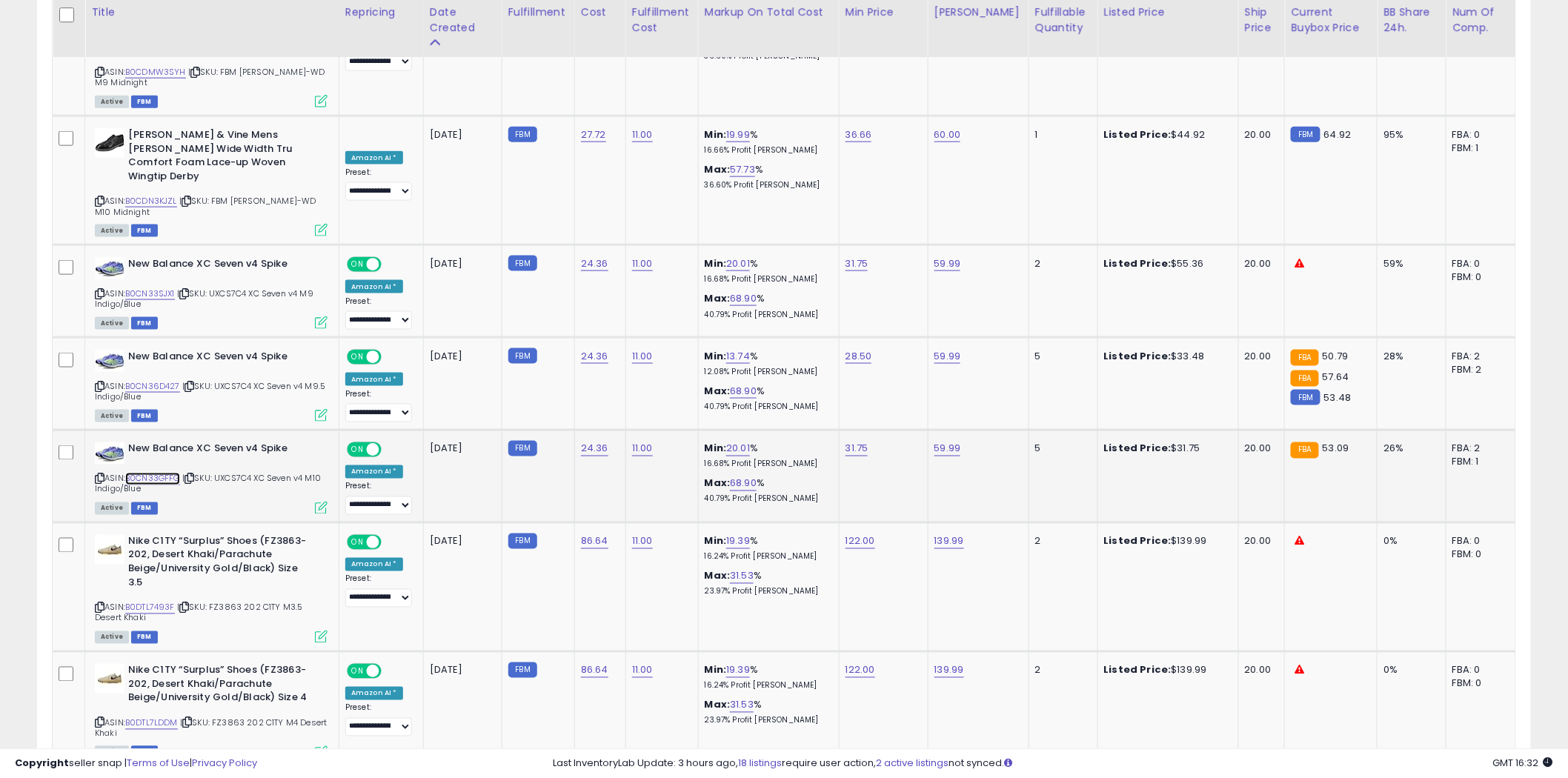
click at [145, 473] on link "B0CN33GFFG" at bounding box center [152, 479] width 54 height 13
drag, startPoint x: 293, startPoint y: 329, endPoint x: 231, endPoint y: 331, distance: 62.0
click at [231, 442] on b "New Balance XC Seven v4 Spike" at bounding box center [218, 450] width 180 height 18
click at [162, 602] on link "B0DTL7493F" at bounding box center [150, 608] width 50 height 13
click at [97, 604] on icon at bounding box center [100, 607] width 9 height 8
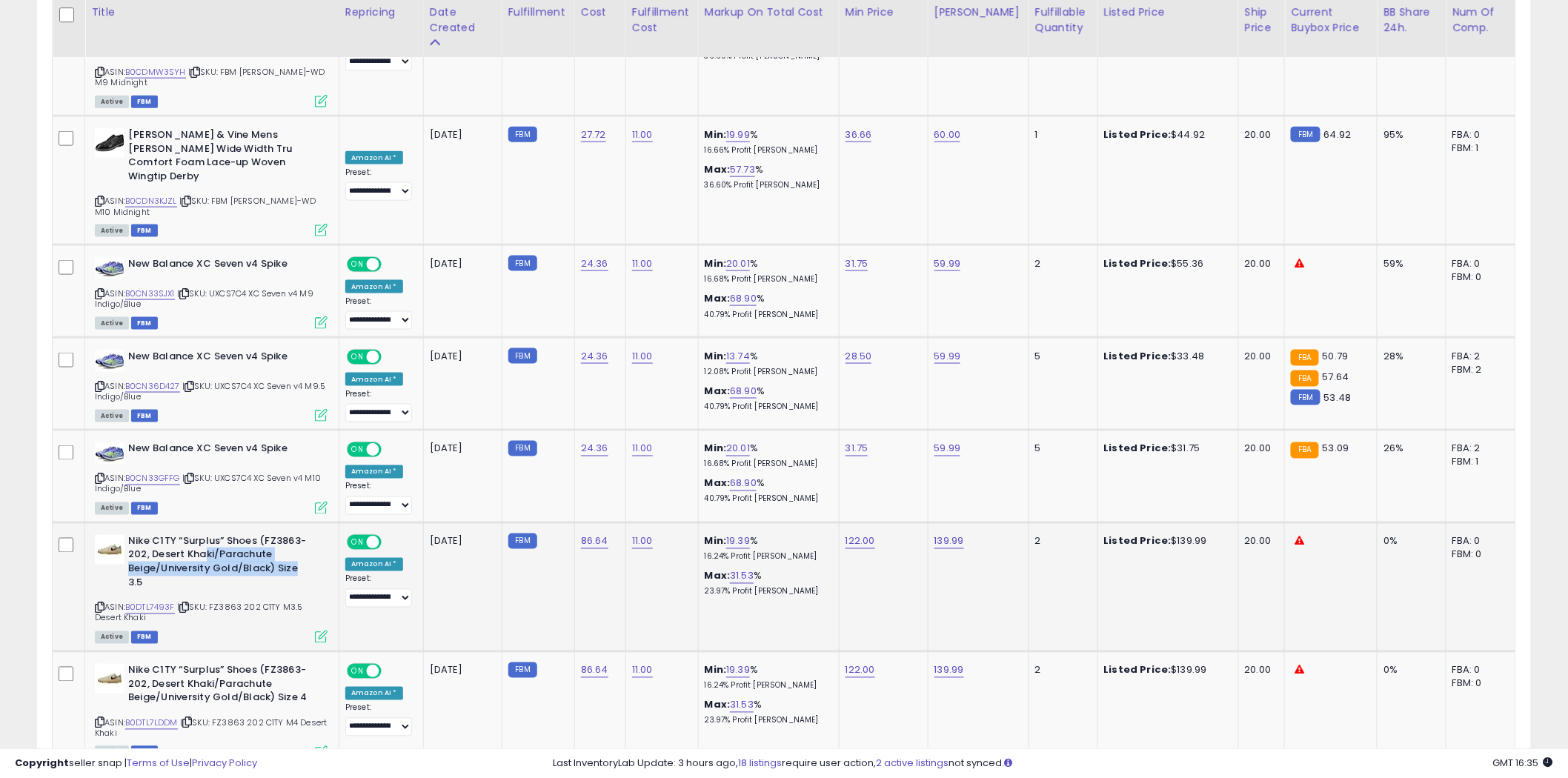
drag, startPoint x: 225, startPoint y: 438, endPoint x: 202, endPoint y: 435, distance: 23.2
click at [202, 535] on b "Nike C1TY “Surplus” Shoes (FZ3863-202, Desert Khaki/Parachute Beige/University …" at bounding box center [218, 564] width 180 height 58
click at [98, 719] on icon at bounding box center [100, 723] width 9 height 8
drag, startPoint x: 307, startPoint y: 575, endPoint x: 253, endPoint y: 574, distance: 54.0
click at [253, 664] on b "Nike C1TY “Surplus” Shoes (FZ3863-202, Desert Khaki/Parachute Beige/University …" at bounding box center [218, 686] width 180 height 45
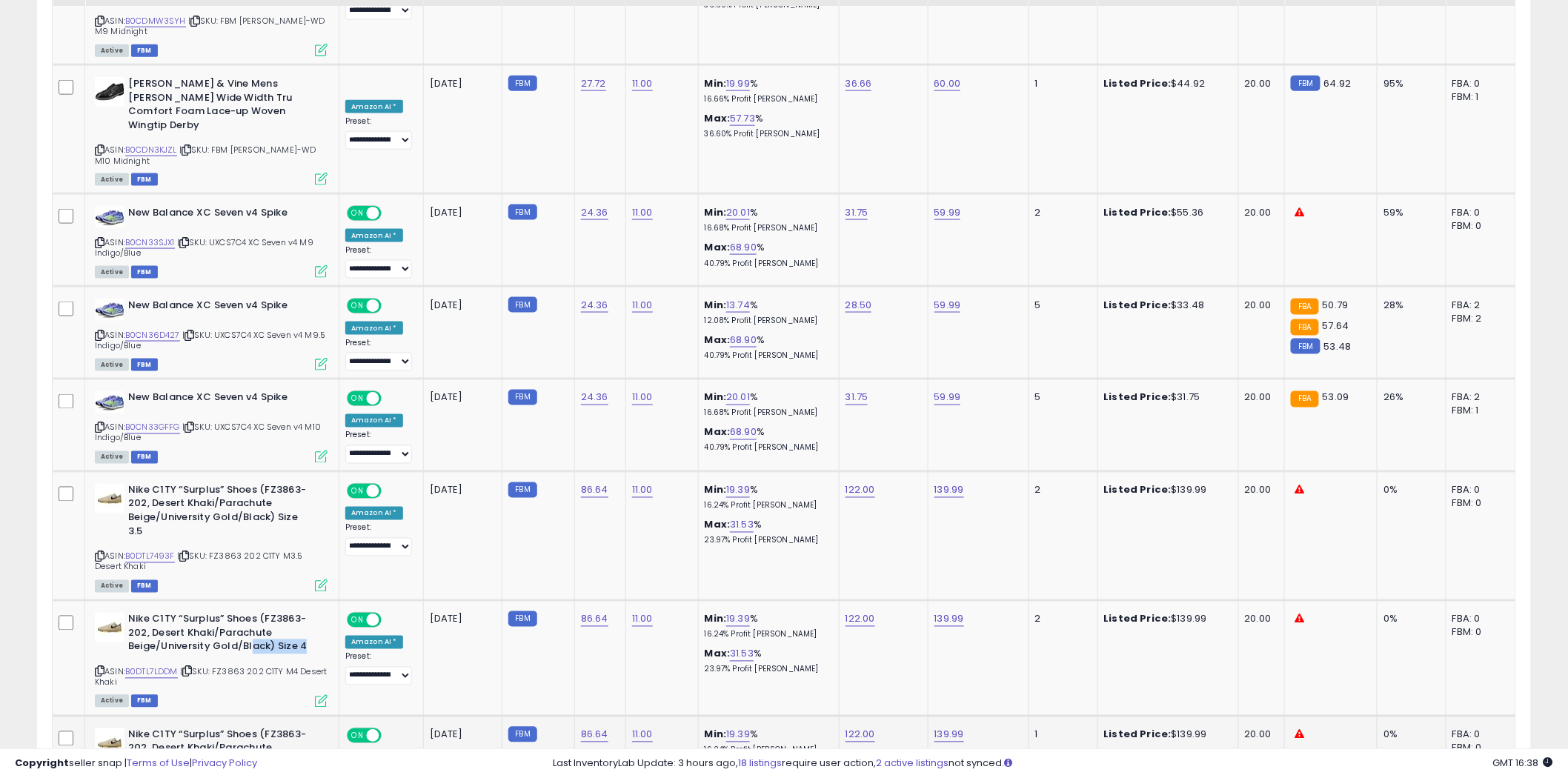
scroll to position [5598, 0]
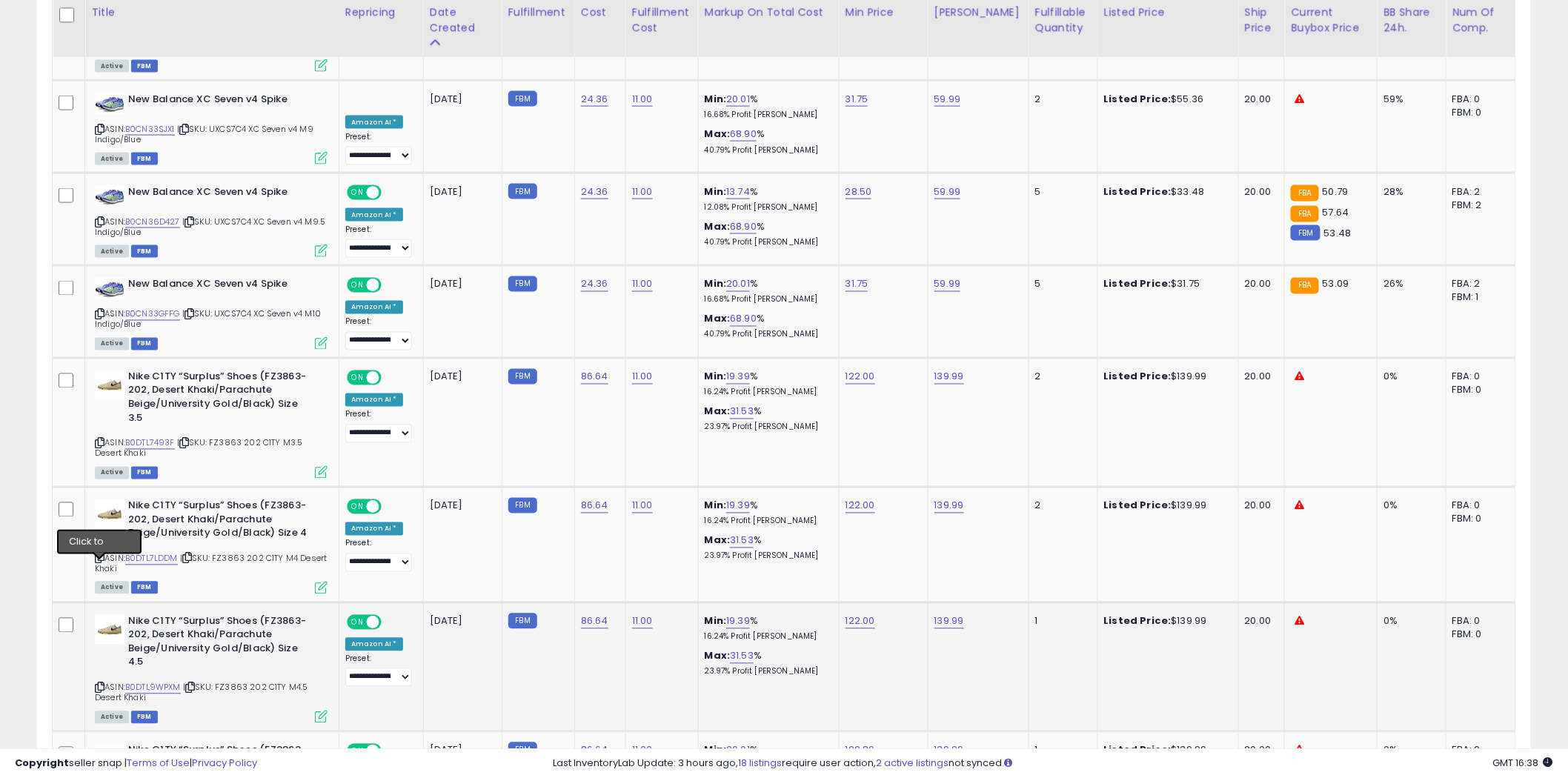
click at [100, 684] on icon at bounding box center [100, 688] width 9 height 8
drag, startPoint x: 296, startPoint y: 654, endPoint x: 197, endPoint y: 647, distance: 99.2
click at [197, 744] on div "Nike C1TY “Surplus” Shoes (FZ3863-202, Desert Khaki/Parachute Beige/University …" at bounding box center [211, 766] width 233 height 45
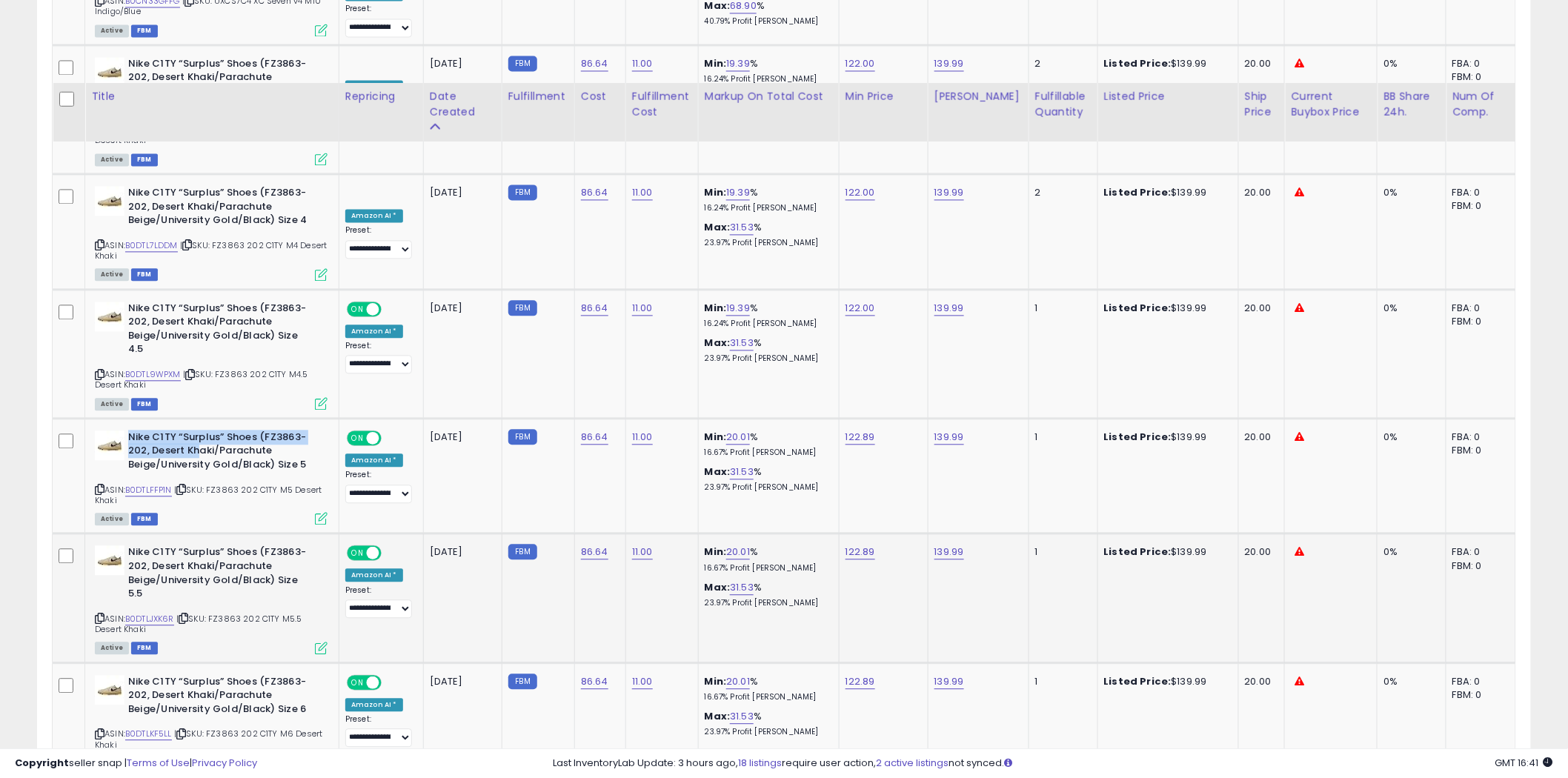
scroll to position [5884, 0]
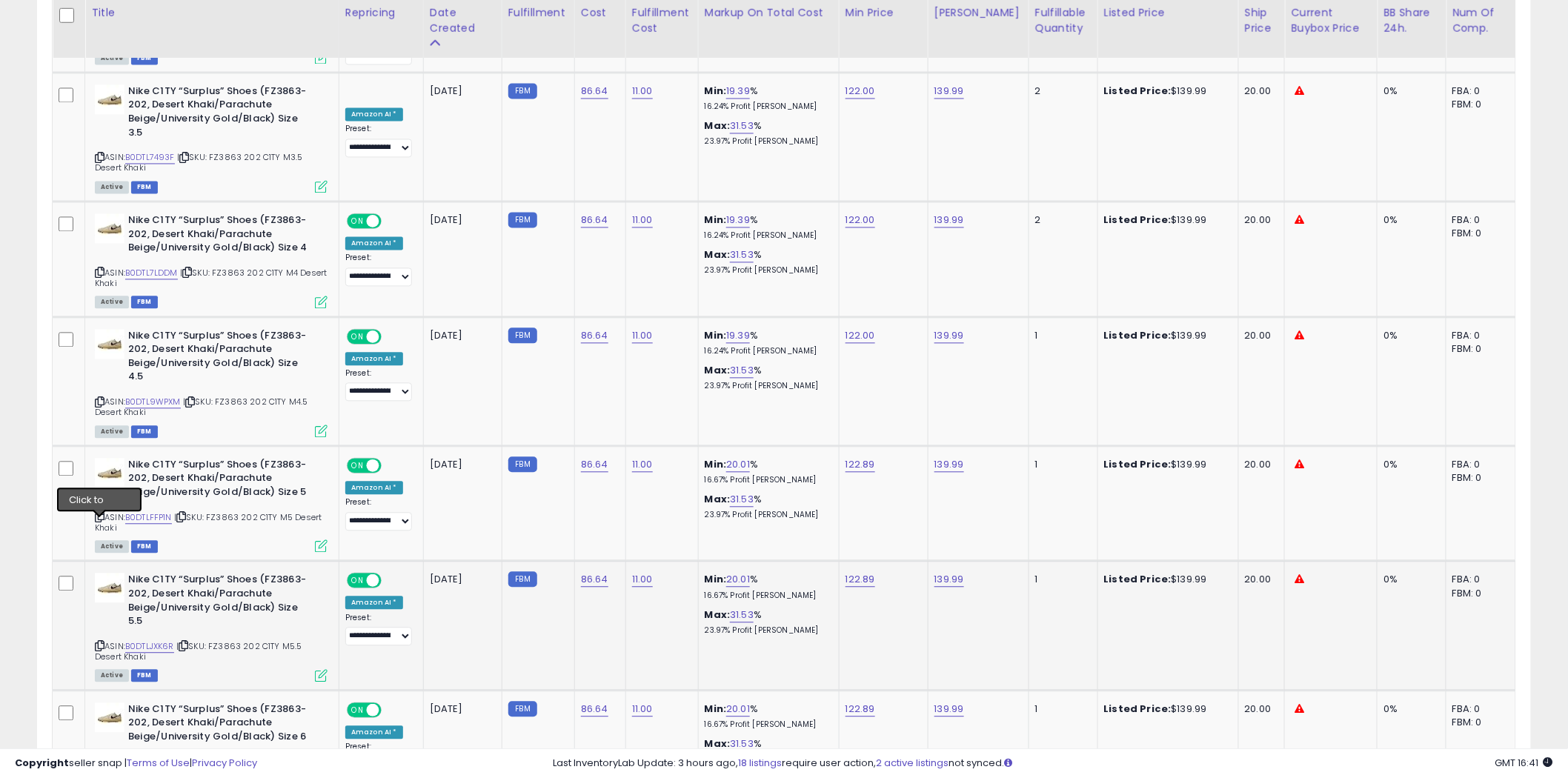
click at [96, 641] on icon at bounding box center [100, 645] width 9 height 8
click at [105, 573] on div "ASIN: B0DTLJXK6R | SKU: FZ3863 202 C1TY M5.5 Desert Khaki Active FBM" at bounding box center [211, 627] width 233 height 107
drag, startPoint x: 306, startPoint y: 485, endPoint x: 197, endPoint y: 480, distance: 109.1
click at [197, 573] on b "Nike C1TY “Surplus” Shoes (FZ3863-202, Desert Khaki/Parachute Beige/University …" at bounding box center [218, 602] width 180 height 58
click at [99, 758] on icon at bounding box center [100, 761] width 9 height 8
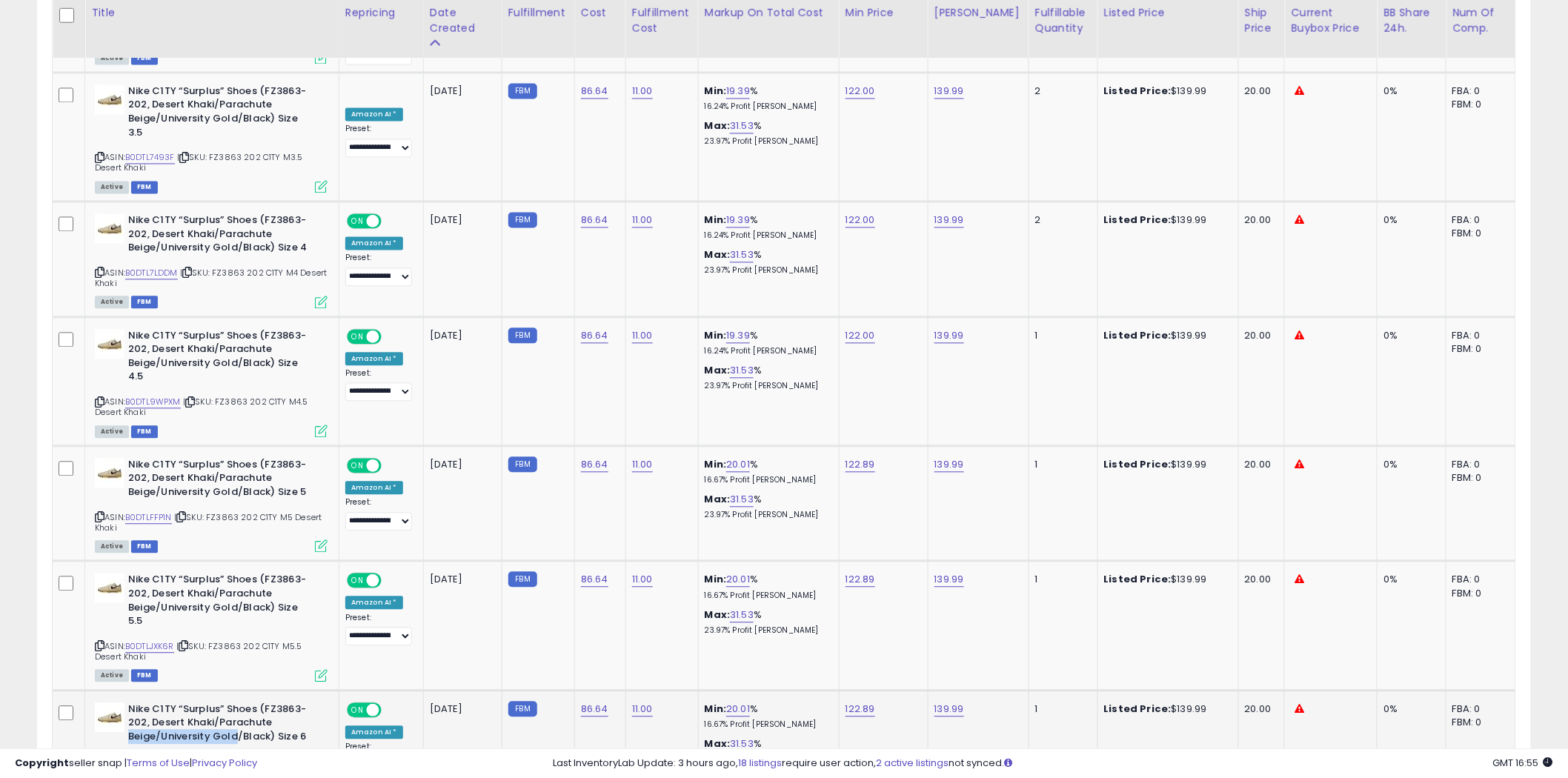
drag, startPoint x: 306, startPoint y: 604, endPoint x: 235, endPoint y: 610, distance: 71.3
click at [235, 702] on b "Nike C1TY “Surplus” Shoes (FZ3863-202, Desert Khaki/Parachute Beige/University …" at bounding box center [218, 724] width 180 height 45
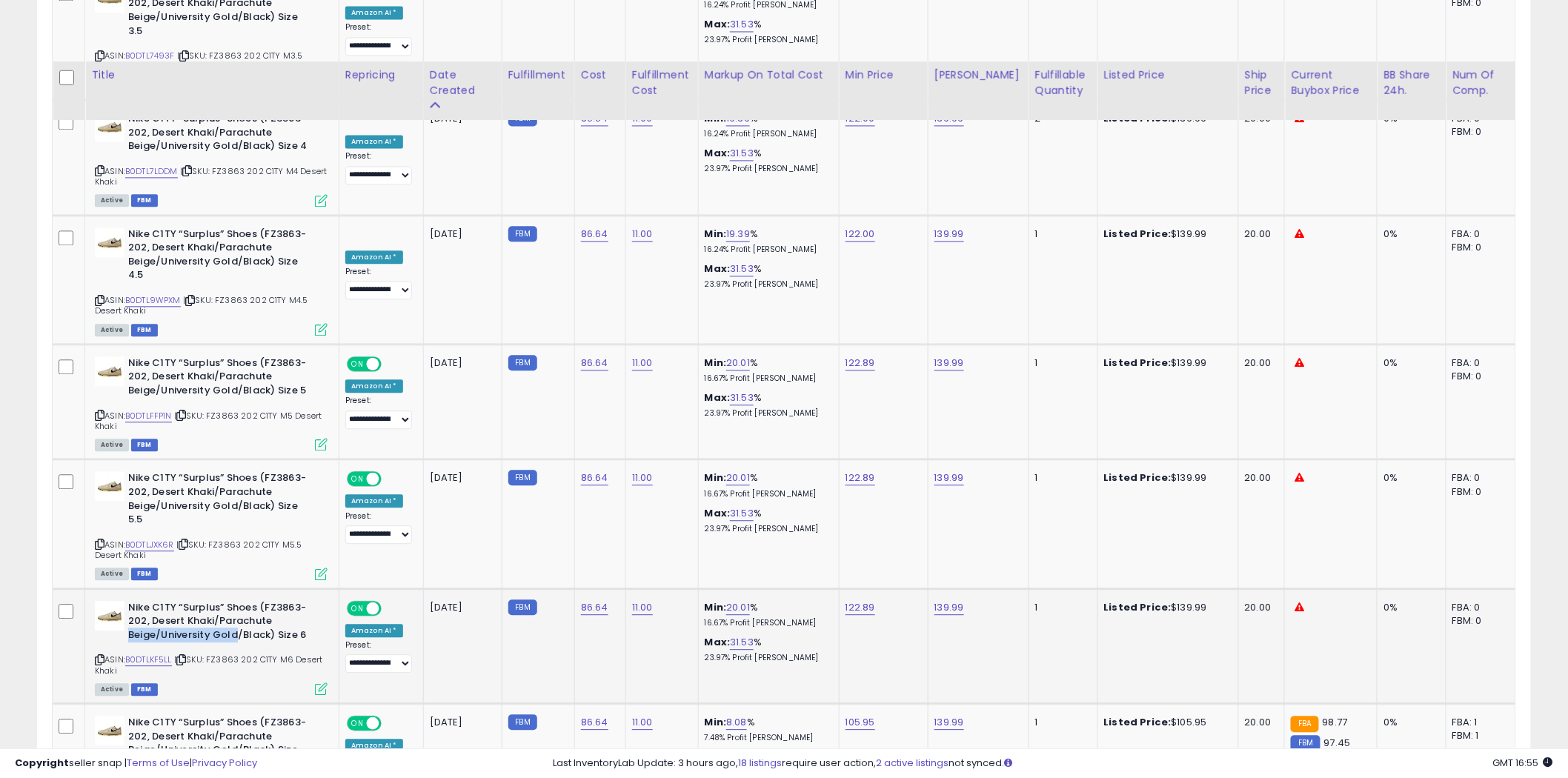
scroll to position [6050, 0]
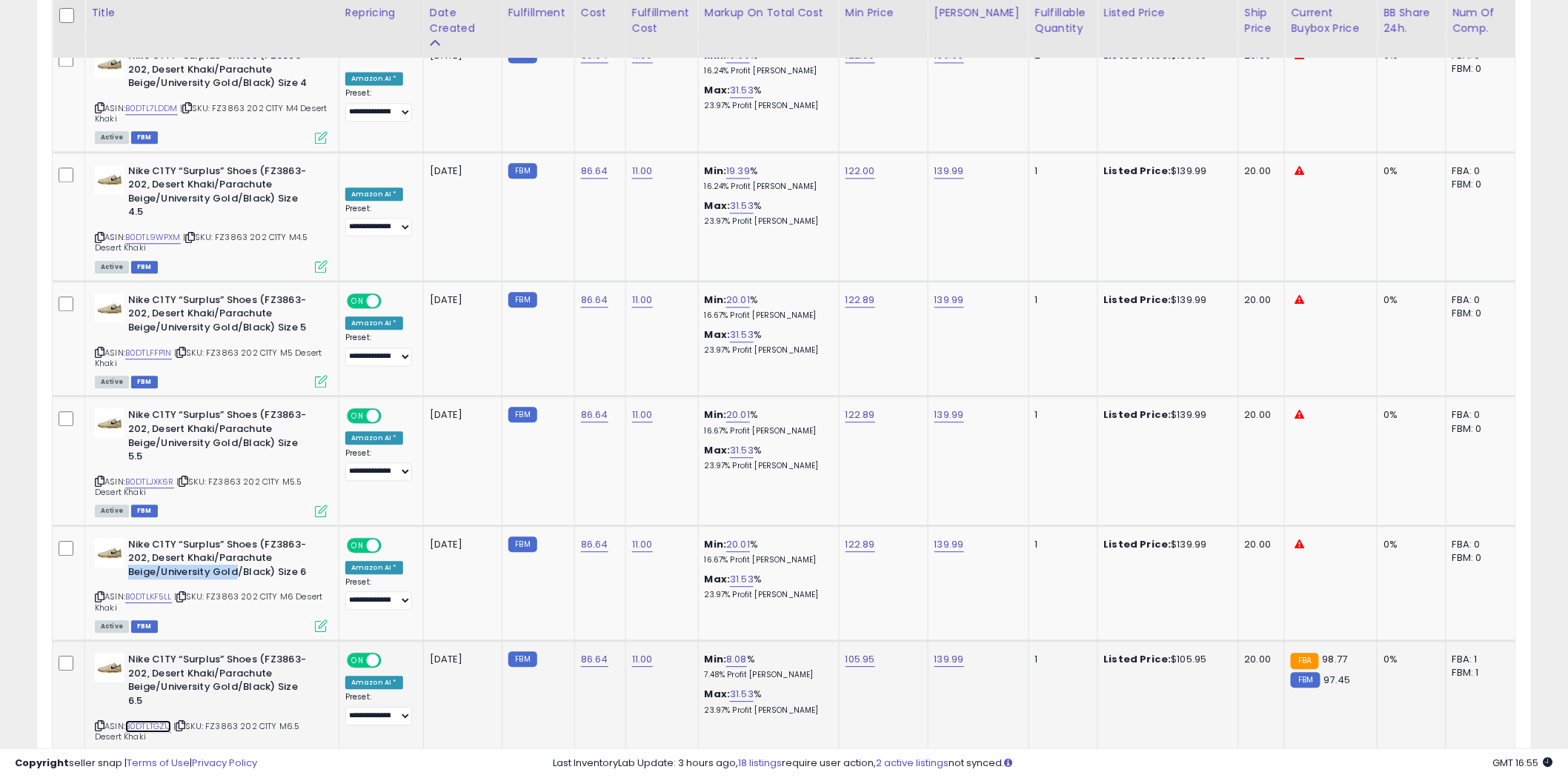
click at [145, 720] on link "B0DTLTGZ1J" at bounding box center [149, 726] width 46 height 13
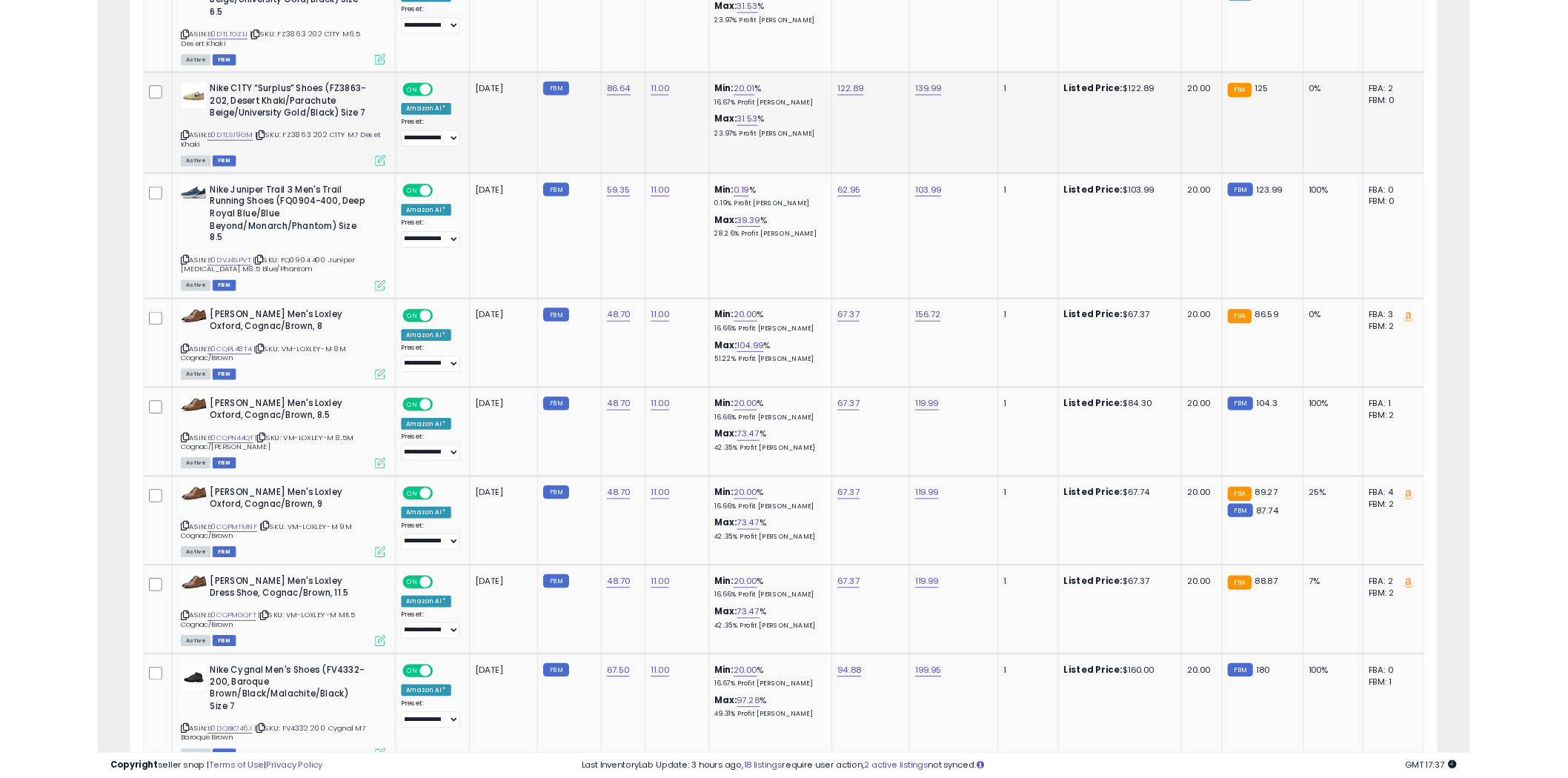
scroll to position [0, 0]
